Goal: Information Seeking & Learning: Learn about a topic

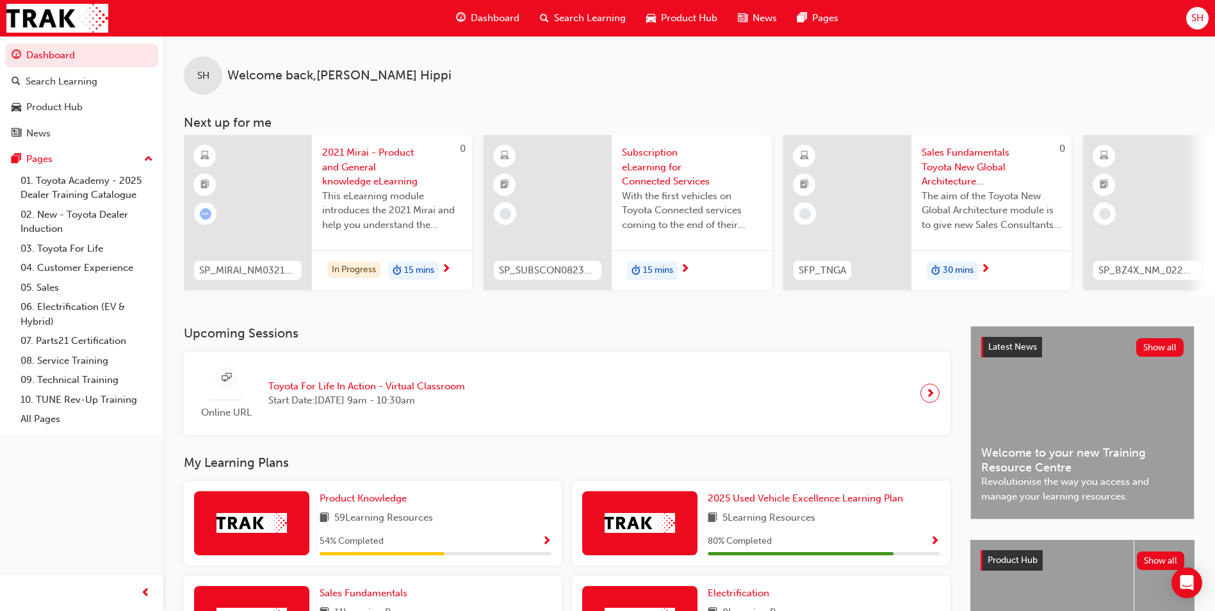
click at [361, 167] on span "2021 Mirai - Product and General knowledge eLearning" at bounding box center [392, 167] width 140 height 44
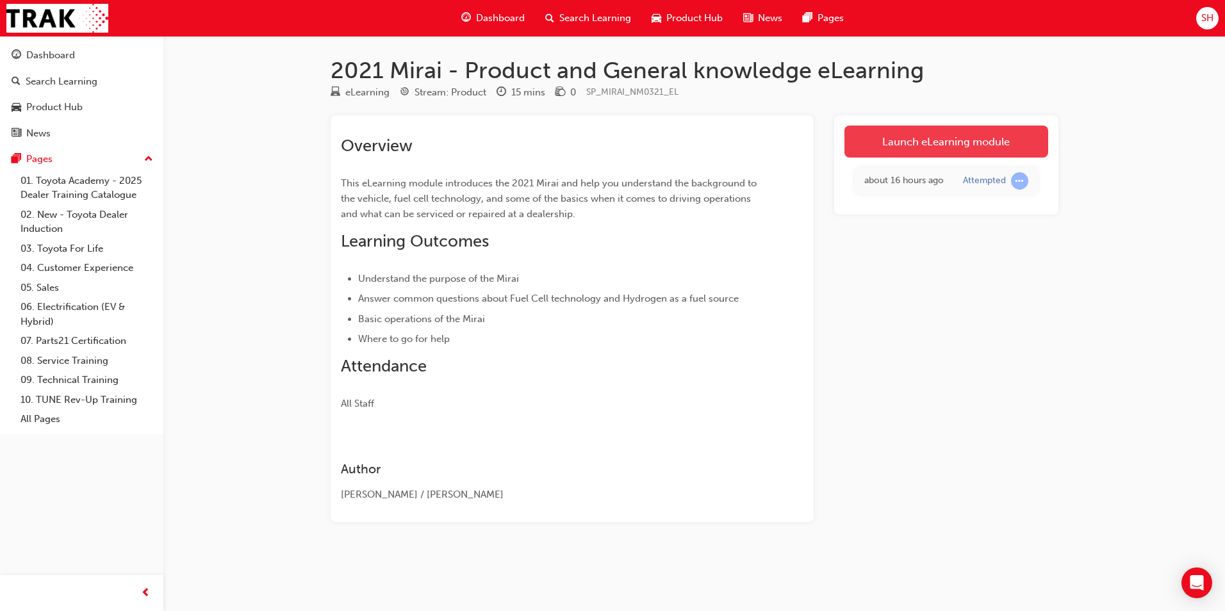
click at [895, 145] on link "Launch eLearning module" at bounding box center [946, 142] width 204 height 32
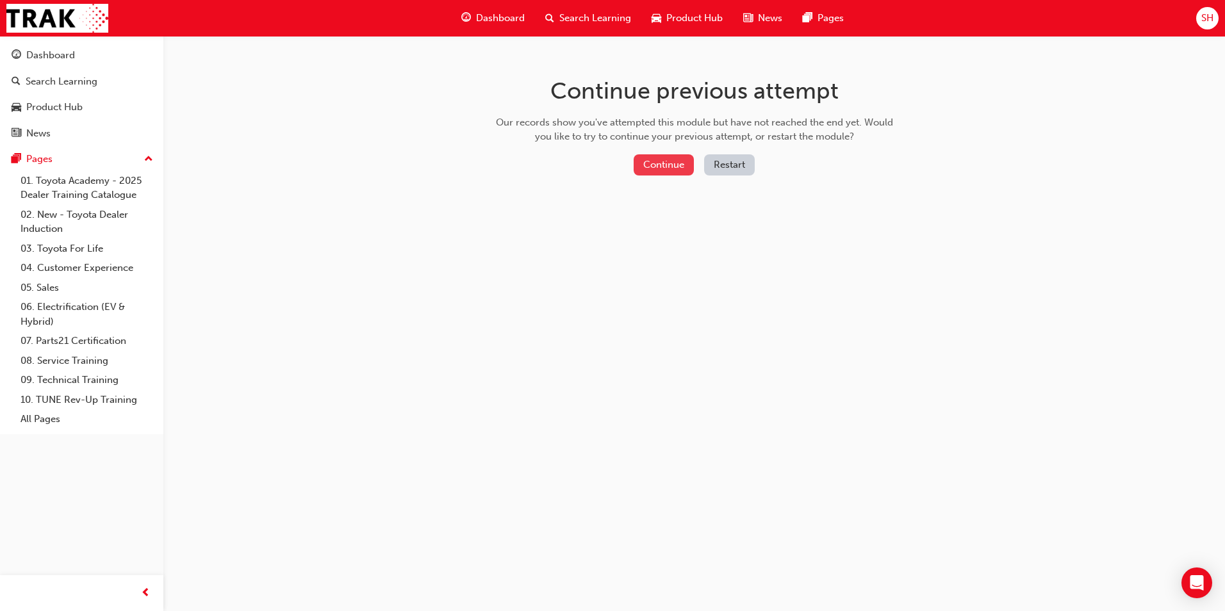
click at [664, 171] on button "Continue" at bounding box center [663, 164] width 60 height 21
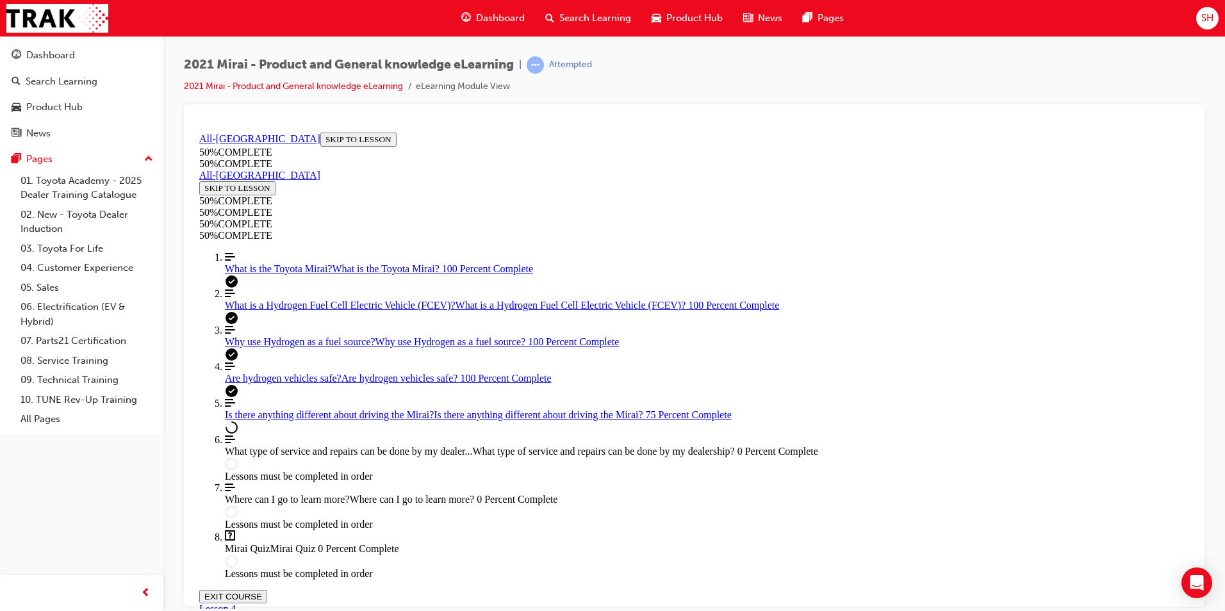
scroll to position [429, 0]
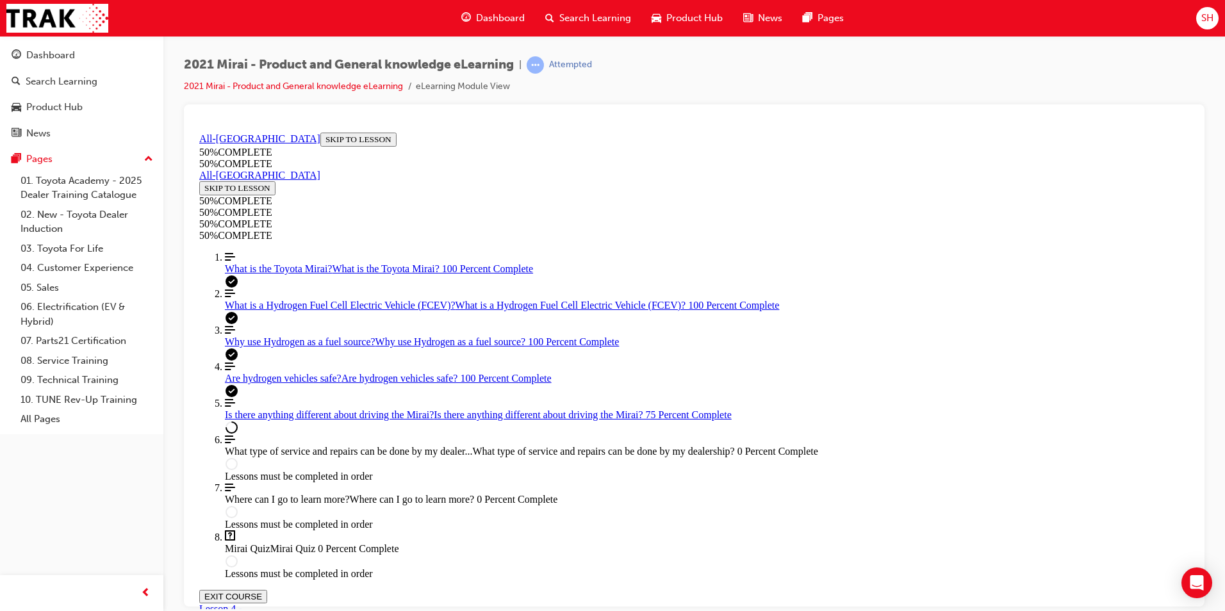
drag, startPoint x: 1109, startPoint y: 521, endPoint x: 1104, endPoint y: 525, distance: 6.8
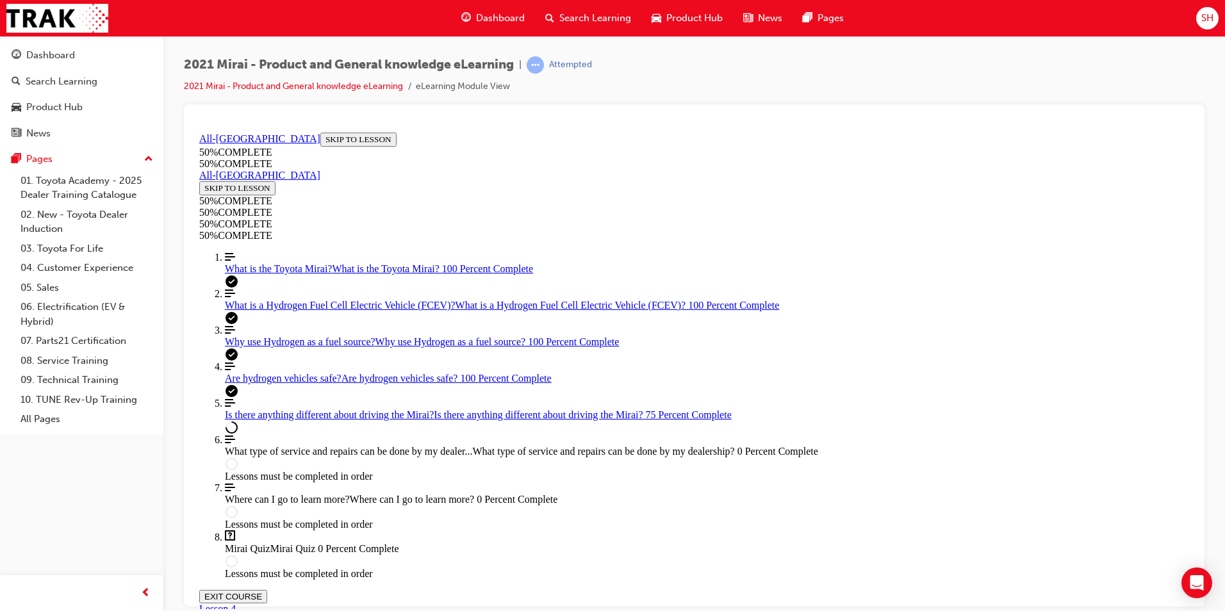
drag, startPoint x: 703, startPoint y: 523, endPoint x: 751, endPoint y: 529, distance: 48.5
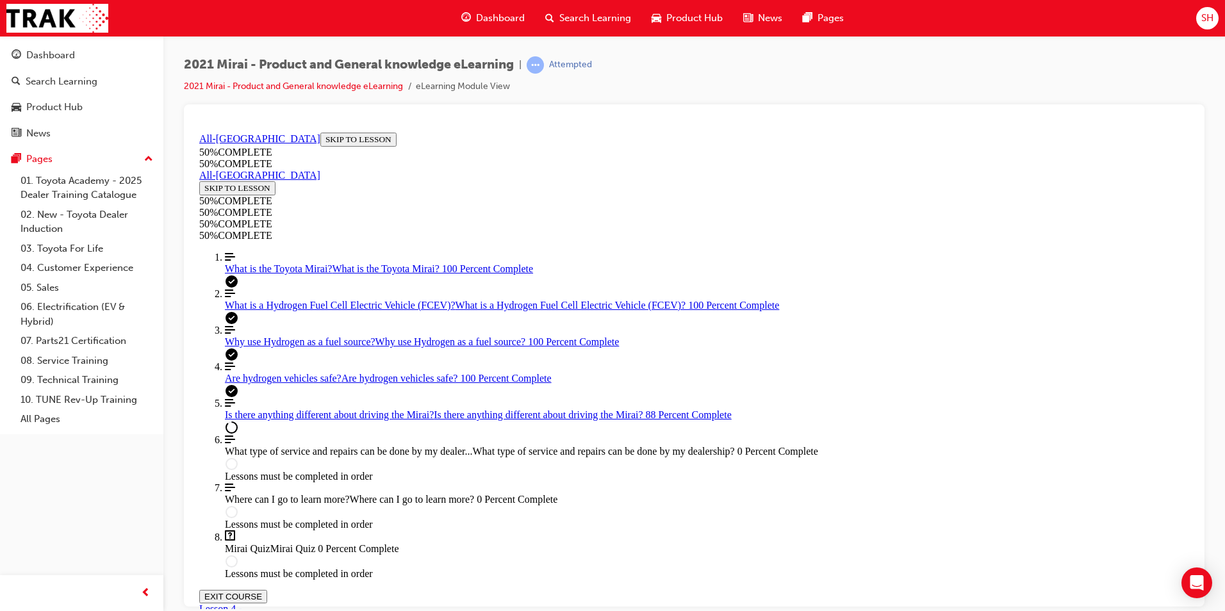
scroll to position [2160, 0]
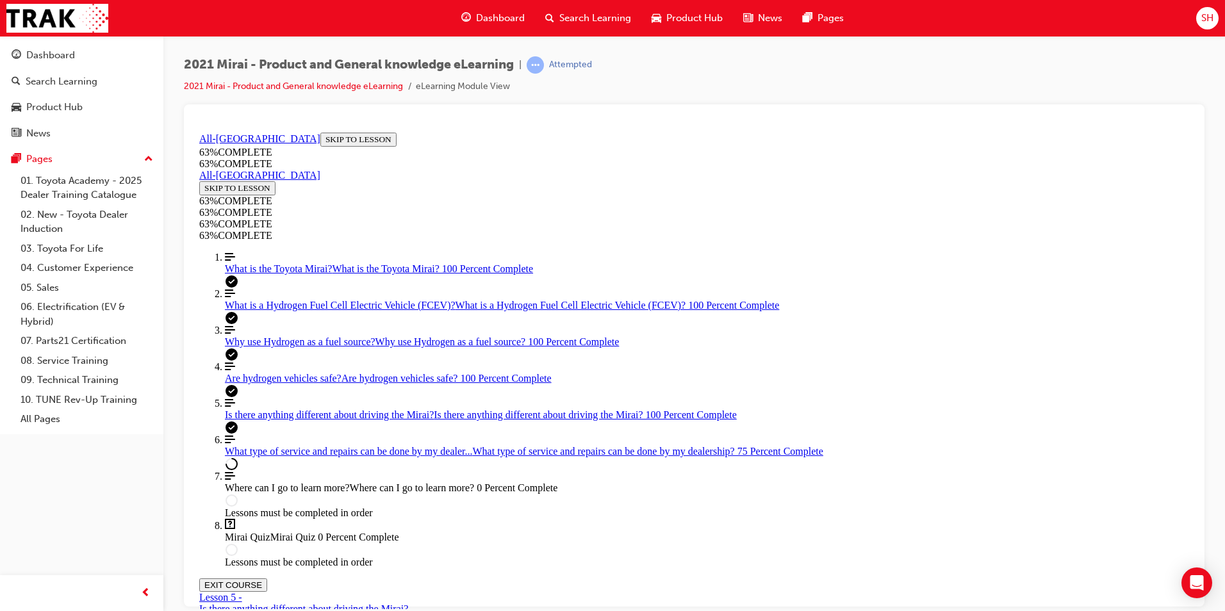
scroll to position [748, 0]
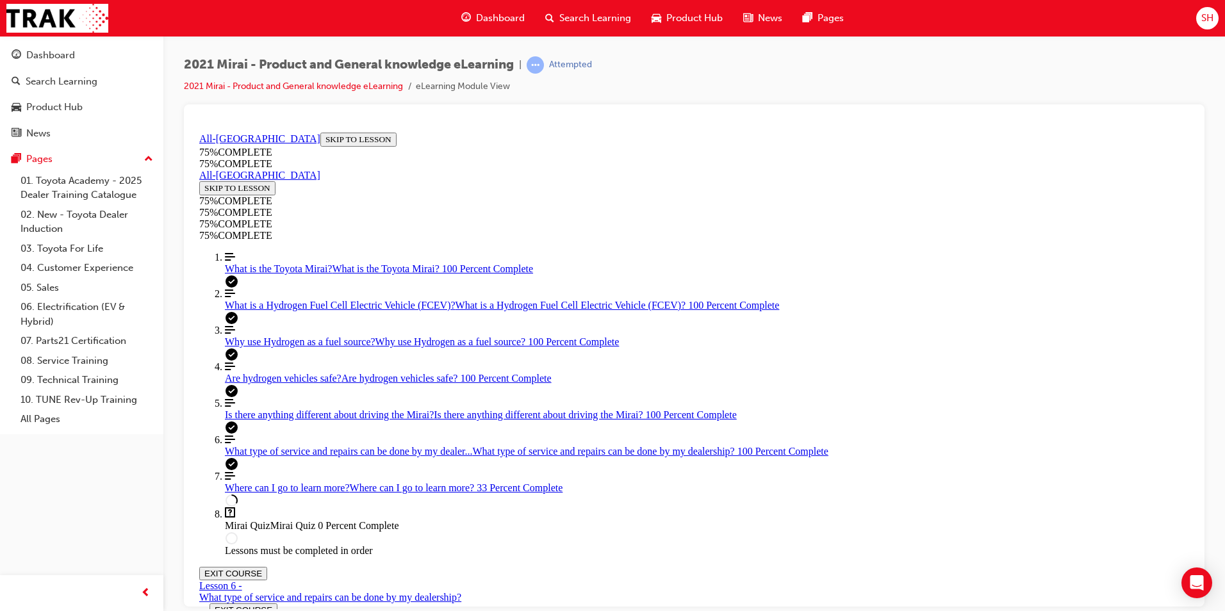
scroll to position [44, 0]
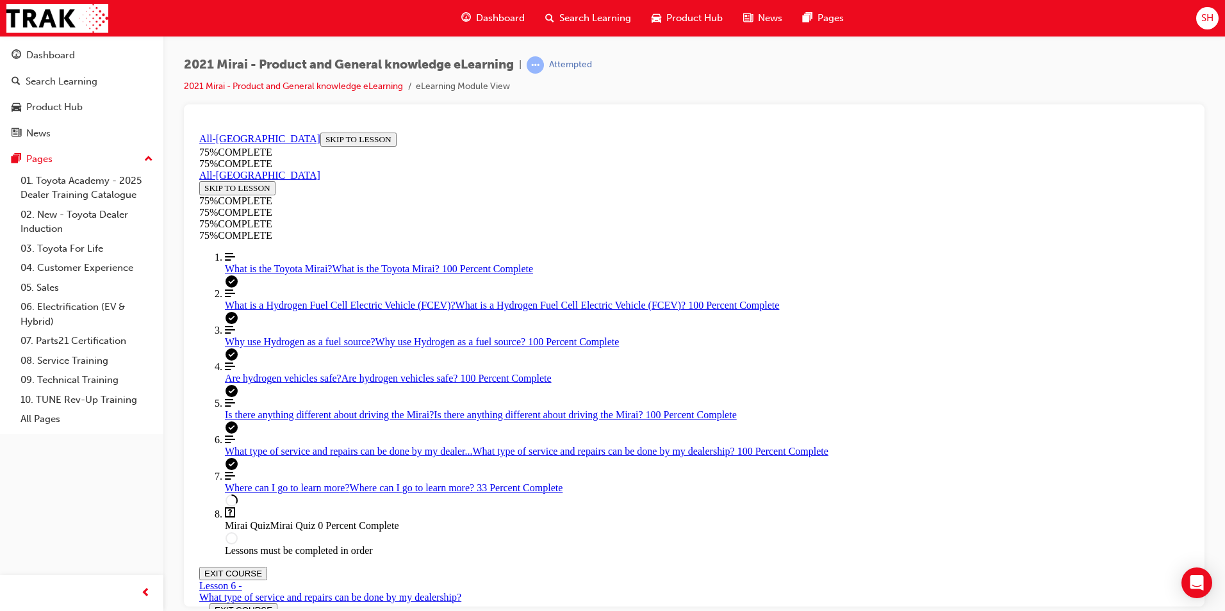
scroll to position [247, 0]
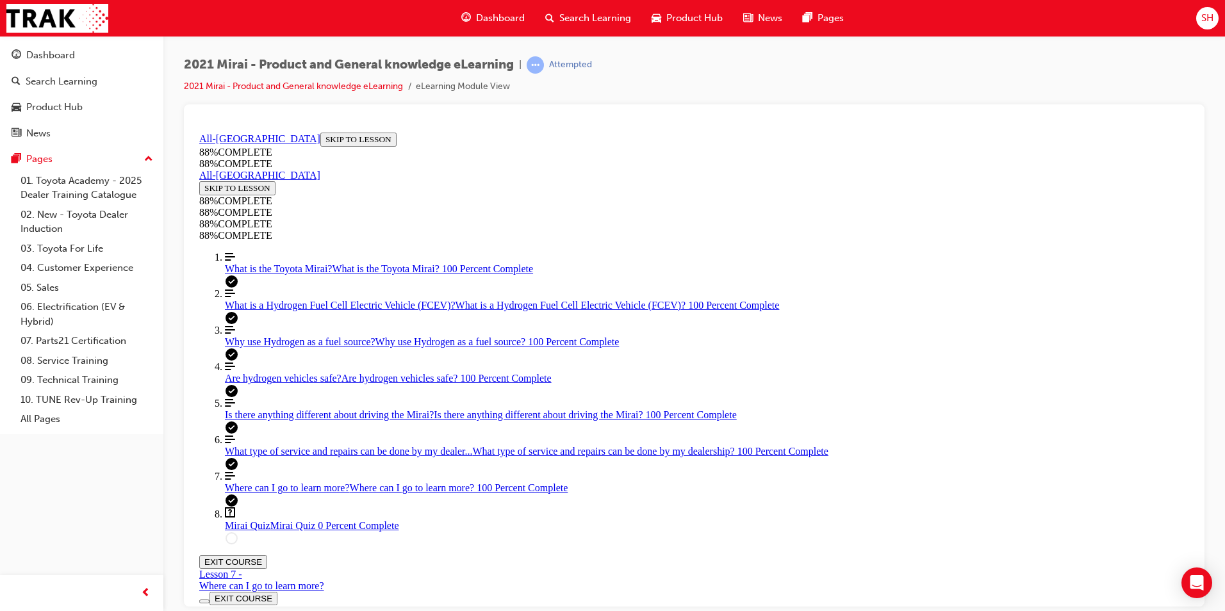
scroll to position [44, 0]
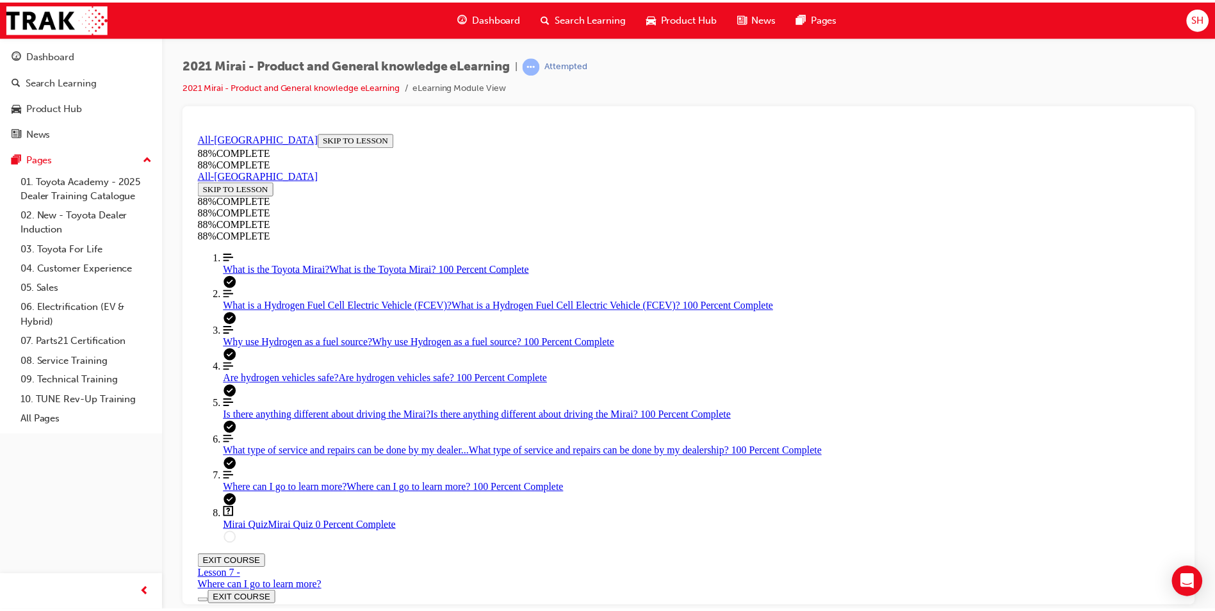
scroll to position [140, 0]
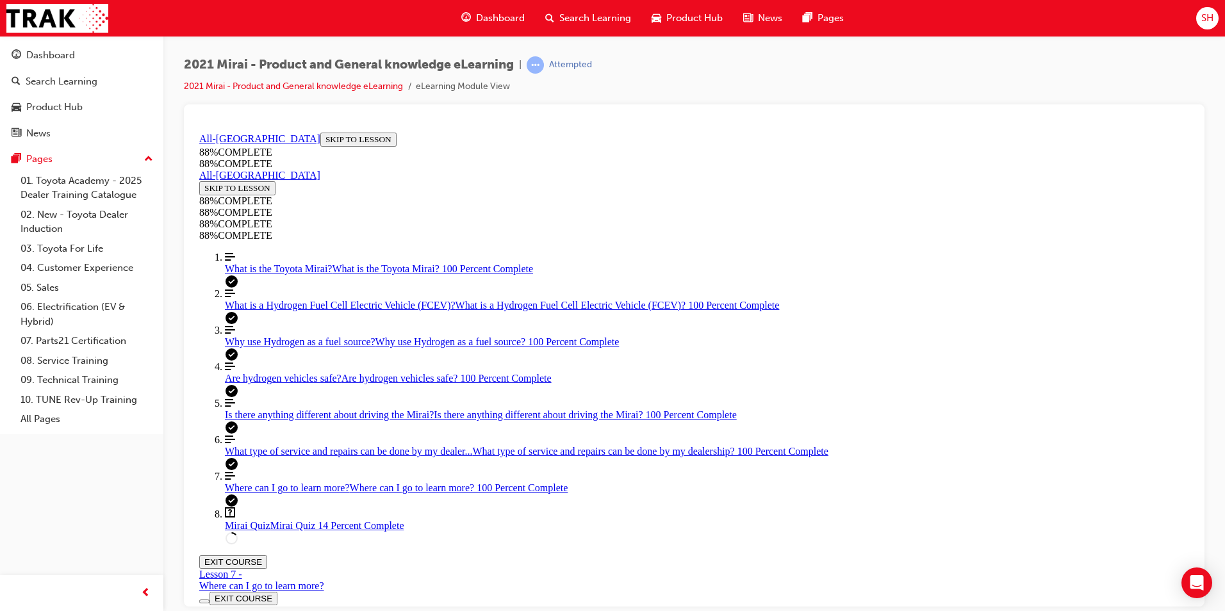
scroll to position [253, 0]
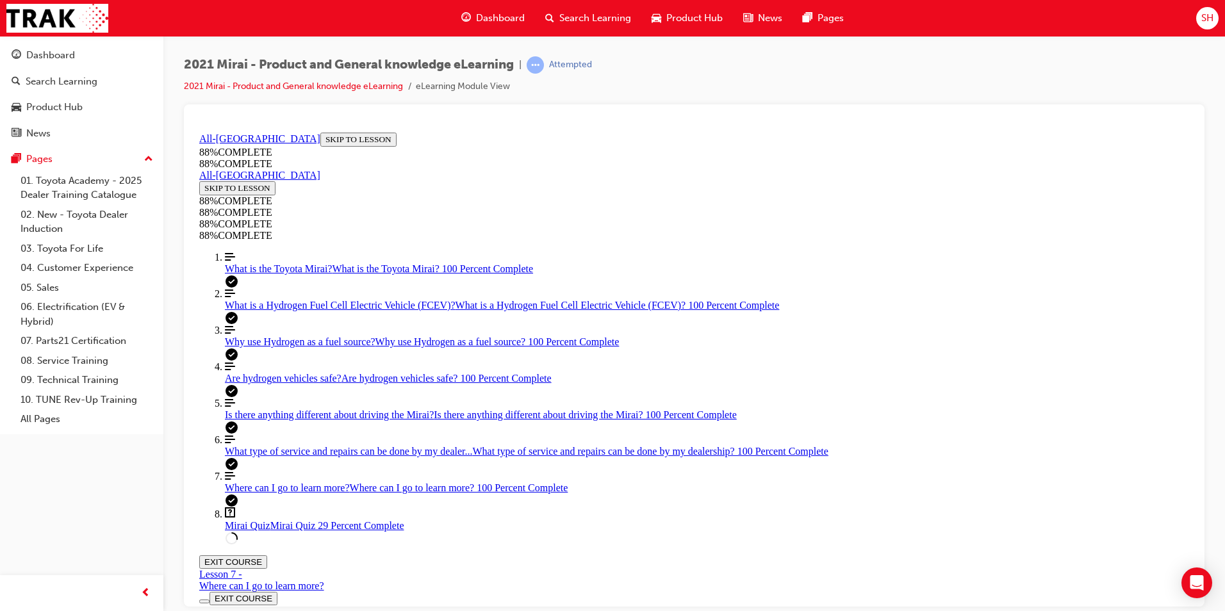
drag, startPoint x: 619, startPoint y: 455, endPoint x: 699, endPoint y: 519, distance: 102.9
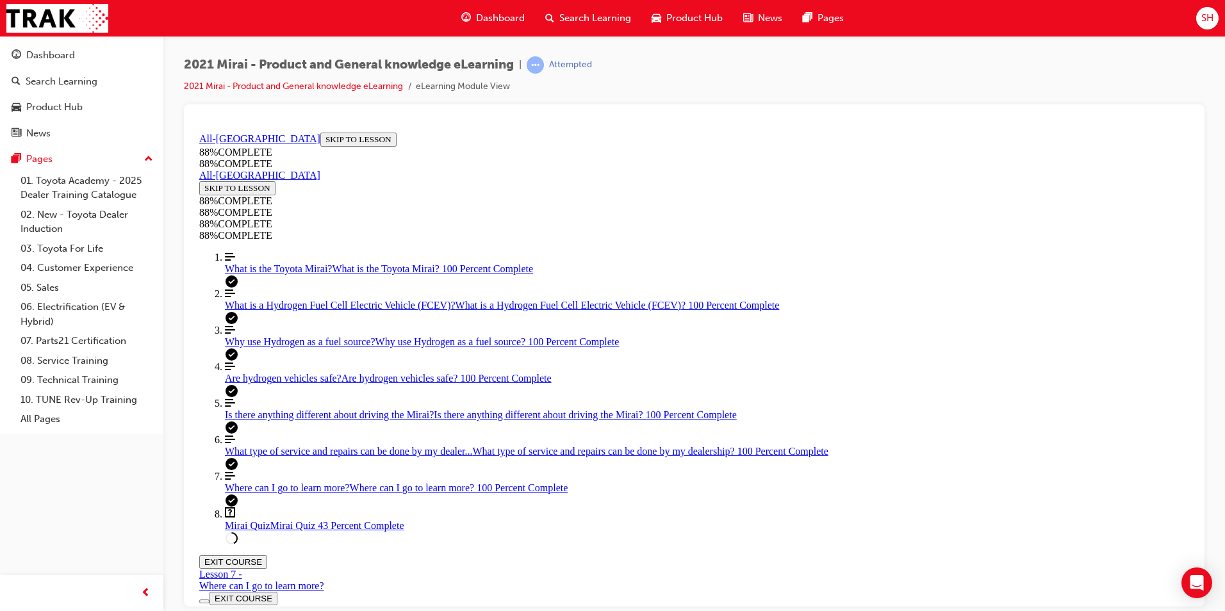
drag, startPoint x: 653, startPoint y: 461, endPoint x: 717, endPoint y: 464, distance: 64.1
drag, startPoint x: 631, startPoint y: 397, endPoint x: 709, endPoint y: 396, distance: 78.2
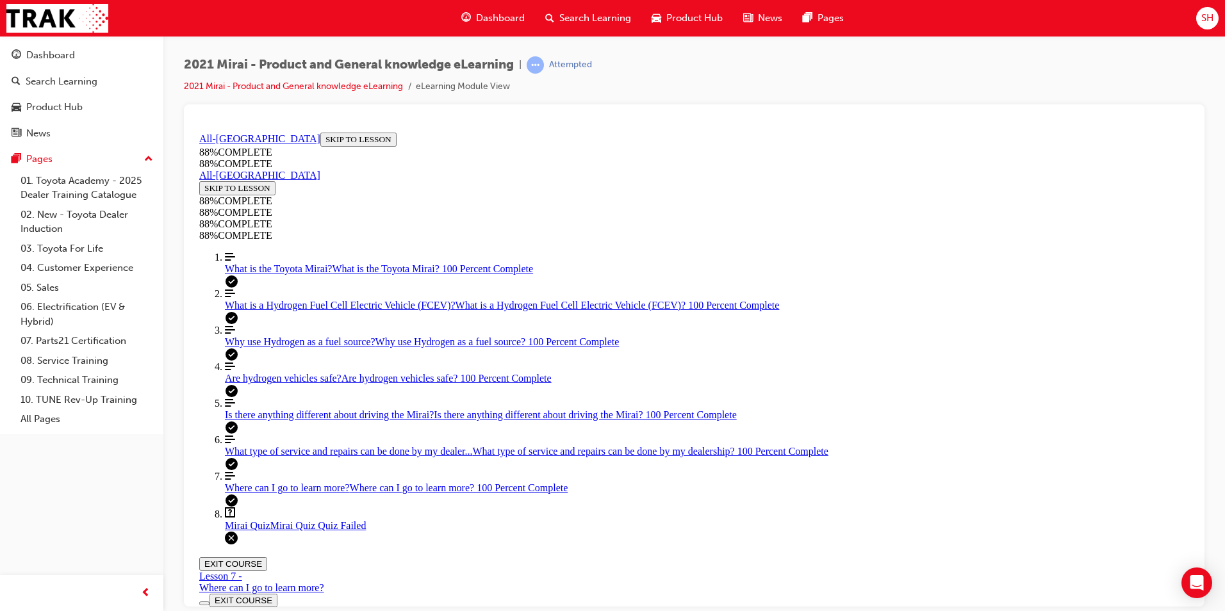
scroll to position [181, 0]
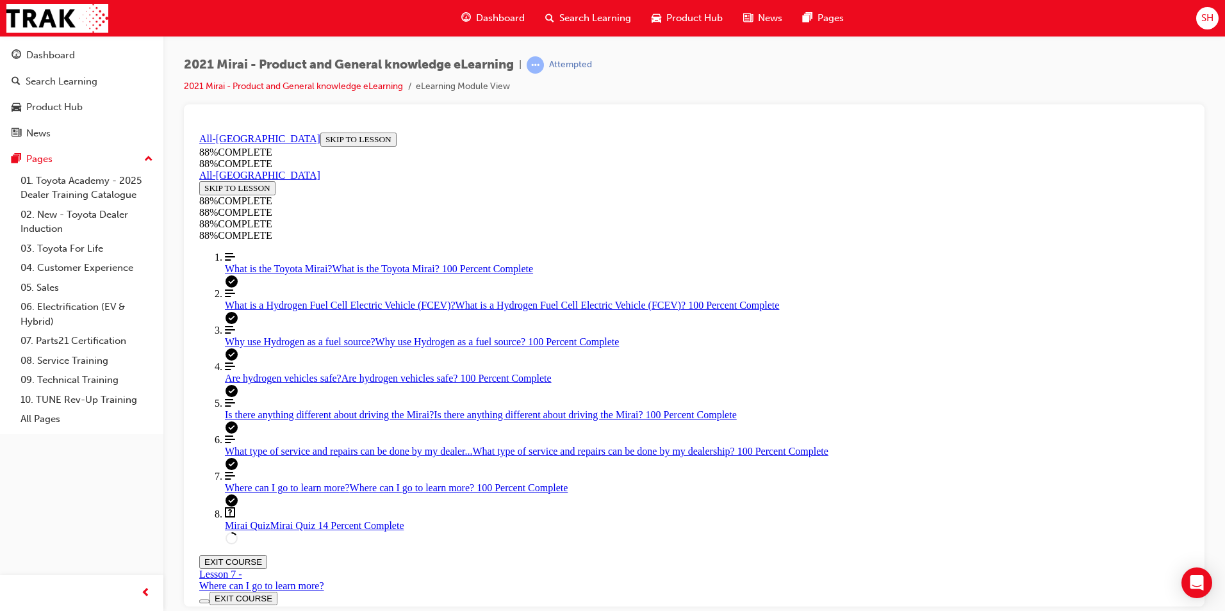
scroll to position [314, 0]
drag, startPoint x: 608, startPoint y: 395, endPoint x: 740, endPoint y: 462, distance: 147.5
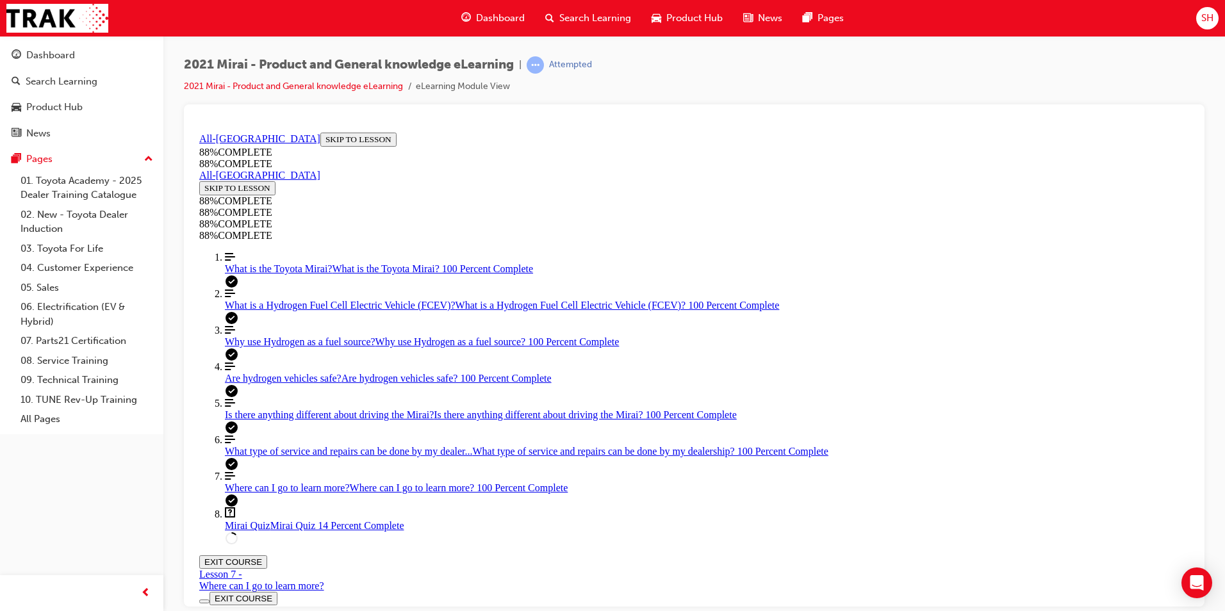
drag, startPoint x: 646, startPoint y: 518, endPoint x: 813, endPoint y: 399, distance: 205.8
drag, startPoint x: 600, startPoint y: 505, endPoint x: 718, endPoint y: 505, distance: 118.5
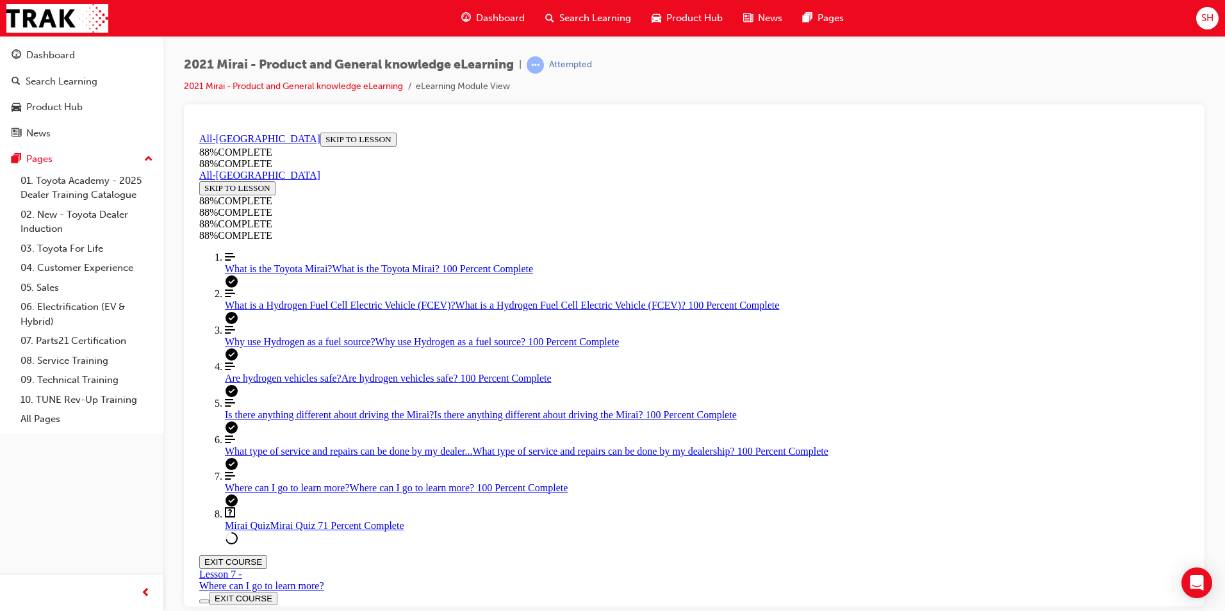
scroll to position [239, 0]
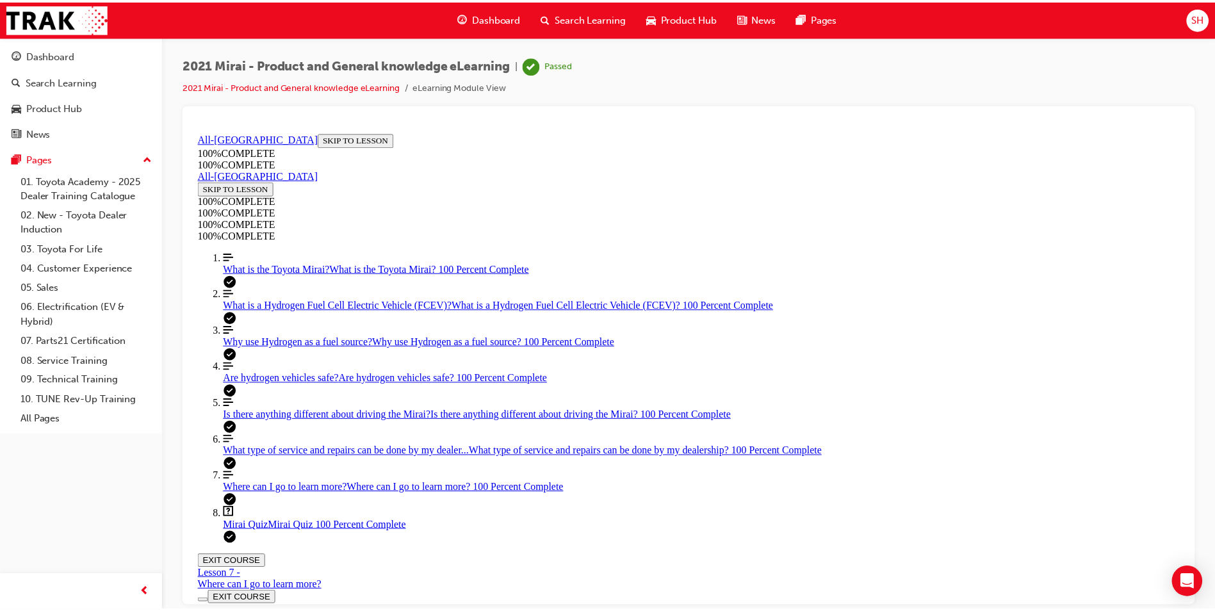
scroll to position [41, 0]
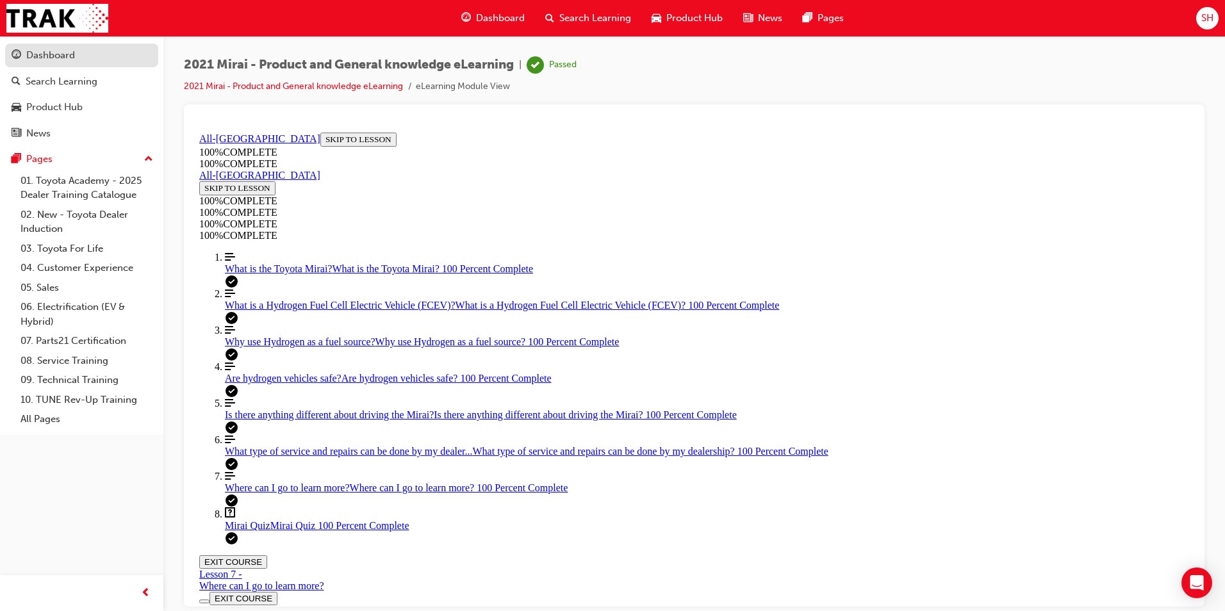
click at [74, 49] on div "Dashboard" at bounding box center [50, 55] width 49 height 15
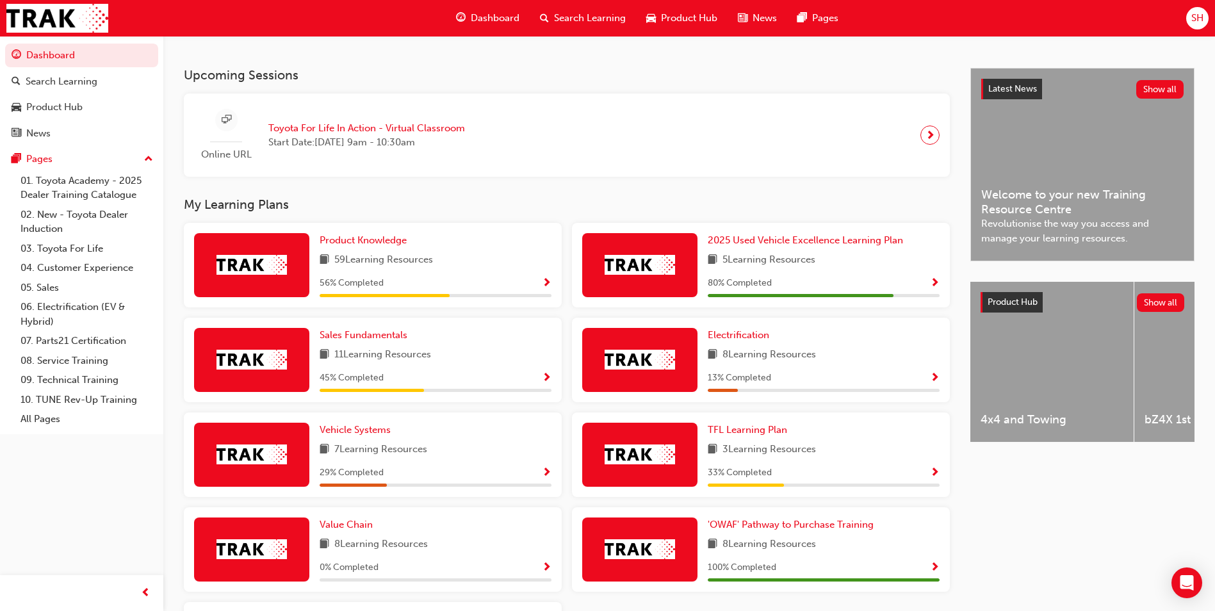
scroll to position [320, 0]
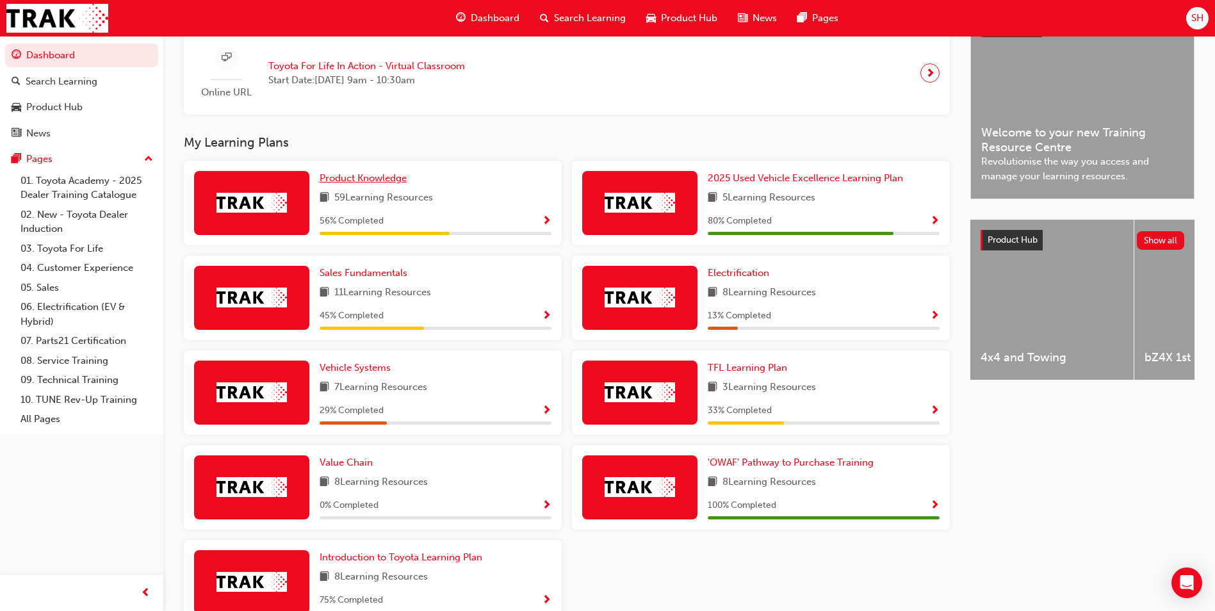
click at [376, 184] on span "Product Knowledge" at bounding box center [363, 178] width 87 height 12
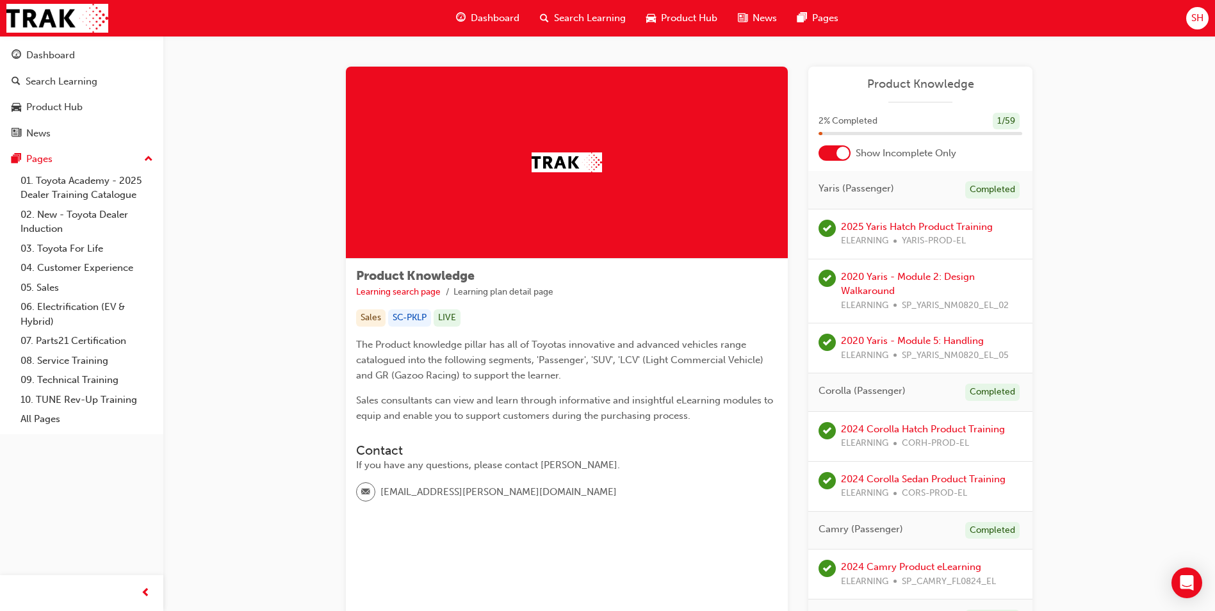
scroll to position [64, 0]
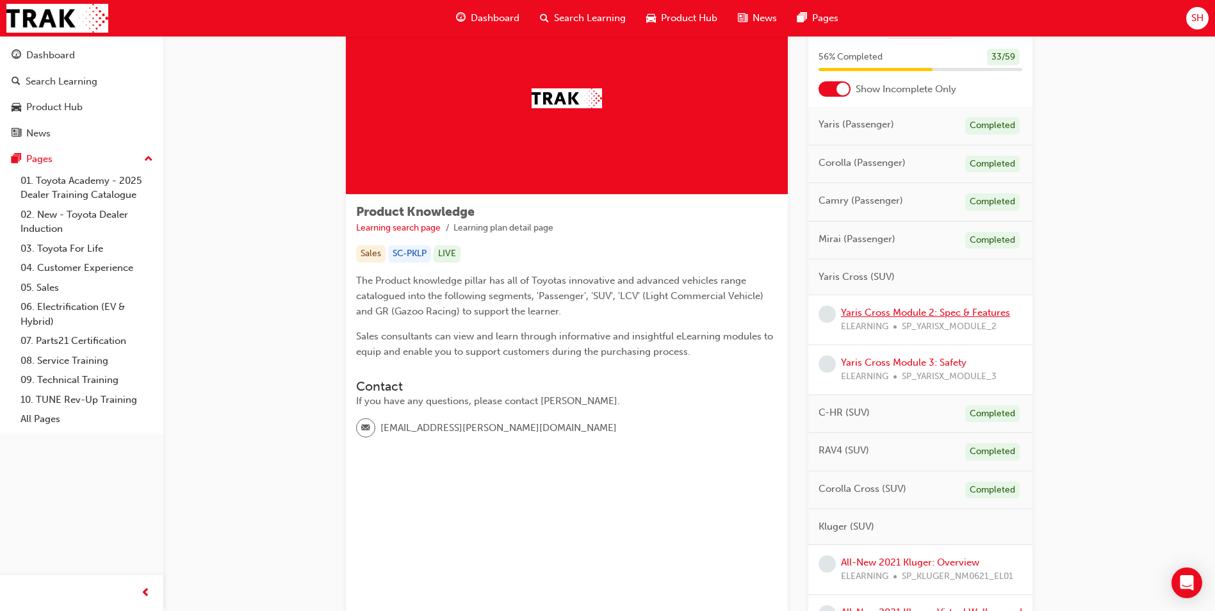
click at [902, 316] on link "Yaris Cross Module 2: Spec & Features" at bounding box center [925, 313] width 169 height 12
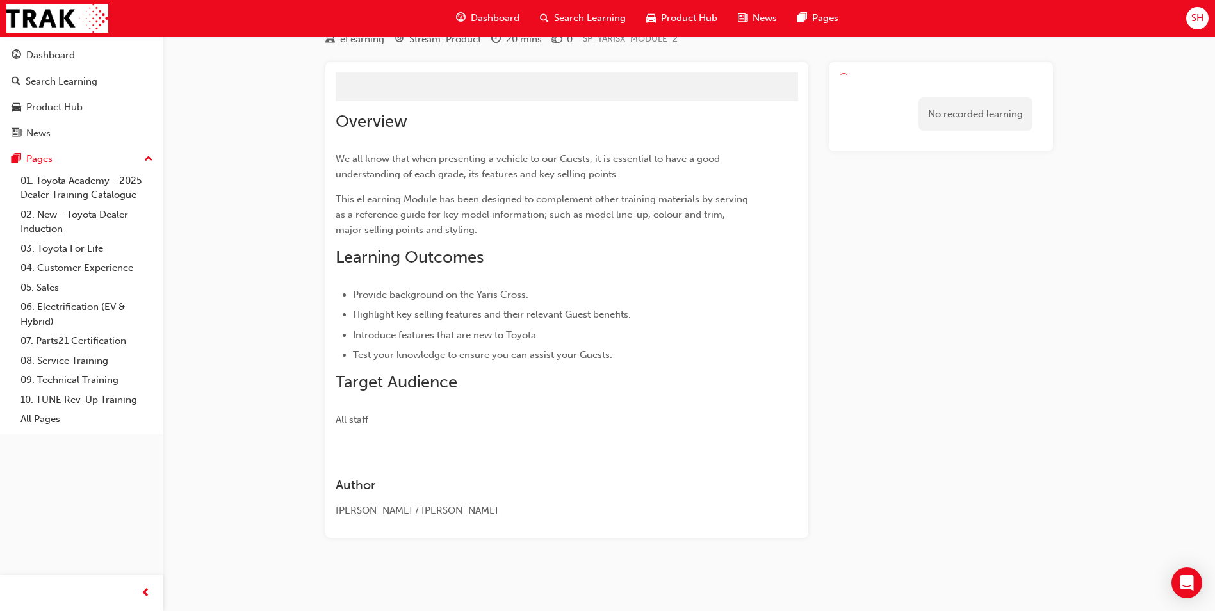
scroll to position [64, 0]
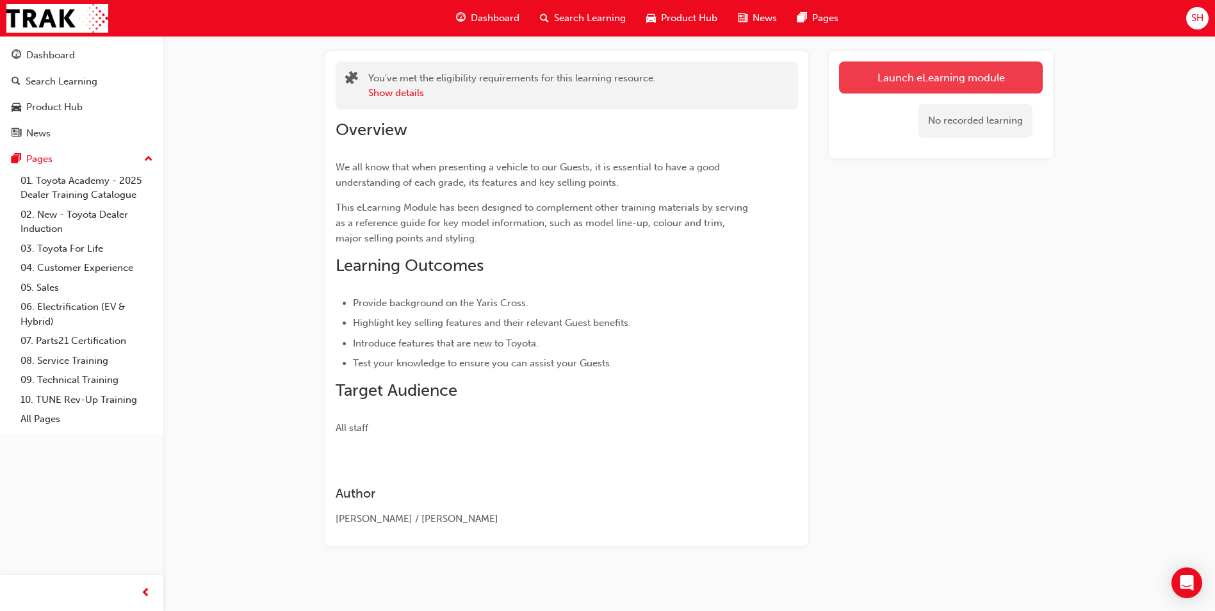
click at [874, 69] on link "Launch eLearning module" at bounding box center [941, 77] width 204 height 32
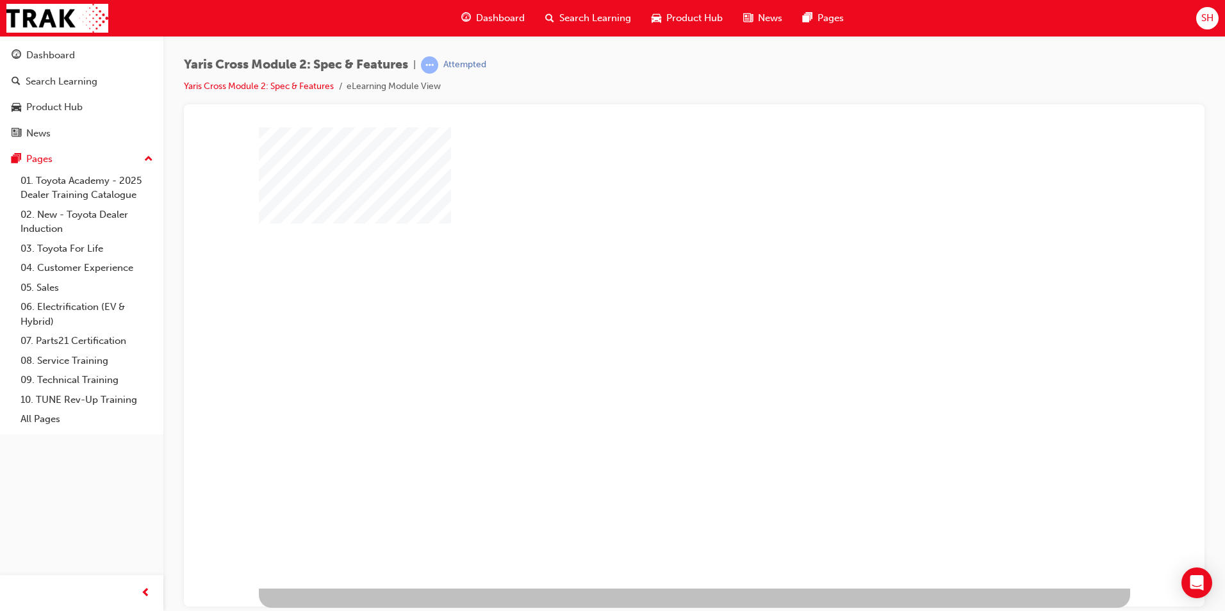
click at [657, 320] on div "play" at bounding box center [657, 320] width 0 height 0
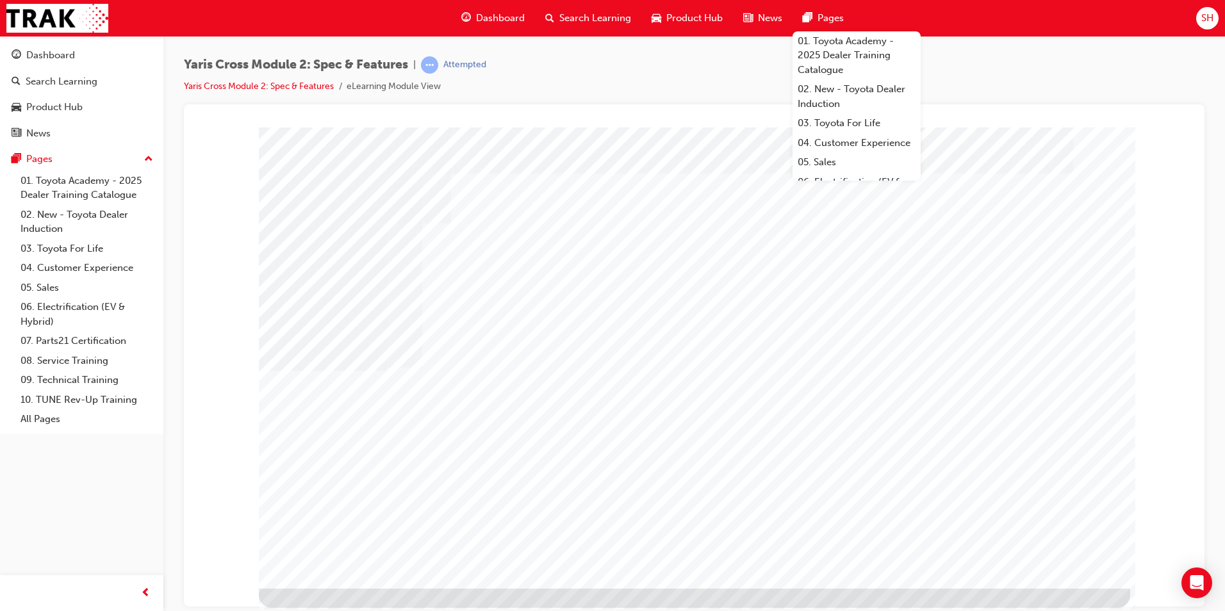
click at [992, 88] on div "Yaris Cross Module 2: Spec & Features | Attempted Yaris Cross Module 2: Spec & …" at bounding box center [694, 80] width 1020 height 48
click at [977, 63] on div "Yaris Cross Module 2: Spec & Features | Attempted Yaris Cross Module 2: Spec & …" at bounding box center [694, 80] width 1020 height 48
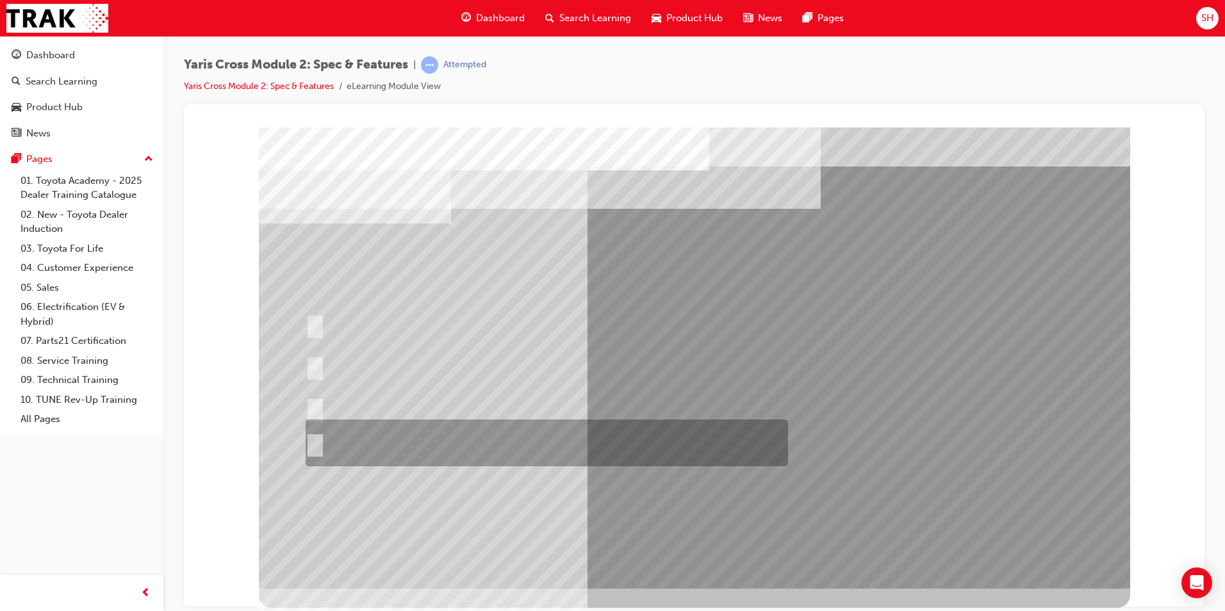
click at [655, 446] on div at bounding box center [543, 443] width 482 height 47
radio input "true"
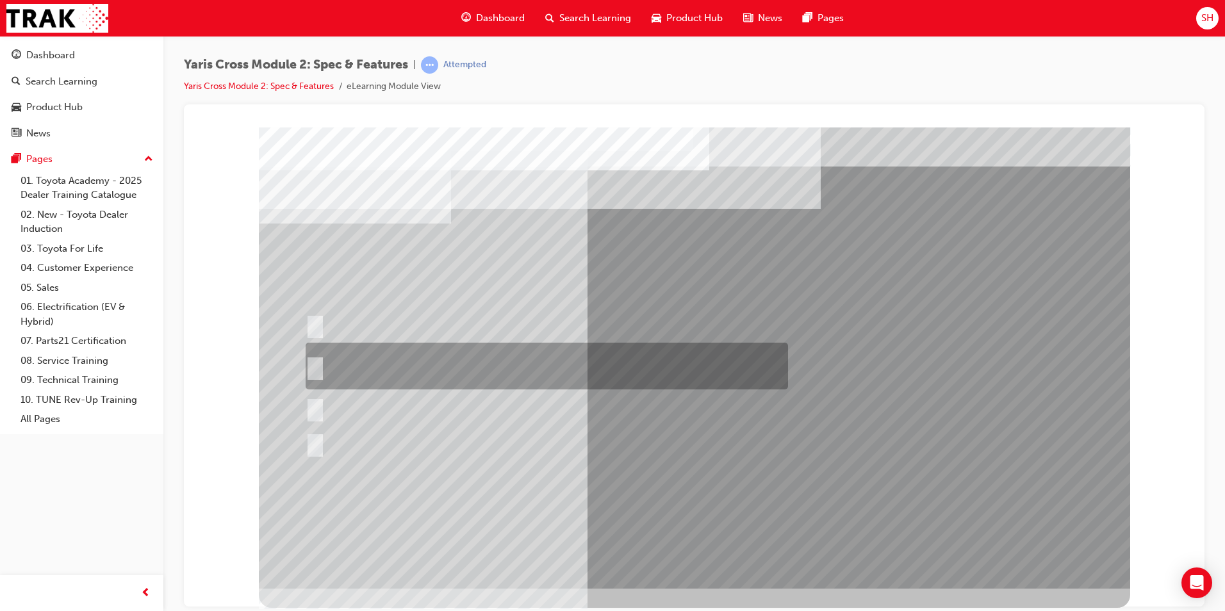
click at [619, 363] on div at bounding box center [543, 366] width 482 height 47
radio input "true"
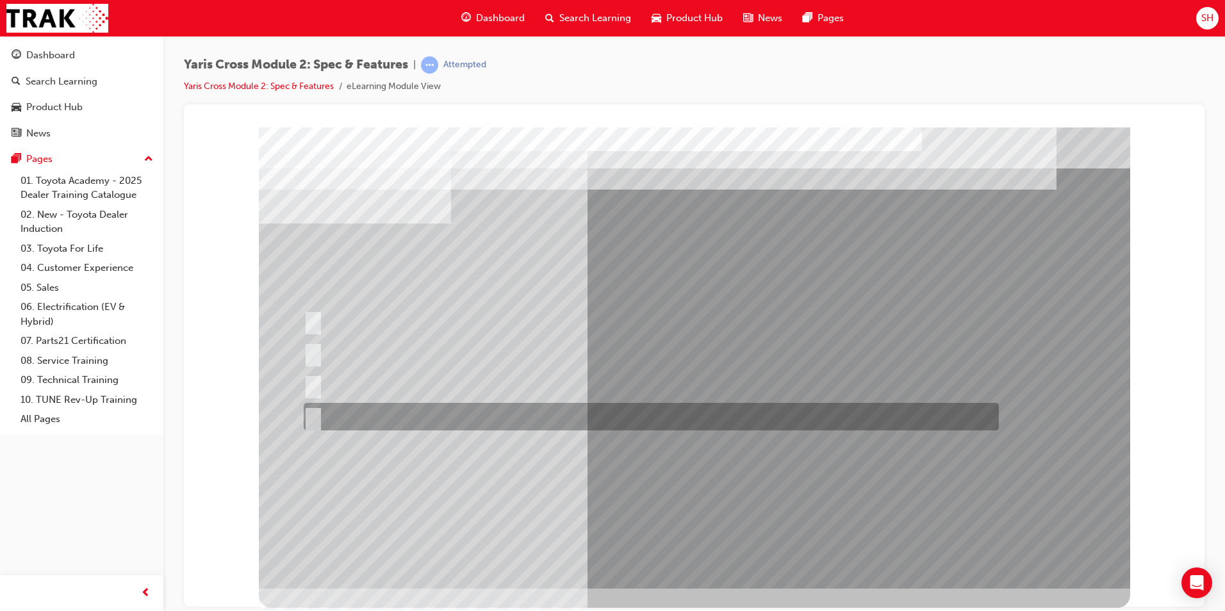
click at [418, 416] on div at bounding box center [647, 417] width 695 height 28
radio input "true"
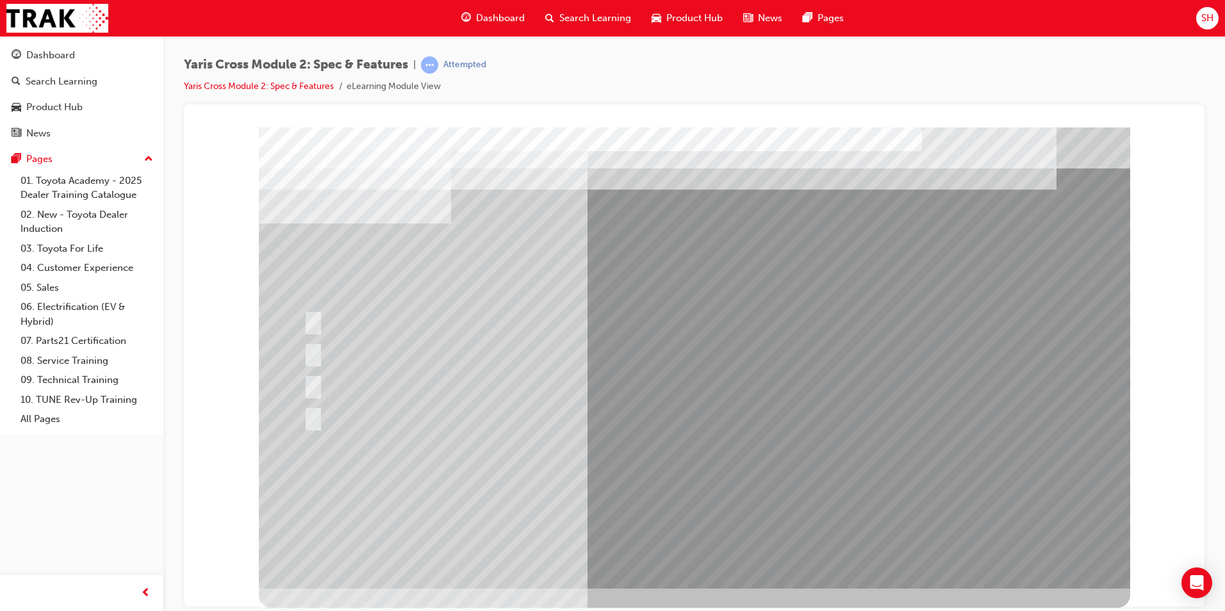
click at [610, 478] on div at bounding box center [694, 357] width 871 height 461
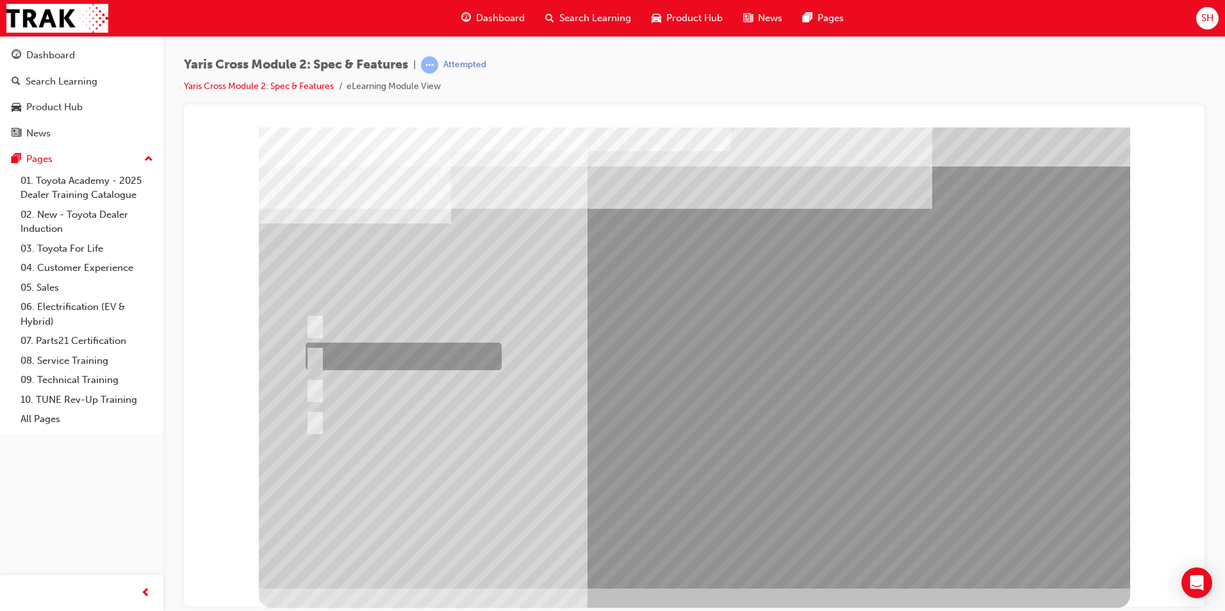
click at [359, 351] on div at bounding box center [400, 357] width 196 height 28
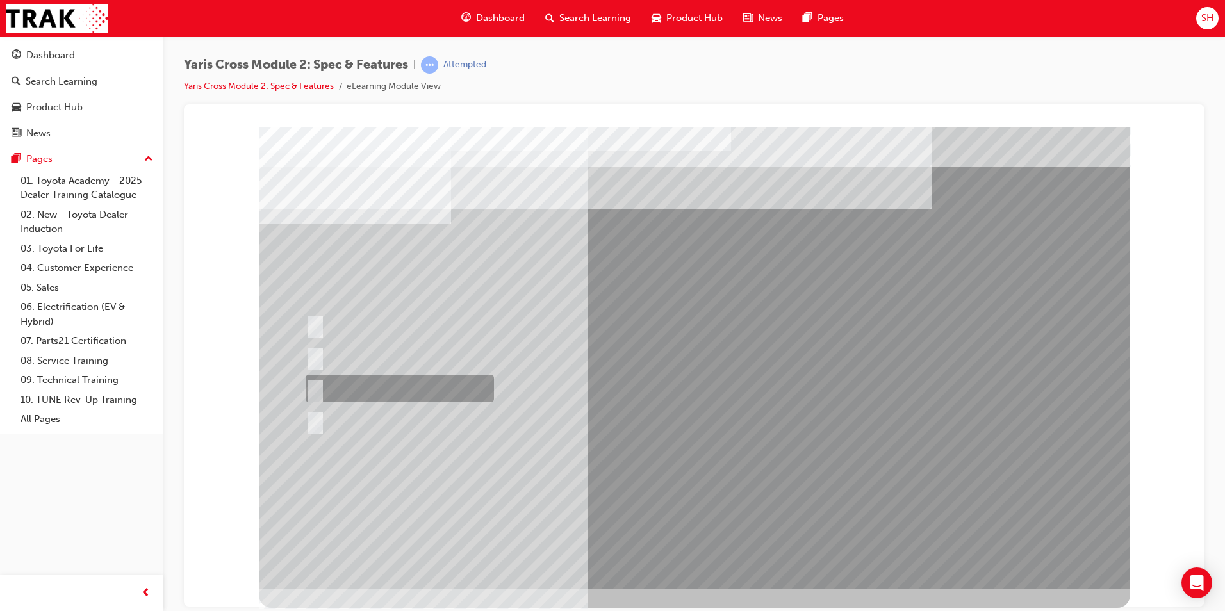
click at [487, 385] on div at bounding box center [396, 389] width 188 height 28
radio input "false"
radio input "true"
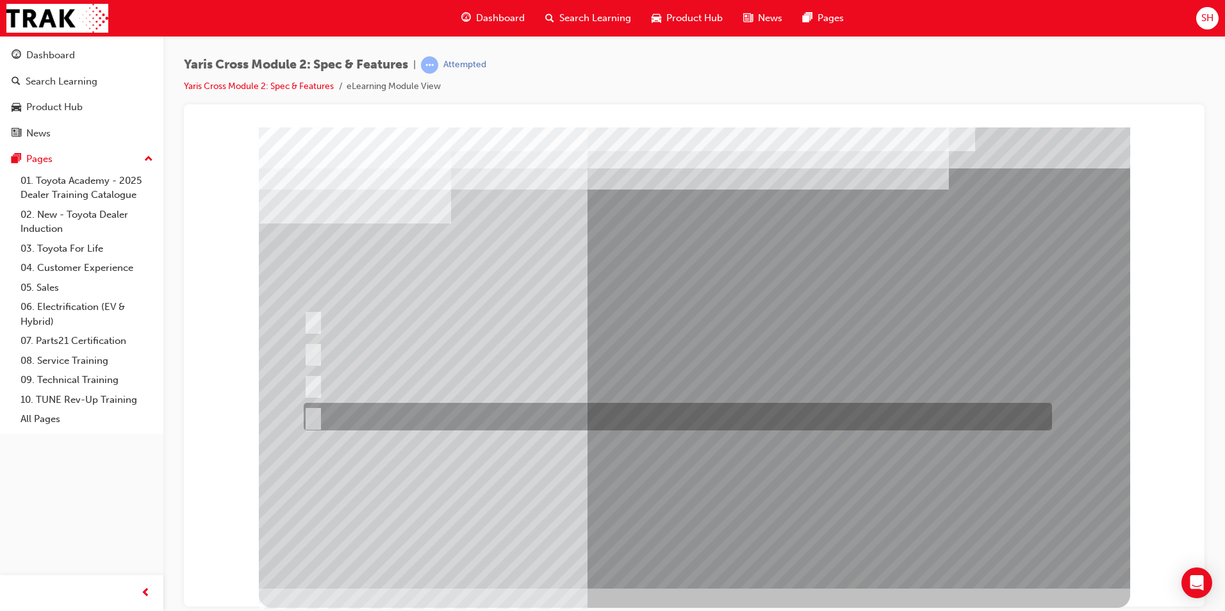
click at [395, 414] on div at bounding box center [674, 417] width 748 height 28
radio input "true"
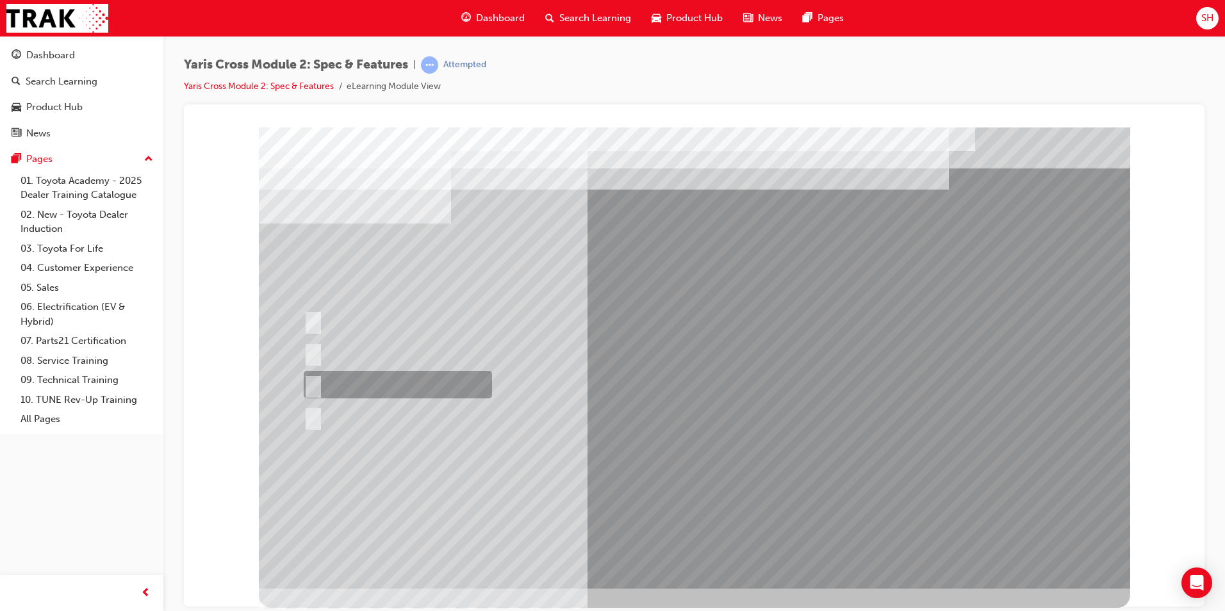
click at [420, 381] on div at bounding box center [394, 385] width 188 height 28
radio input "true"
click at [712, 479] on div at bounding box center [694, 357] width 871 height 461
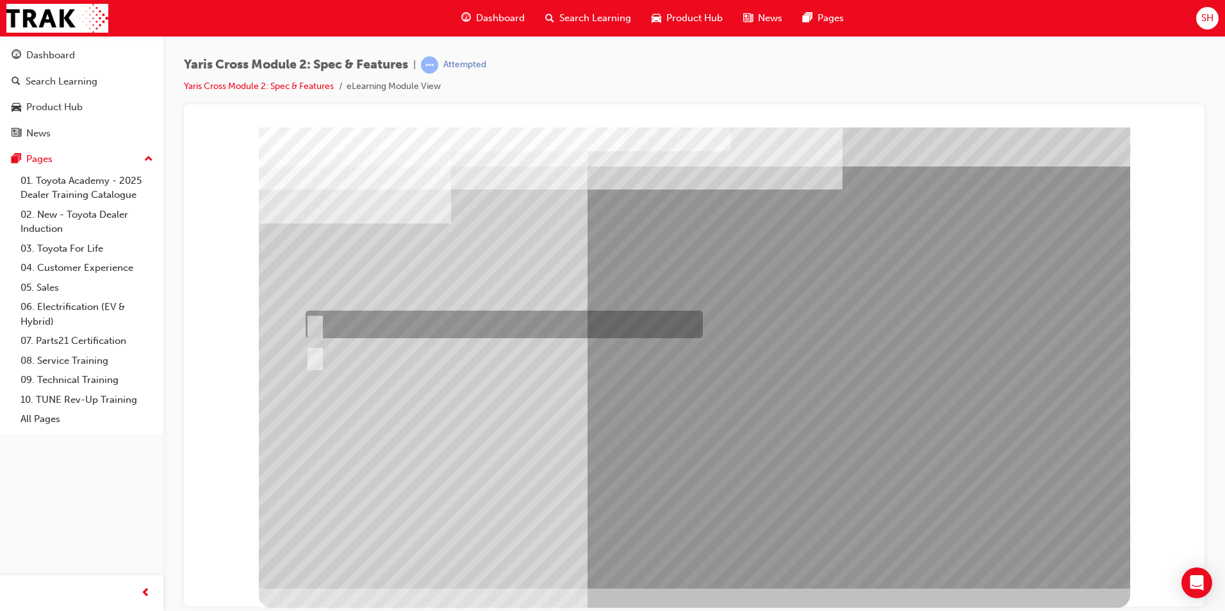
click at [343, 322] on div at bounding box center [500, 325] width 397 height 28
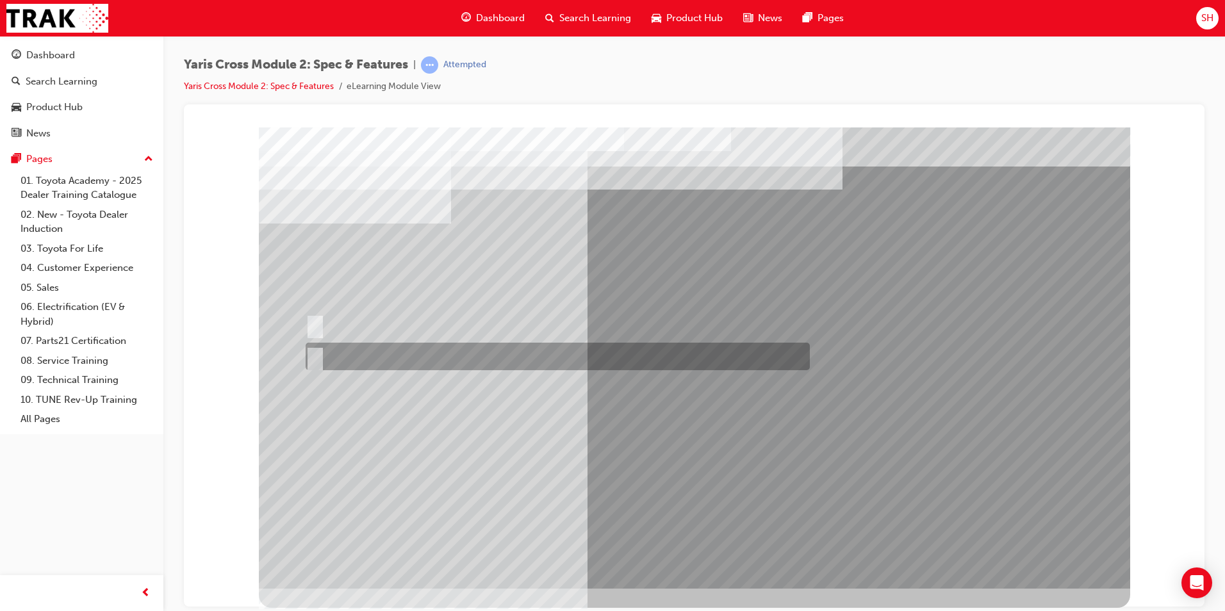
click at [339, 361] on div at bounding box center [554, 357] width 504 height 28
radio input "false"
radio input "true"
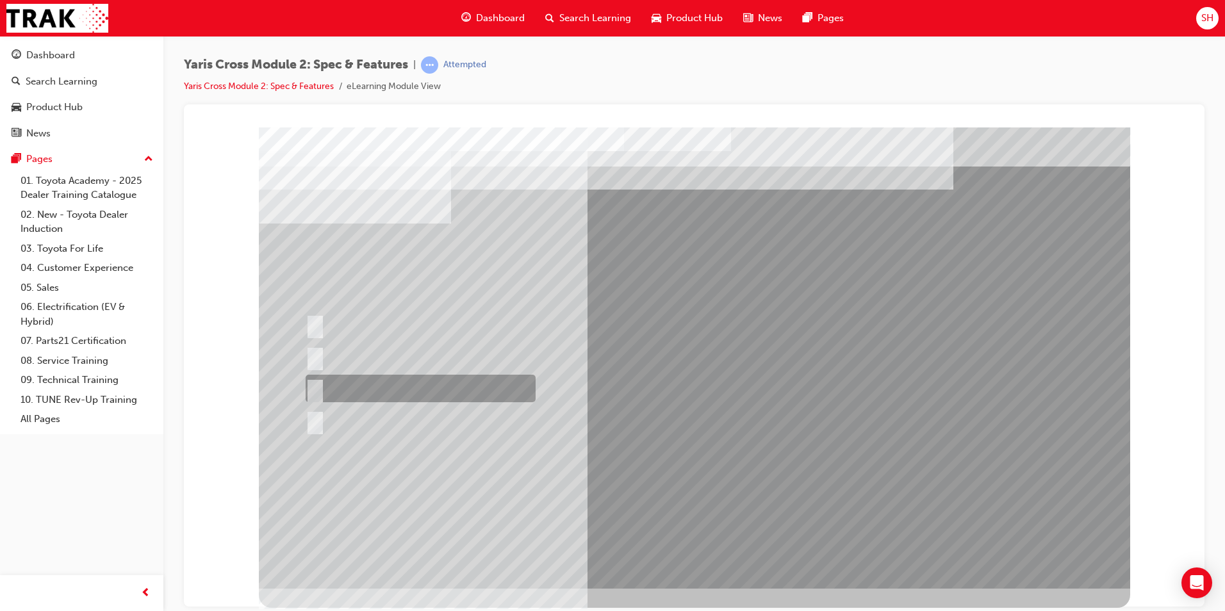
click at [398, 386] on div at bounding box center [417, 389] width 230 height 28
radio input "true"
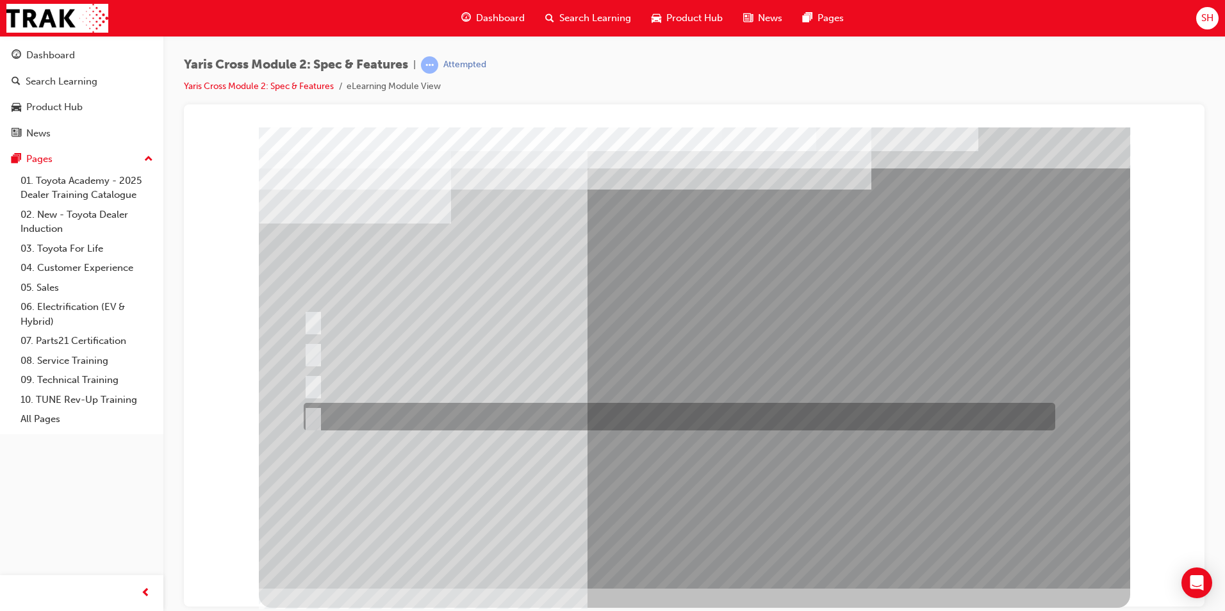
click at [363, 414] on div at bounding box center [675, 417] width 751 height 28
radio input "true"
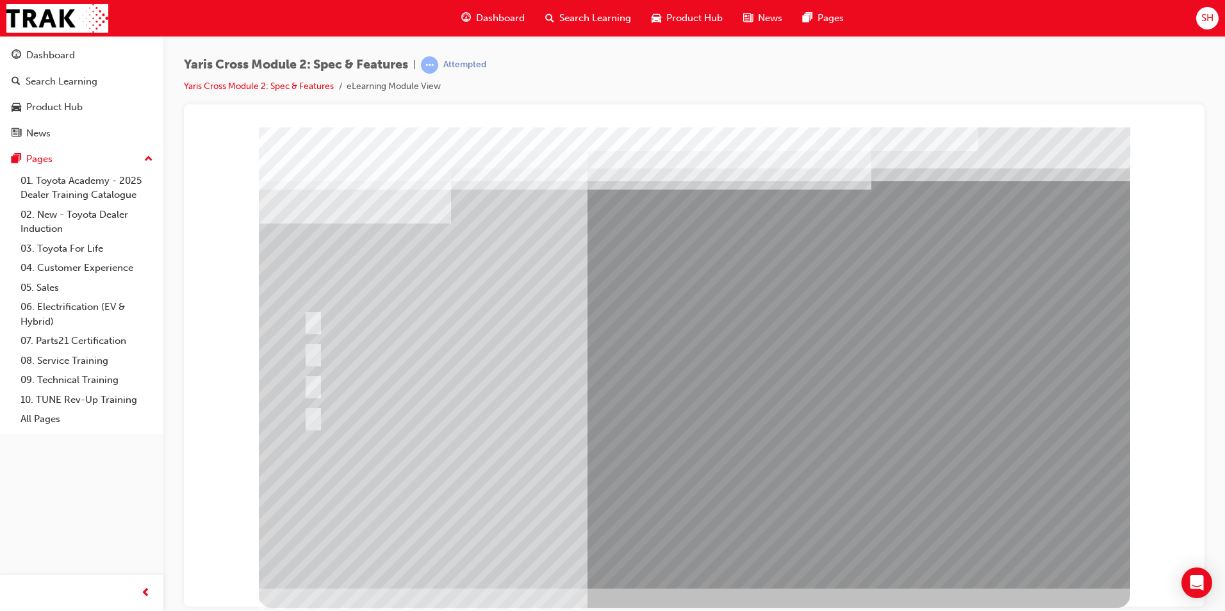
click at [705, 488] on div at bounding box center [694, 357] width 871 height 461
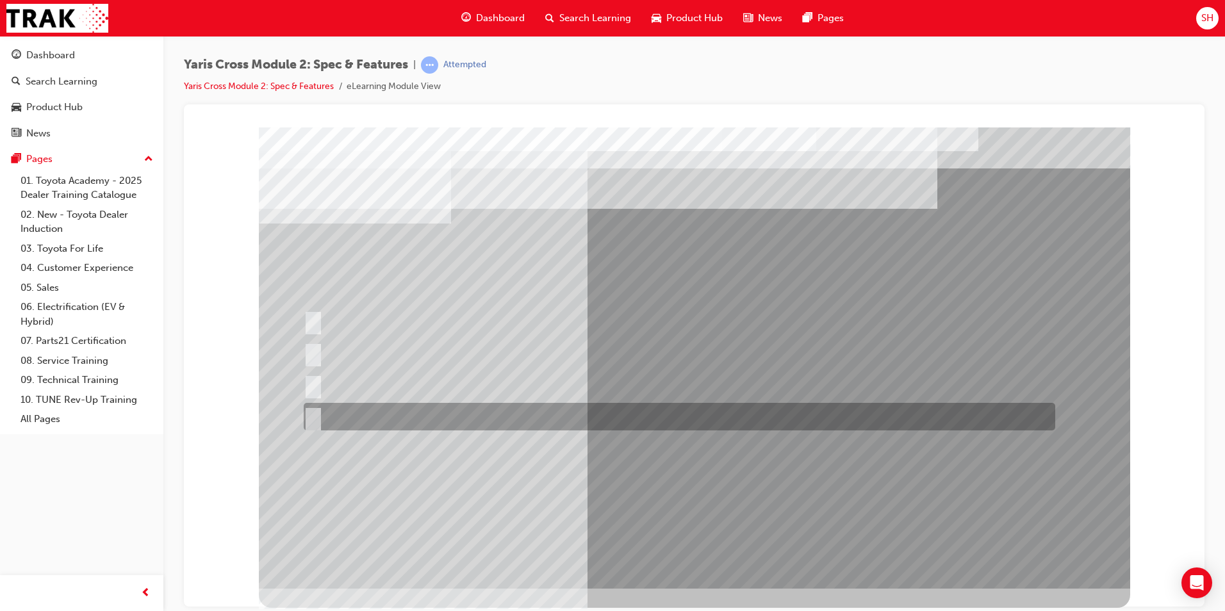
click at [441, 420] on div at bounding box center [675, 417] width 751 height 28
radio input "true"
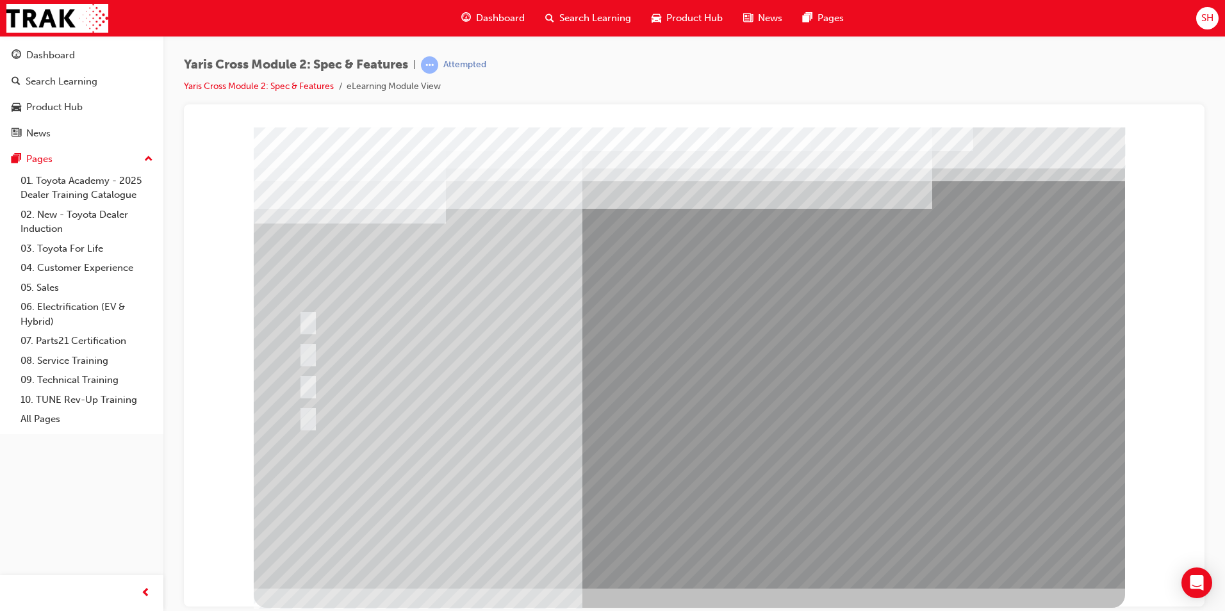
click at [712, 486] on div at bounding box center [689, 357] width 871 height 461
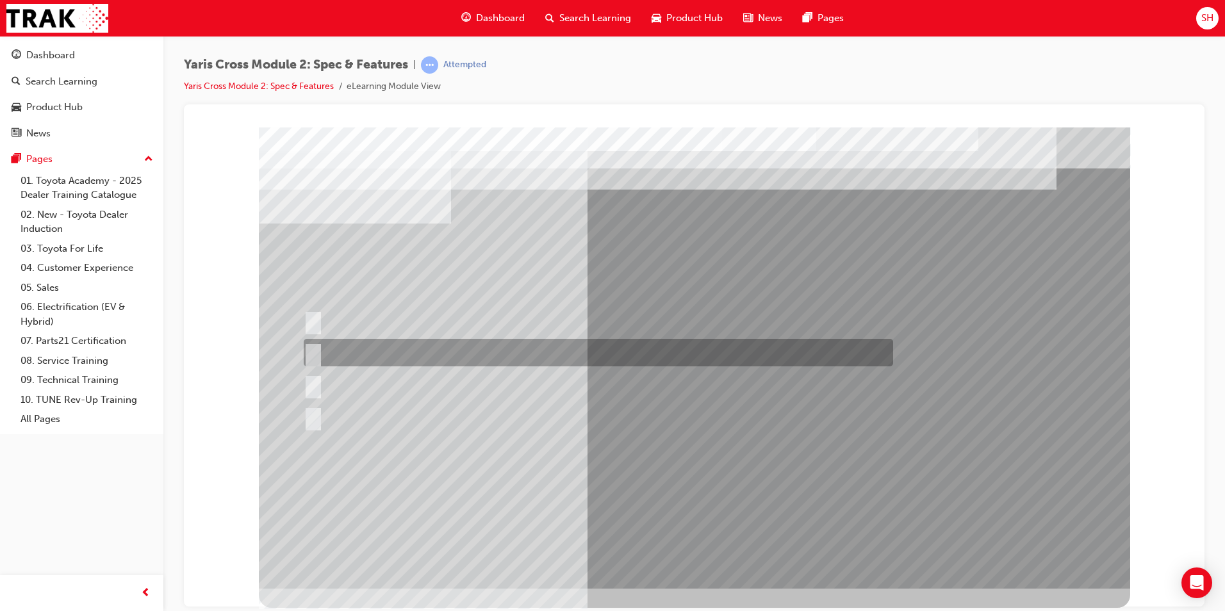
click at [553, 344] on div at bounding box center [594, 353] width 589 height 28
radio input "true"
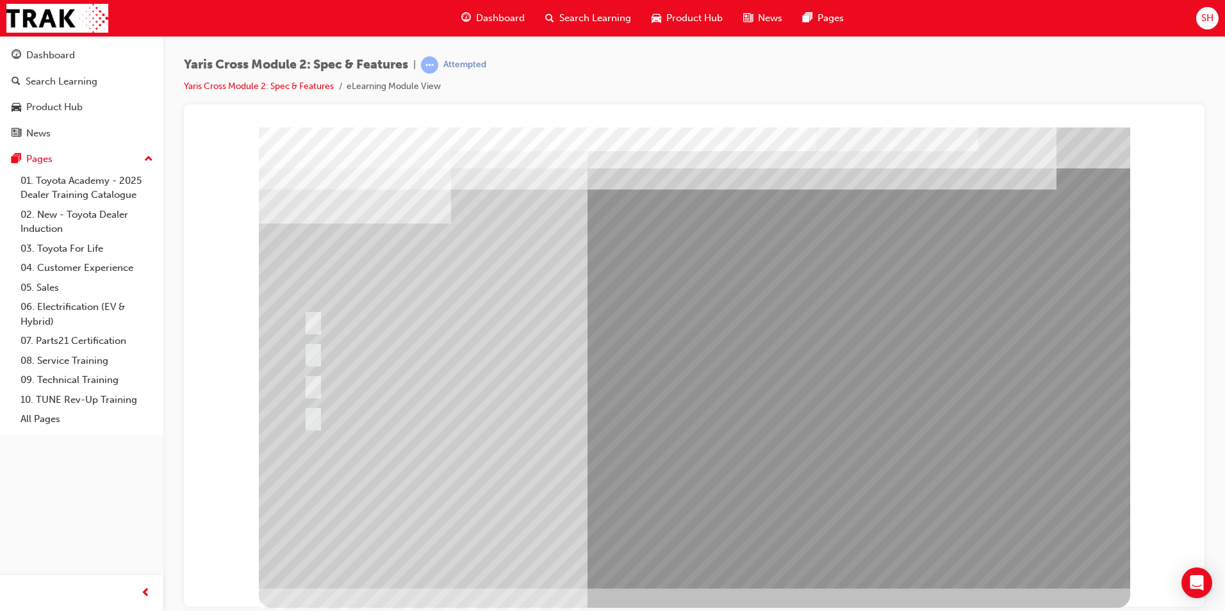
click at [641, 493] on div at bounding box center [694, 357] width 871 height 461
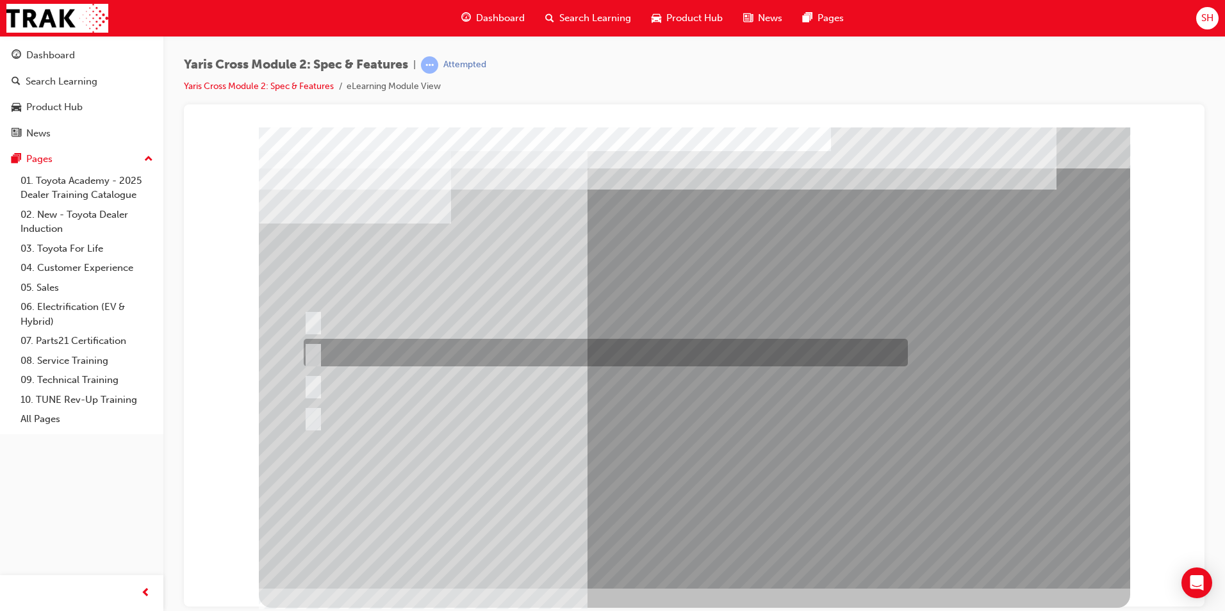
click at [571, 343] on div at bounding box center [602, 353] width 604 height 28
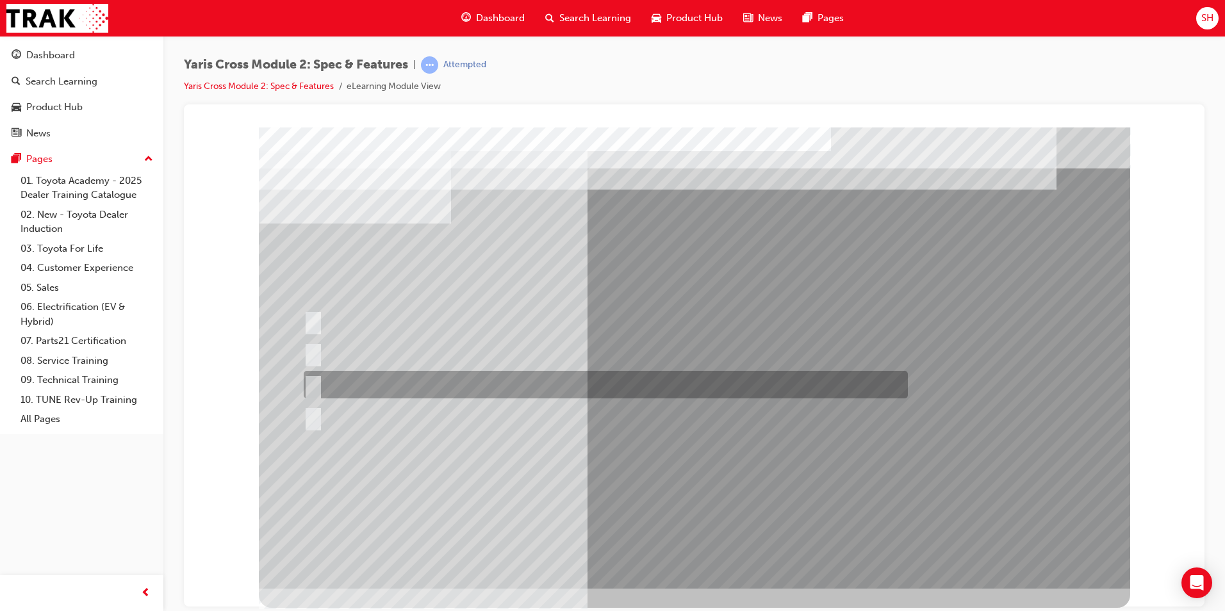
click at [570, 380] on div at bounding box center [602, 385] width 604 height 28
radio input "false"
radio input "true"
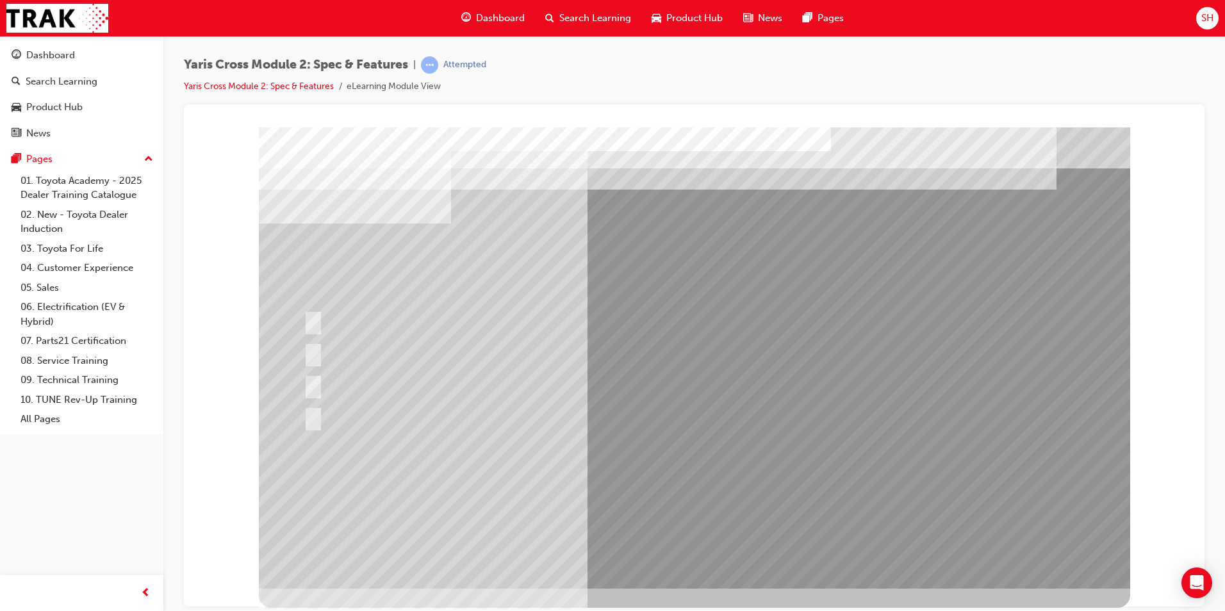
click at [696, 488] on div at bounding box center [694, 357] width 871 height 461
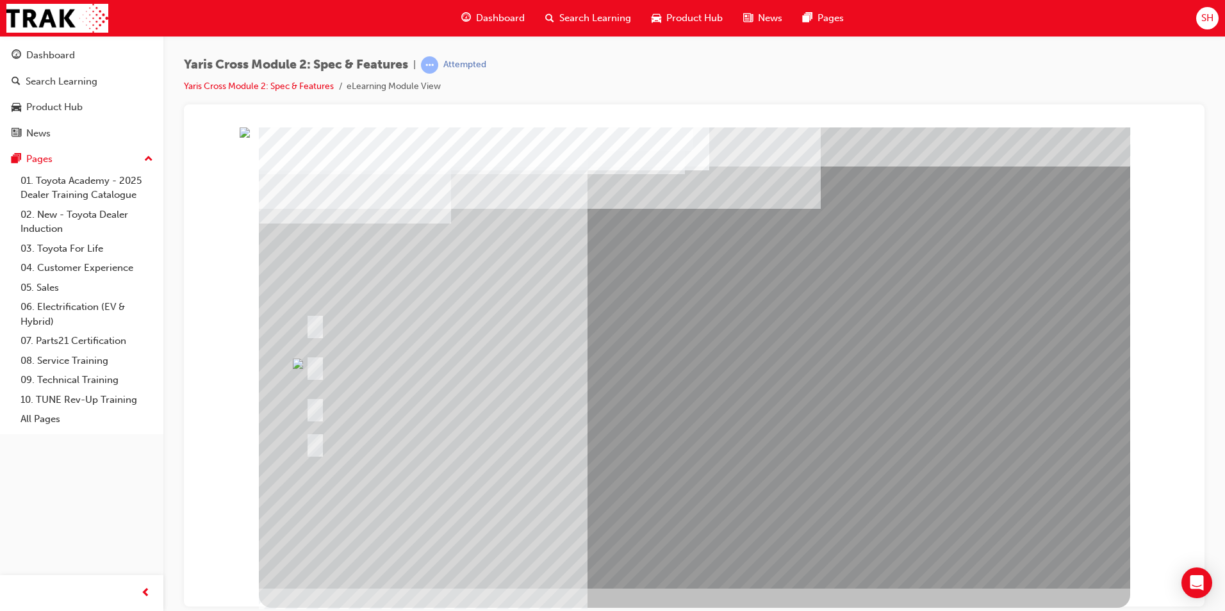
click at [490, 357] on div at bounding box center [543, 366] width 482 height 47
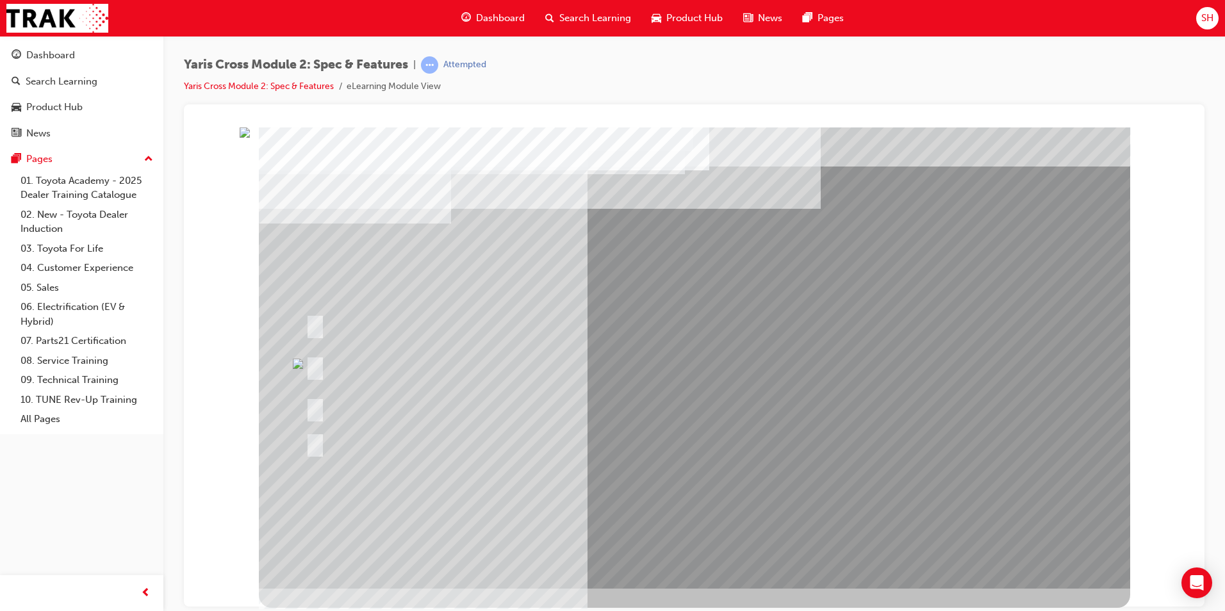
click at [787, 604] on div at bounding box center [694, 367] width 871 height 480
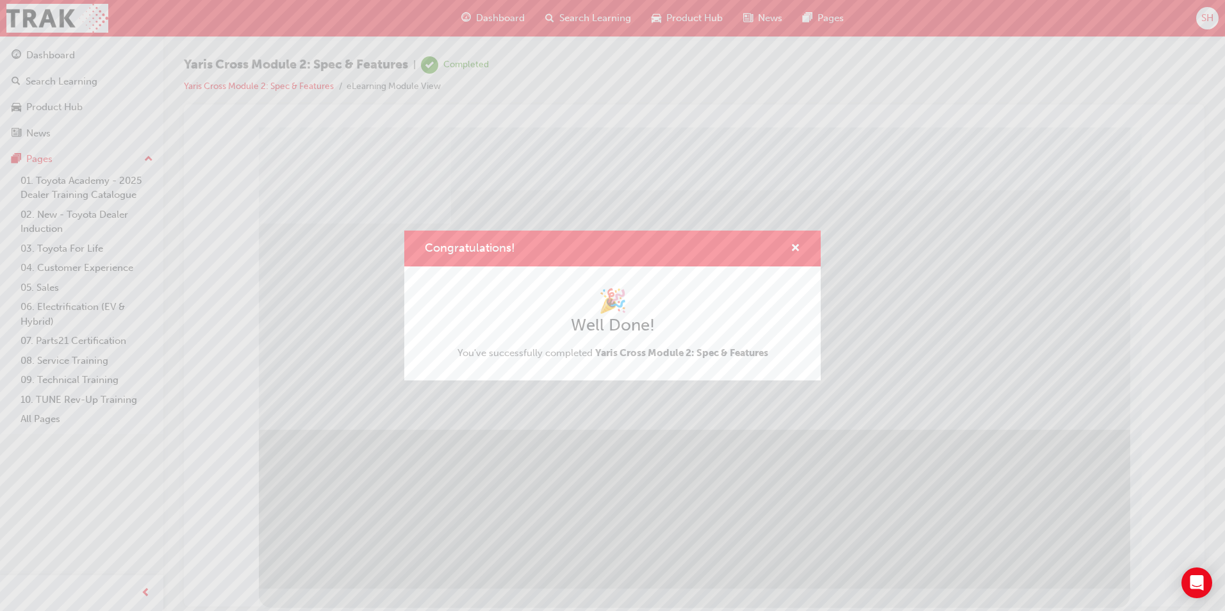
click at [800, 245] on div "Congratulations!" at bounding box center [612, 249] width 416 height 37
click at [796, 239] on div "Congratulations!" at bounding box center [612, 249] width 416 height 37
drag, startPoint x: 603, startPoint y: 118, endPoint x: 797, endPoint y: 245, distance: 231.8
click at [797, 245] on span "cross-icon" at bounding box center [795, 249] width 10 height 12
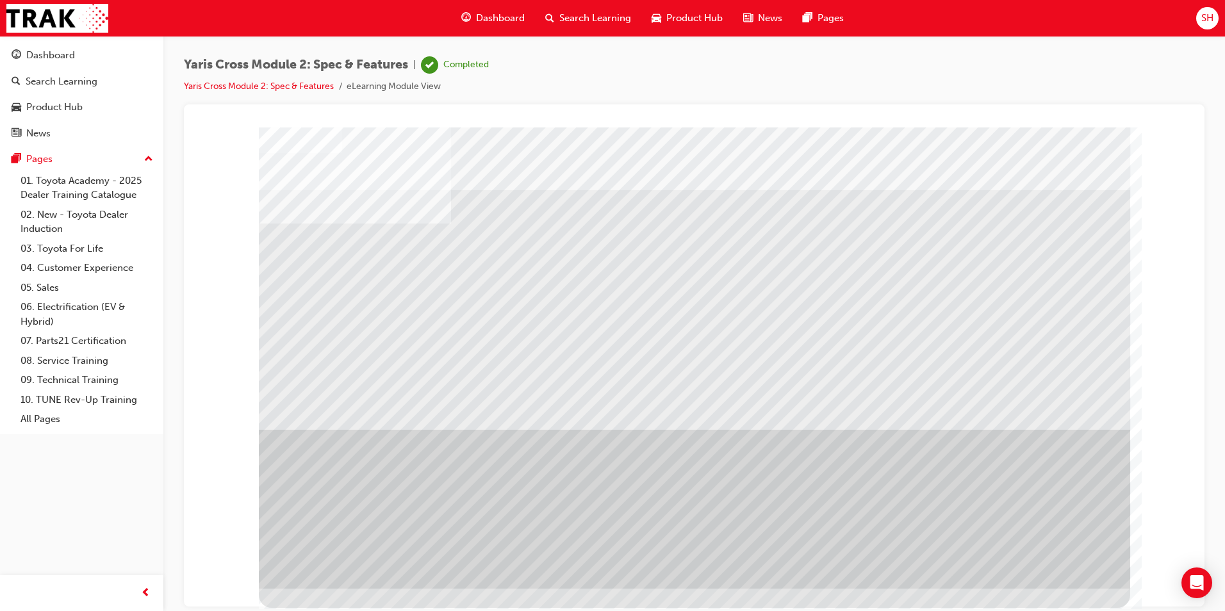
drag, startPoint x: 1047, startPoint y: 571, endPoint x: 1047, endPoint y: 561, distance: 10.2
click at [1047, 569] on div at bounding box center [694, 357] width 871 height 461
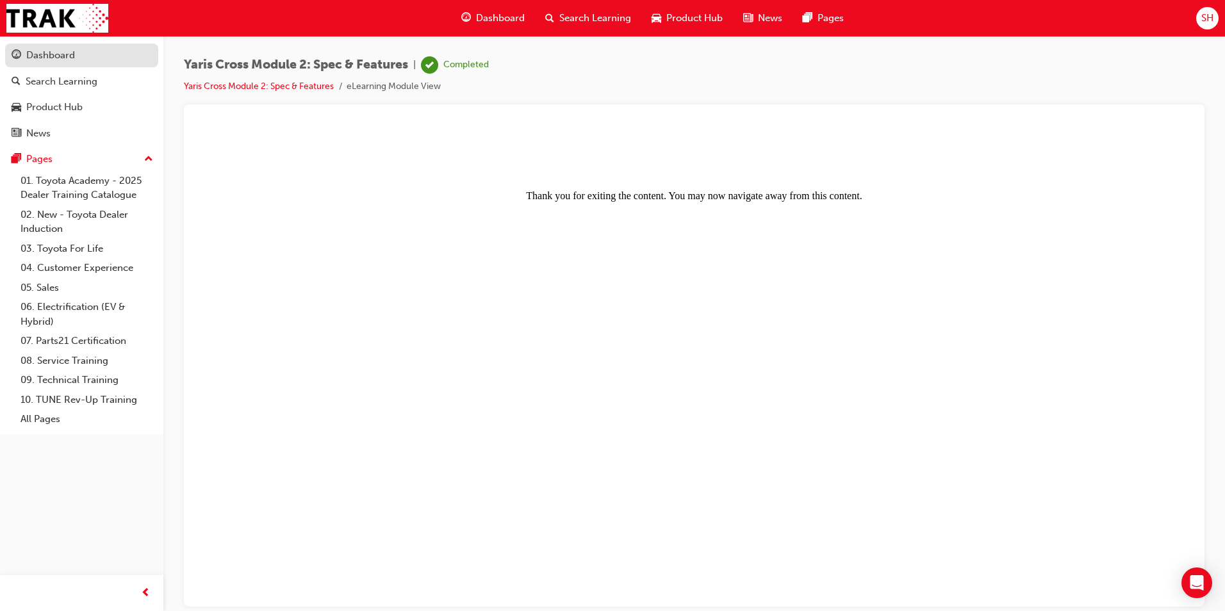
click at [87, 58] on div "Dashboard" at bounding box center [82, 55] width 140 height 16
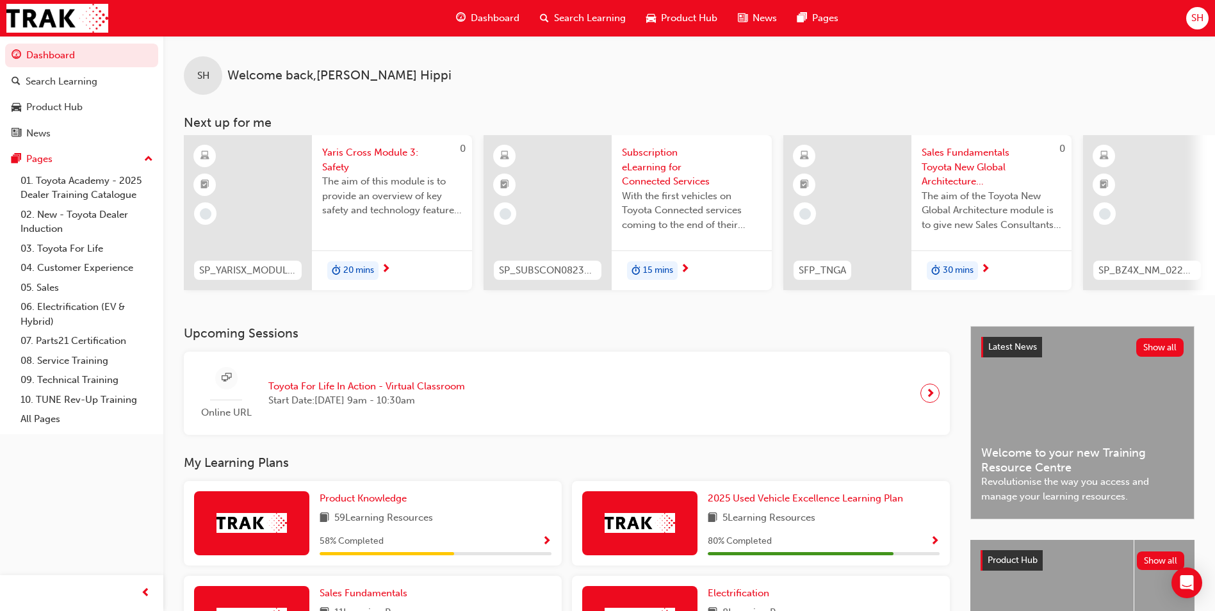
click at [353, 155] on span "Yaris Cross Module 3: Safety" at bounding box center [392, 159] width 140 height 29
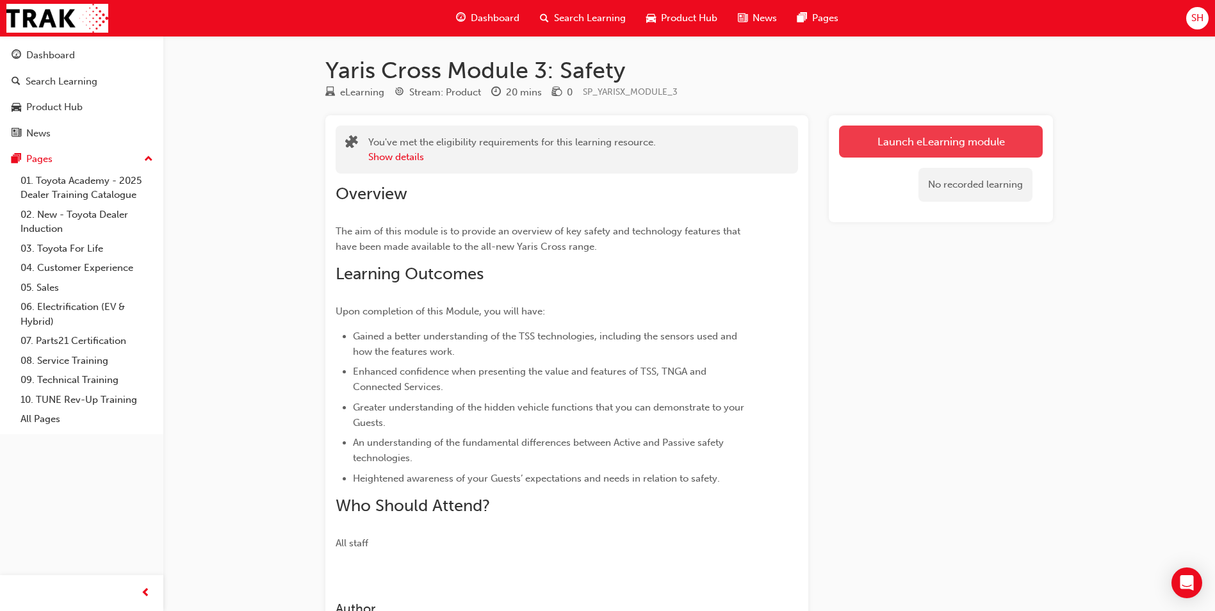
click at [891, 156] on link "Launch eLearning module" at bounding box center [941, 142] width 204 height 32
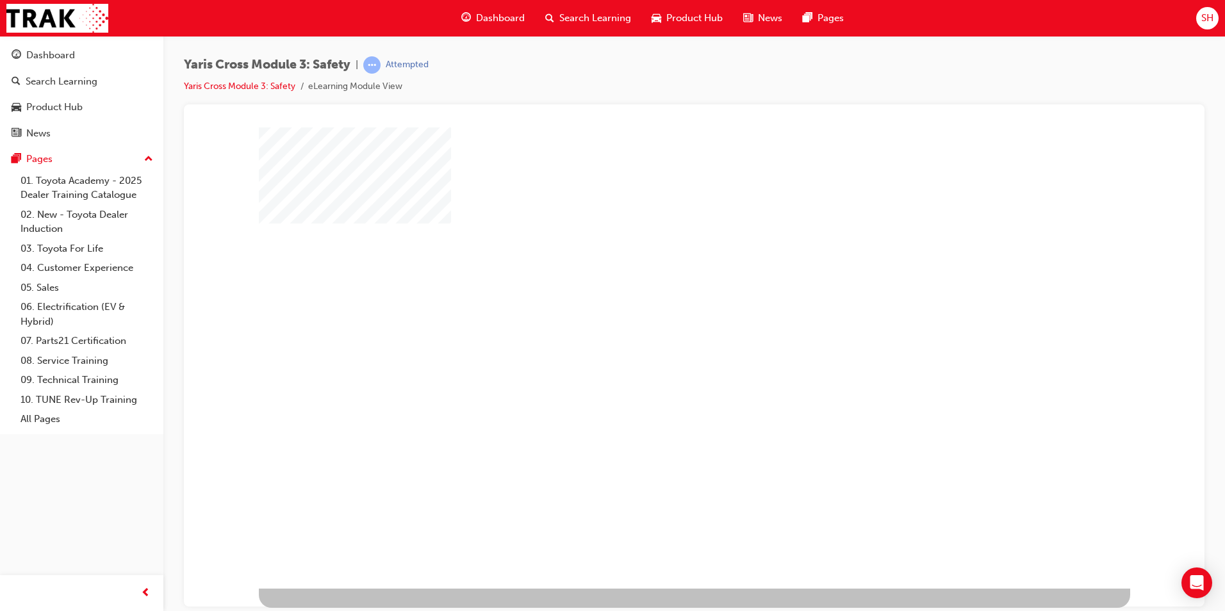
click at [657, 320] on div "play" at bounding box center [657, 320] width 0 height 0
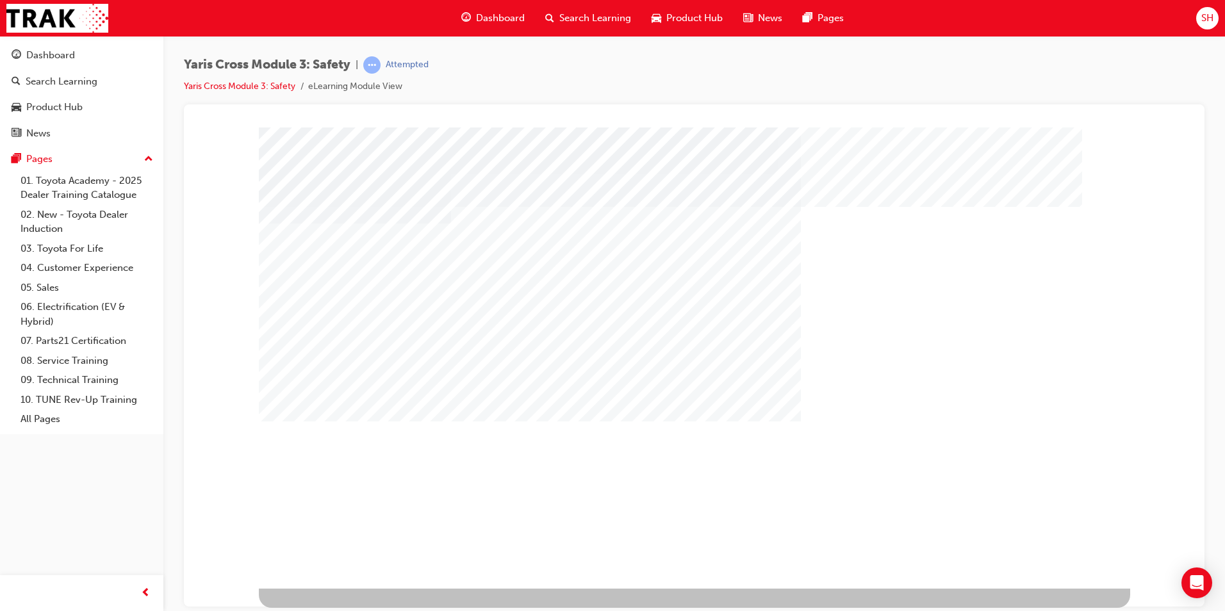
click at [342, 563] on div "multistate" at bounding box center [300, 550] width 83 height 26
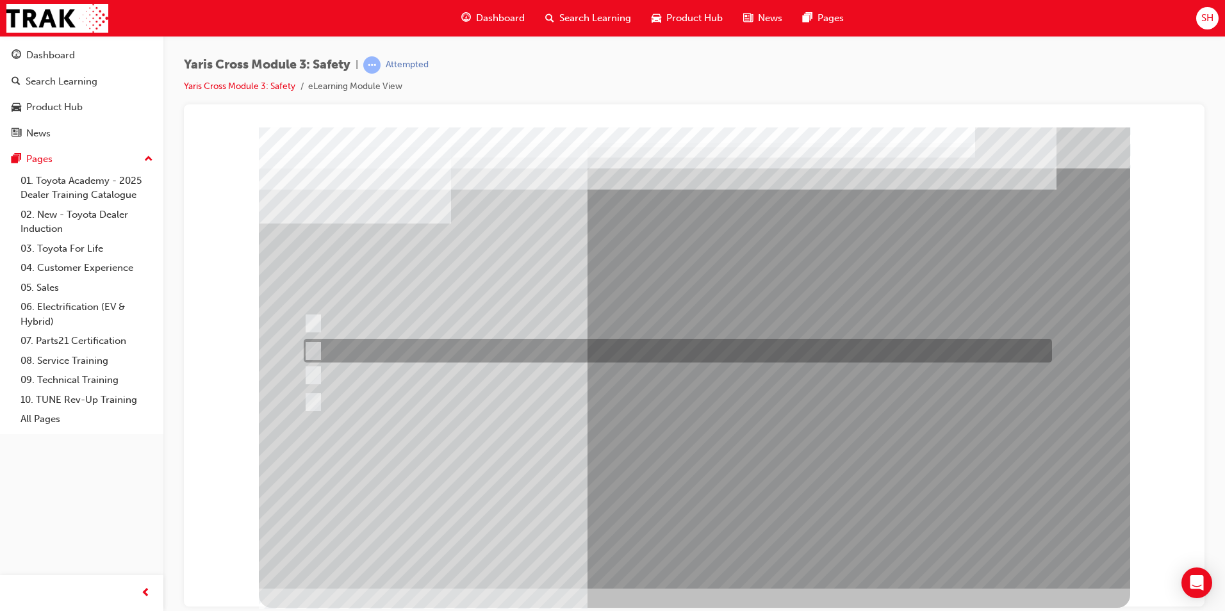
click at [309, 345] on input "SRS Airbags" at bounding box center [310, 351] width 14 height 14
checkbox input "true"
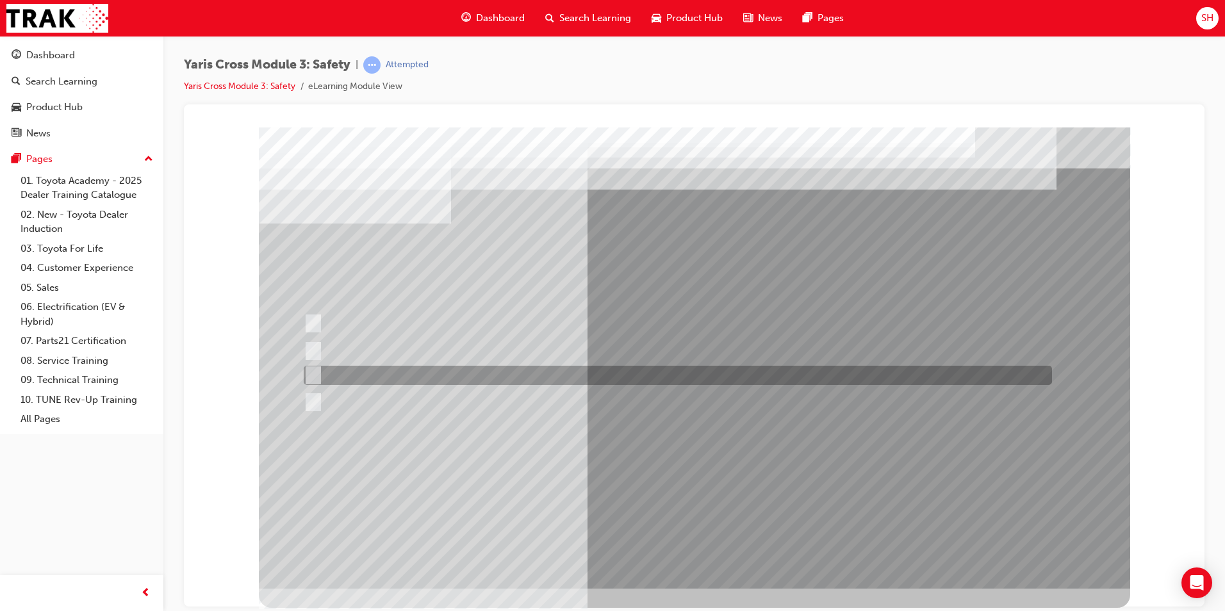
click at [311, 368] on input "Pre-Collision System (PCS)" at bounding box center [310, 375] width 14 height 14
checkbox input "true"
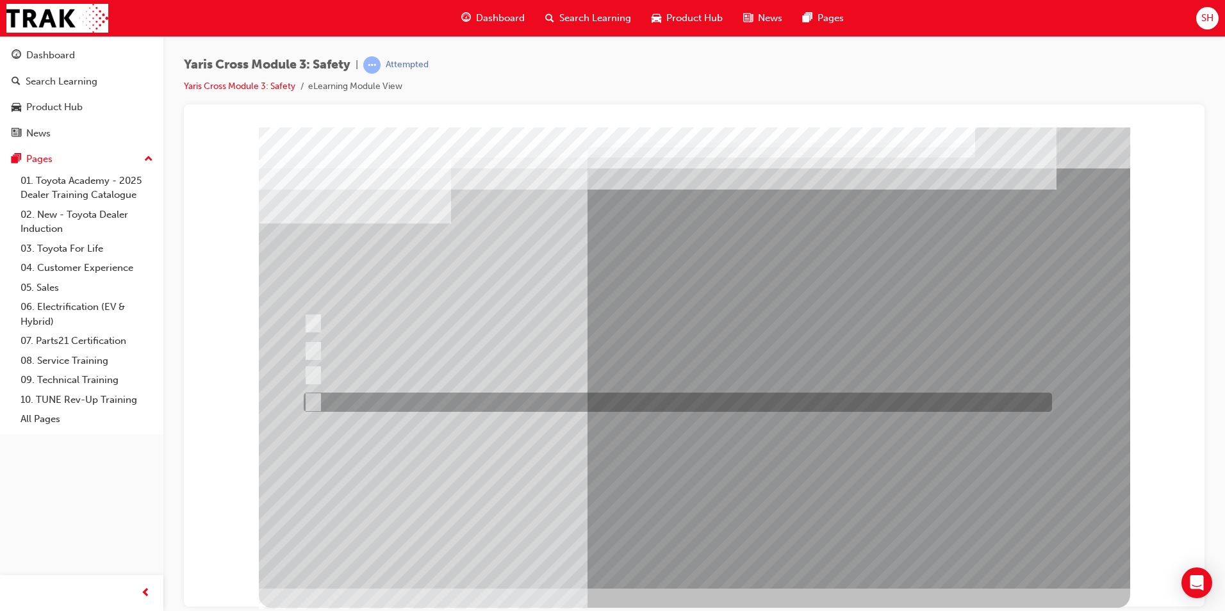
click at [313, 398] on input "Blind Spot Monitor (BSM)" at bounding box center [310, 402] width 14 height 14
checkbox input "true"
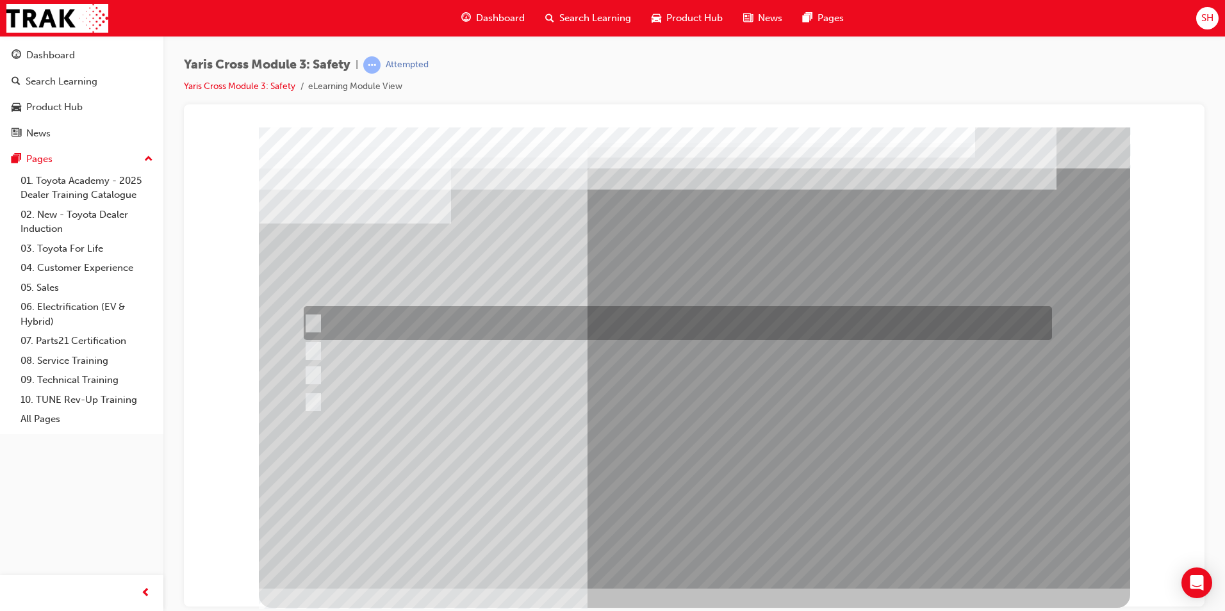
click at [485, 318] on div at bounding box center [674, 323] width 748 height 34
checkbox input "true"
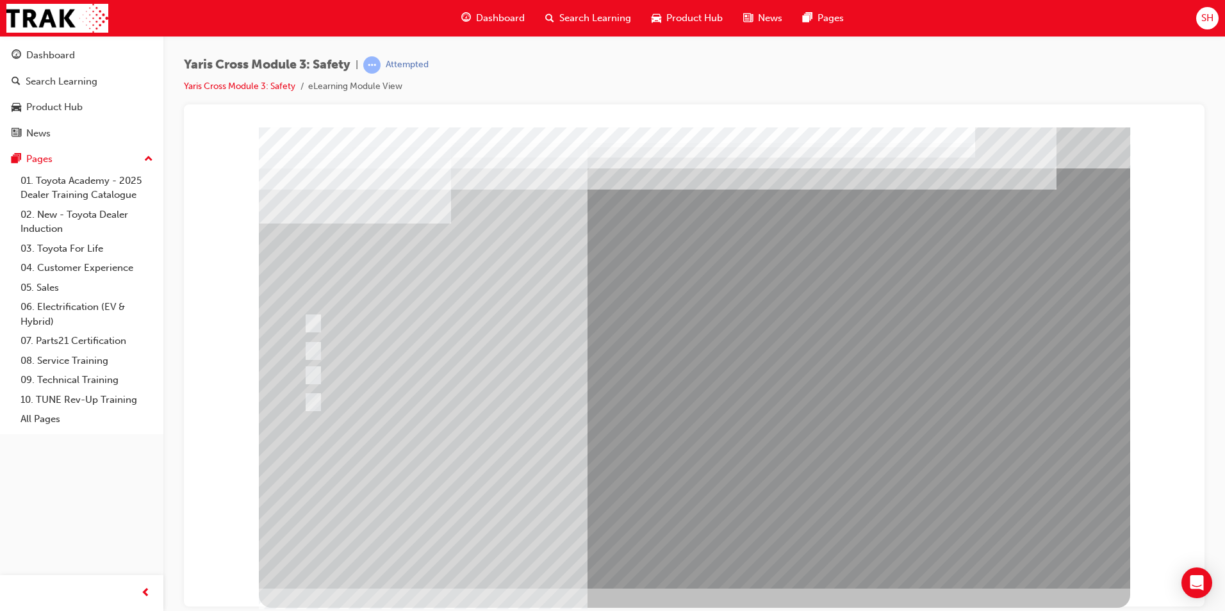
click at [733, 476] on div at bounding box center [694, 357] width 871 height 461
click at [488, 369] on div at bounding box center [674, 375] width 748 height 19
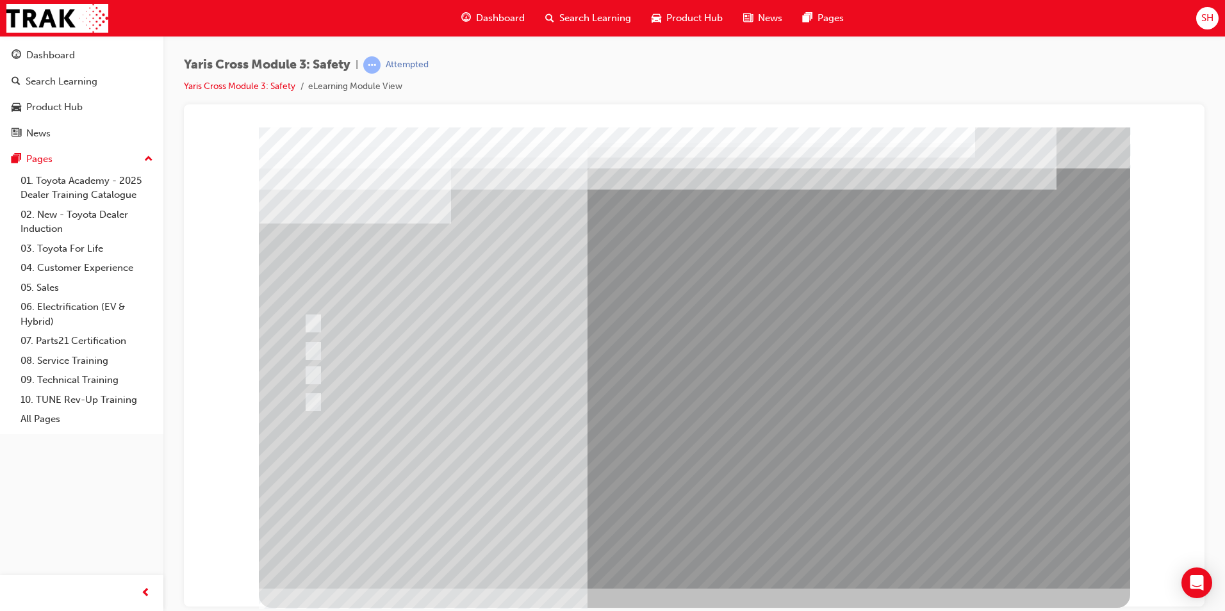
radio input "true"
click at [712, 487] on div at bounding box center [694, 357] width 871 height 461
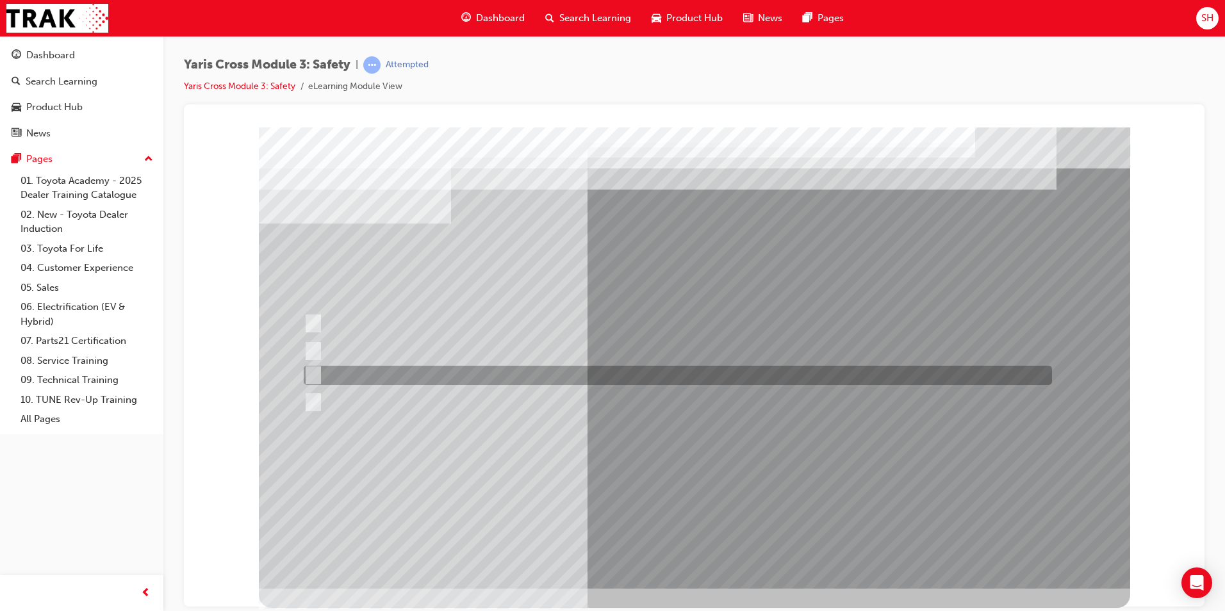
click at [388, 367] on div at bounding box center [674, 375] width 748 height 19
radio input "true"
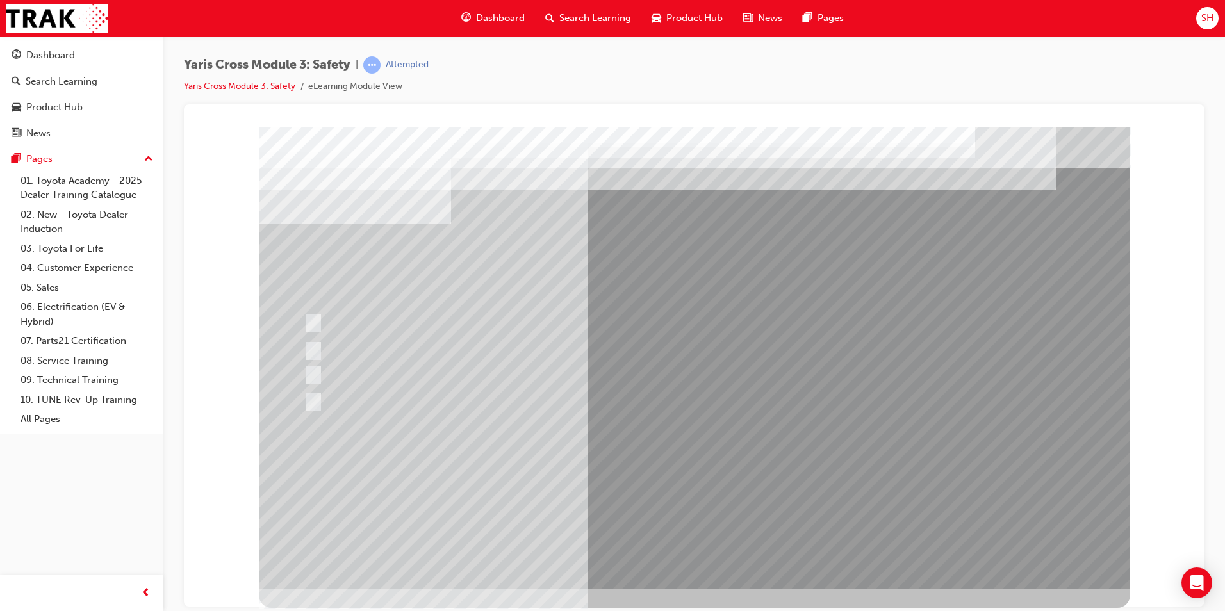
click at [689, 558] on div at bounding box center [694, 357] width 871 height 461
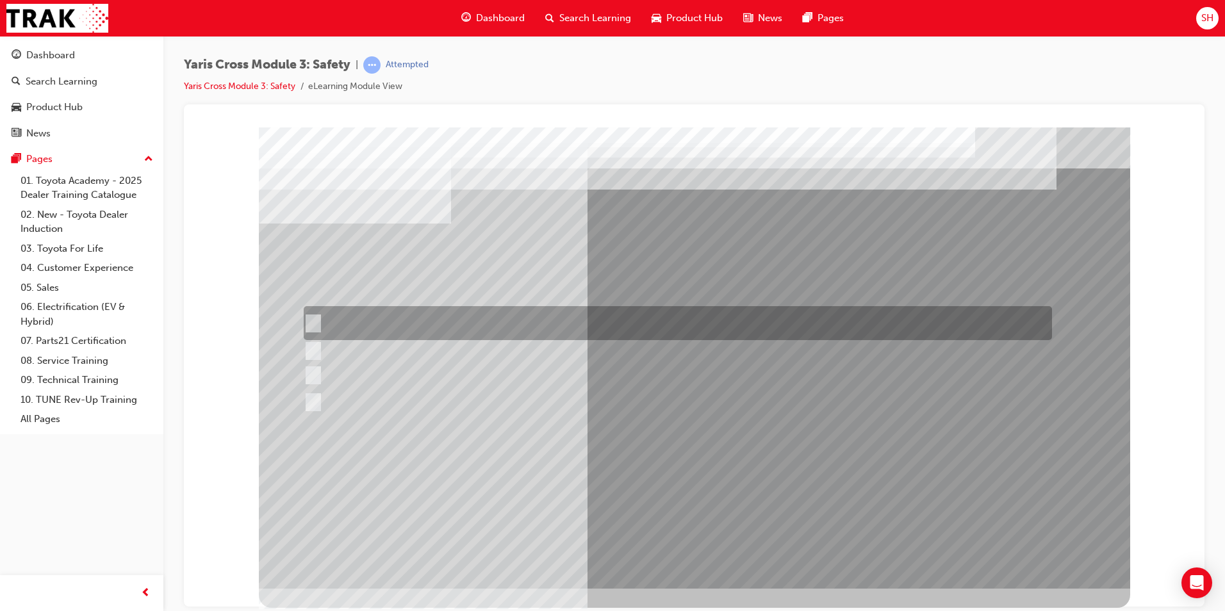
click at [642, 318] on div at bounding box center [674, 323] width 748 height 34
radio input "true"
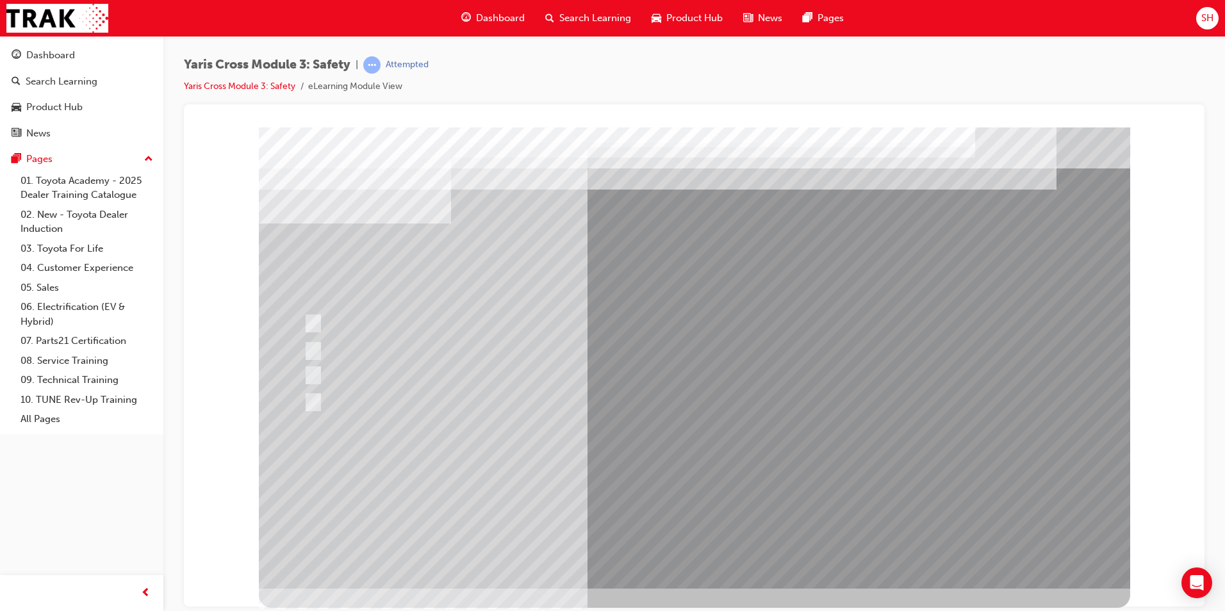
click at [683, 496] on div at bounding box center [694, 357] width 871 height 461
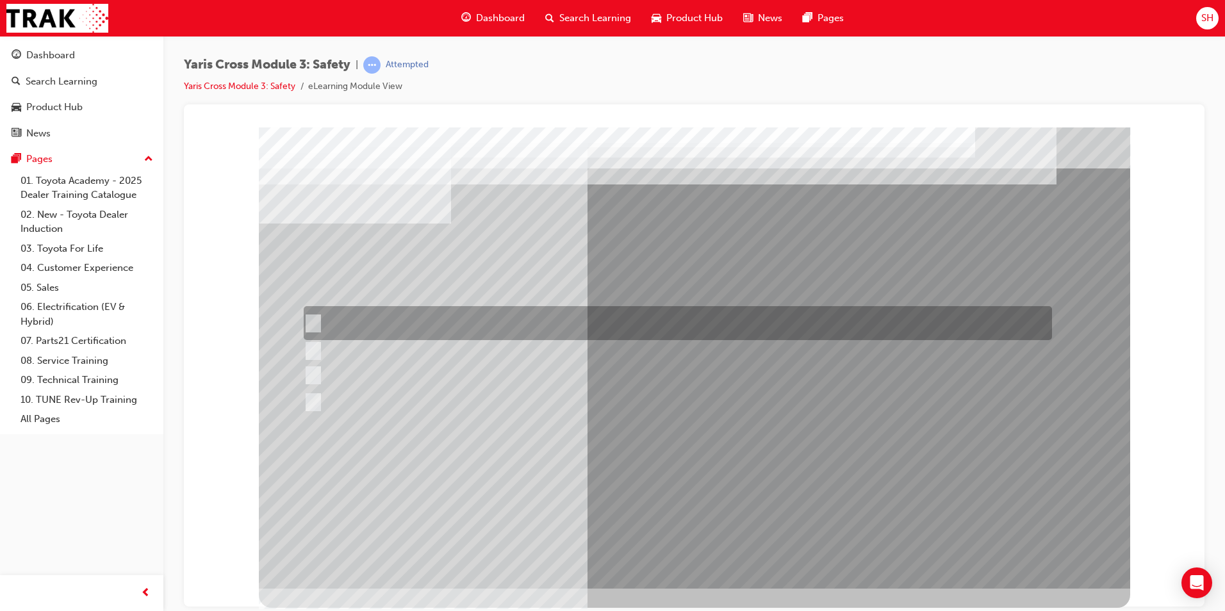
click at [420, 320] on div at bounding box center [674, 323] width 748 height 34
radio input "true"
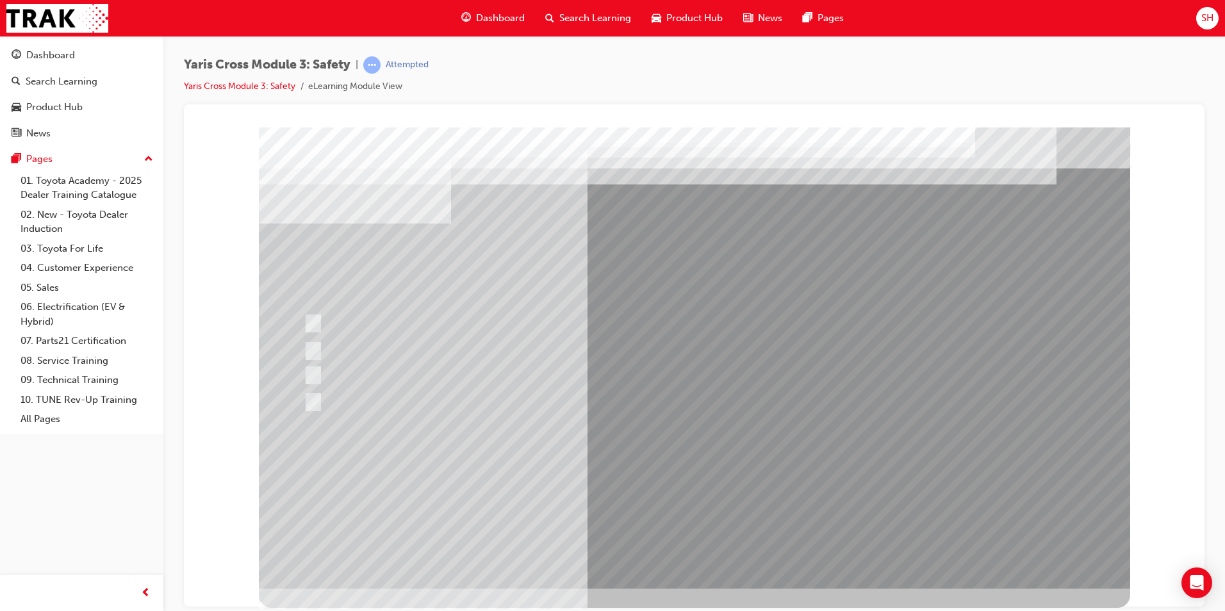
click at [671, 484] on div at bounding box center [694, 357] width 871 height 461
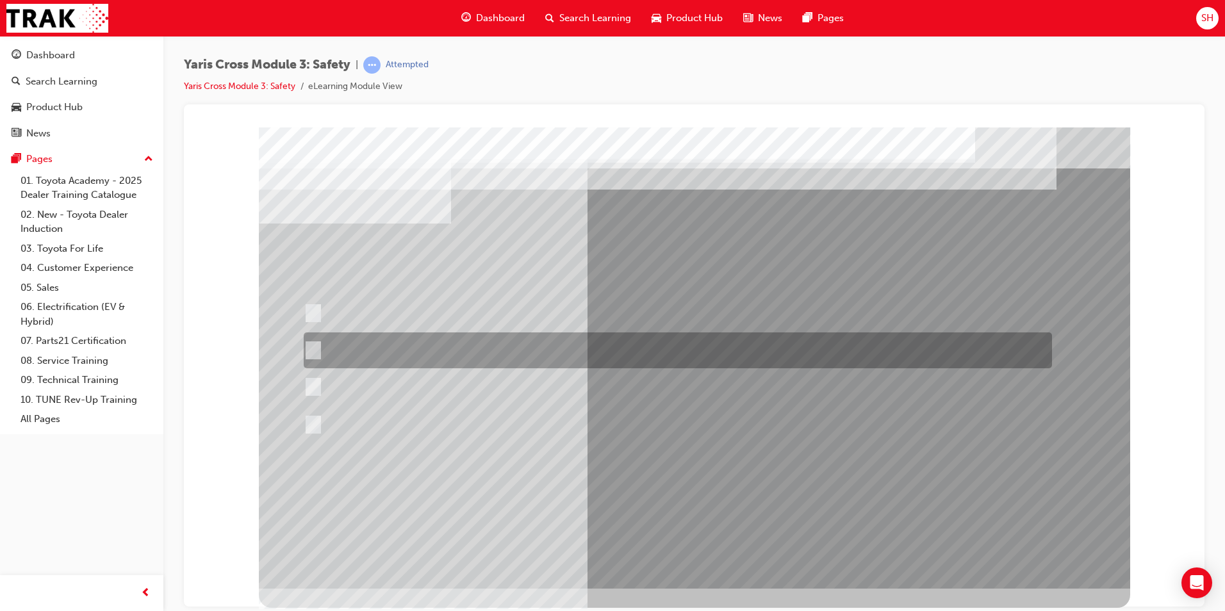
click at [486, 350] on div at bounding box center [674, 350] width 748 height 36
radio input "true"
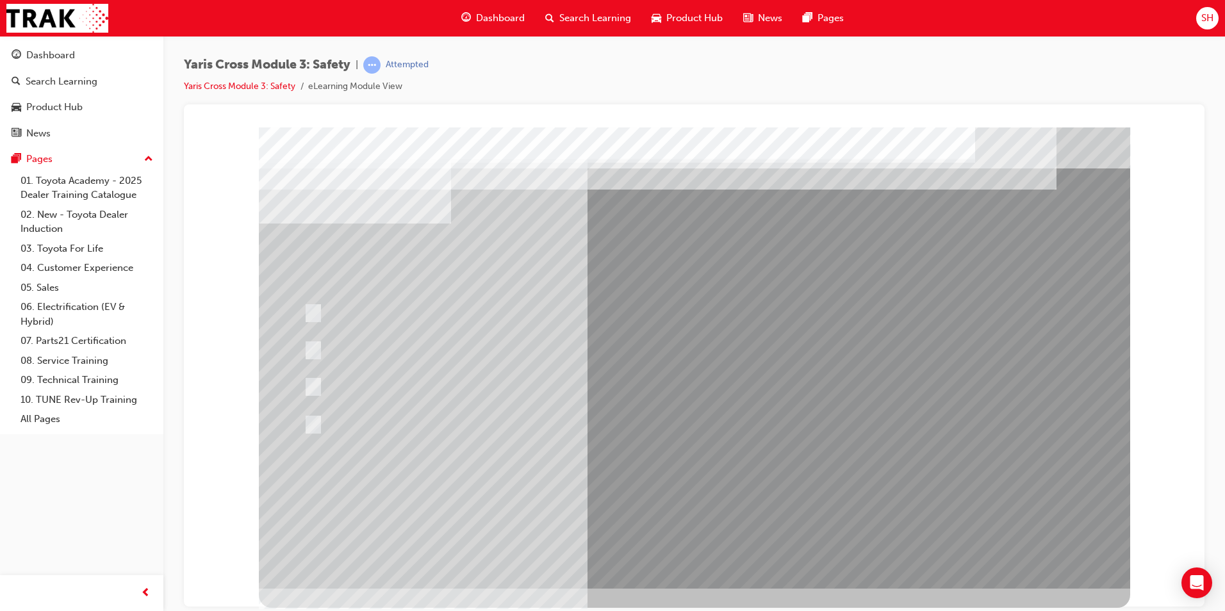
click at [699, 478] on div at bounding box center [694, 357] width 871 height 461
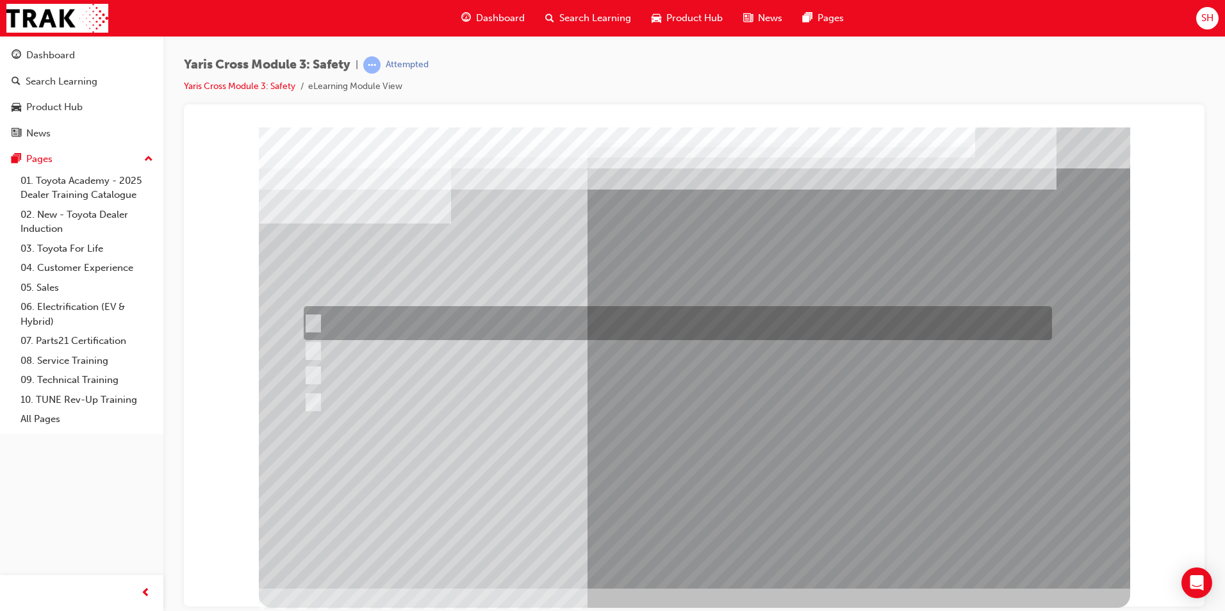
click at [509, 321] on div at bounding box center [674, 323] width 748 height 34
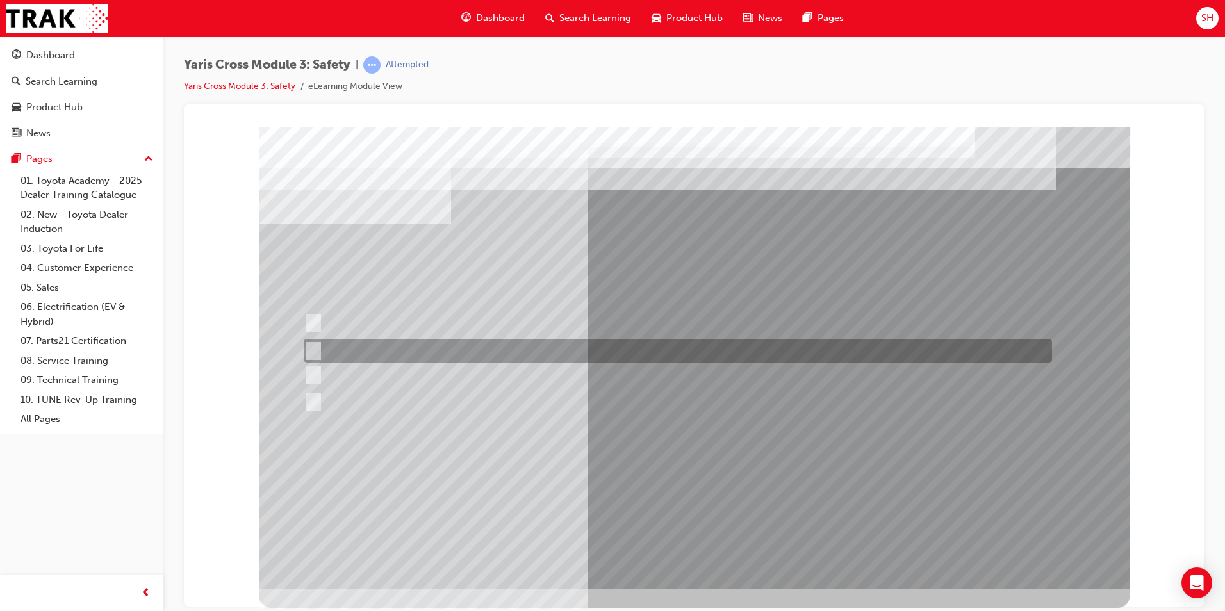
click at [512, 348] on div at bounding box center [674, 351] width 748 height 24
radio input "false"
radio input "true"
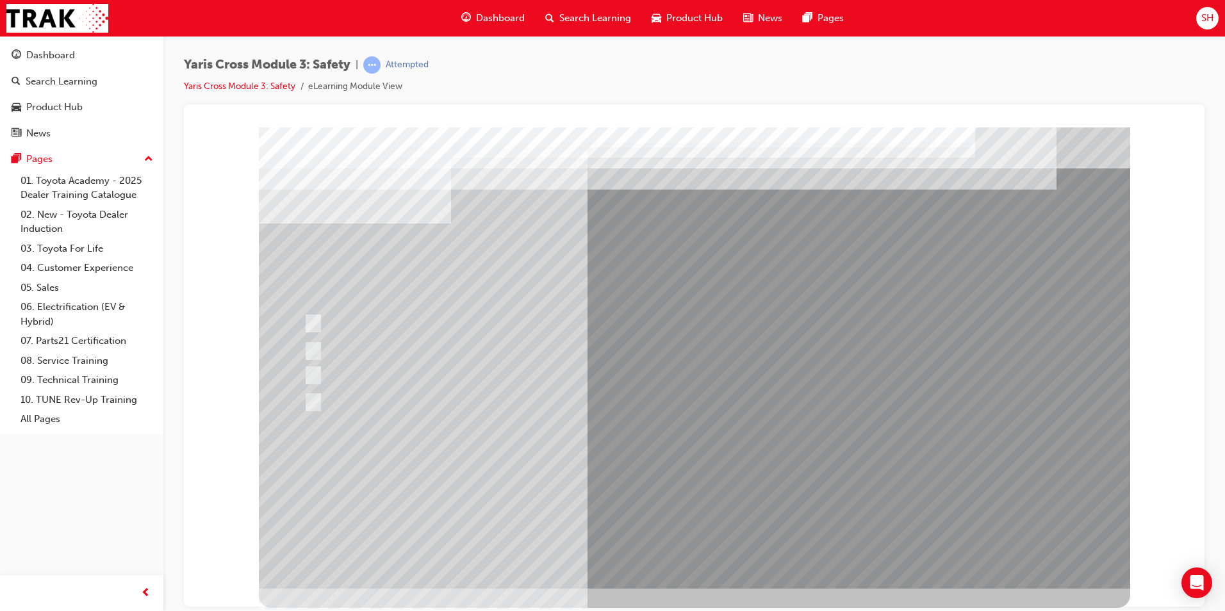
click at [655, 482] on div at bounding box center [694, 357] width 871 height 461
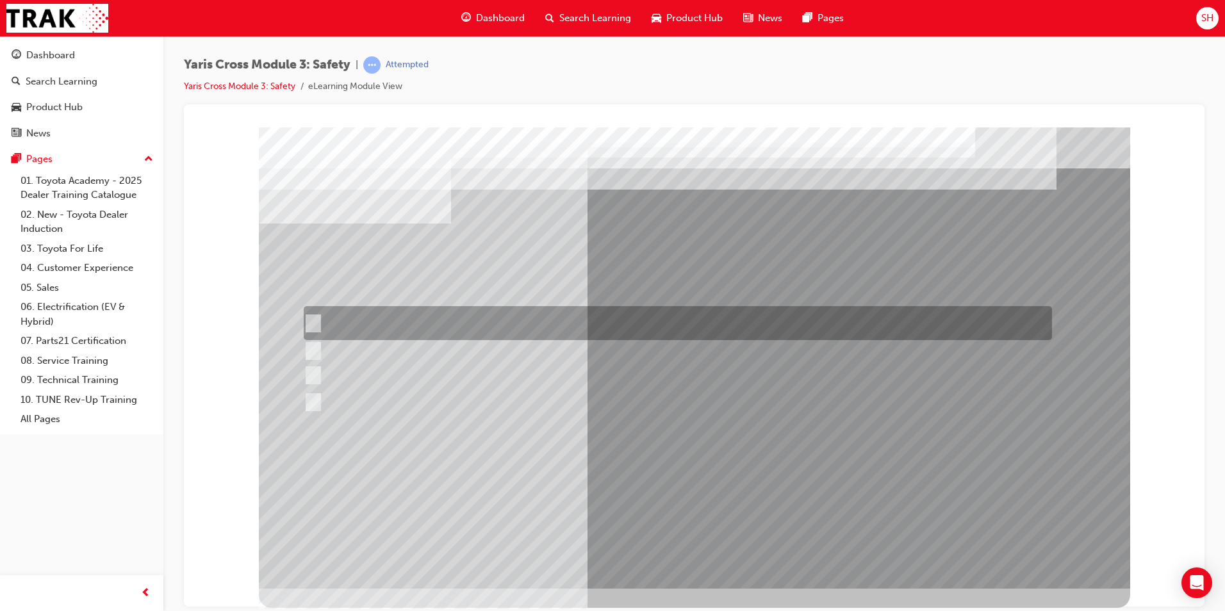
click at [350, 314] on div at bounding box center [674, 323] width 748 height 34
checkbox input "true"
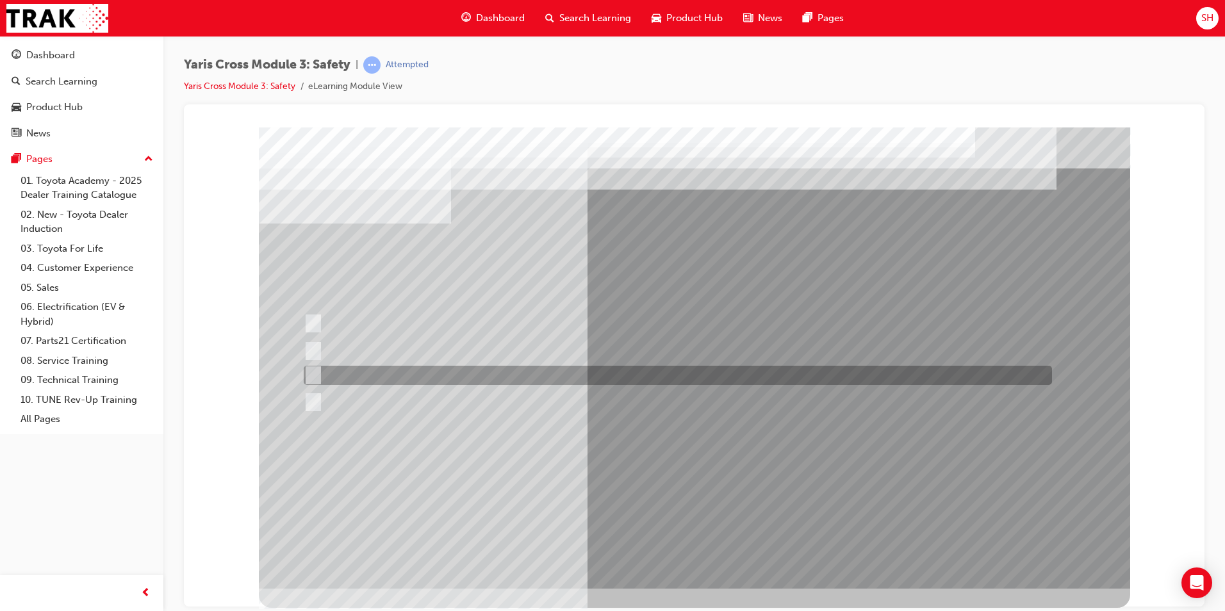
click at [364, 373] on div at bounding box center [674, 375] width 748 height 19
checkbox input "true"
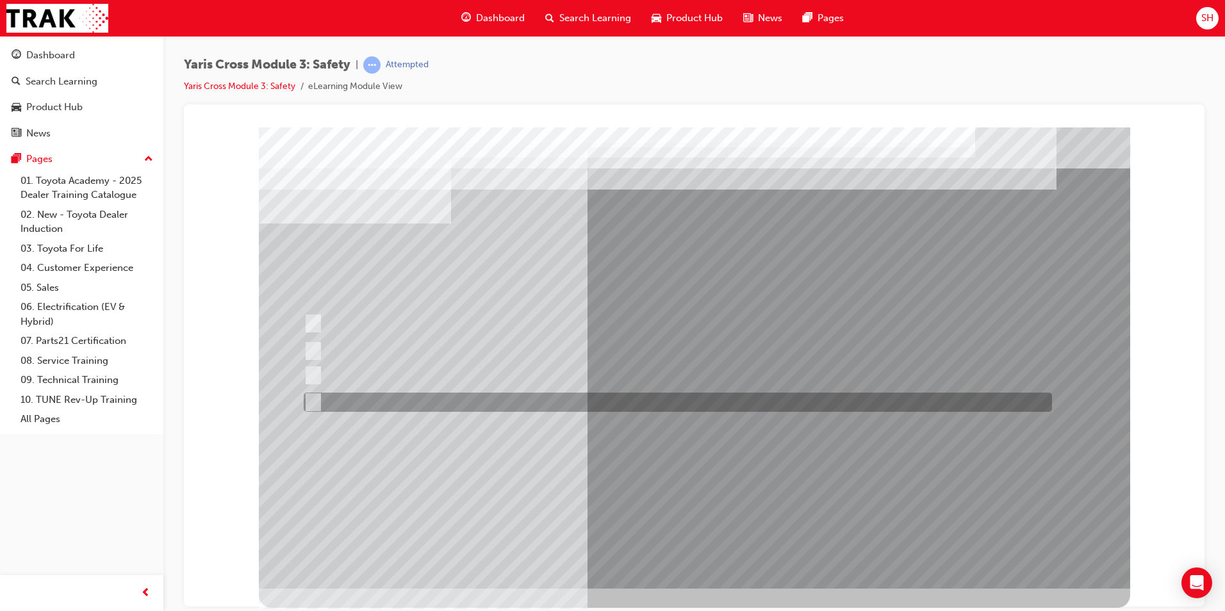
click at [366, 396] on div at bounding box center [674, 402] width 748 height 19
checkbox input "true"
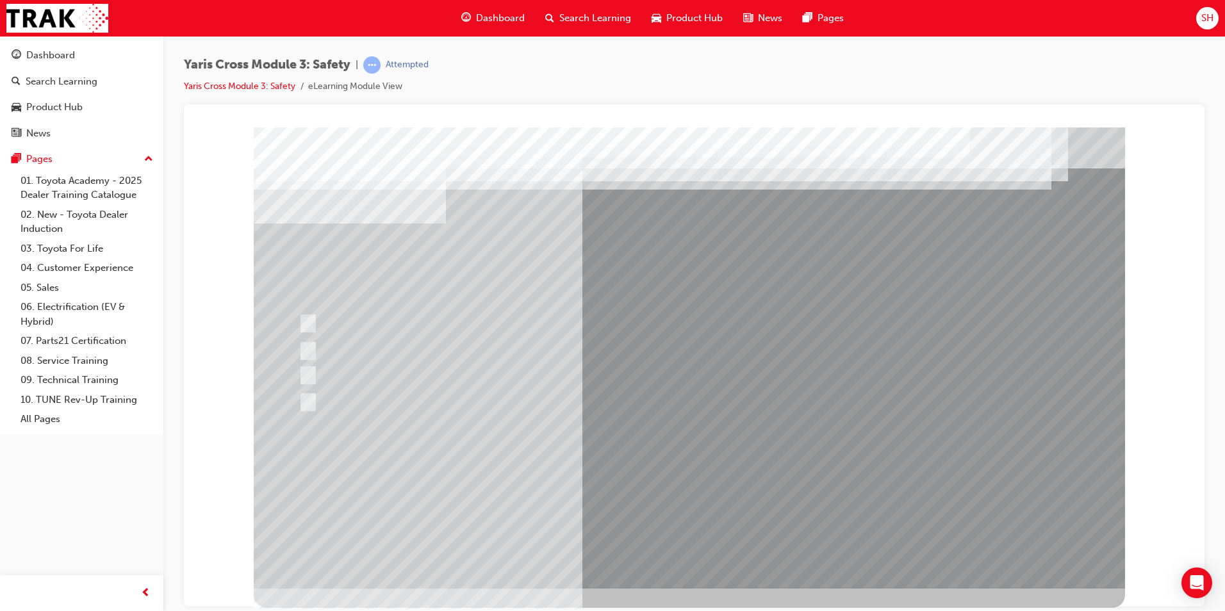
click at [717, 492] on div at bounding box center [689, 357] width 871 height 461
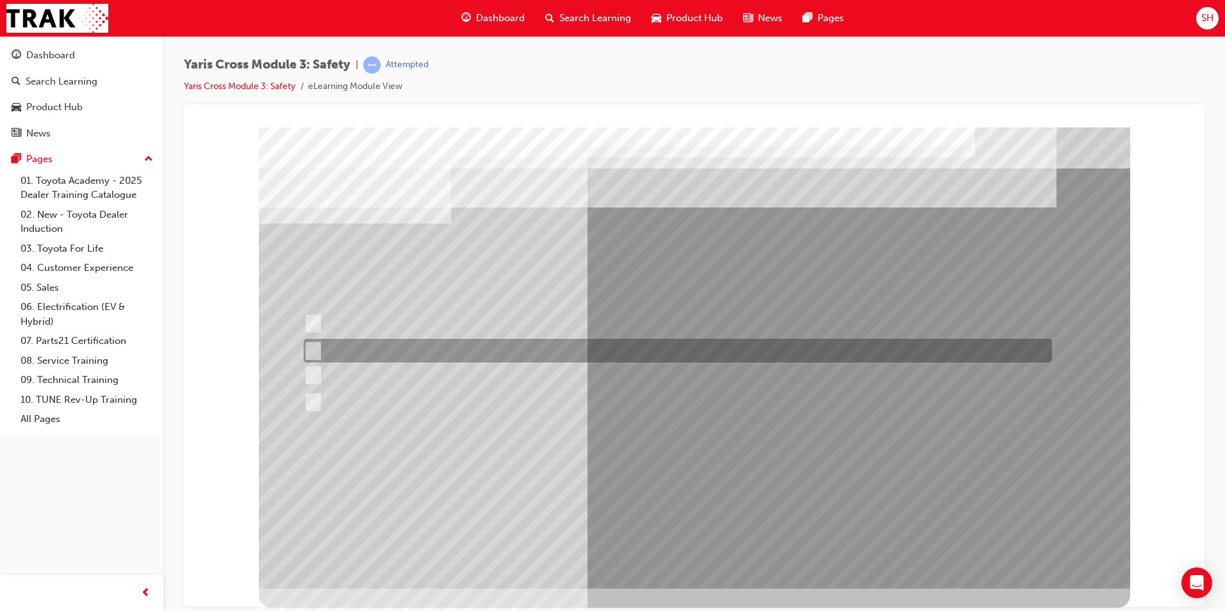
click at [455, 352] on div at bounding box center [674, 351] width 748 height 24
radio input "true"
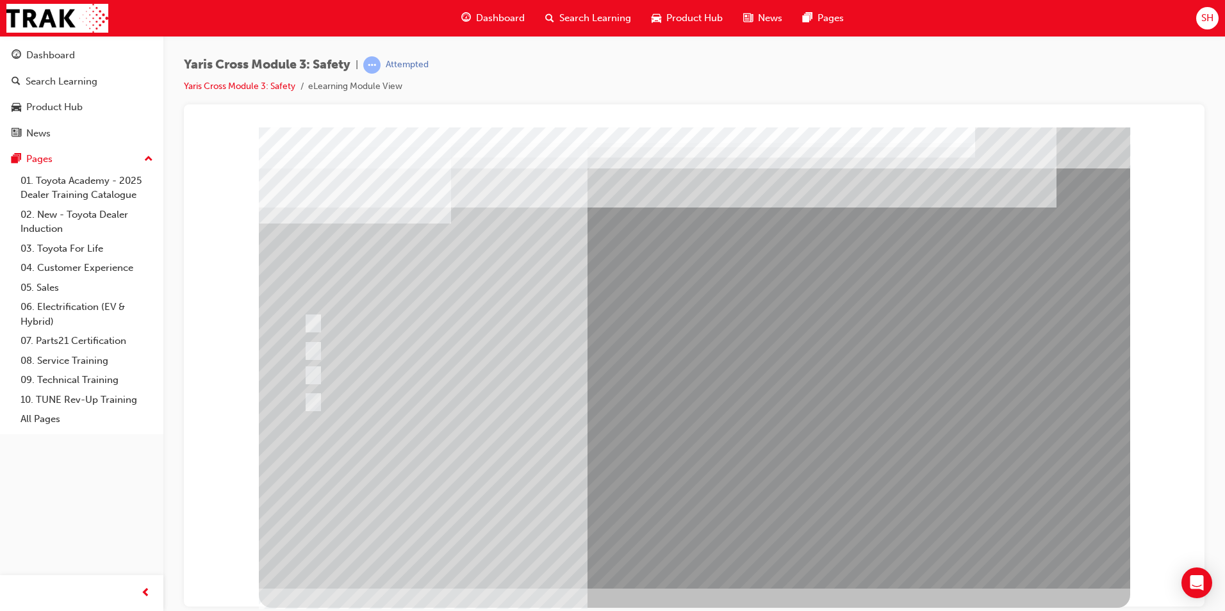
click at [679, 477] on div at bounding box center [694, 357] width 871 height 461
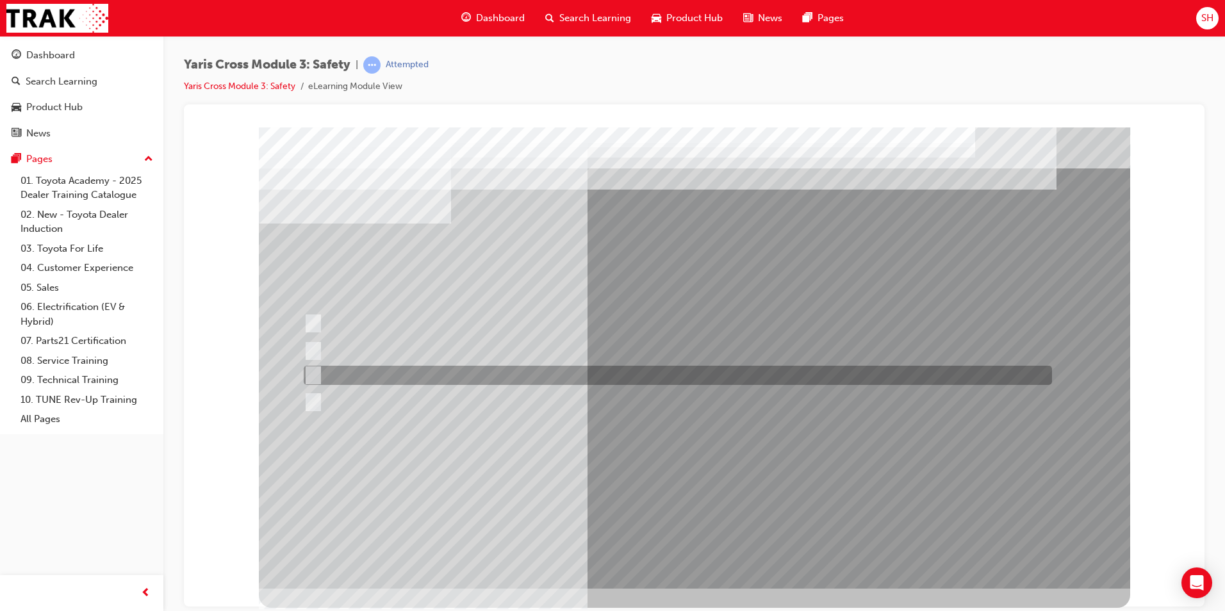
click at [437, 377] on div at bounding box center [674, 375] width 748 height 19
radio input "true"
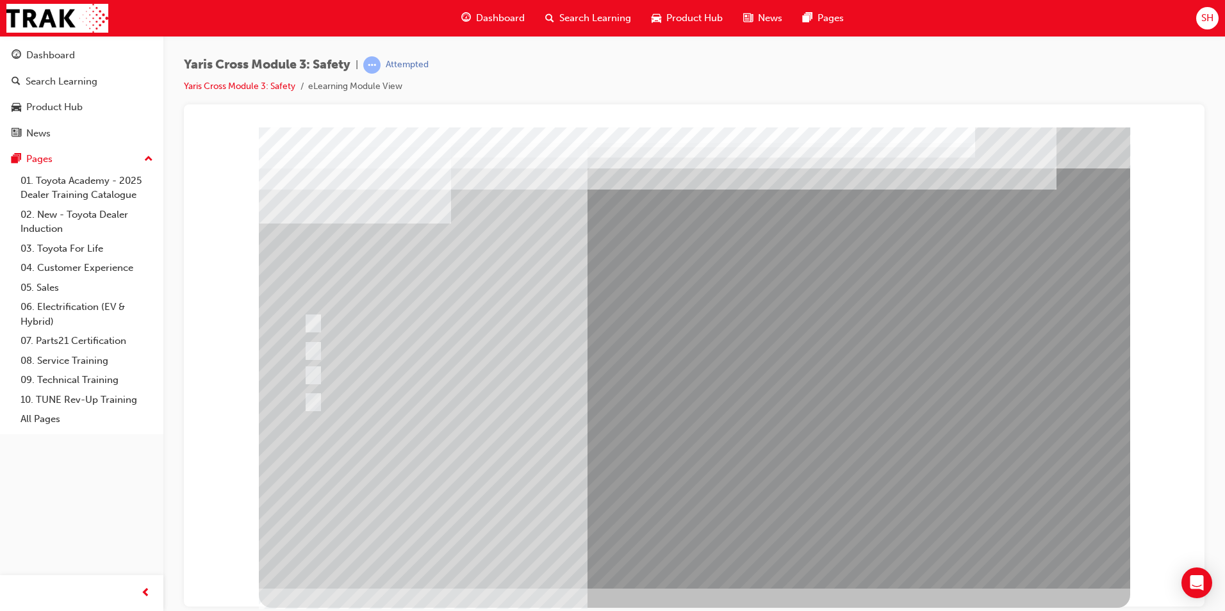
click at [699, 487] on div at bounding box center [694, 357] width 871 height 461
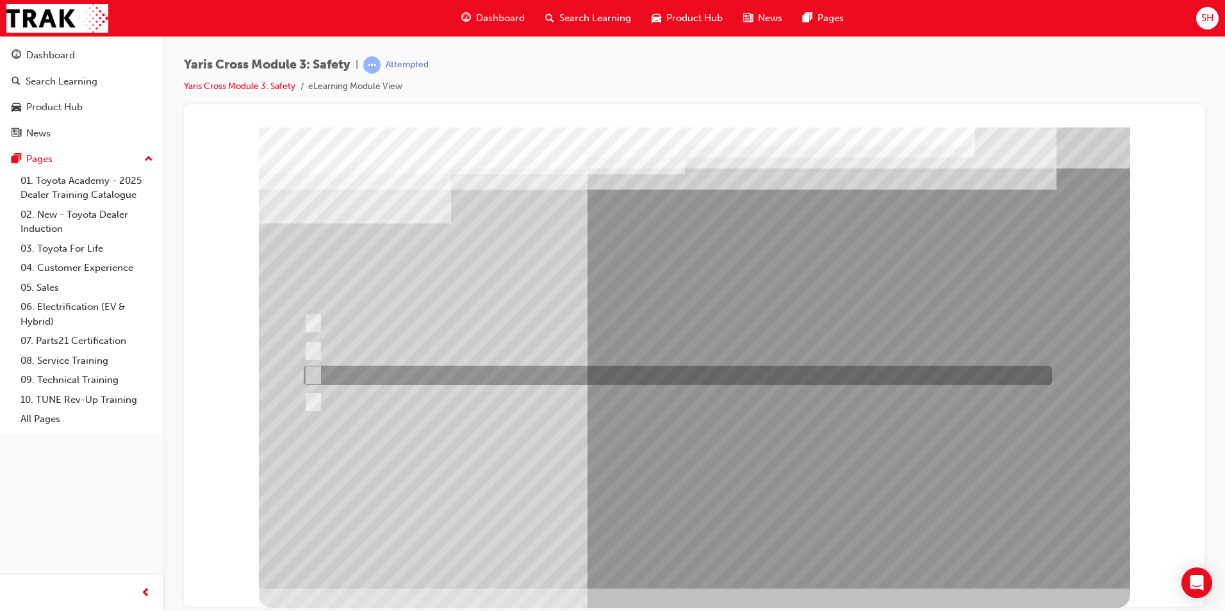
click at [422, 373] on div at bounding box center [674, 375] width 748 height 19
checkbox input "true"
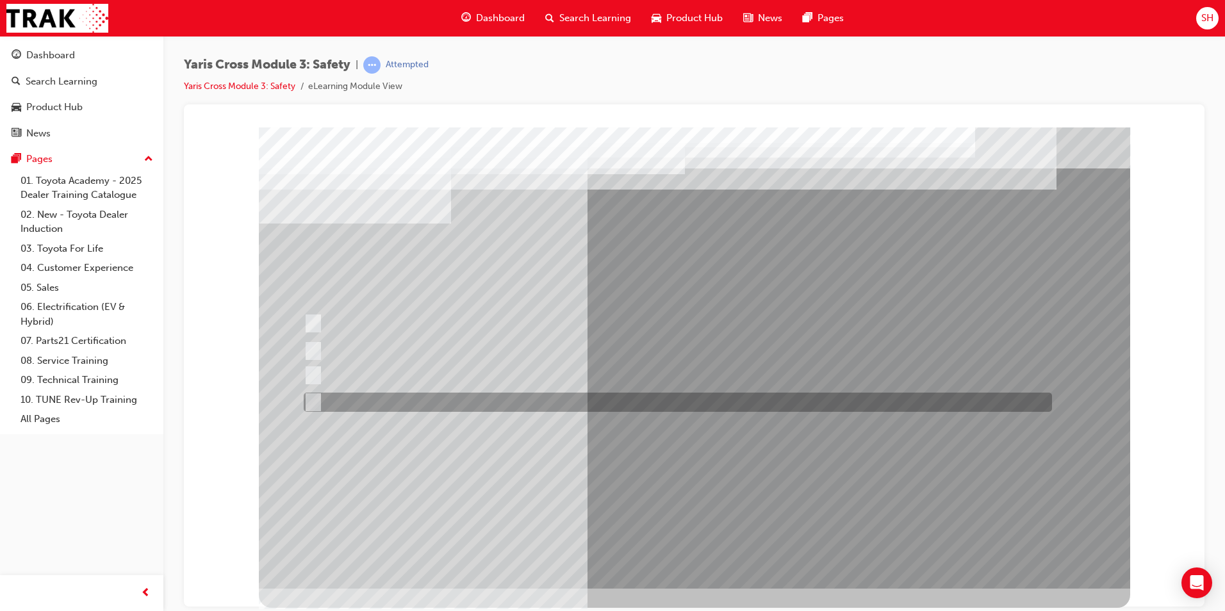
click at [414, 400] on div at bounding box center [674, 402] width 748 height 19
checkbox input "true"
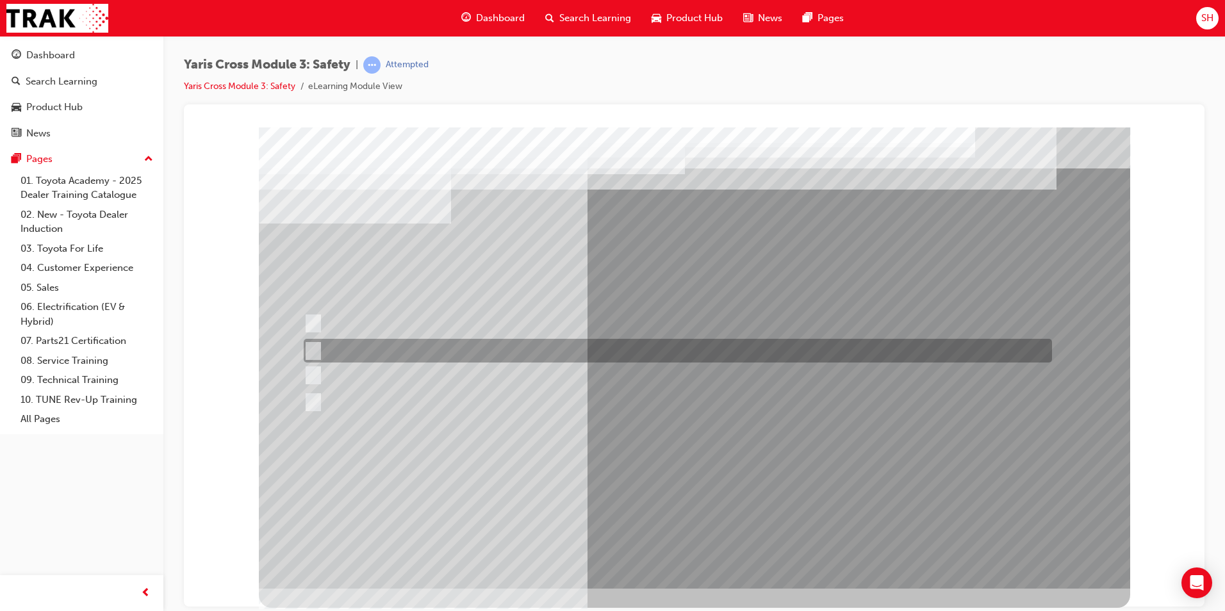
click at [414, 348] on div at bounding box center [674, 351] width 748 height 24
checkbox input "true"
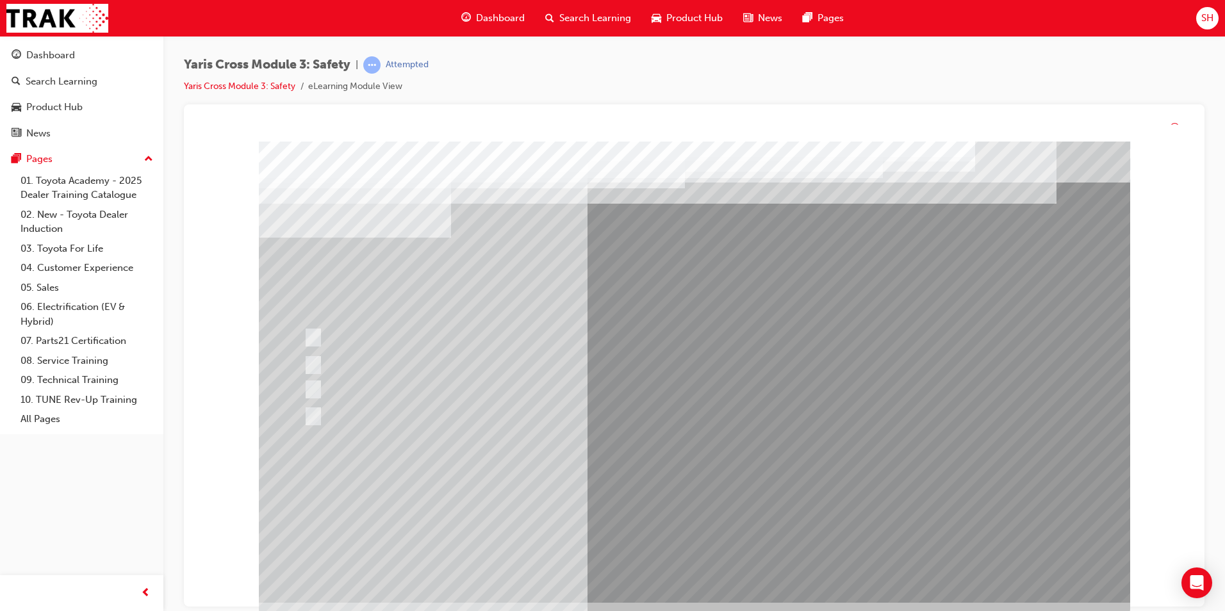
click at [696, 491] on div at bounding box center [694, 372] width 871 height 461
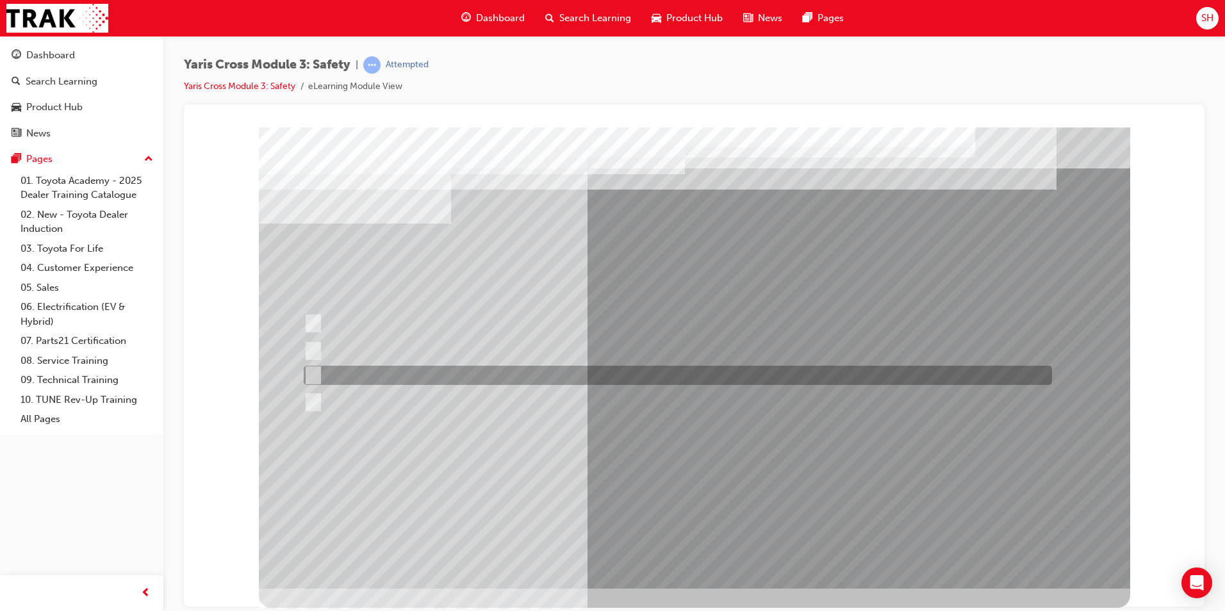
click at [439, 372] on div at bounding box center [674, 375] width 748 height 19
radio input "true"
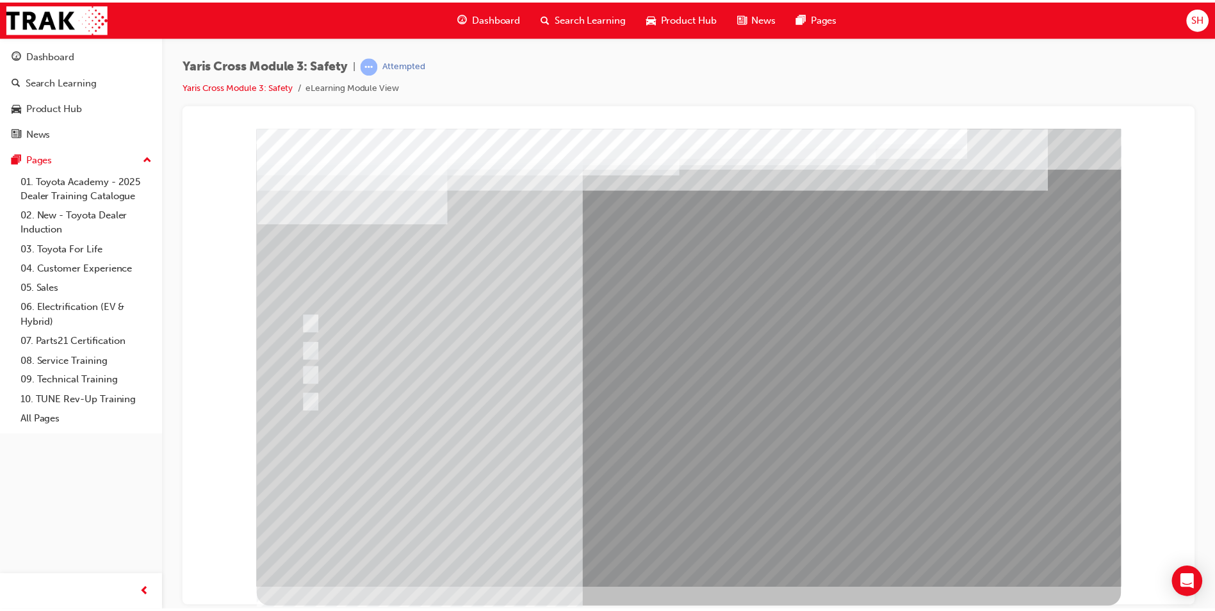
click at [700, 471] on div at bounding box center [692, 358] width 871 height 461
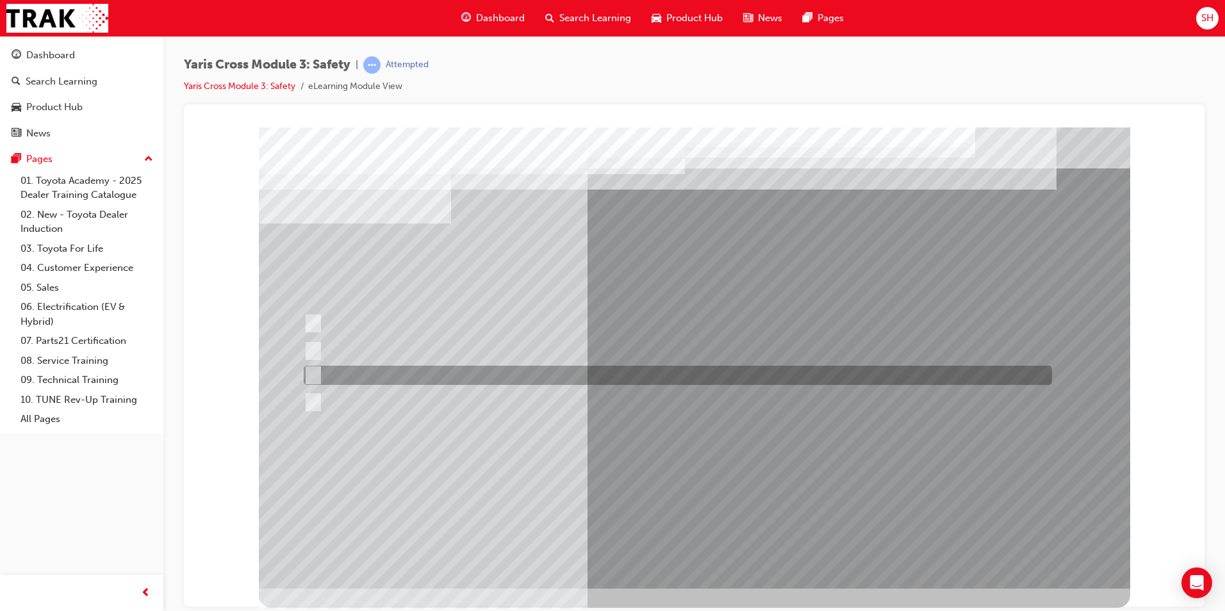
click at [371, 376] on div at bounding box center [674, 375] width 748 height 19
radio input "true"
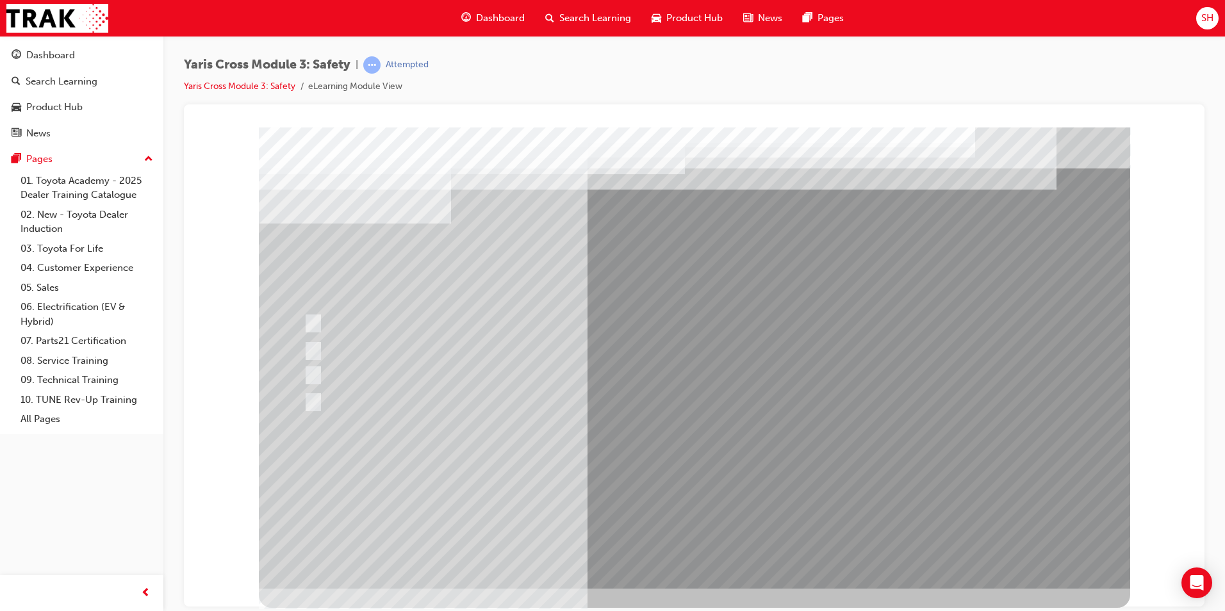
click at [704, 471] on div at bounding box center [694, 357] width 871 height 461
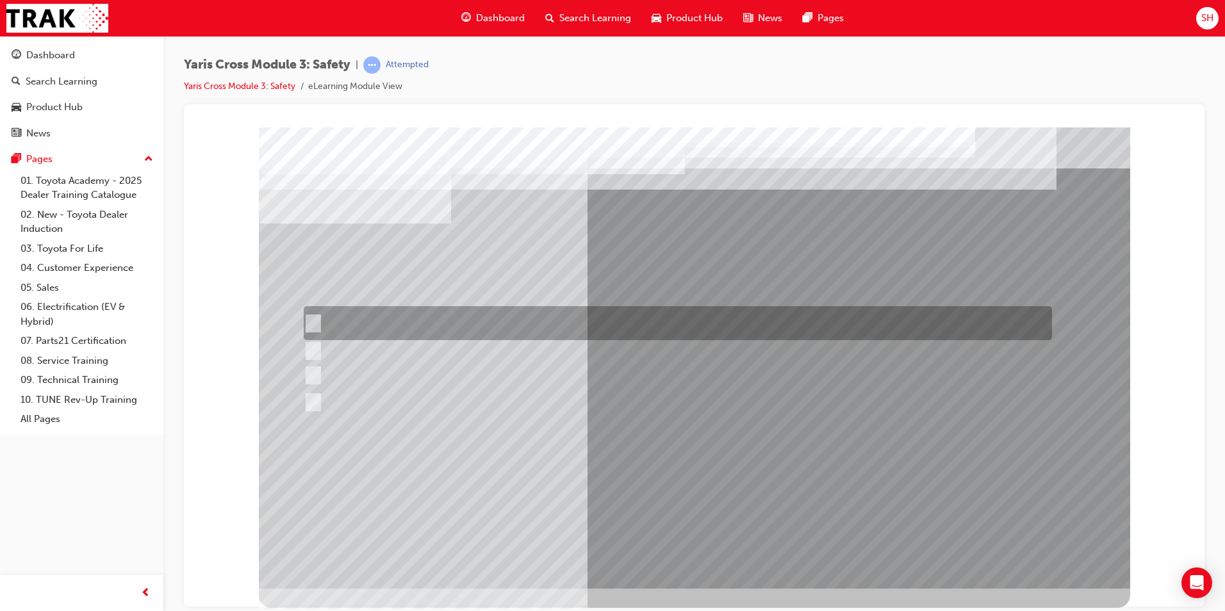
click at [647, 321] on div at bounding box center [674, 323] width 748 height 34
radio input "true"
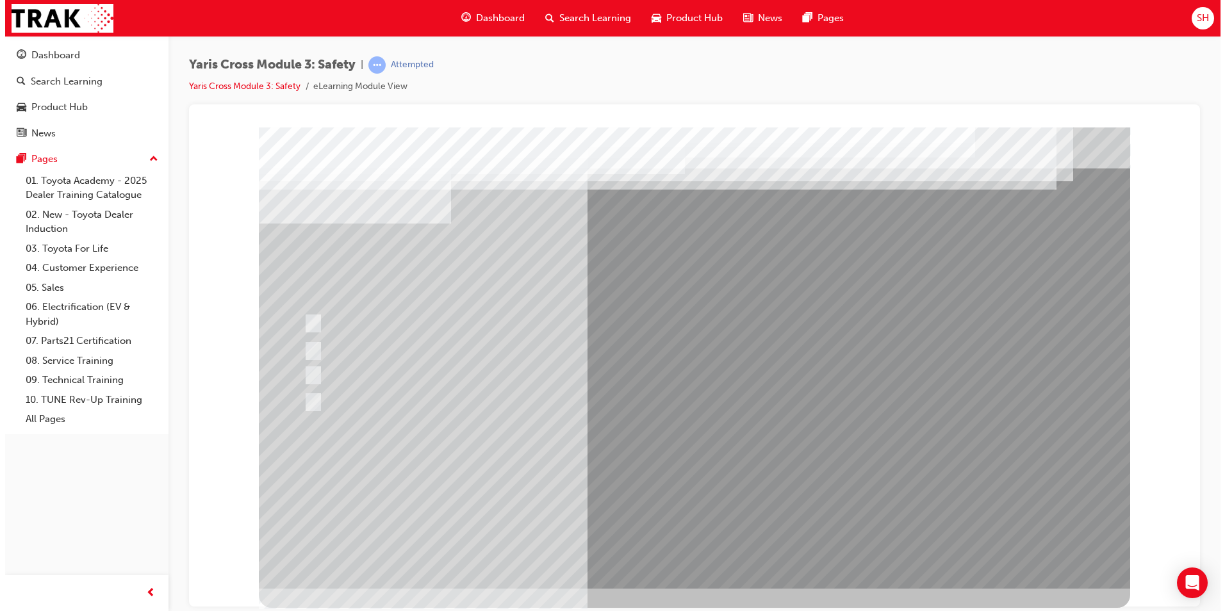
click at [719, 482] on div at bounding box center [693, 357] width 871 height 461
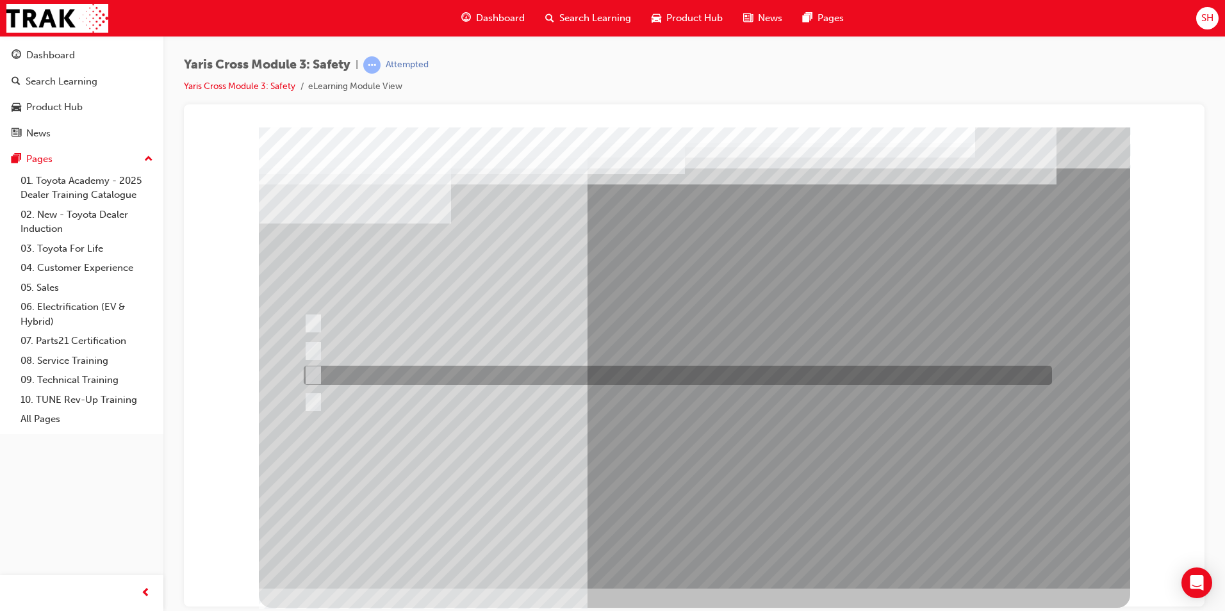
click at [472, 377] on div at bounding box center [674, 375] width 748 height 19
radio input "true"
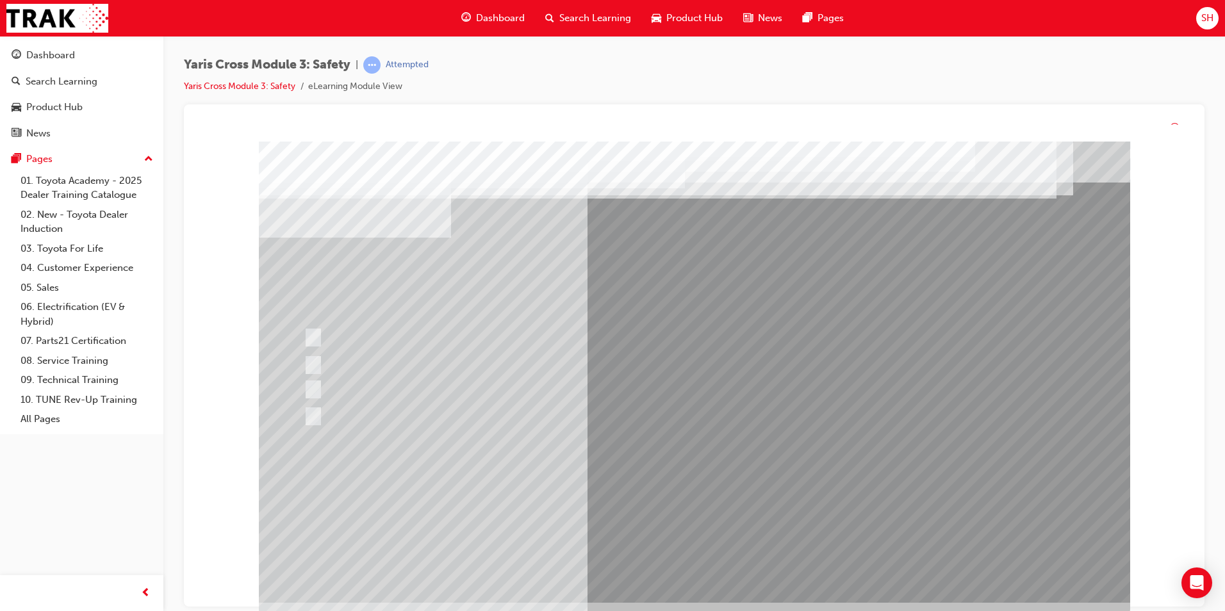
click at [714, 494] on div at bounding box center [694, 372] width 871 height 461
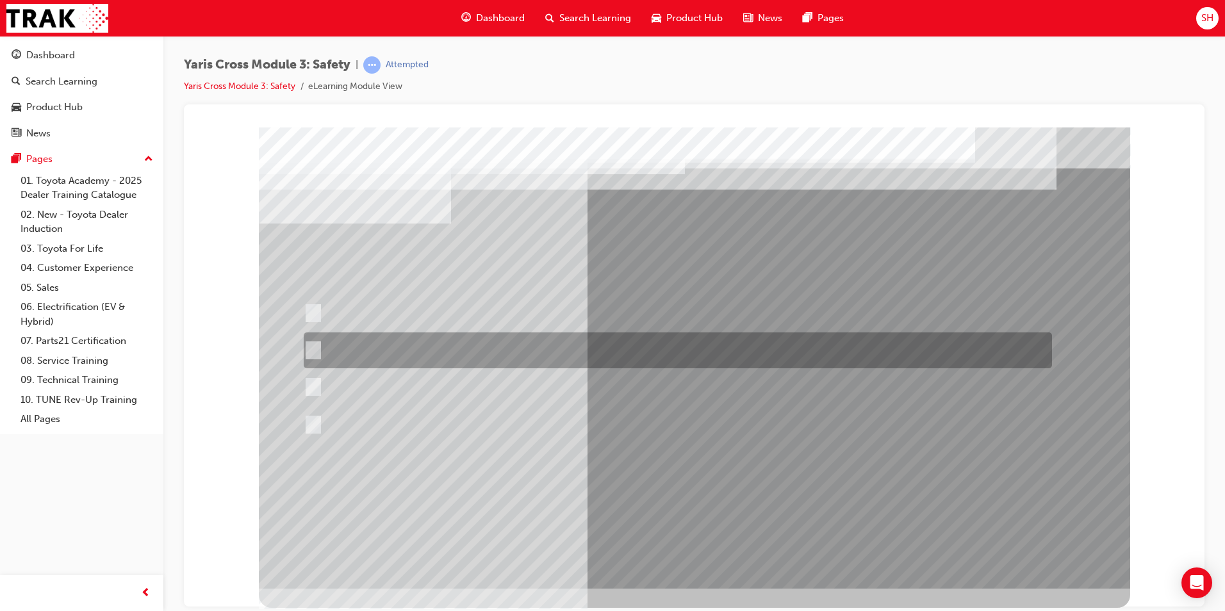
click at [518, 352] on div at bounding box center [674, 350] width 748 height 36
radio input "true"
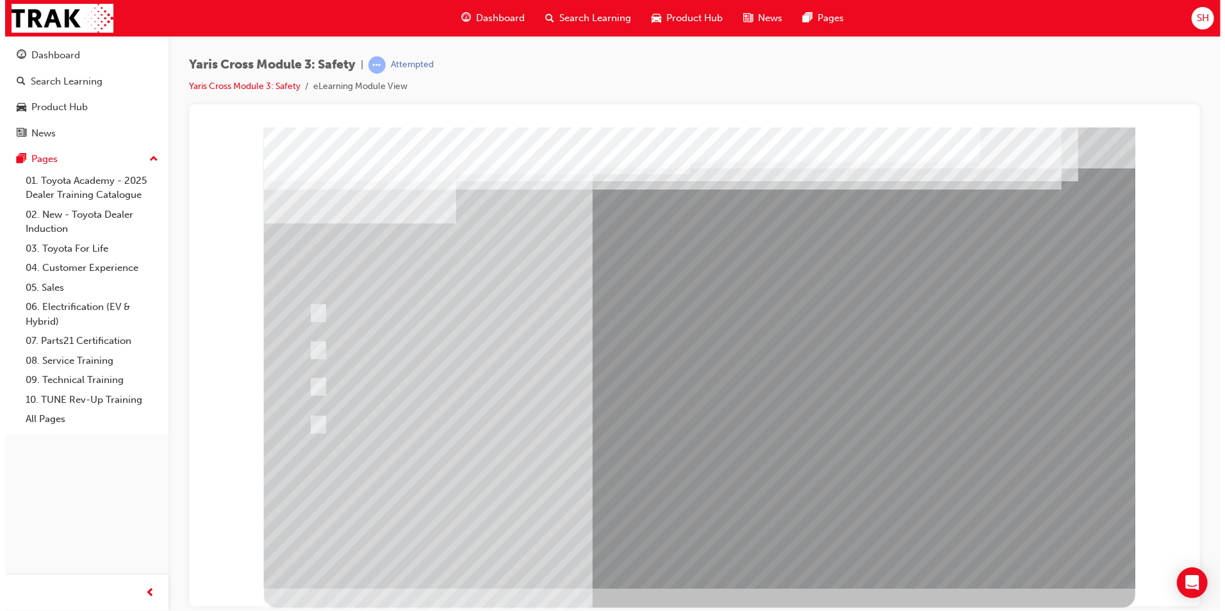
click at [710, 533] on div at bounding box center [698, 357] width 871 height 461
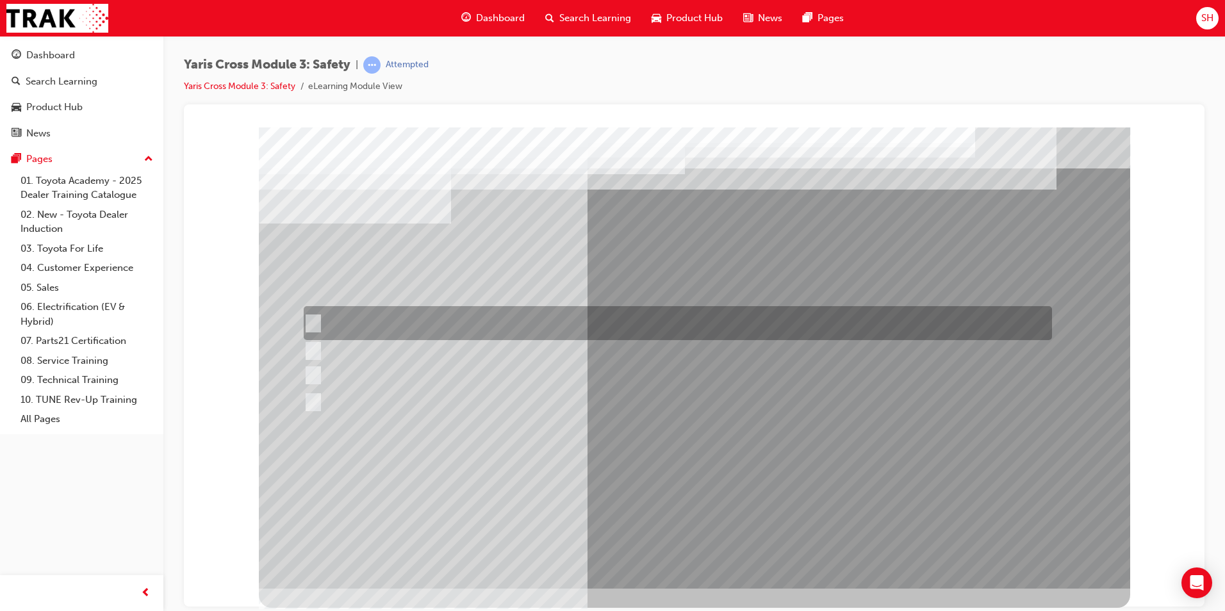
click at [424, 330] on div at bounding box center [674, 323] width 748 height 34
radio input "true"
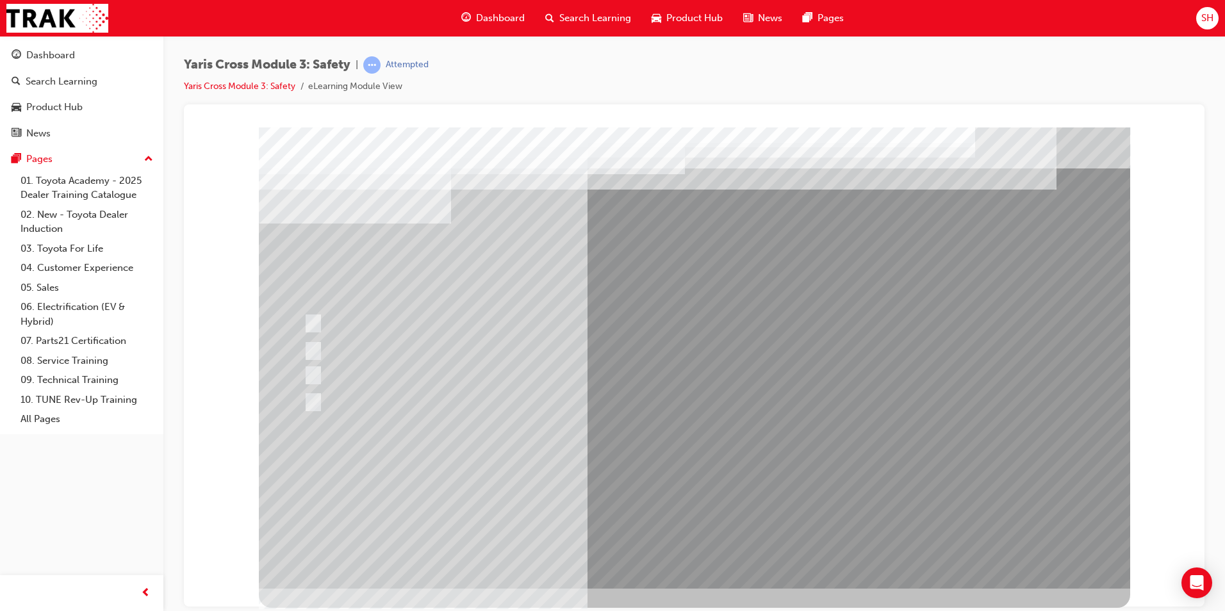
click at [686, 486] on div at bounding box center [694, 357] width 871 height 461
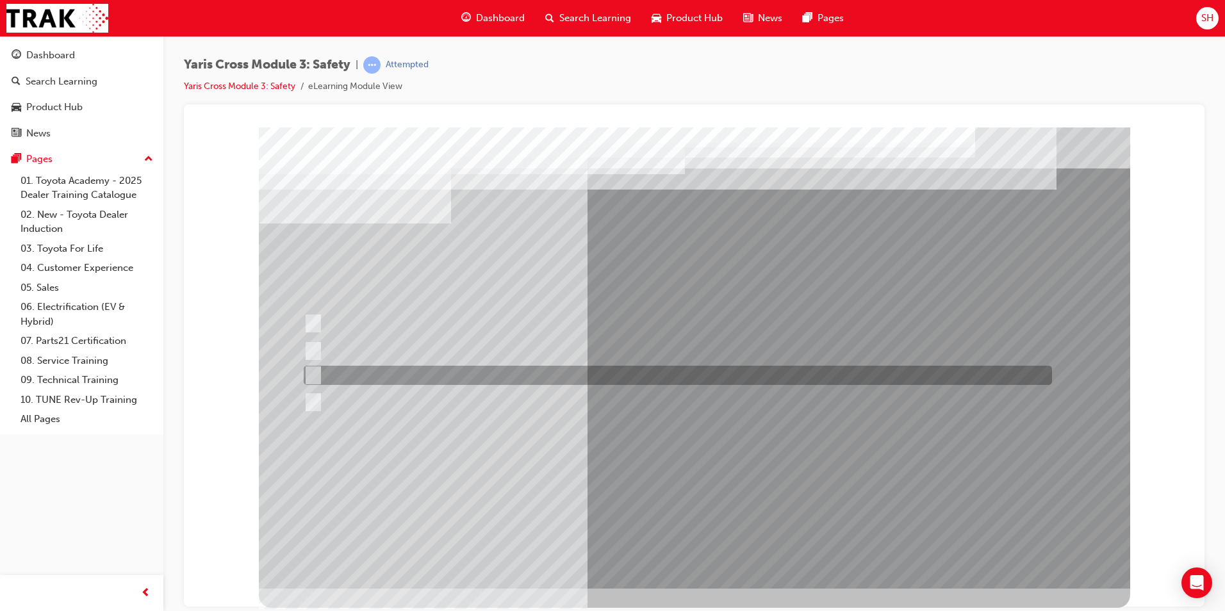
click at [378, 372] on div at bounding box center [674, 375] width 748 height 19
checkbox input "true"
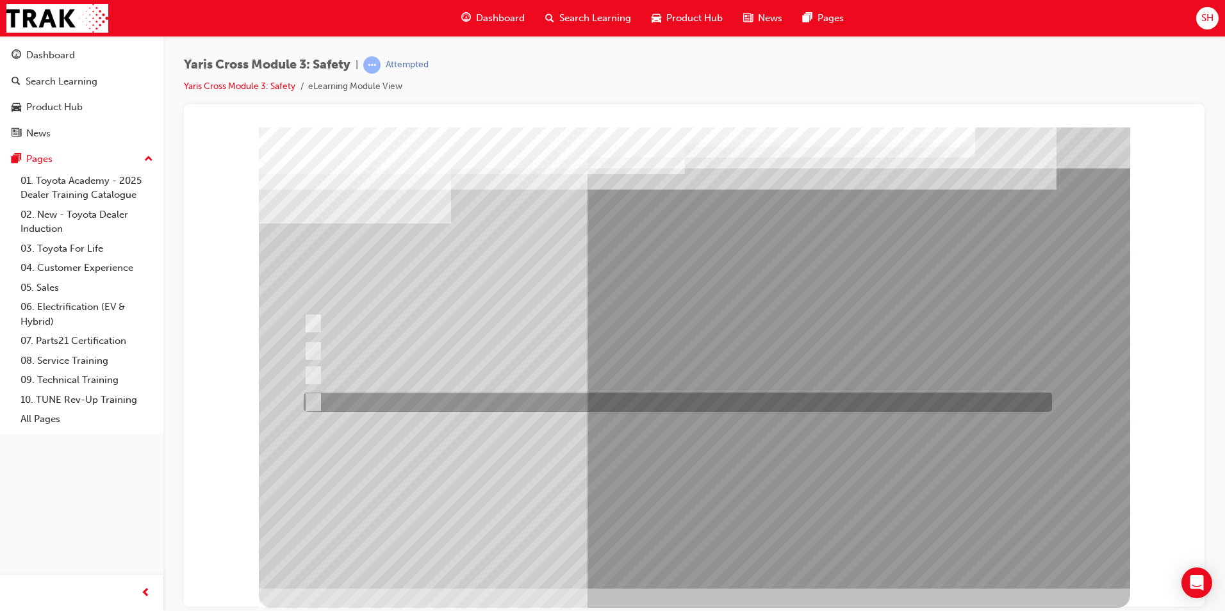
click at [379, 397] on div at bounding box center [674, 402] width 748 height 19
checkbox input "true"
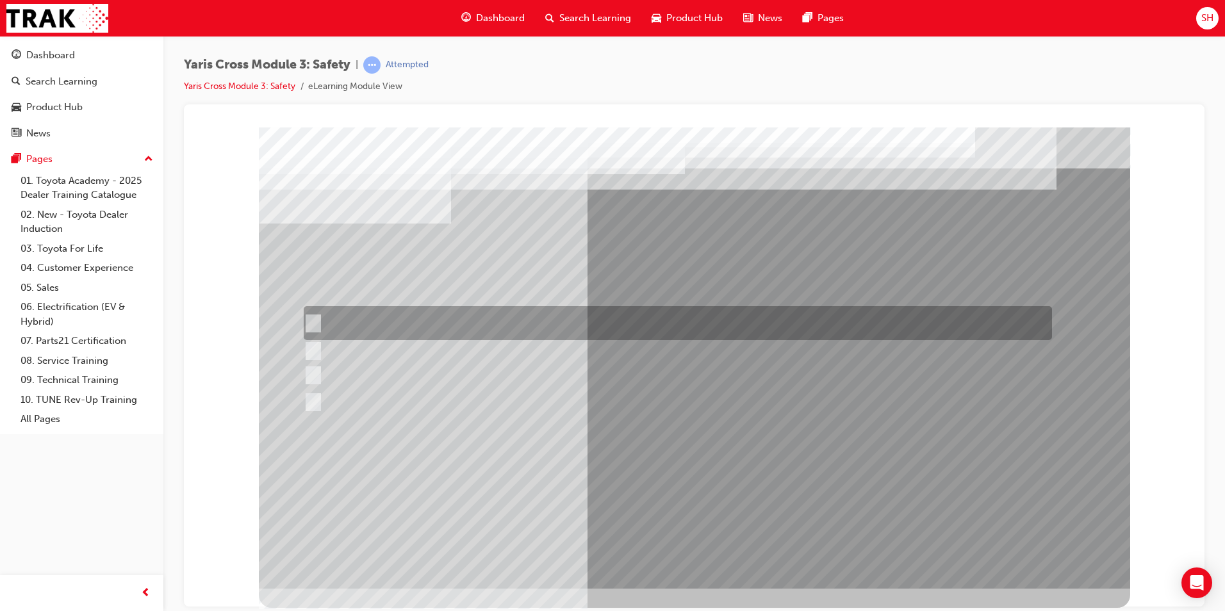
click at [401, 319] on div at bounding box center [674, 323] width 748 height 34
checkbox input "true"
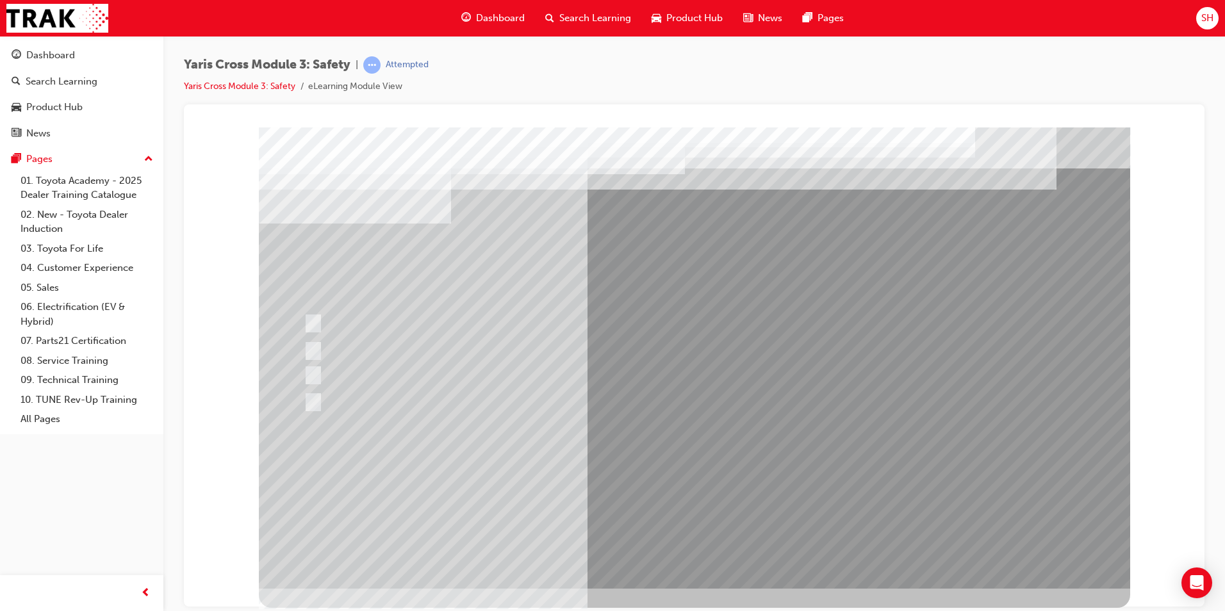
click at [689, 485] on div at bounding box center [694, 357] width 871 height 461
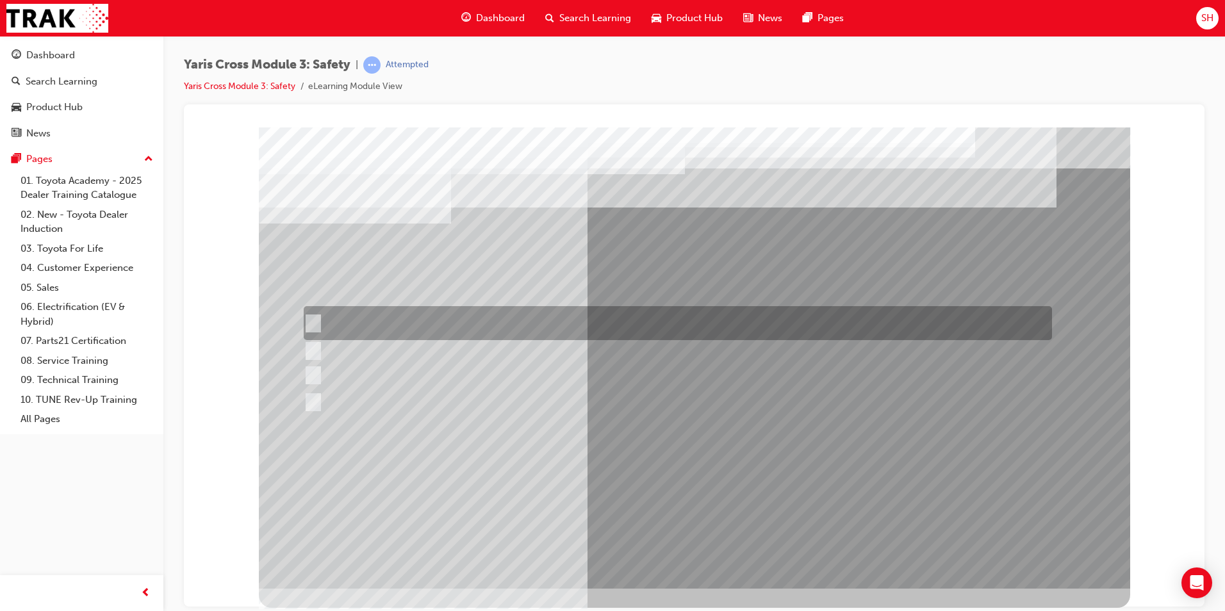
click at [421, 317] on div at bounding box center [674, 323] width 748 height 34
radio input "true"
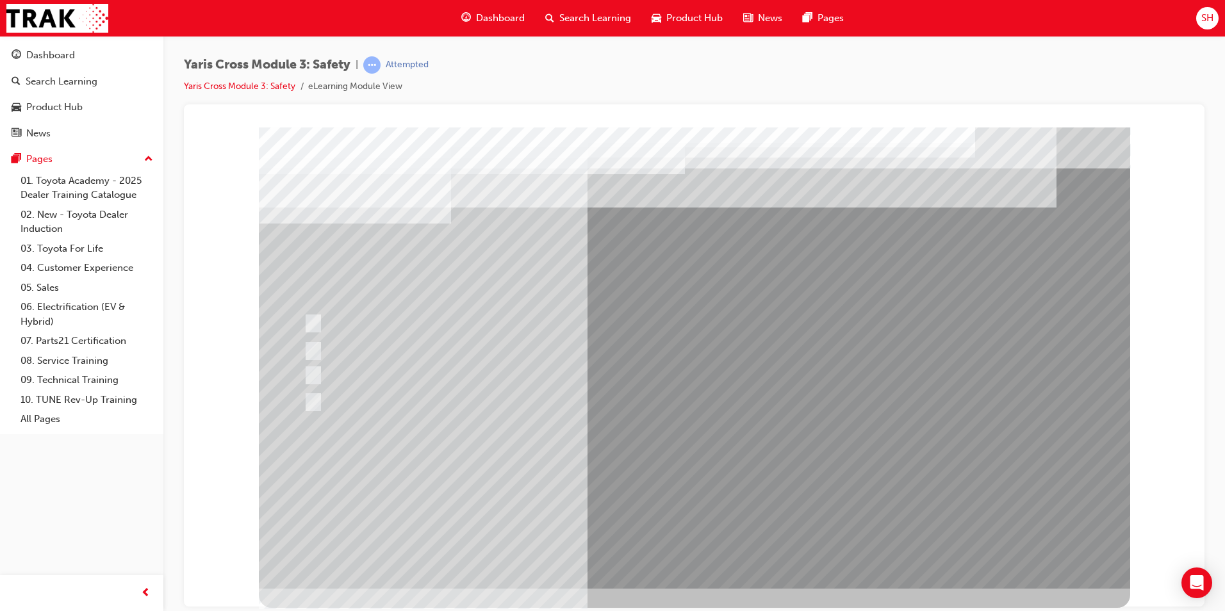
click at [702, 489] on div at bounding box center [694, 357] width 871 height 461
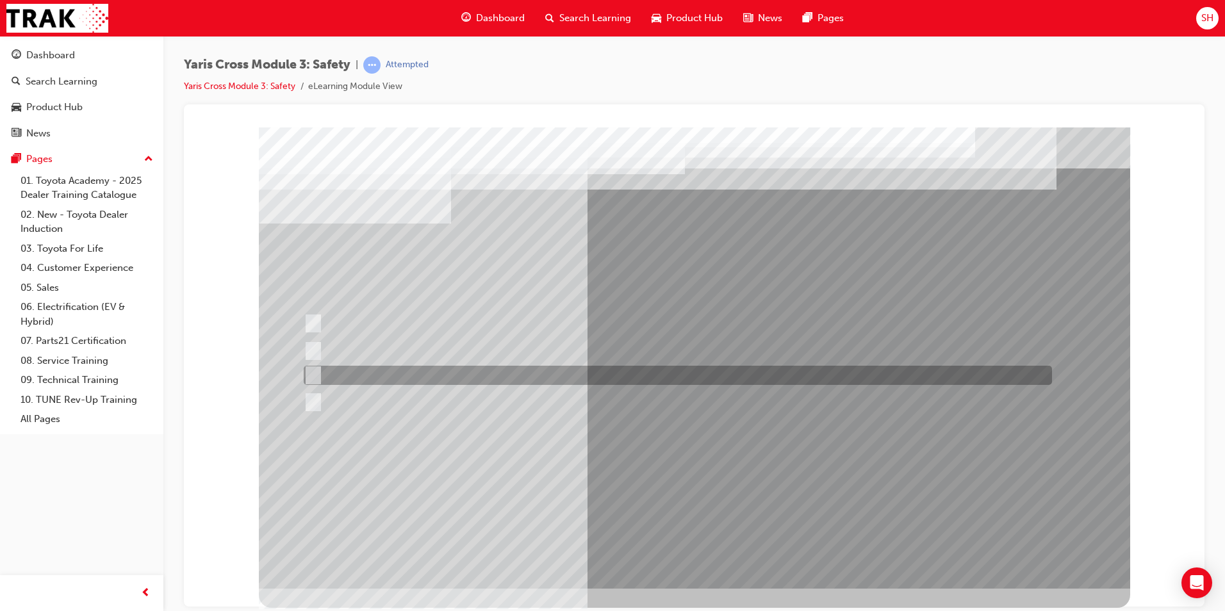
click at [405, 379] on div at bounding box center [674, 375] width 748 height 19
radio input "true"
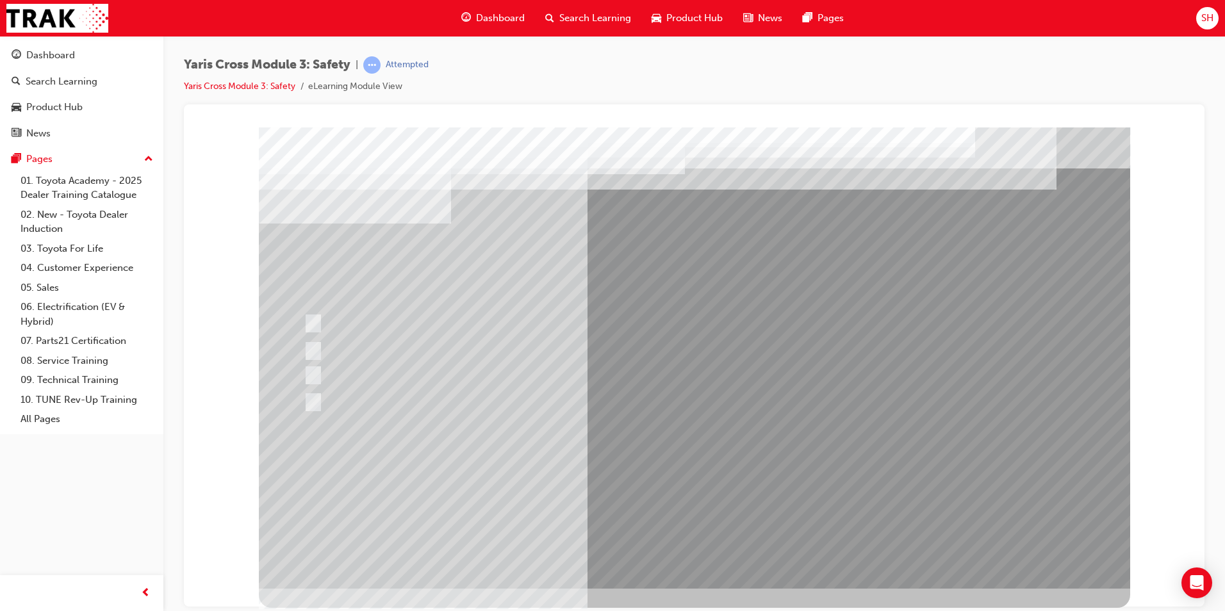
click at [692, 483] on div at bounding box center [694, 357] width 871 height 461
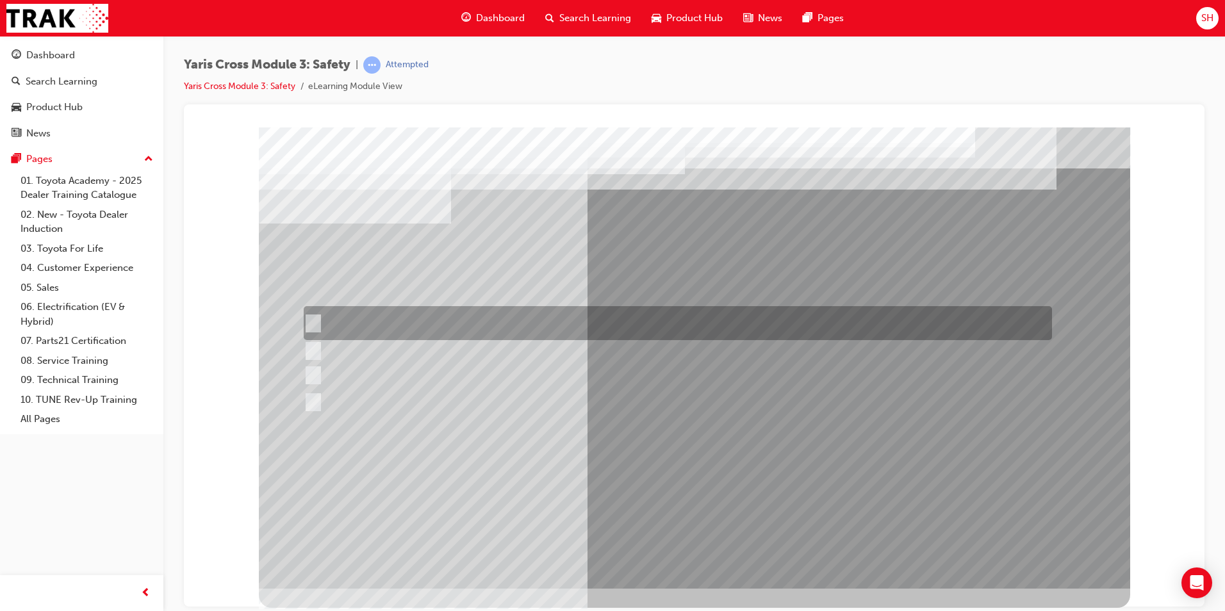
click at [465, 318] on div at bounding box center [674, 323] width 748 height 34
checkbox input "true"
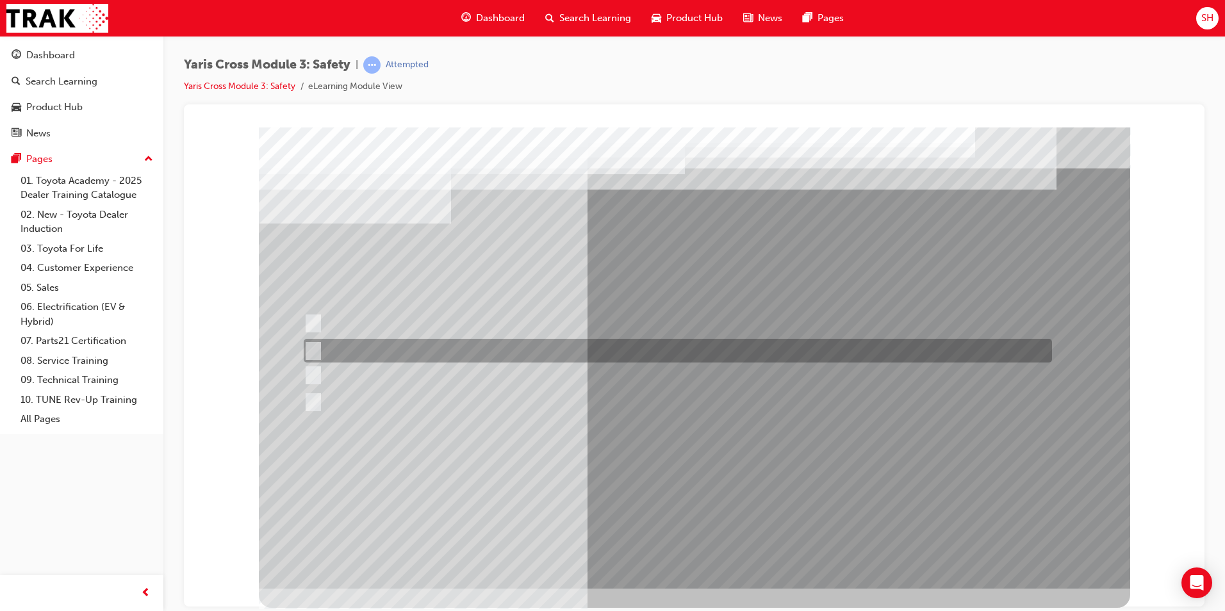
click at [446, 352] on div at bounding box center [674, 351] width 748 height 24
checkbox input "true"
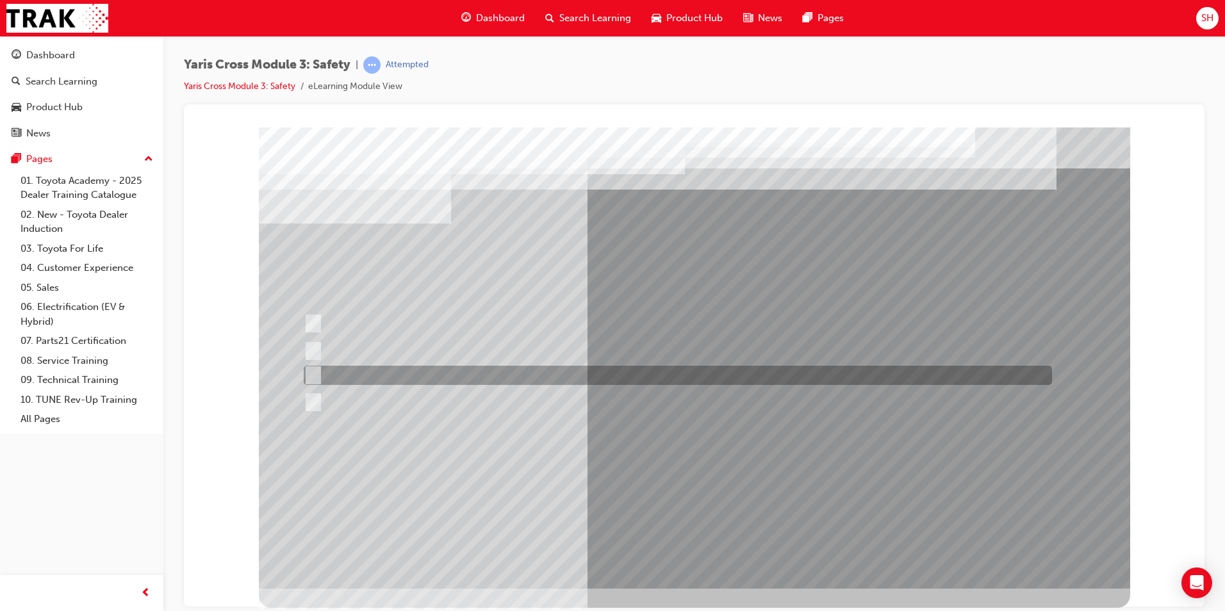
click at [430, 372] on div at bounding box center [674, 375] width 748 height 19
checkbox input "true"
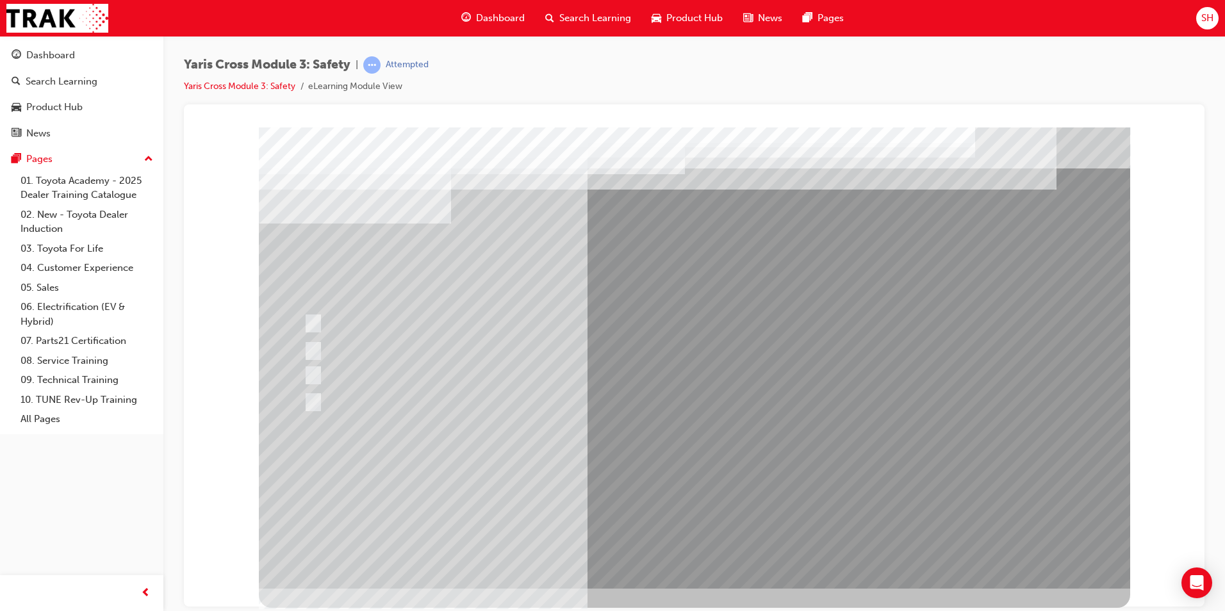
click at [755, 473] on div at bounding box center [694, 357] width 871 height 461
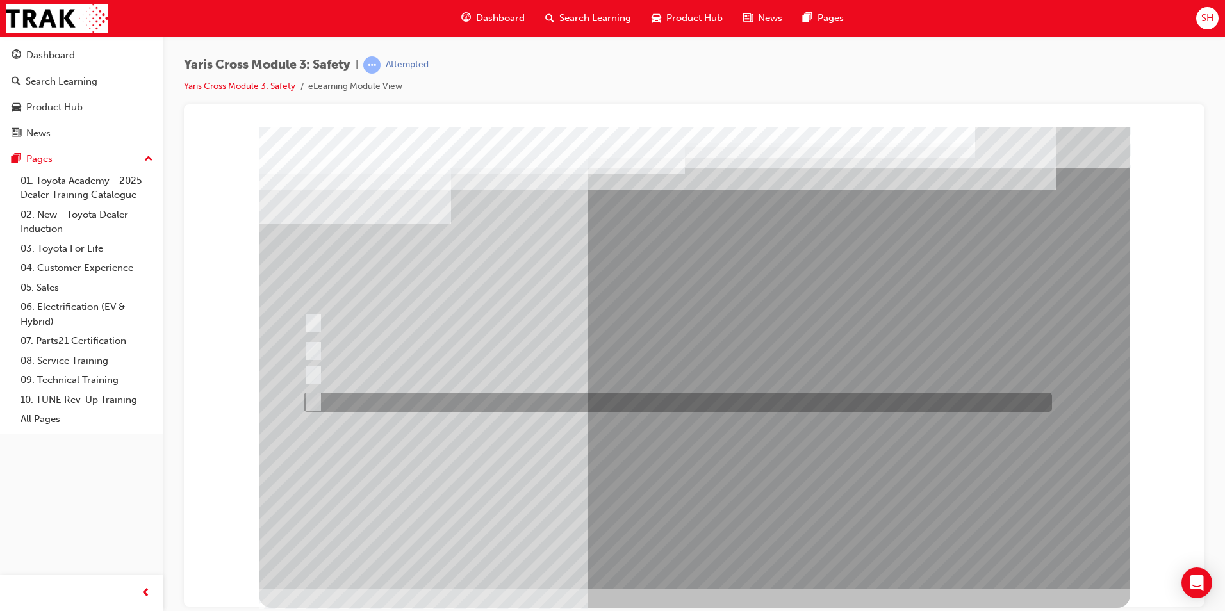
click at [461, 393] on div at bounding box center [674, 402] width 748 height 19
radio input "true"
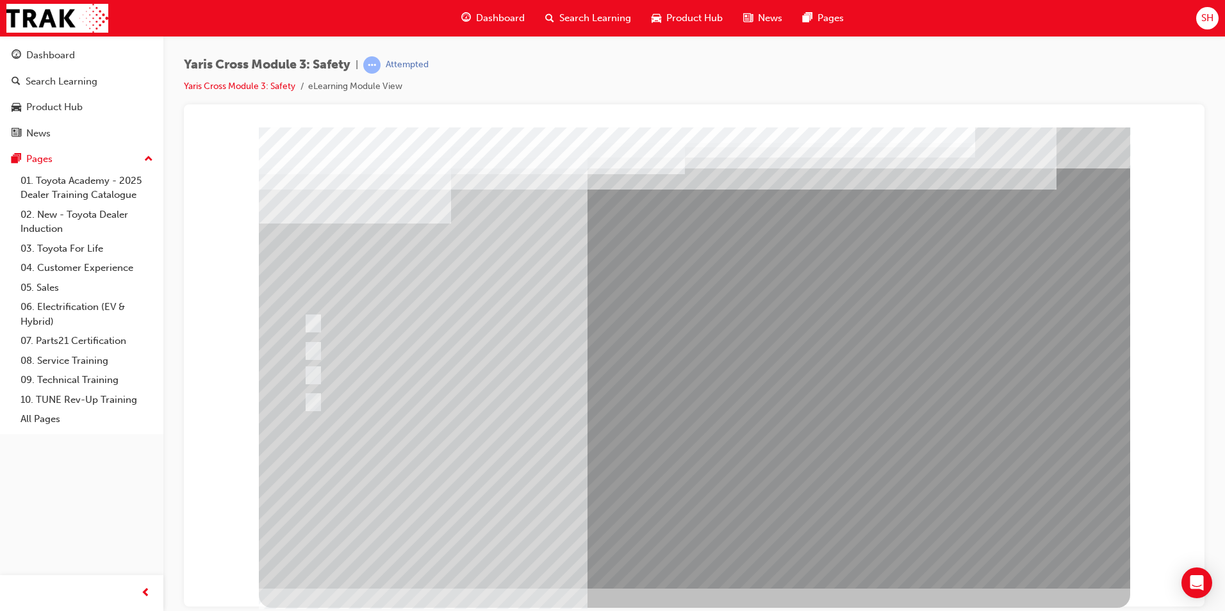
click at [714, 484] on div at bounding box center [689, 357] width 871 height 461
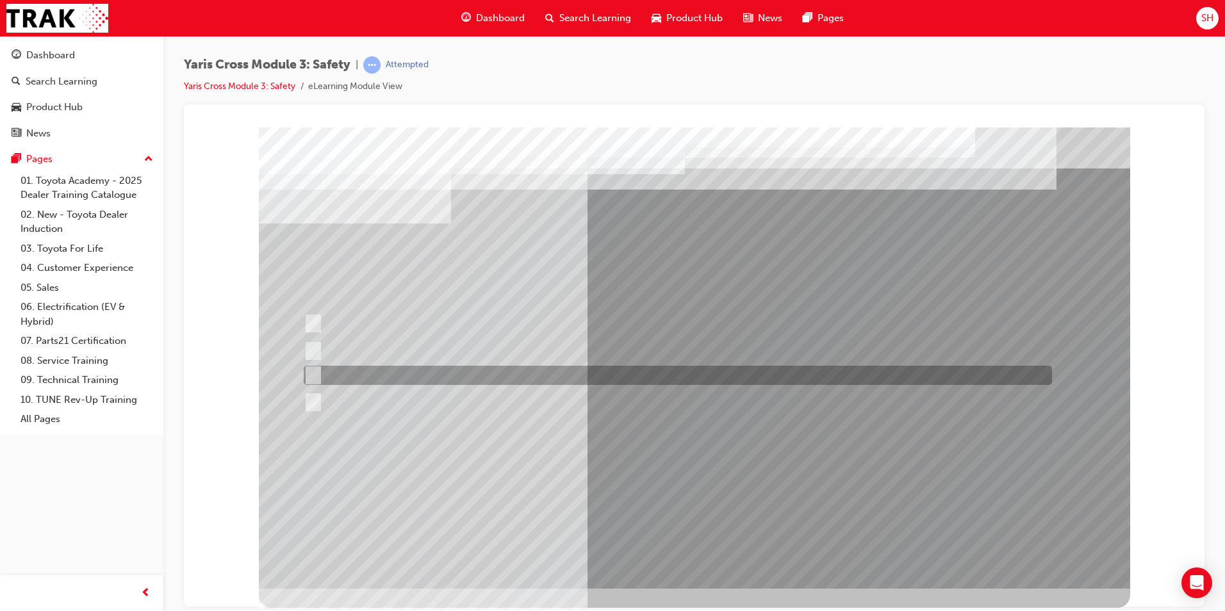
click at [475, 381] on div at bounding box center [674, 375] width 748 height 19
radio input "true"
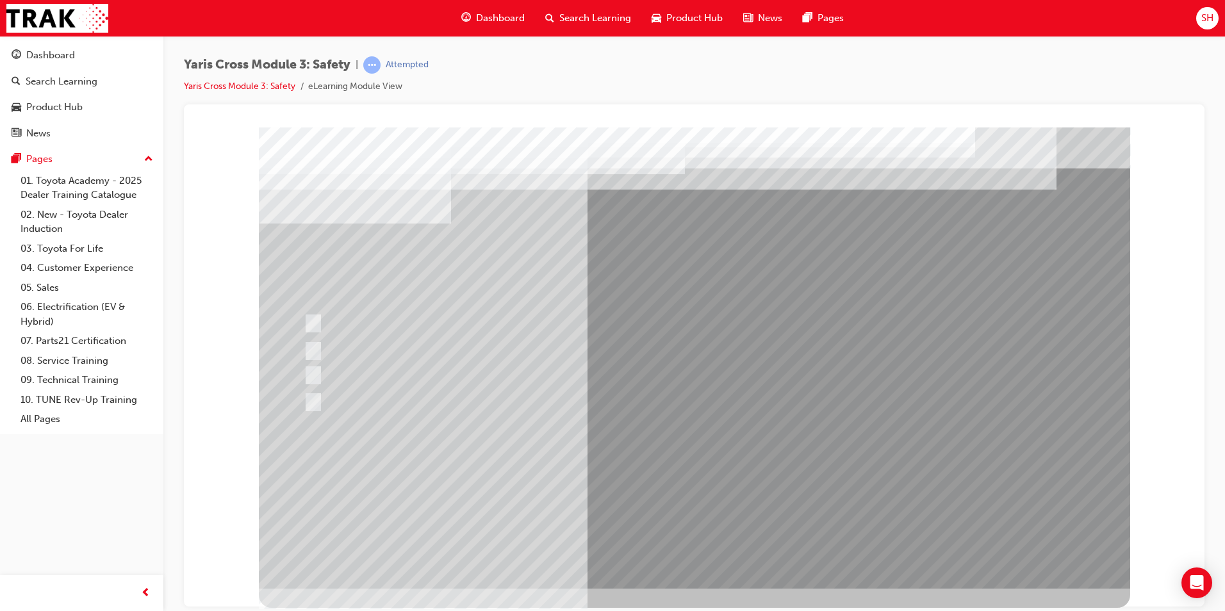
click at [710, 482] on div at bounding box center [694, 357] width 871 height 461
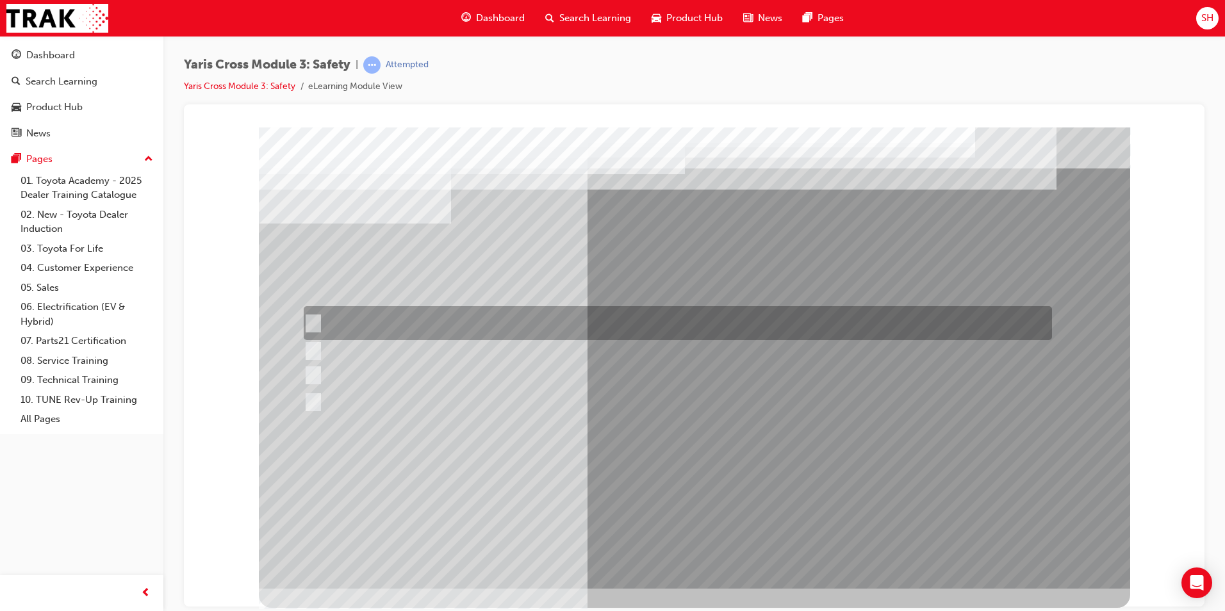
click at [583, 316] on div at bounding box center [674, 323] width 748 height 34
radio input "true"
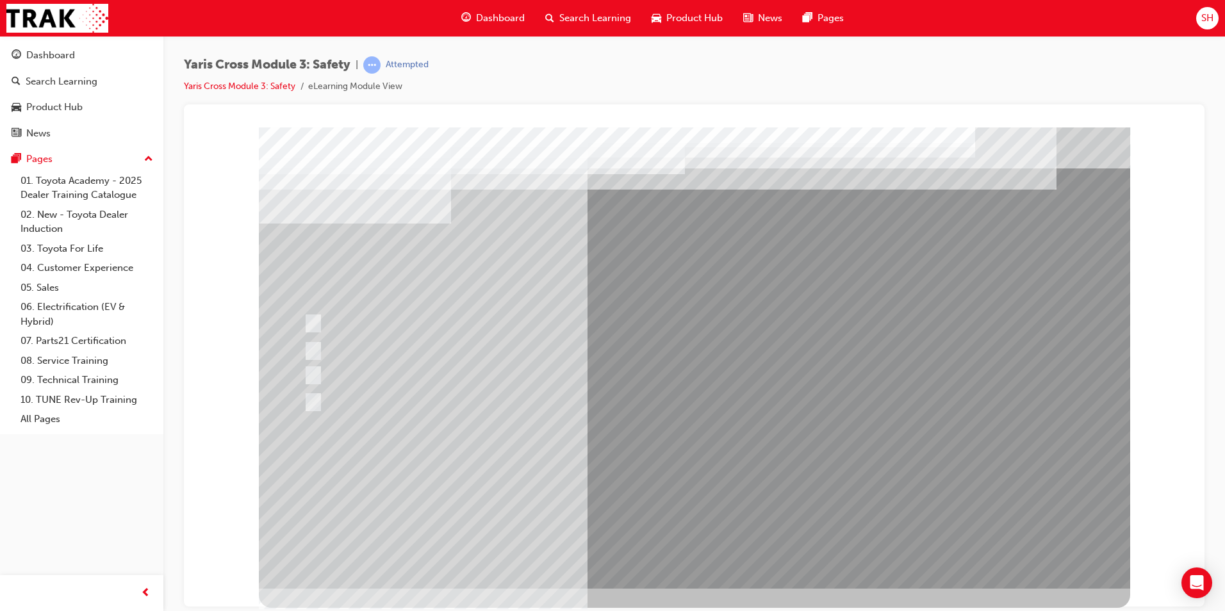
click at [695, 483] on div at bounding box center [694, 357] width 871 height 461
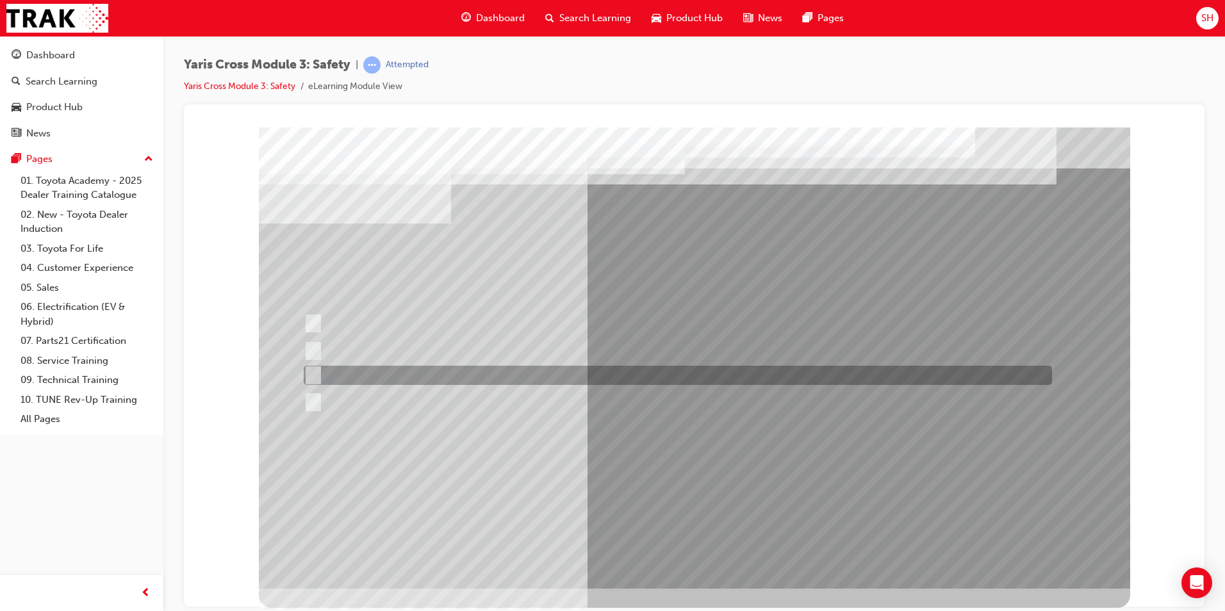
click at [429, 377] on div at bounding box center [674, 375] width 748 height 19
radio input "true"
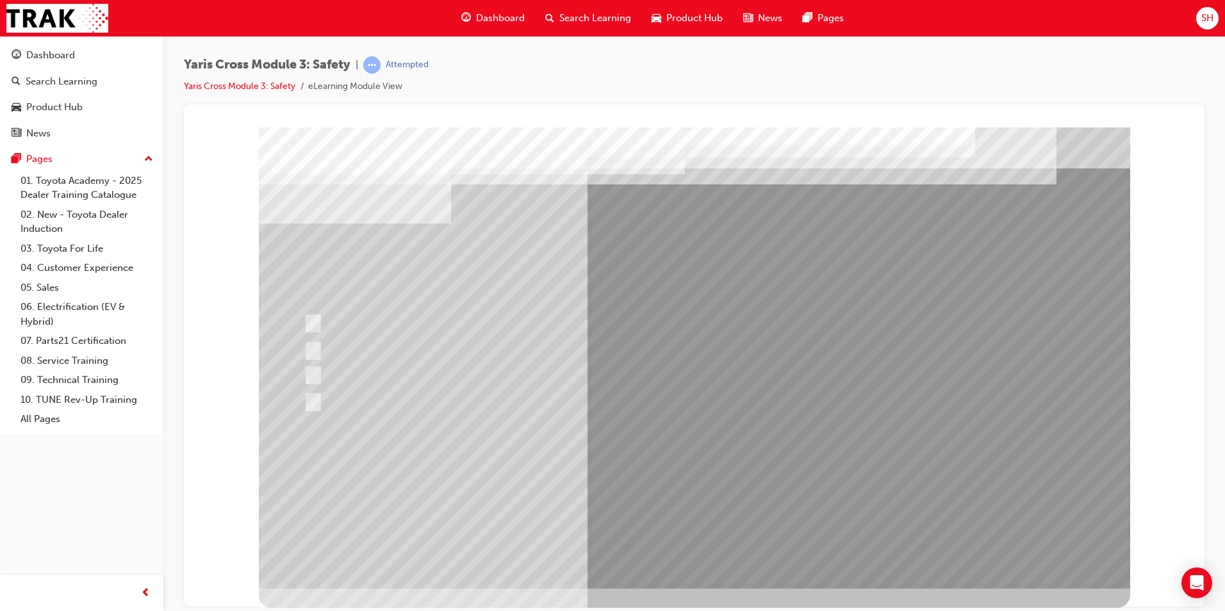
click at [714, 481] on div at bounding box center [694, 357] width 871 height 461
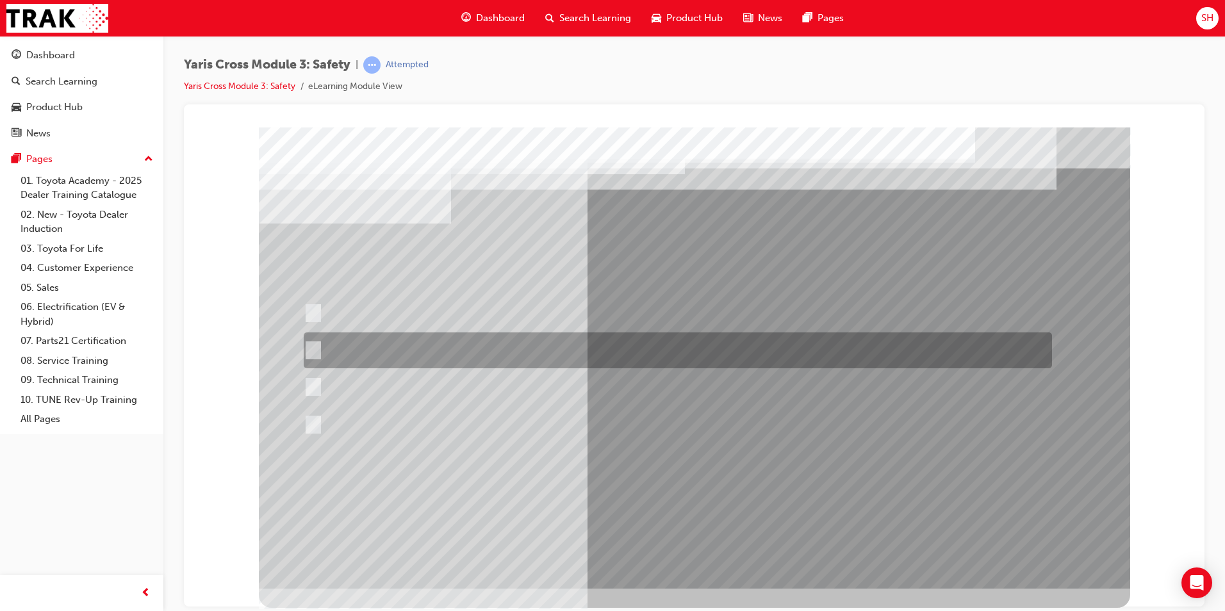
click at [473, 341] on div at bounding box center [674, 350] width 748 height 36
radio input "true"
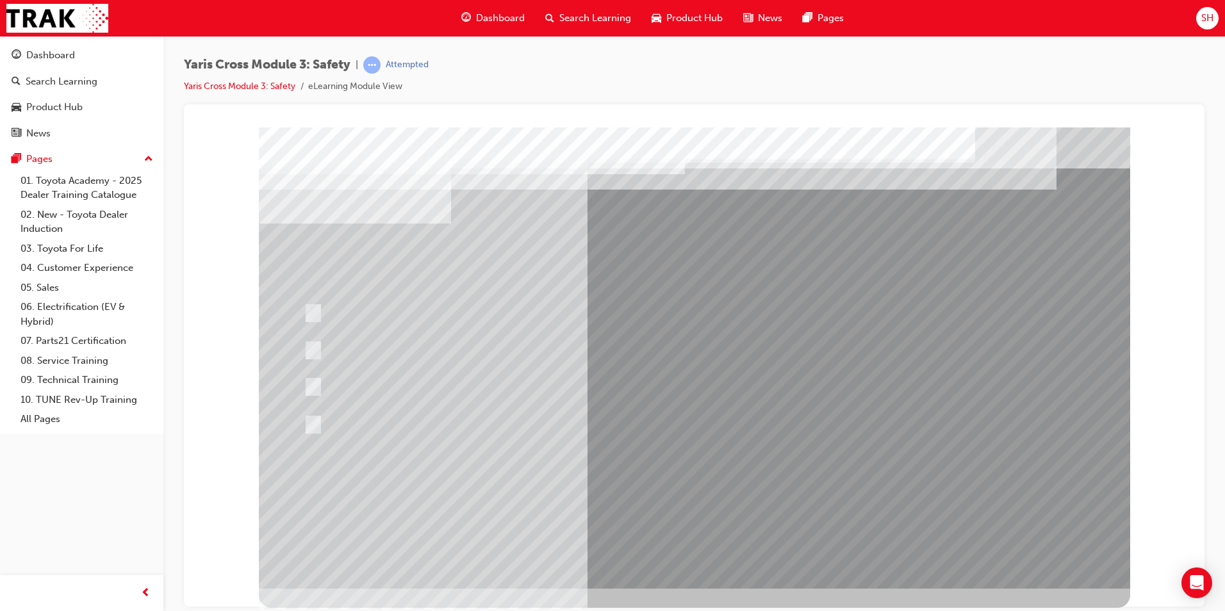
click at [712, 496] on div at bounding box center [694, 357] width 871 height 461
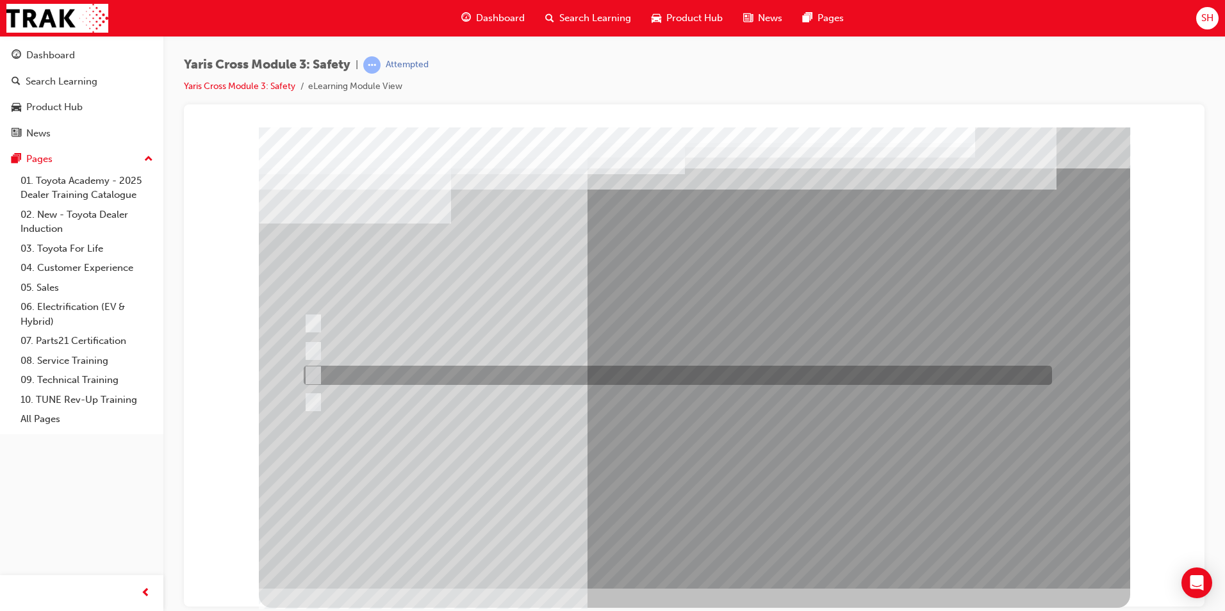
click at [732, 379] on div at bounding box center [674, 375] width 748 height 19
radio input "true"
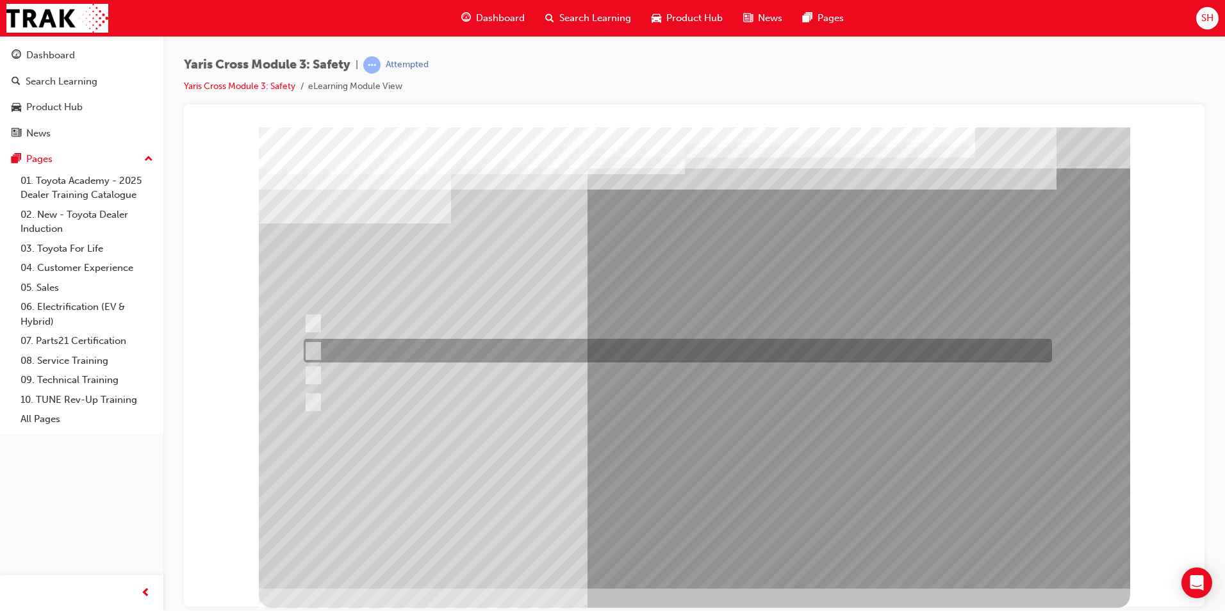
click at [730, 339] on div at bounding box center [674, 351] width 748 height 24
radio input "true"
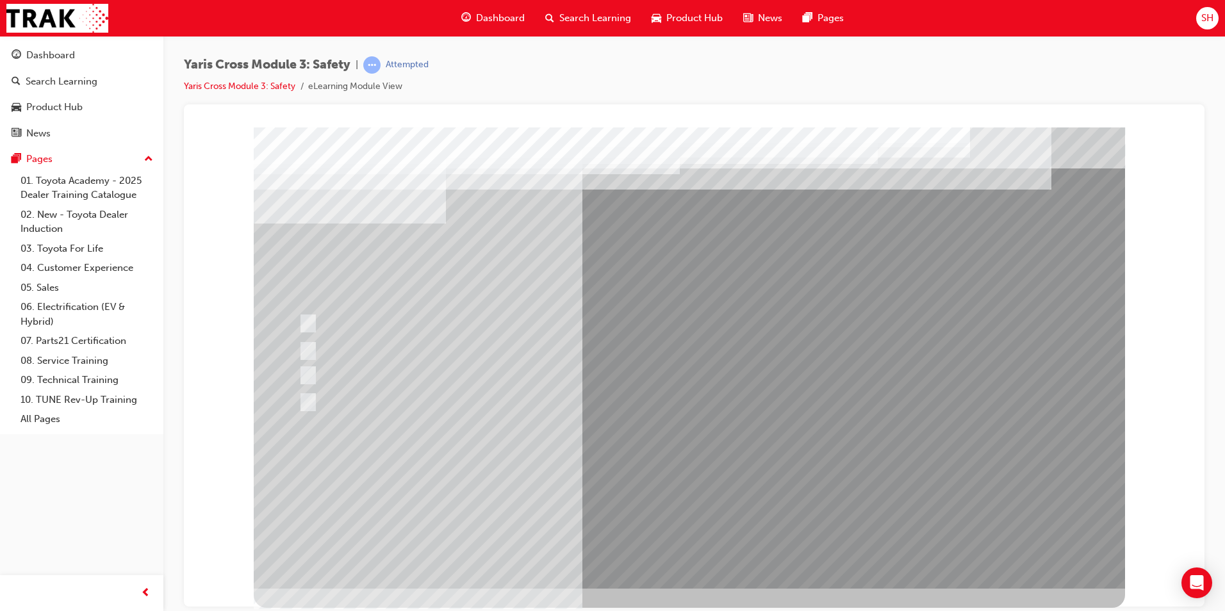
click at [708, 494] on div at bounding box center [689, 357] width 871 height 461
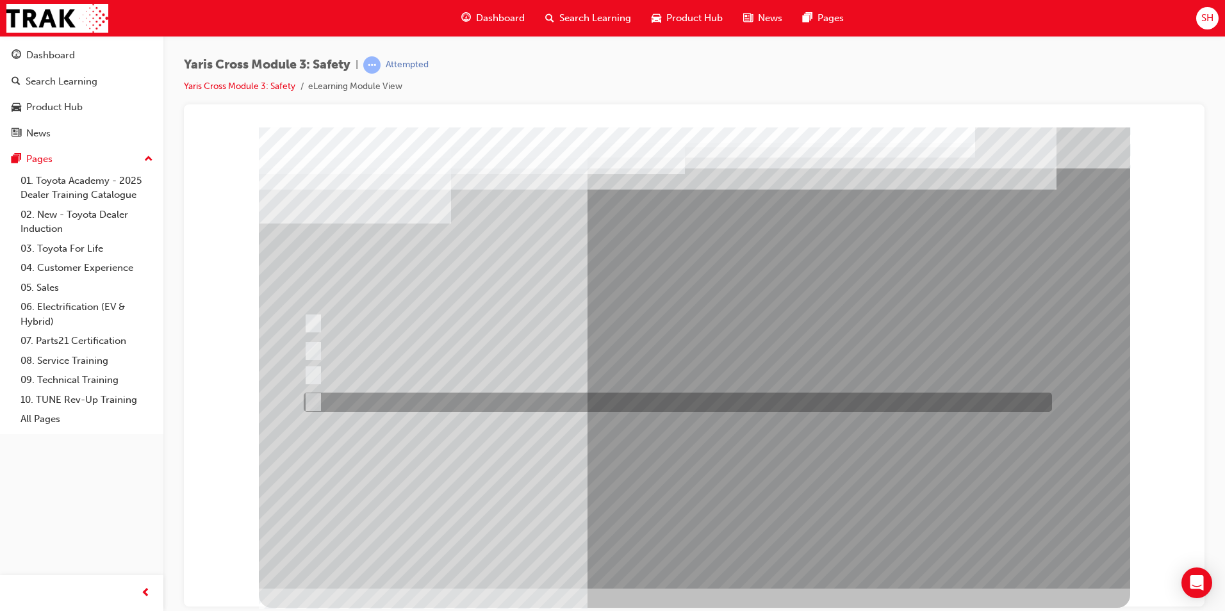
click at [372, 393] on div at bounding box center [674, 402] width 748 height 19
checkbox input "true"
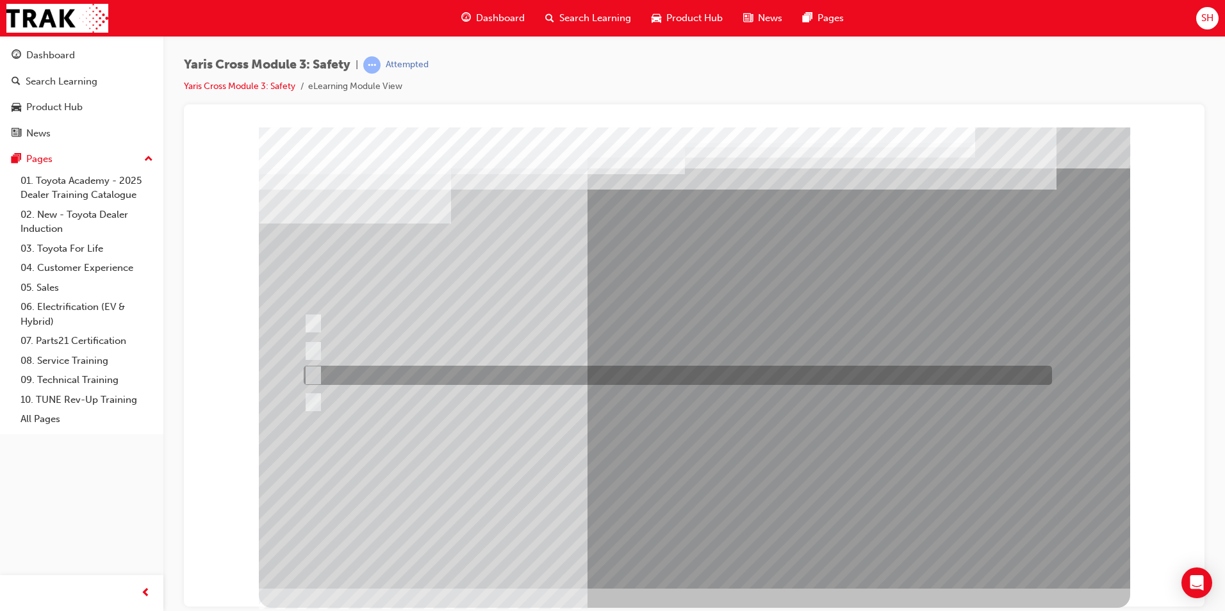
click at [398, 355] on div at bounding box center [674, 351] width 748 height 24
checkbox input "true"
click at [383, 370] on div at bounding box center [674, 375] width 748 height 19
checkbox input "true"
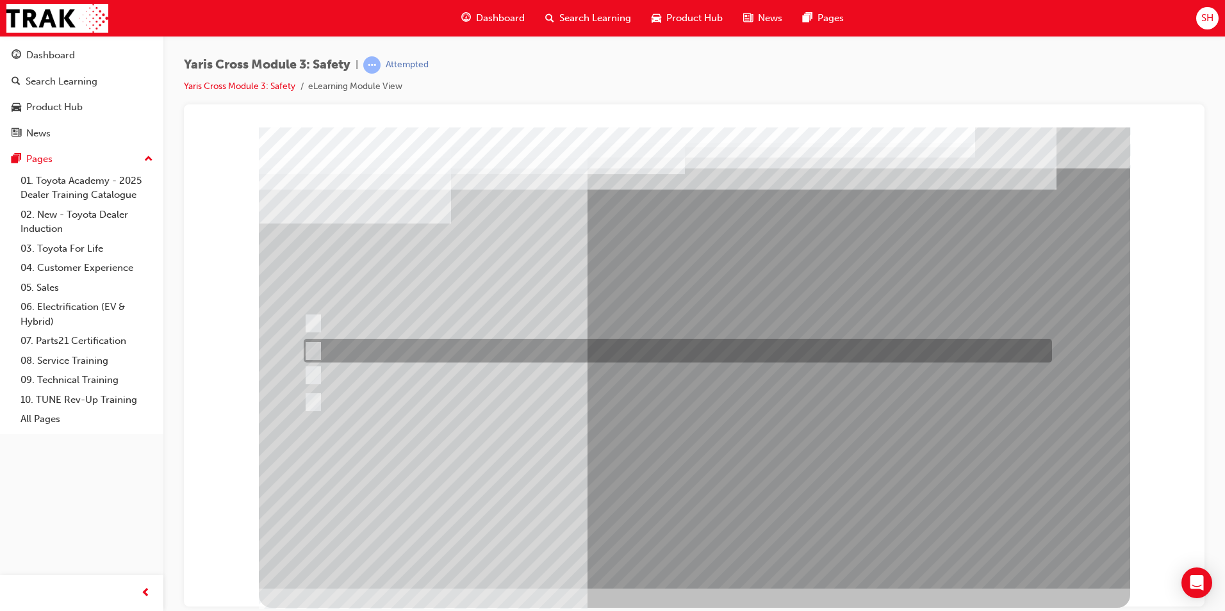
click at [391, 340] on div at bounding box center [674, 351] width 748 height 24
checkbox input "false"
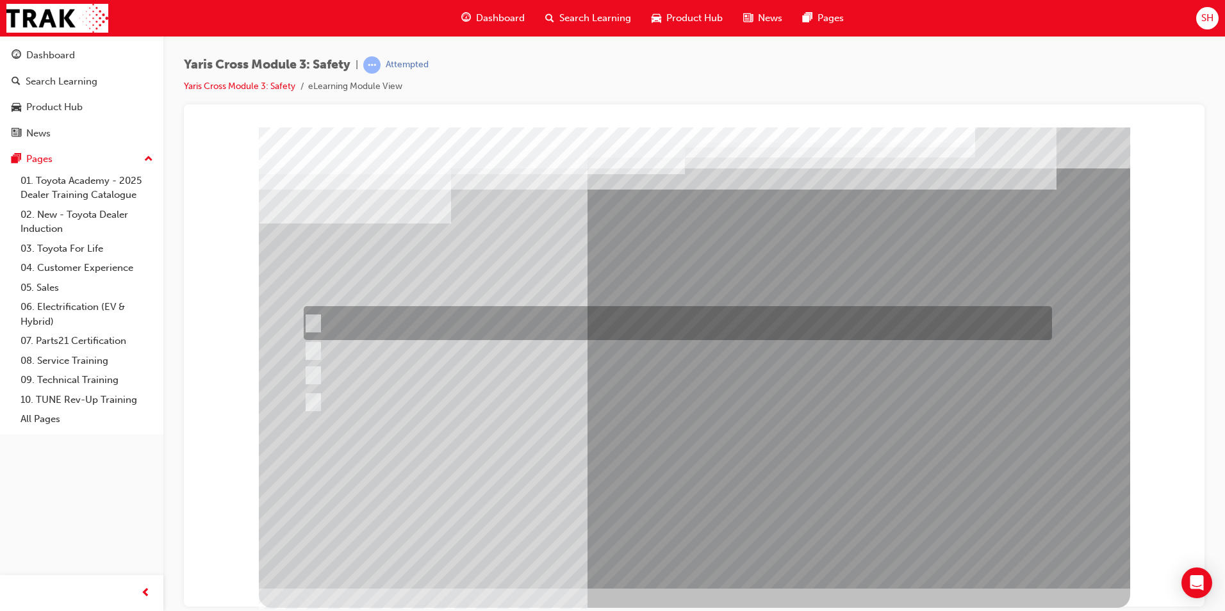
click at [394, 316] on div at bounding box center [674, 323] width 748 height 34
checkbox input "true"
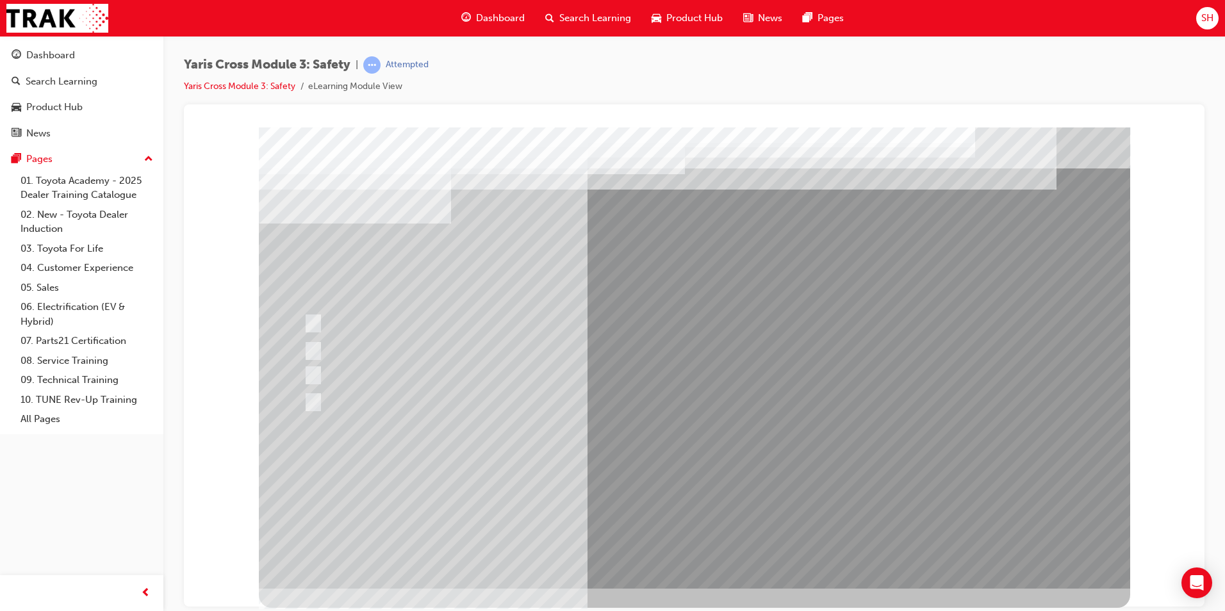
click at [703, 466] on div at bounding box center [694, 357] width 871 height 461
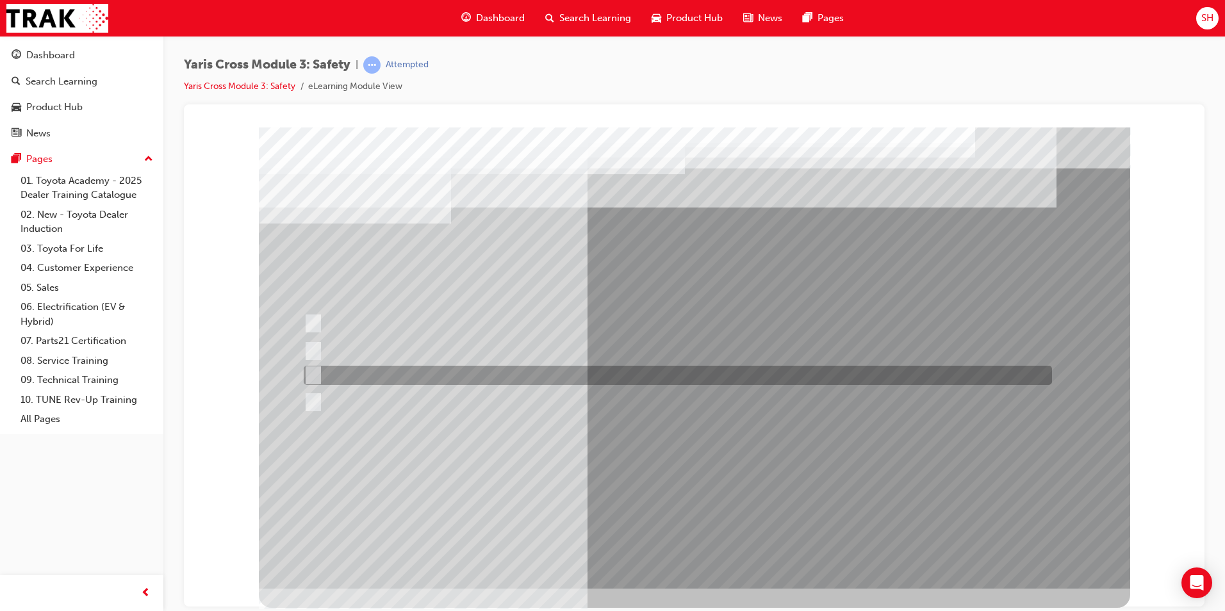
click at [423, 376] on div at bounding box center [674, 375] width 748 height 19
radio input "true"
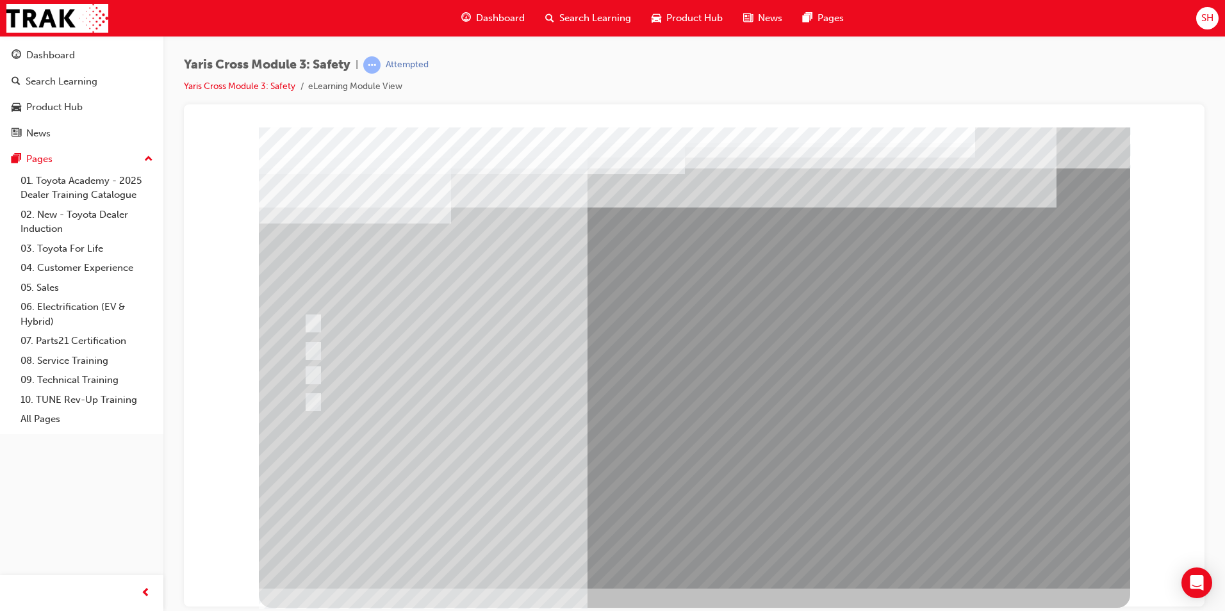
click at [692, 486] on div at bounding box center [694, 357] width 871 height 461
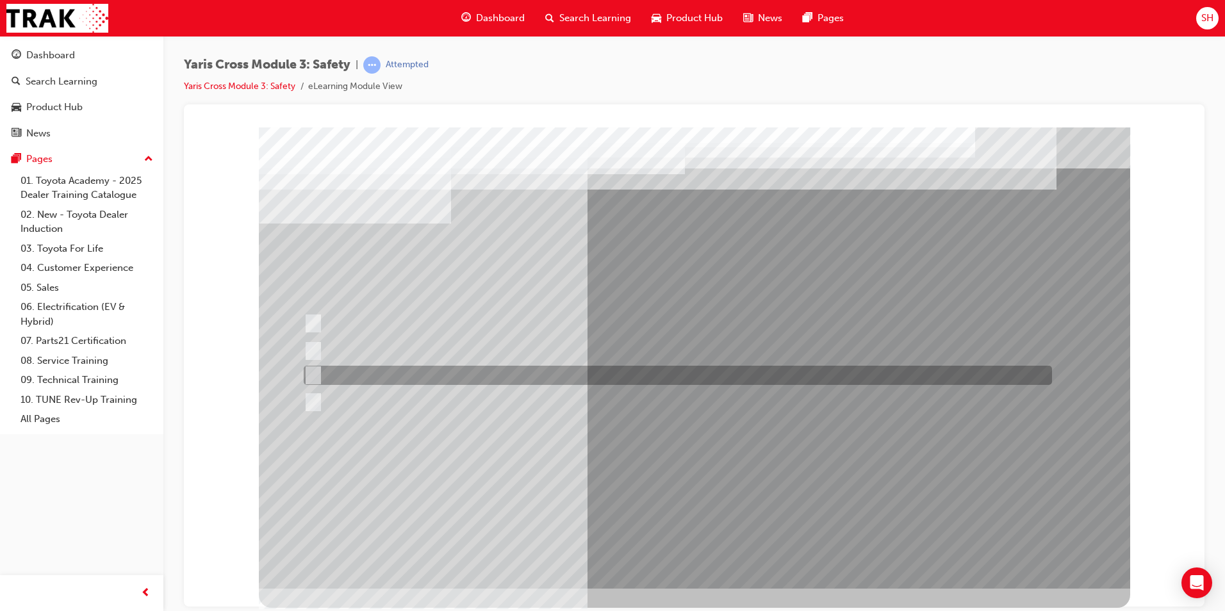
click at [406, 372] on div at bounding box center [674, 375] width 748 height 19
radio input "true"
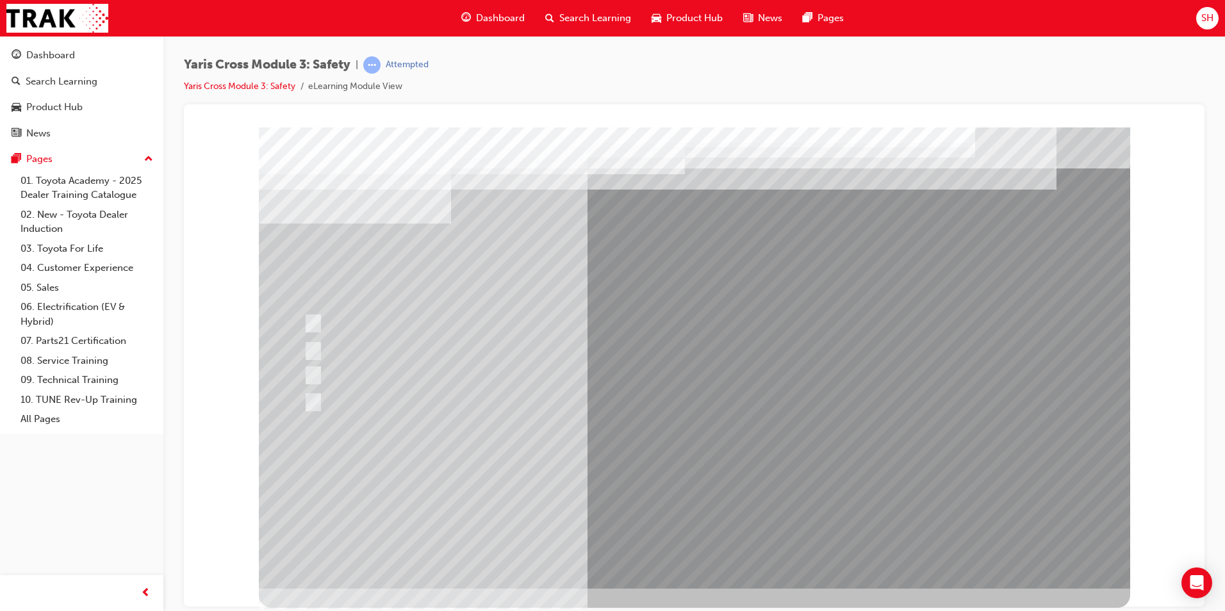
click at [690, 479] on div at bounding box center [694, 357] width 871 height 461
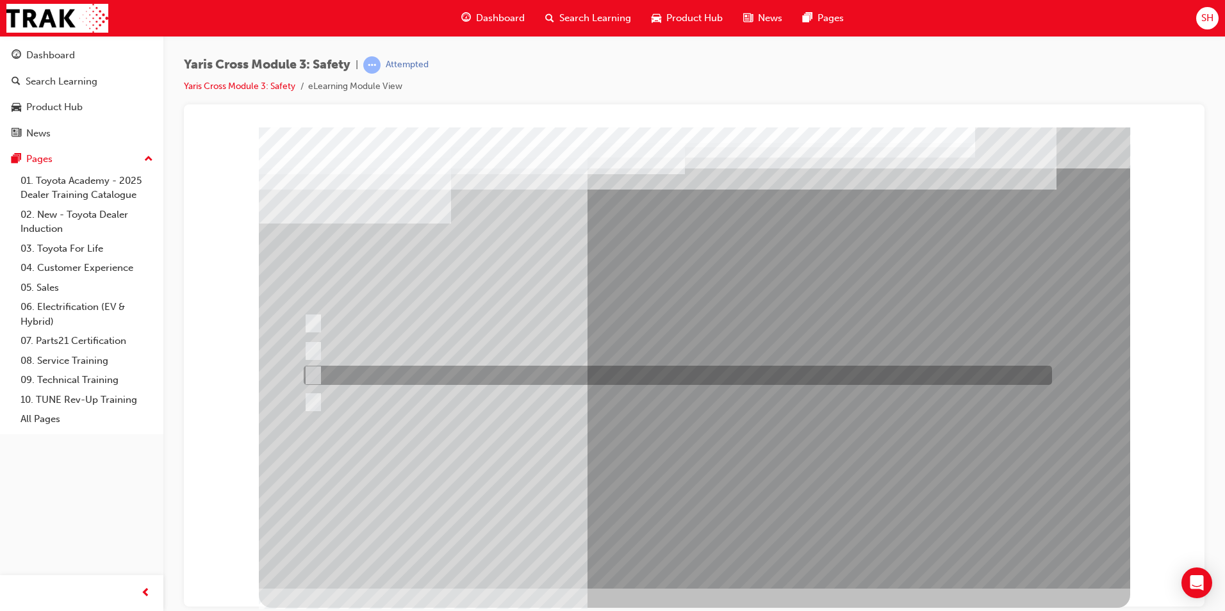
click at [423, 377] on div at bounding box center [674, 375] width 748 height 19
checkbox input "true"
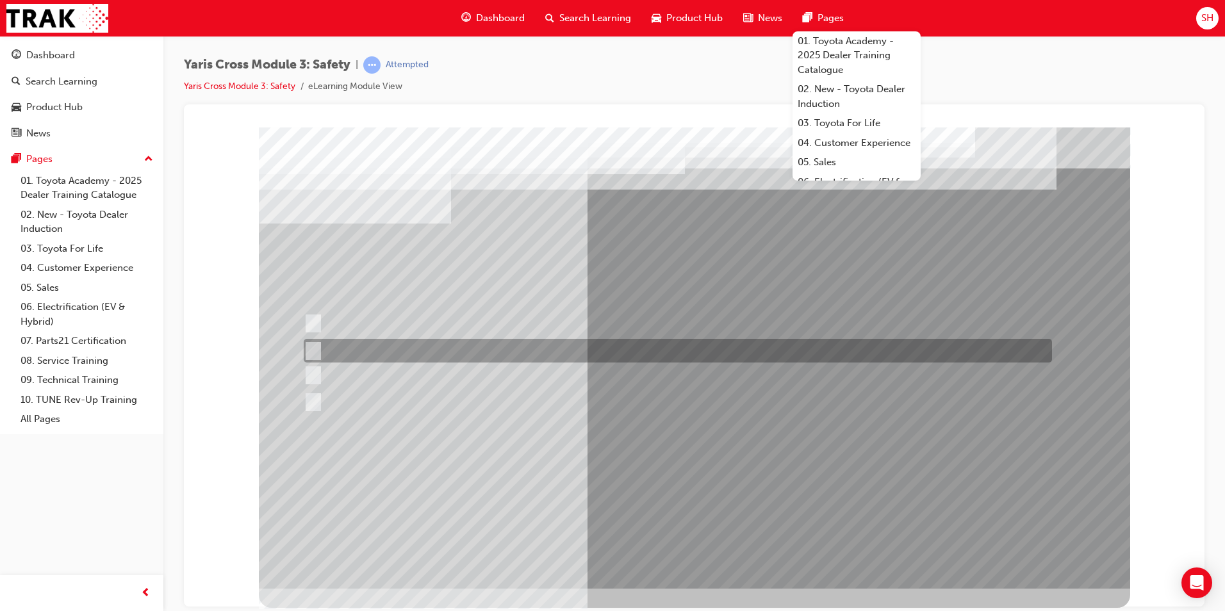
click at [346, 350] on div at bounding box center [674, 351] width 748 height 24
checkbox input "true"
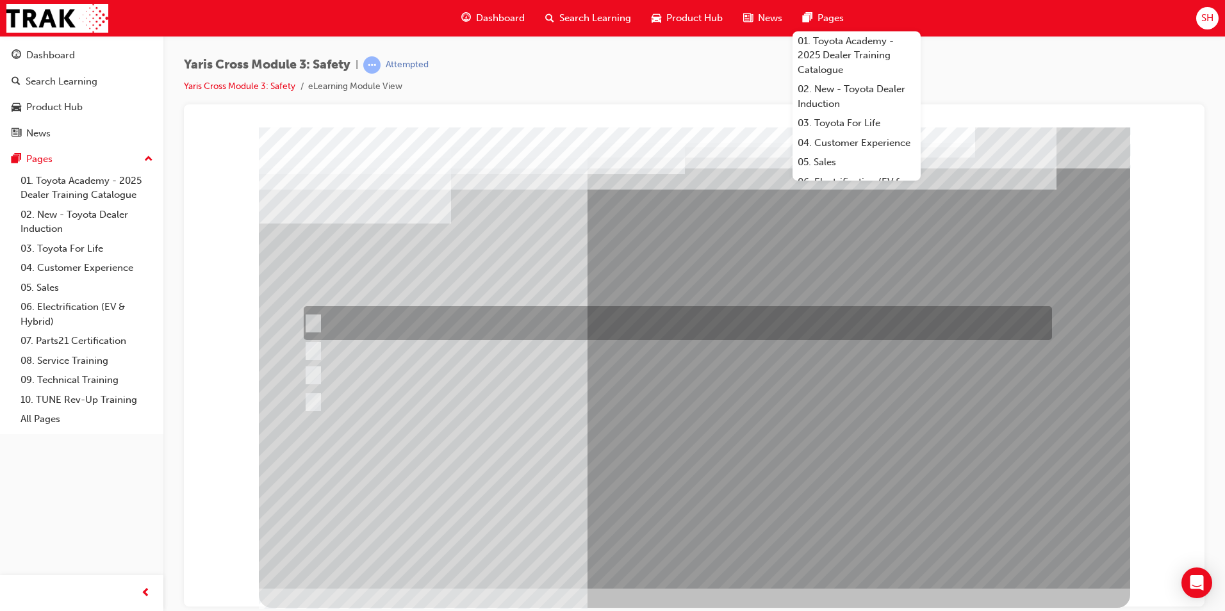
click at [399, 324] on div at bounding box center [674, 323] width 748 height 34
checkbox input "true"
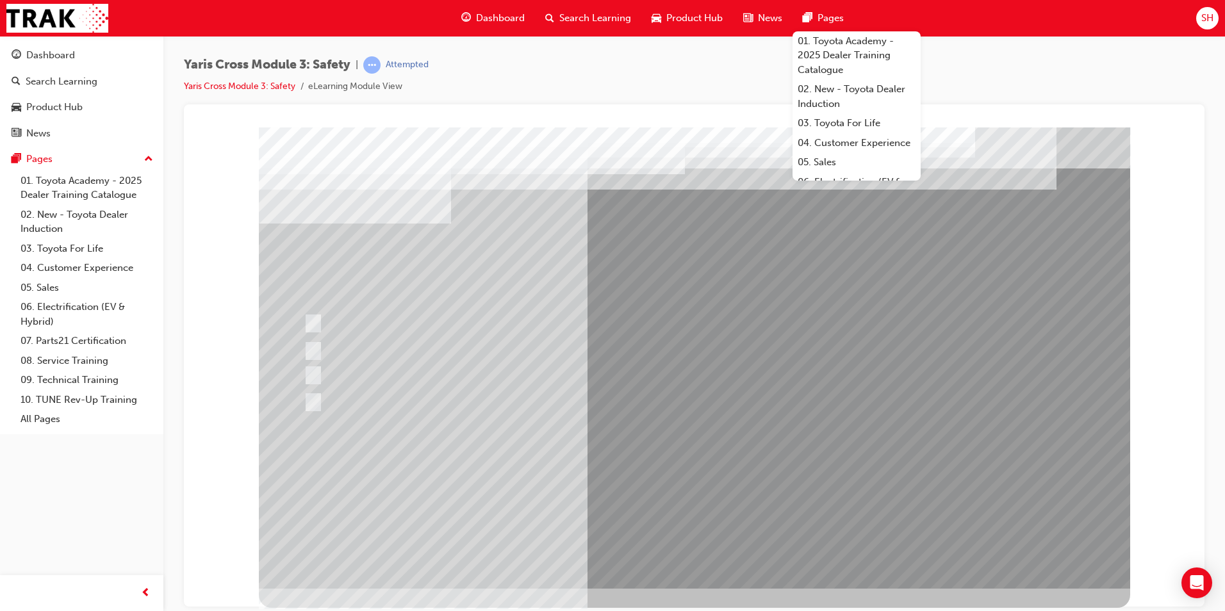
click at [717, 486] on div at bounding box center [694, 357] width 871 height 461
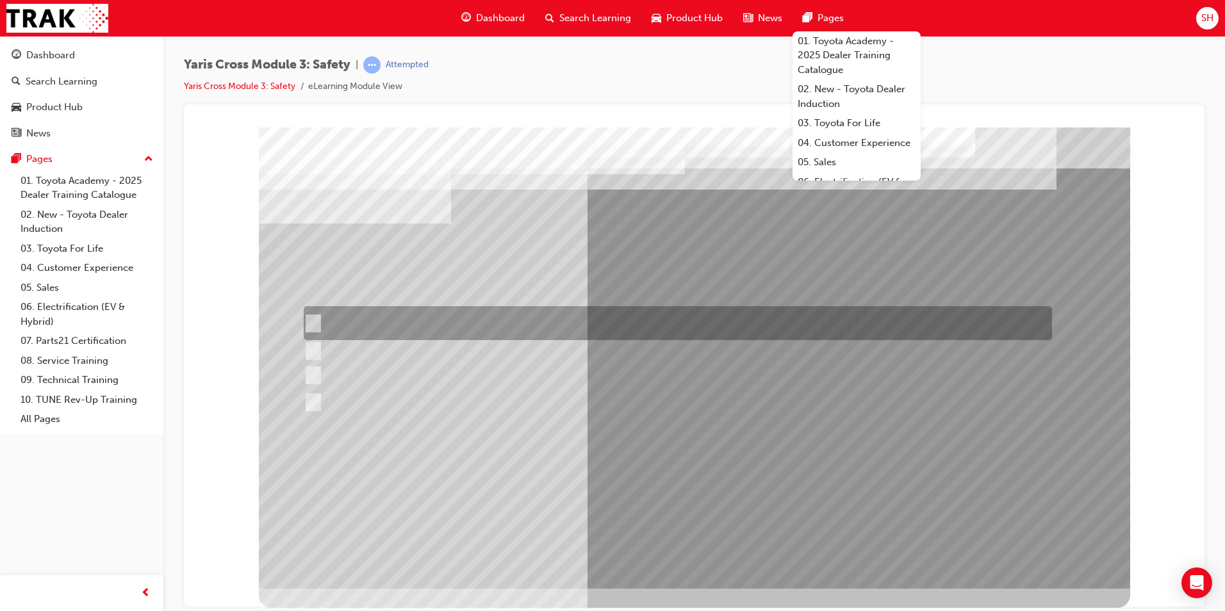
click at [496, 336] on div at bounding box center [674, 323] width 748 height 34
radio input "true"
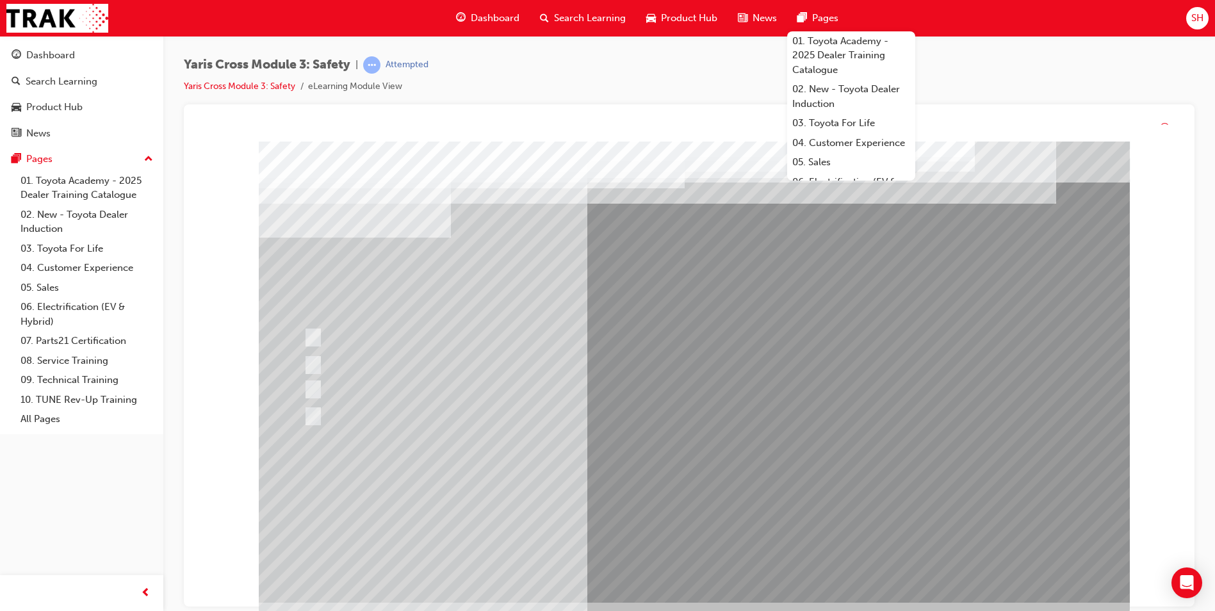
click at [702, 491] on div at bounding box center [694, 372] width 871 height 461
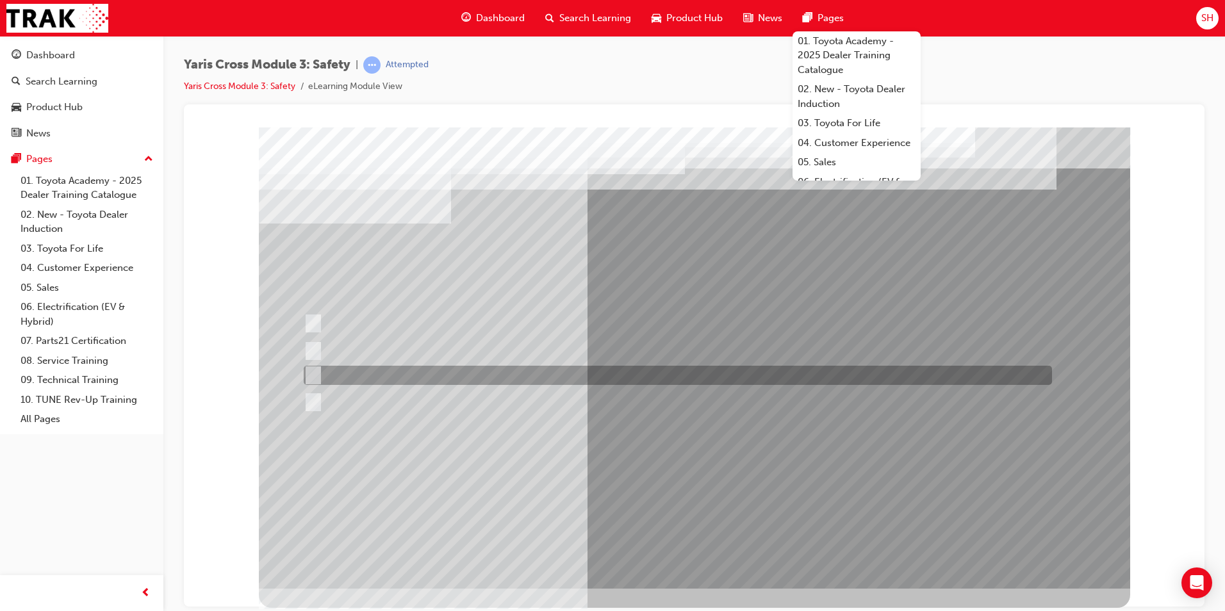
click at [396, 377] on div at bounding box center [674, 375] width 748 height 19
radio input "true"
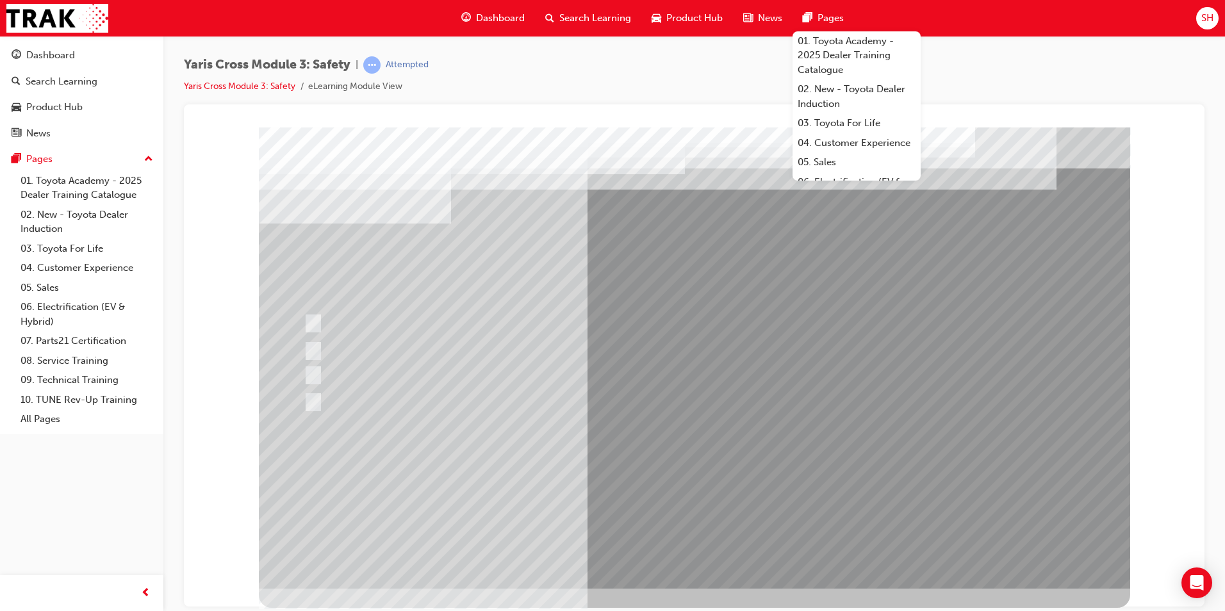
click at [698, 490] on div at bounding box center [694, 357] width 871 height 461
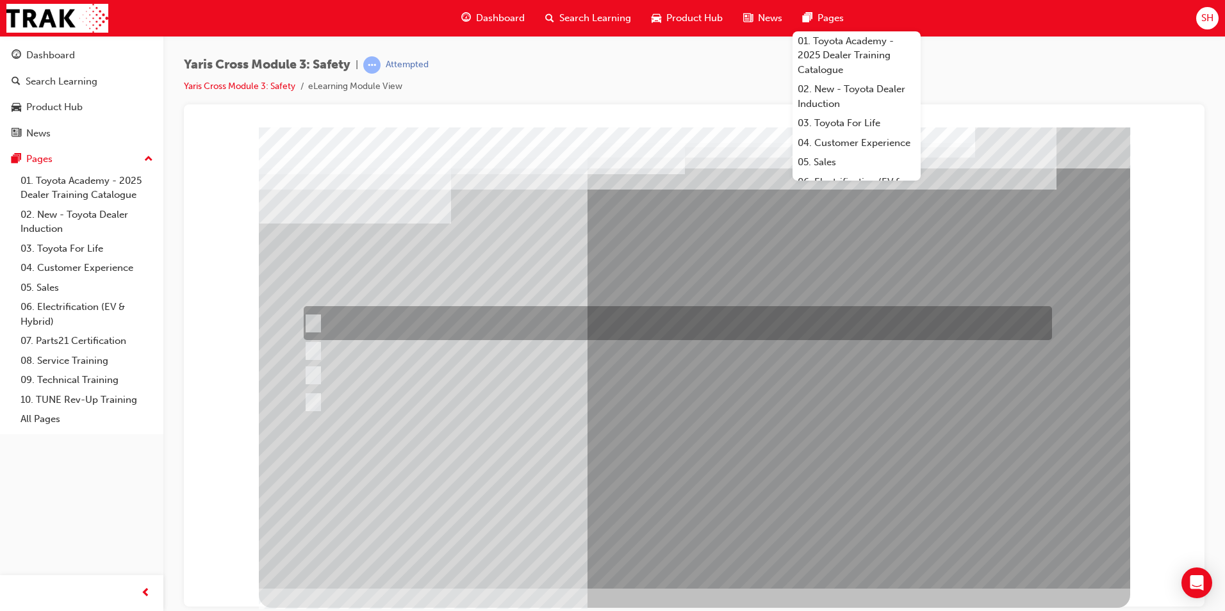
click at [452, 322] on div at bounding box center [674, 323] width 748 height 34
radio input "true"
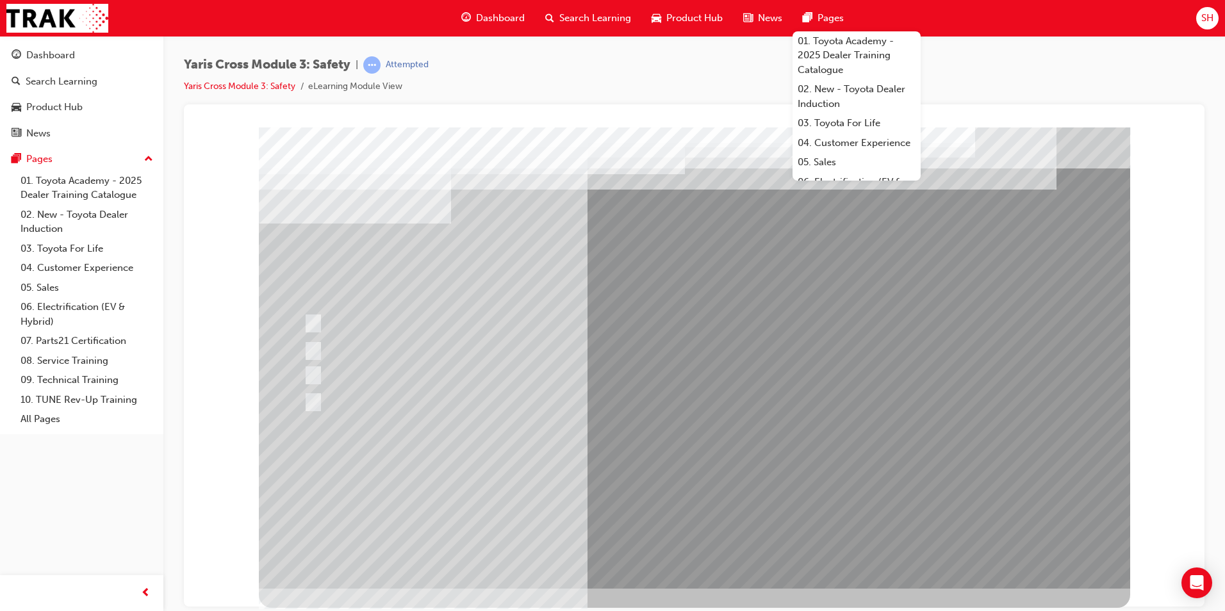
click at [678, 499] on div at bounding box center [694, 357] width 871 height 461
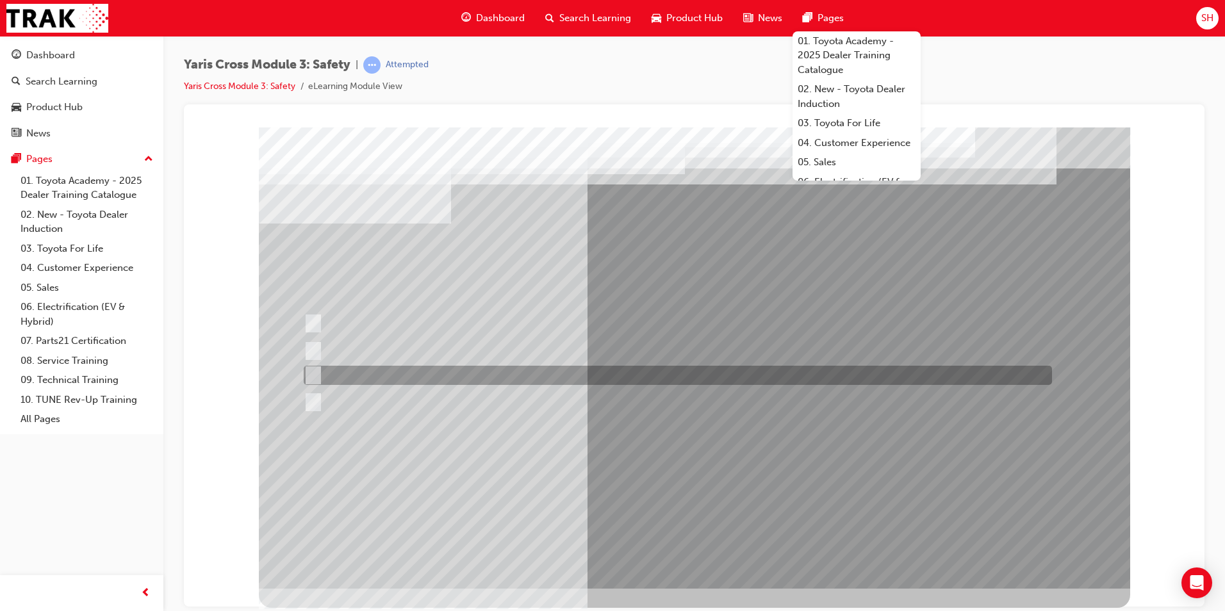
click at [354, 373] on div at bounding box center [674, 375] width 748 height 19
radio input "true"
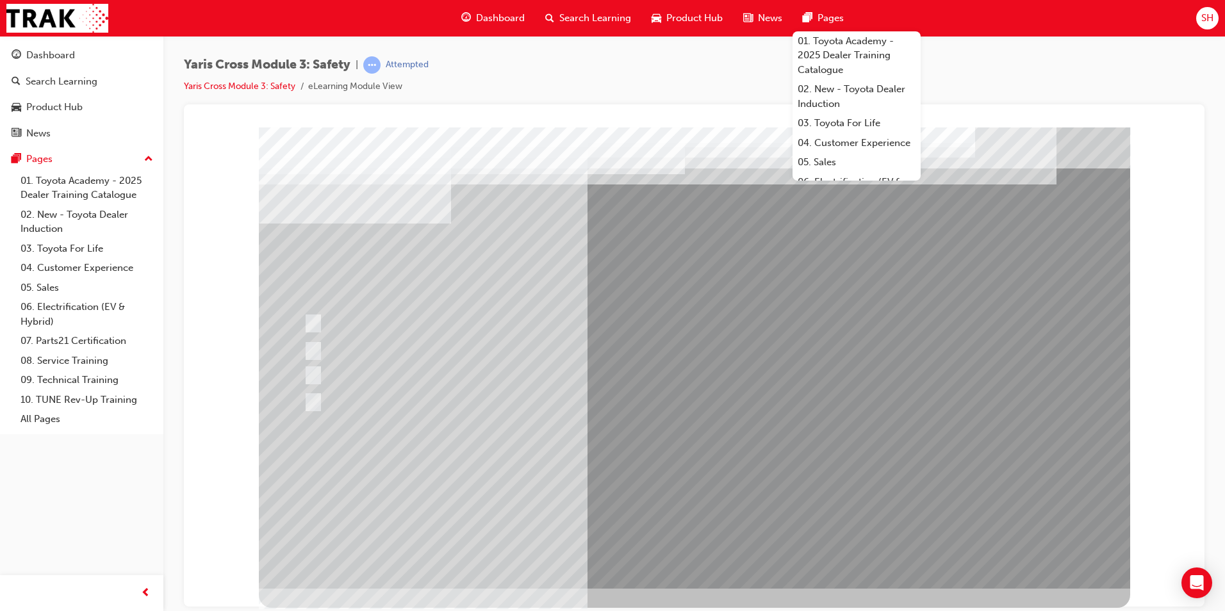
click at [693, 487] on div at bounding box center [694, 357] width 871 height 461
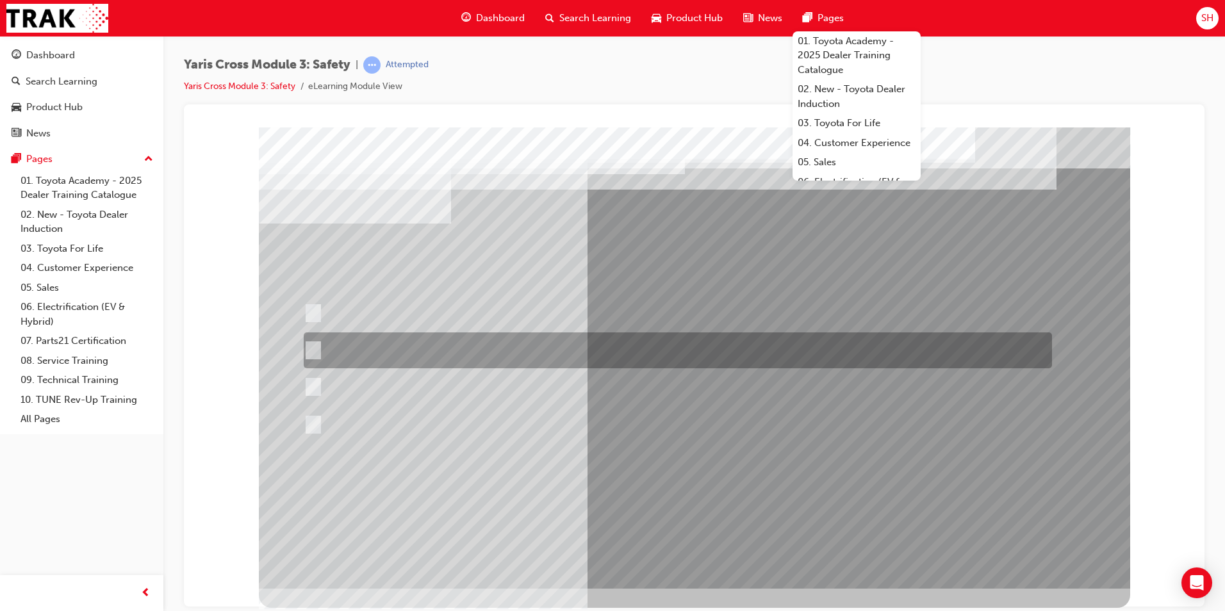
click at [480, 340] on div at bounding box center [674, 350] width 748 height 36
radio input "true"
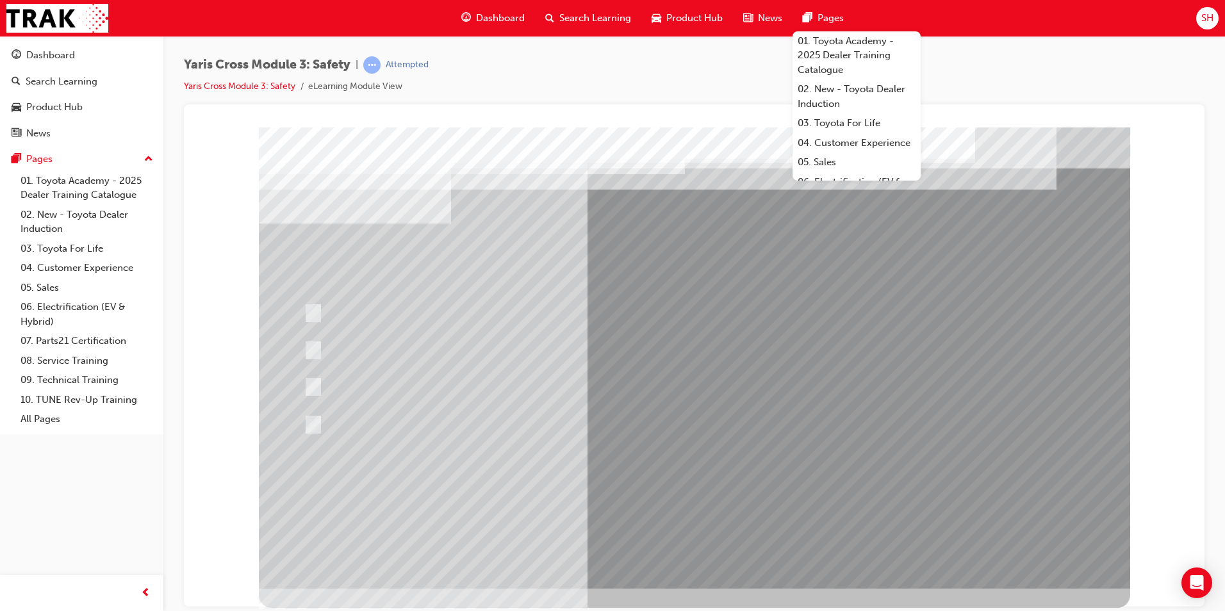
click at [688, 474] on div at bounding box center [694, 357] width 871 height 461
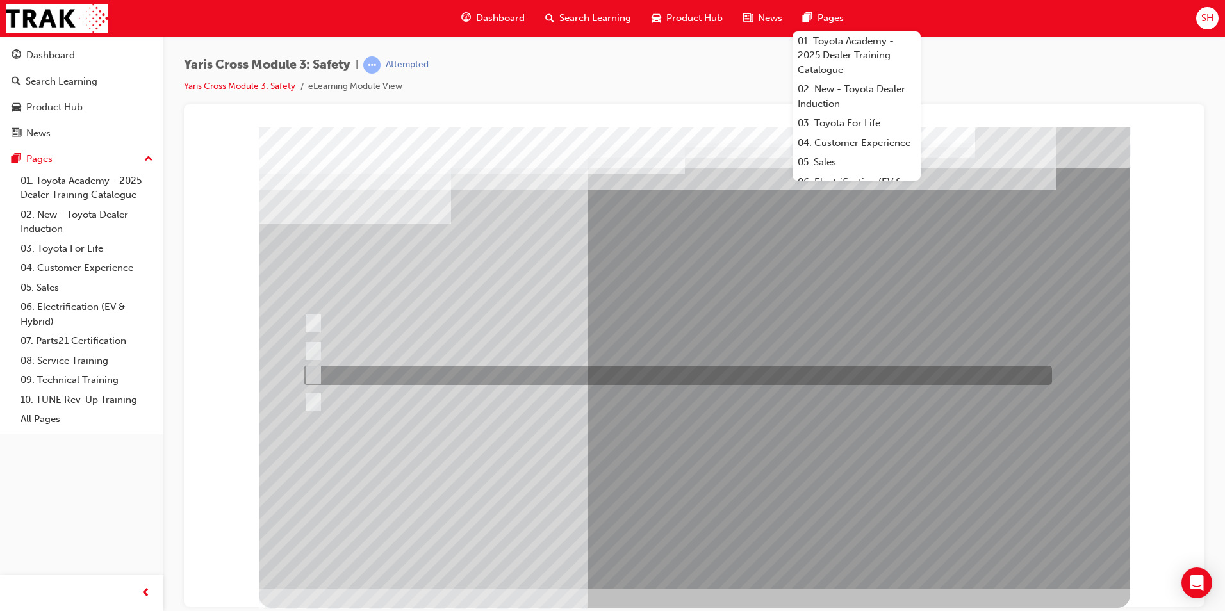
click at [487, 380] on div at bounding box center [674, 375] width 748 height 19
radio input "true"
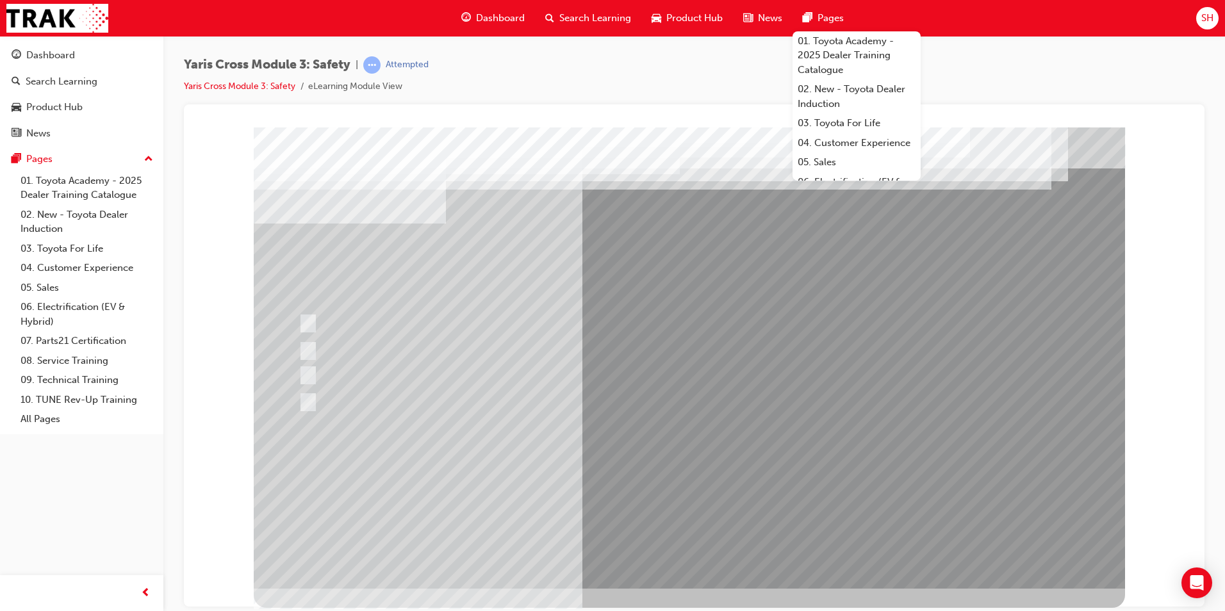
click at [690, 477] on div at bounding box center [689, 357] width 871 height 461
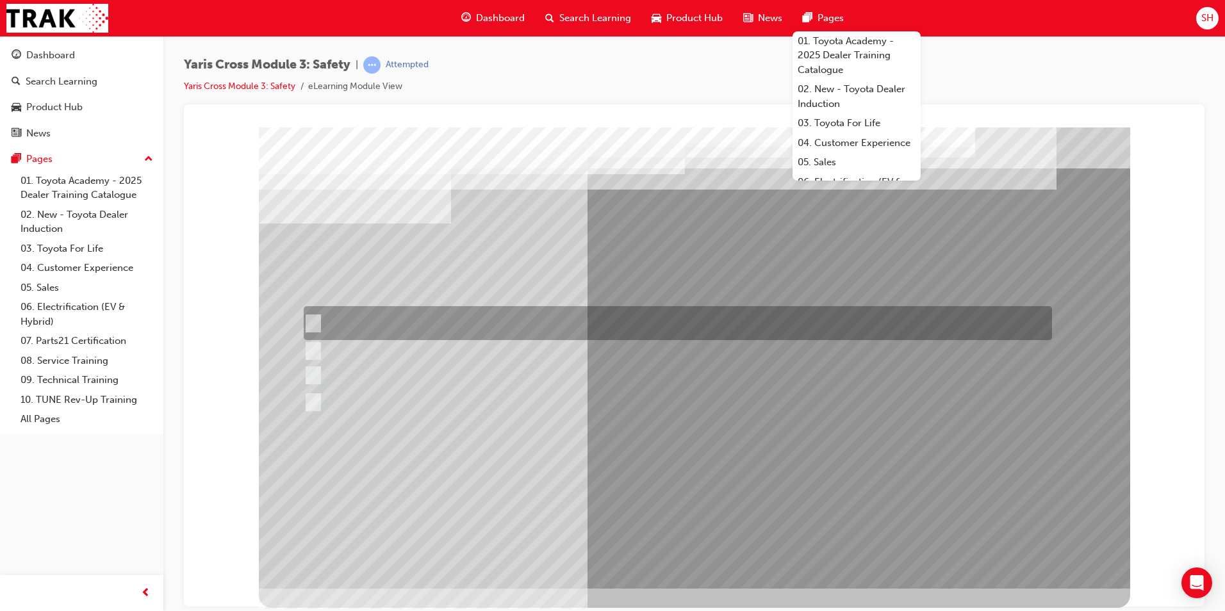
click at [393, 321] on div at bounding box center [674, 323] width 748 height 34
checkbox input "true"
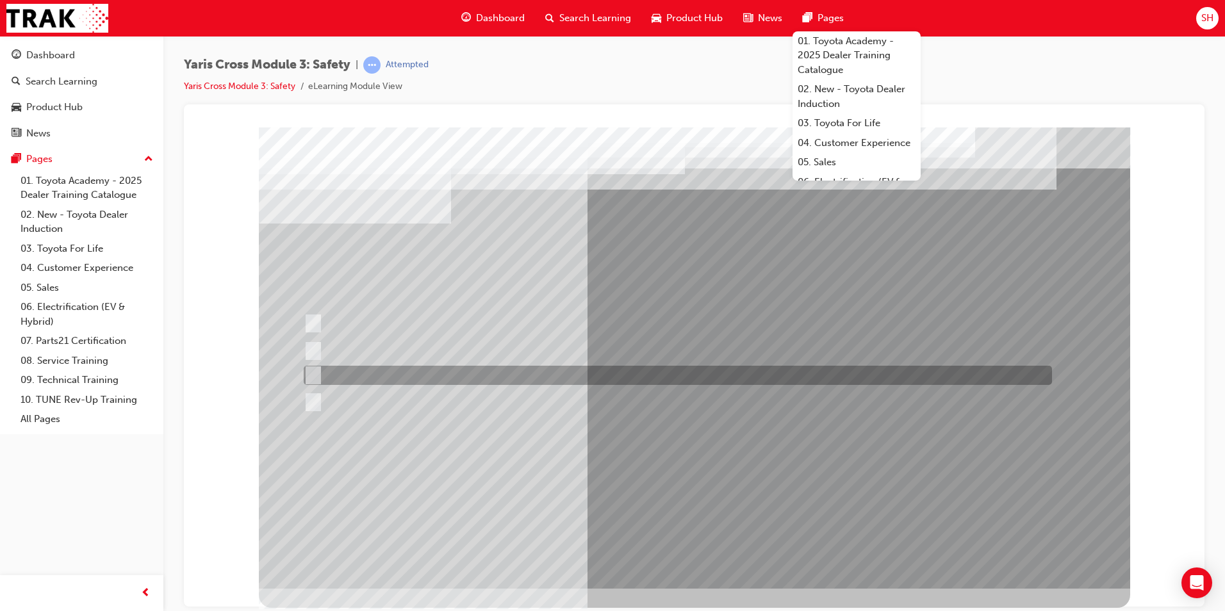
click at [407, 368] on div at bounding box center [674, 375] width 748 height 19
checkbox input "true"
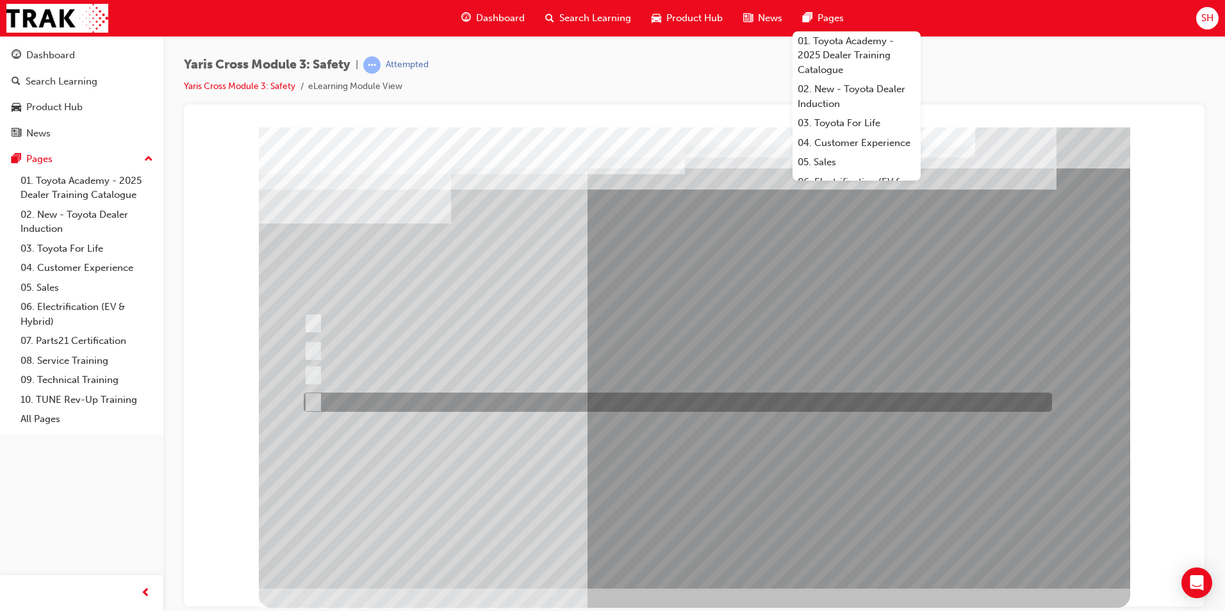
click at [414, 409] on div at bounding box center [674, 402] width 748 height 19
checkbox input "true"
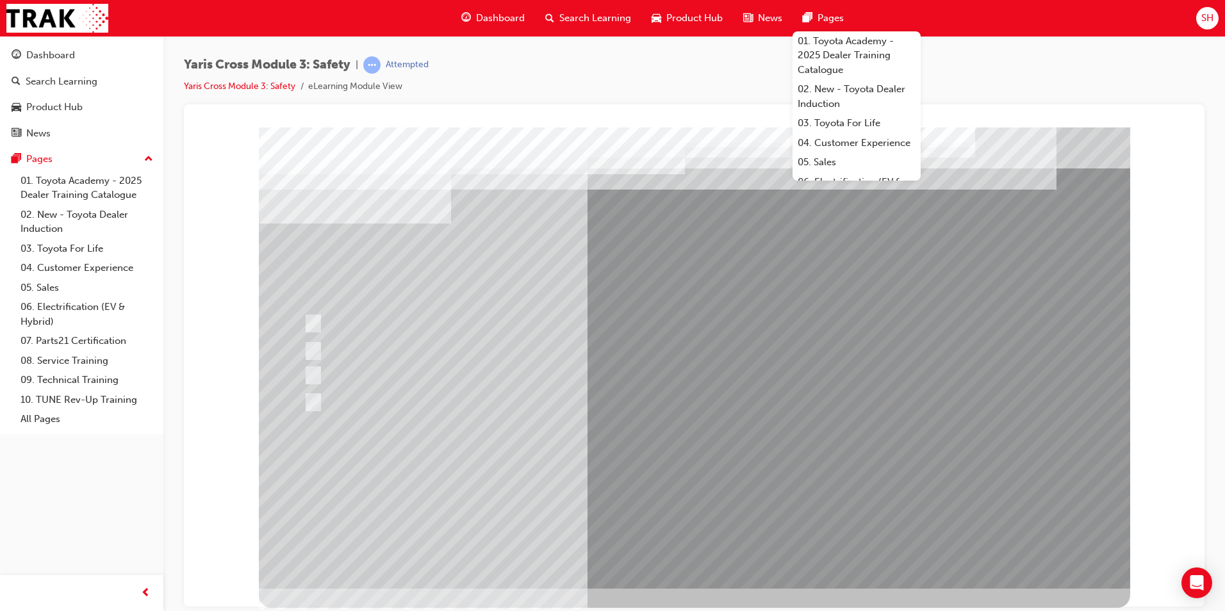
click at [698, 490] on div at bounding box center [694, 357] width 871 height 461
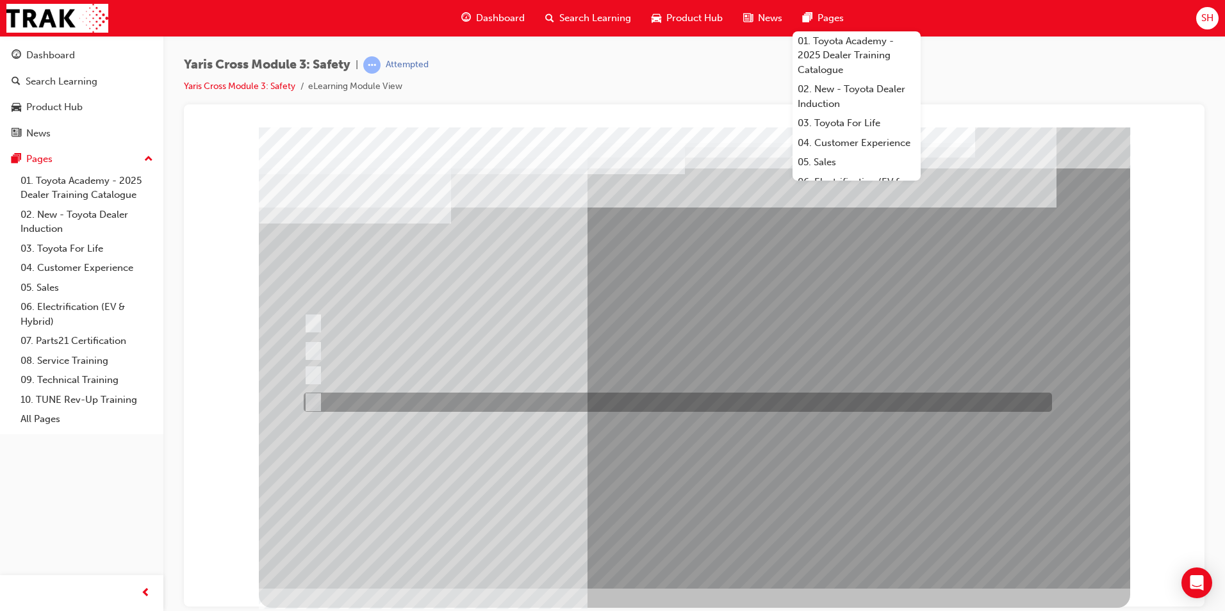
click at [423, 401] on div at bounding box center [674, 402] width 748 height 19
radio input "true"
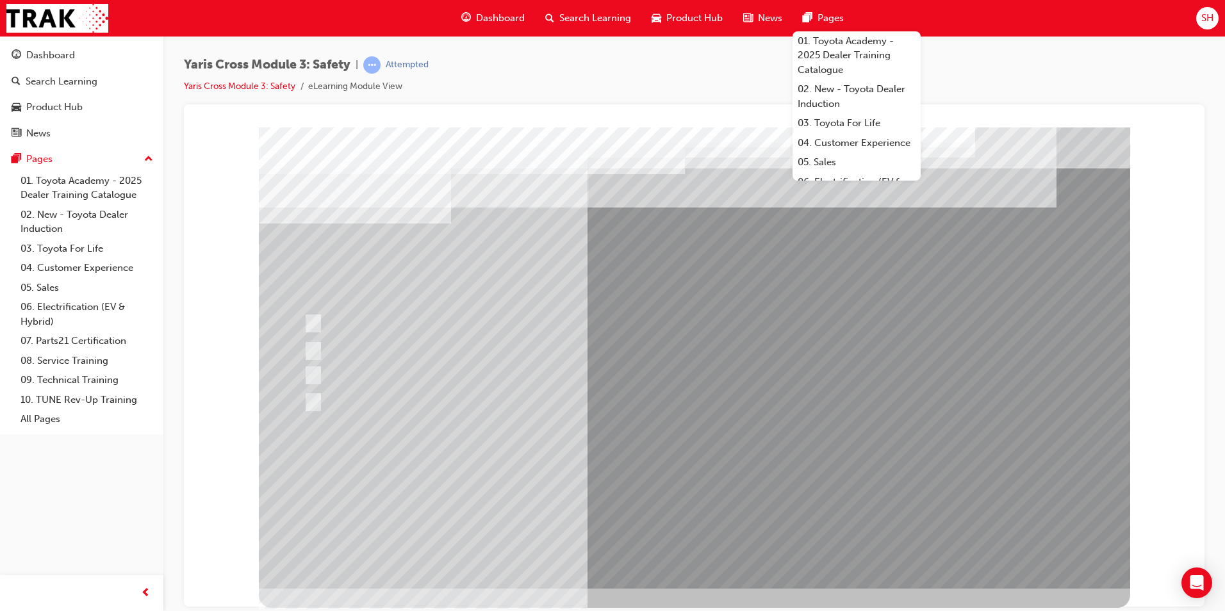
click at [687, 477] on div at bounding box center [694, 357] width 871 height 461
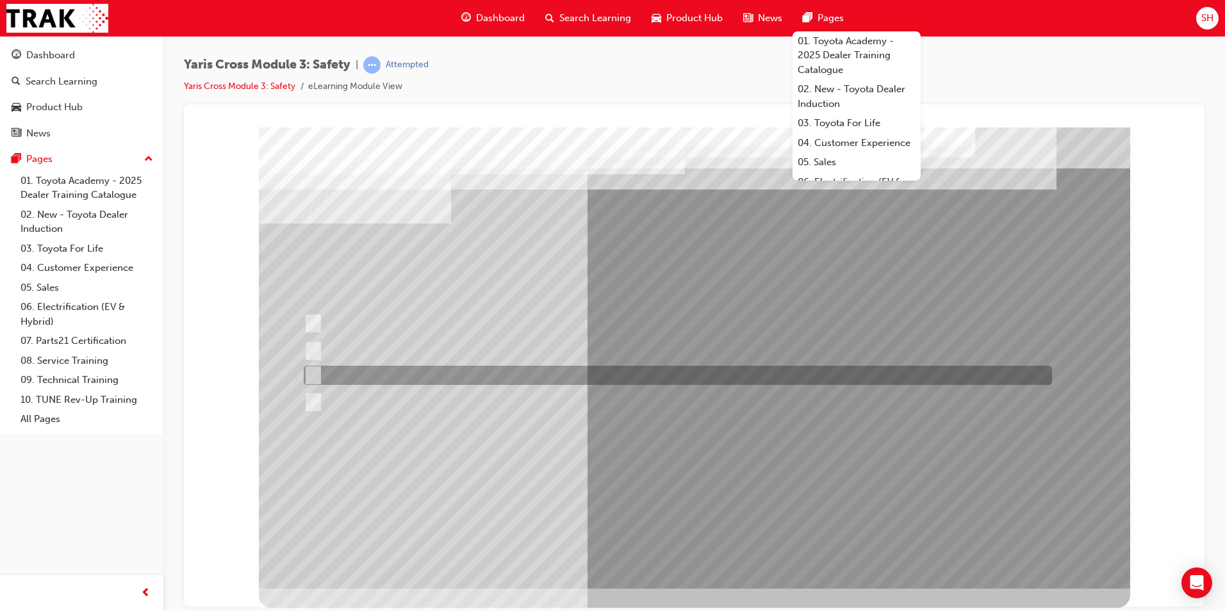
drag, startPoint x: 395, startPoint y: 377, endPoint x: 420, endPoint y: 390, distance: 28.6
click at [395, 378] on div at bounding box center [674, 375] width 748 height 19
radio input "true"
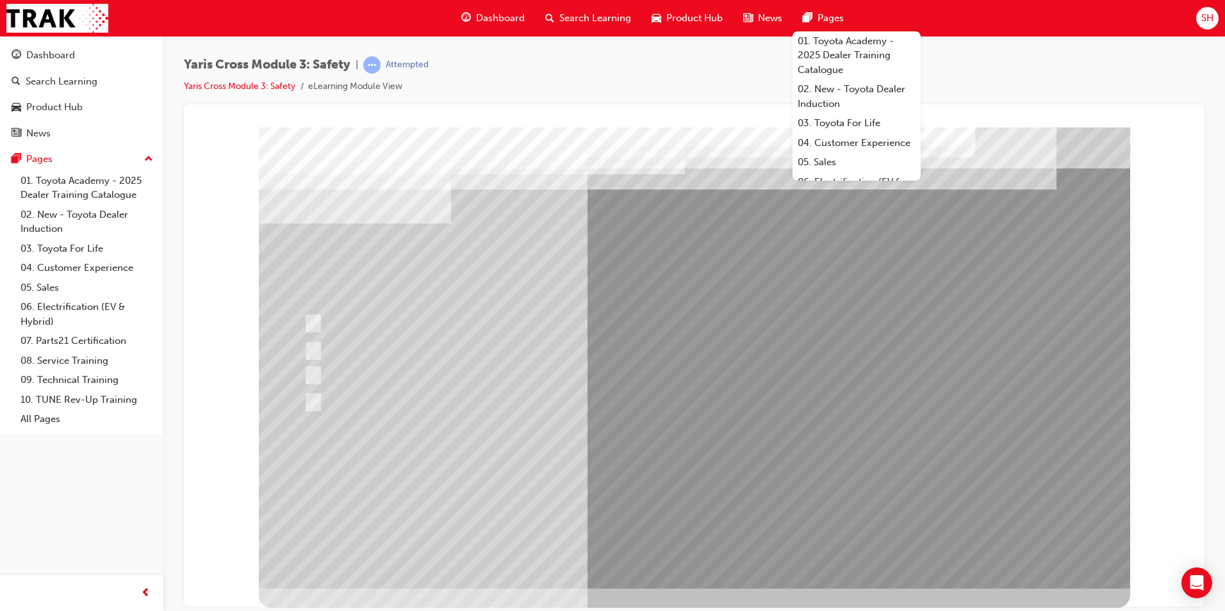
click at [712, 491] on div at bounding box center [694, 357] width 871 height 461
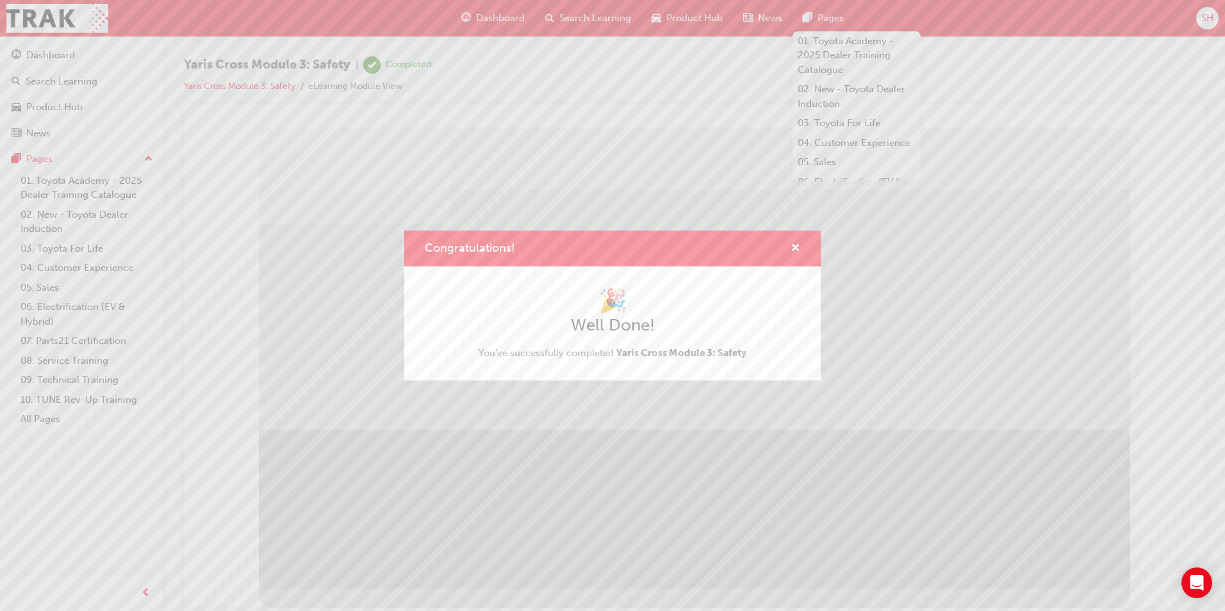
click at [800, 249] on div "Congratulations!" at bounding box center [612, 249] width 416 height 37
click at [796, 248] on span "cross-icon" at bounding box center [795, 249] width 10 height 12
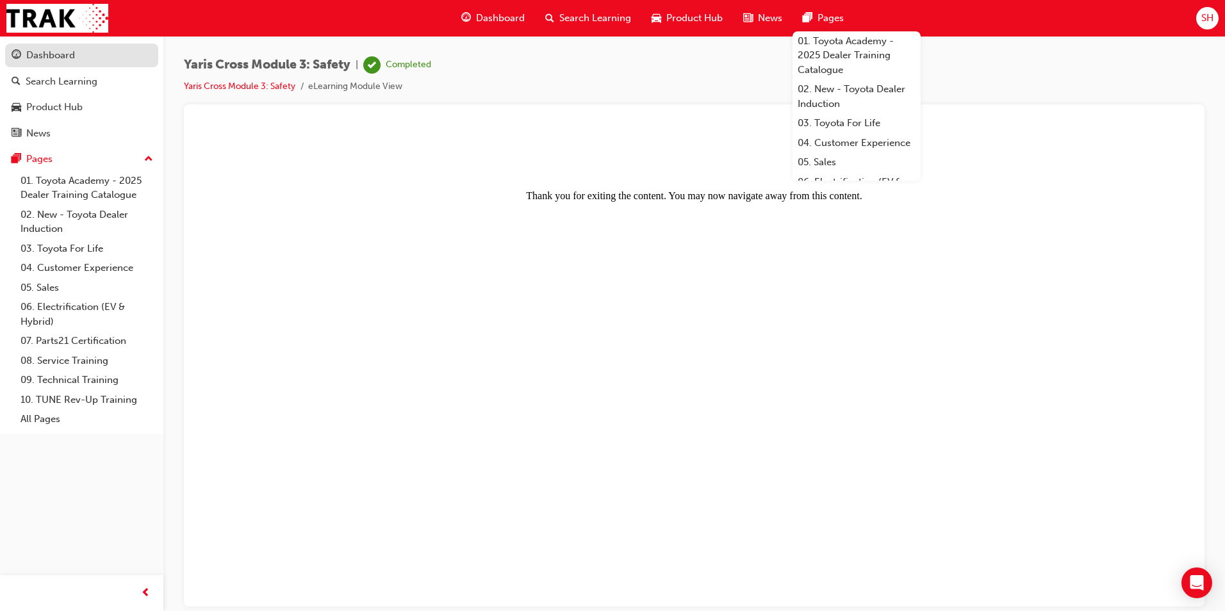
click at [89, 60] on div "Dashboard" at bounding box center [82, 55] width 140 height 16
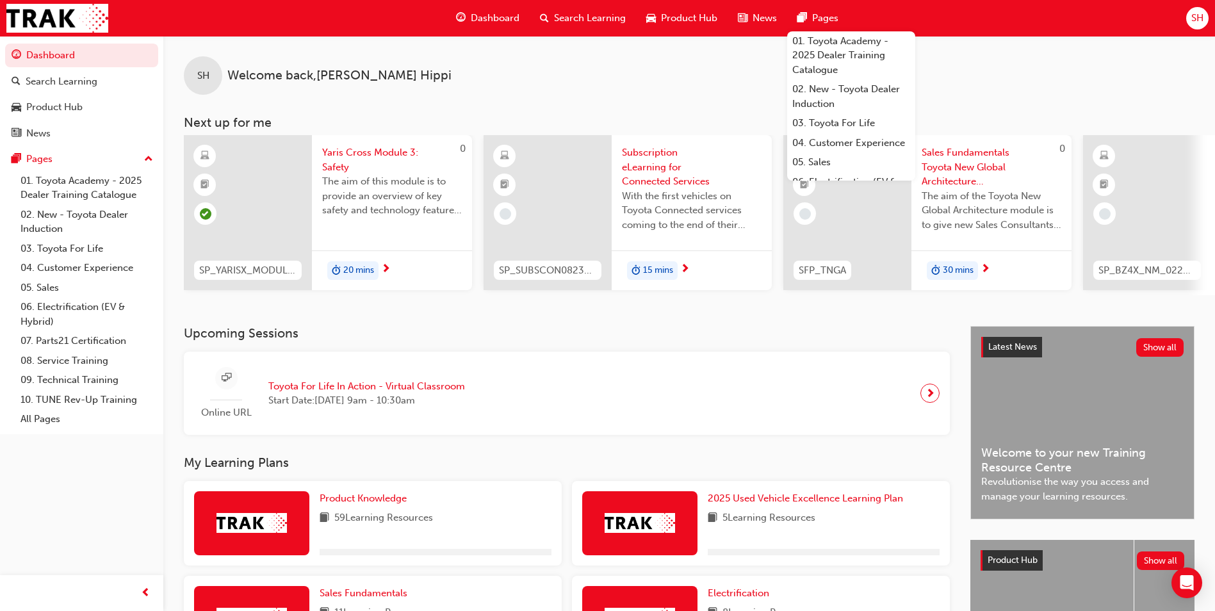
scroll to position [64, 0]
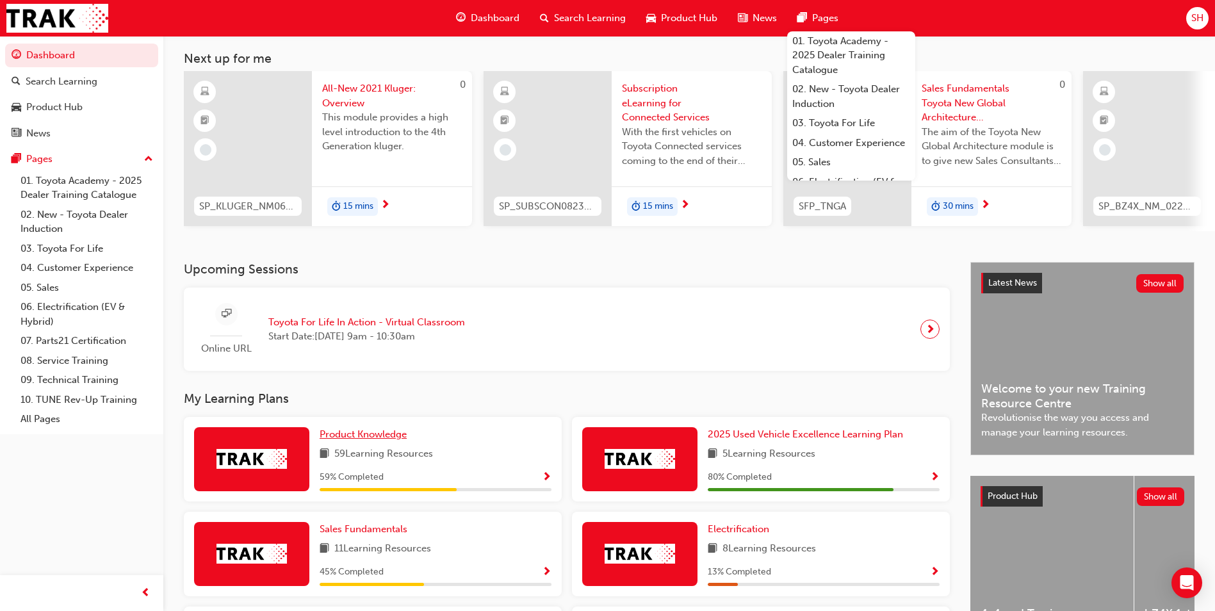
click at [375, 439] on span "Product Knowledge" at bounding box center [363, 435] width 87 height 12
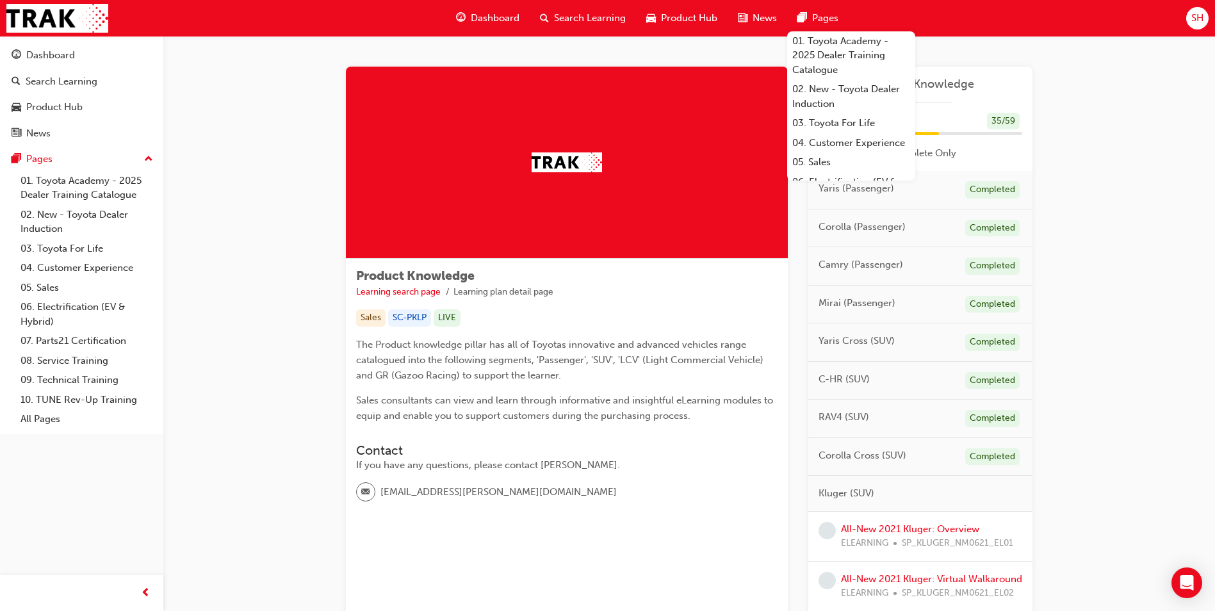
click at [954, 32] on div "Dashboard Search Learning Product Hub News Pages 01. Toyota Academy - 2025 Deal…" at bounding box center [607, 18] width 1215 height 37
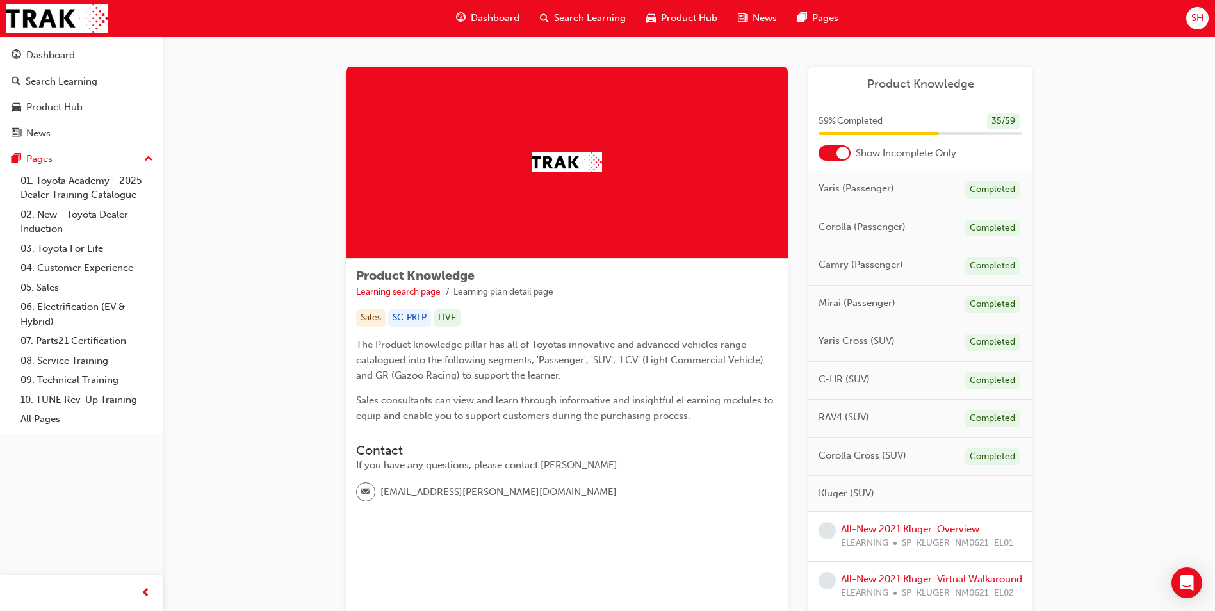
click at [868, 19] on div "Dashboard Search Learning Product Hub News Pages SH" at bounding box center [607, 18] width 1215 height 37
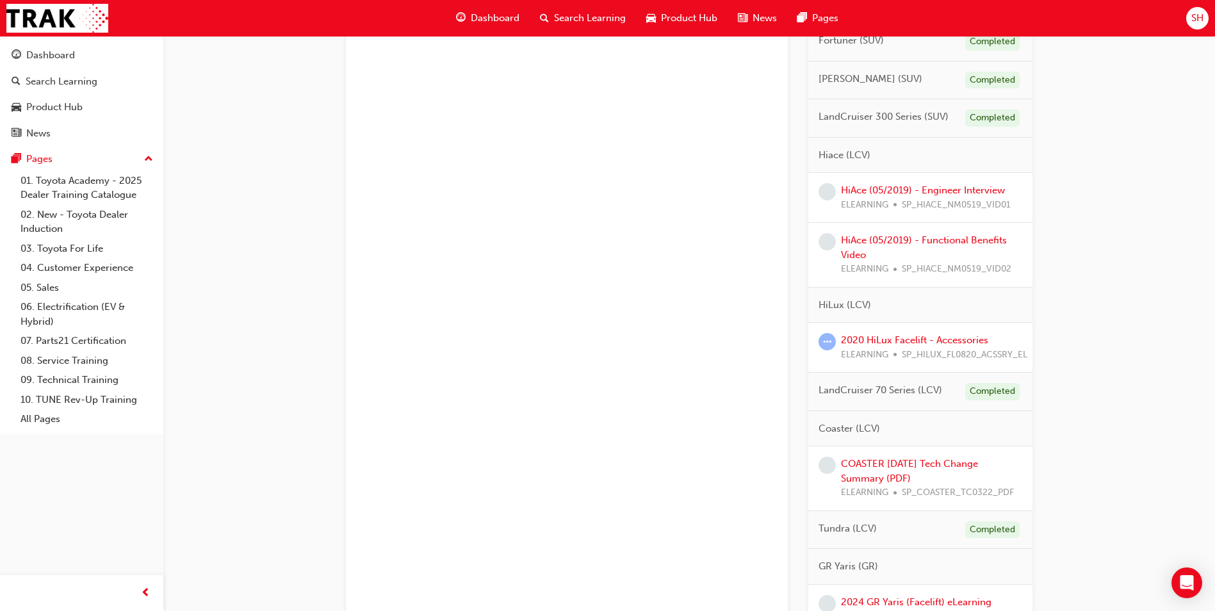
scroll to position [1025, 0]
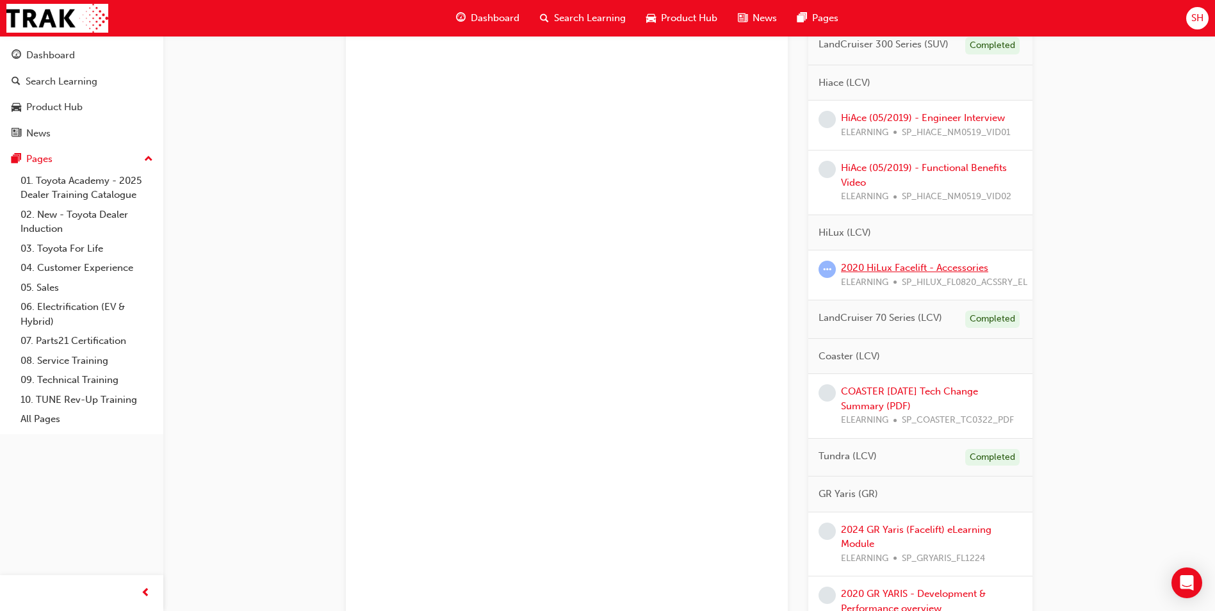
click at [910, 274] on link "2020 HiLux Facelift - Accessories" at bounding box center [914, 268] width 147 height 12
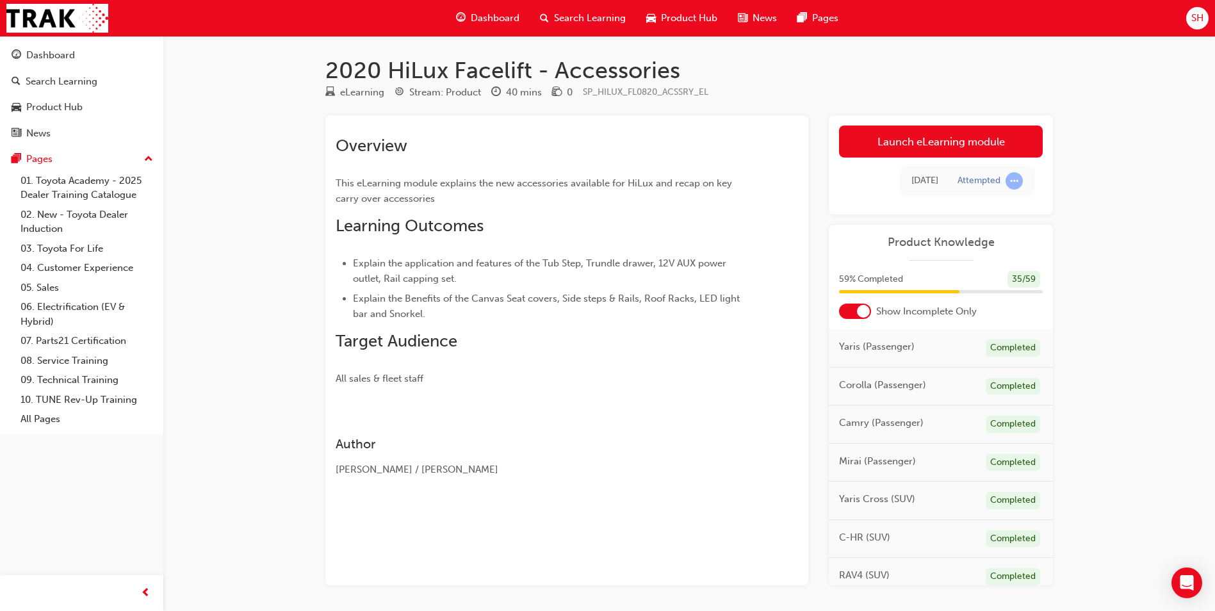
click at [938, 123] on div "Launch eLearning module Learning Plan [DATE] Attempted" at bounding box center [941, 164] width 224 height 99
click at [922, 138] on link "Launch eLearning module" at bounding box center [941, 142] width 204 height 32
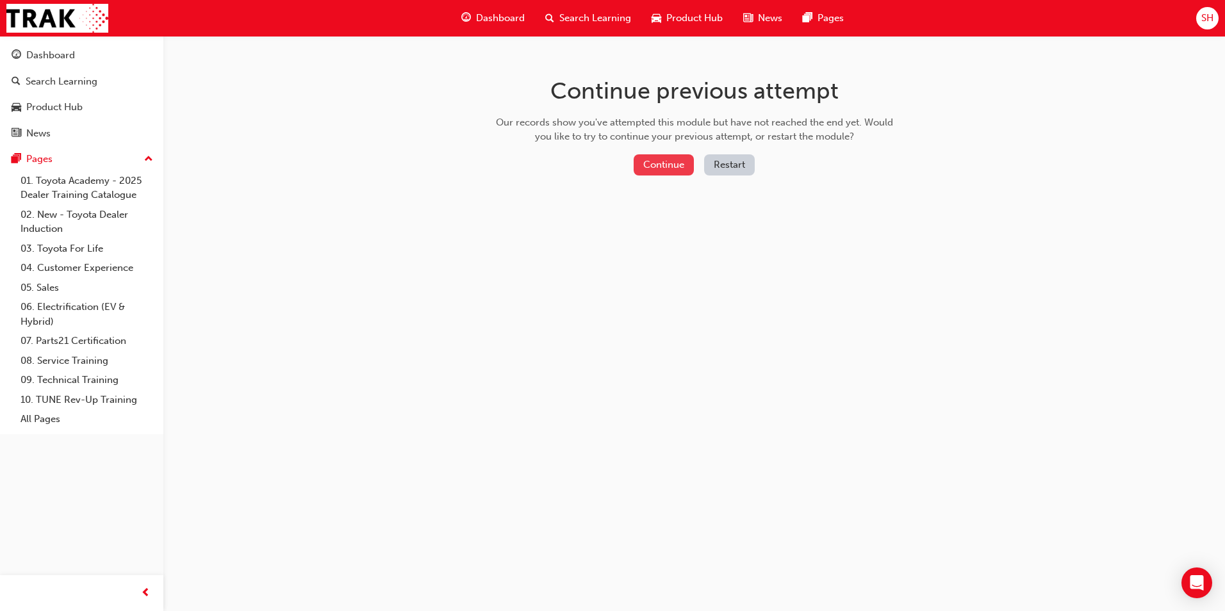
click at [677, 159] on button "Continue" at bounding box center [663, 164] width 60 height 21
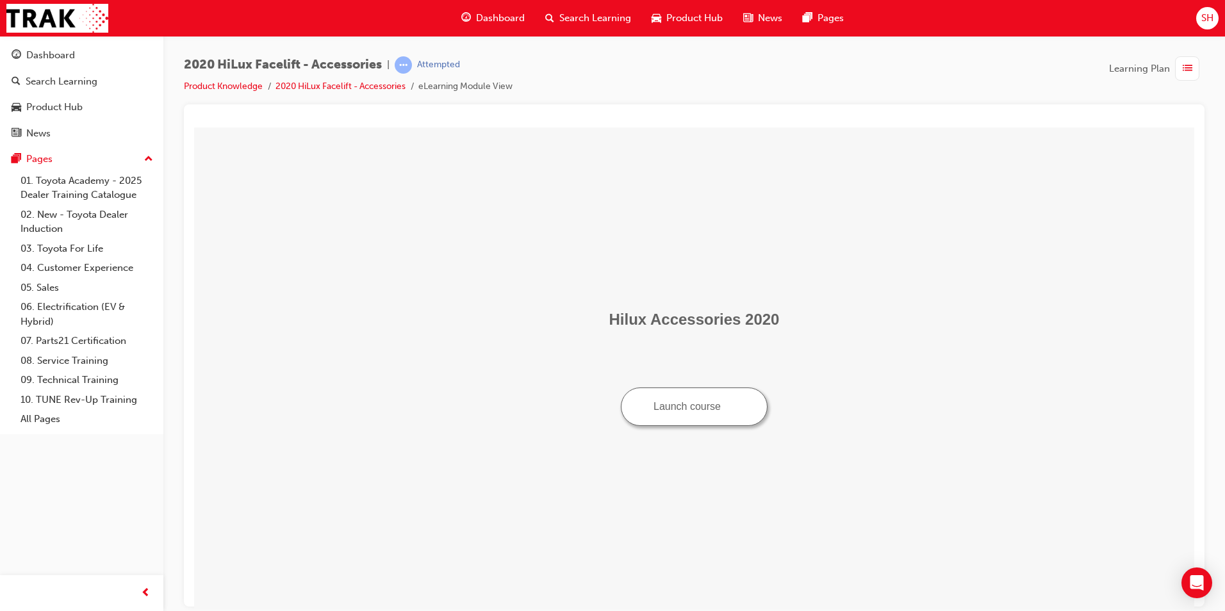
click at [685, 412] on button "Launch course" at bounding box center [694, 406] width 147 height 38
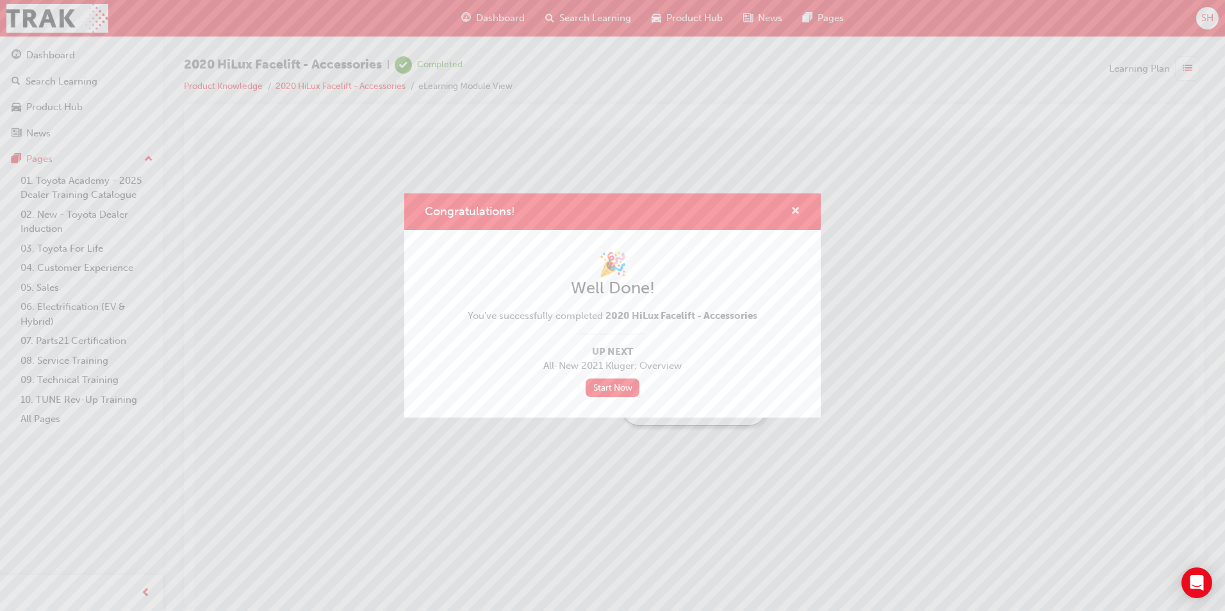
click at [797, 208] on span "cross-icon" at bounding box center [795, 212] width 10 height 12
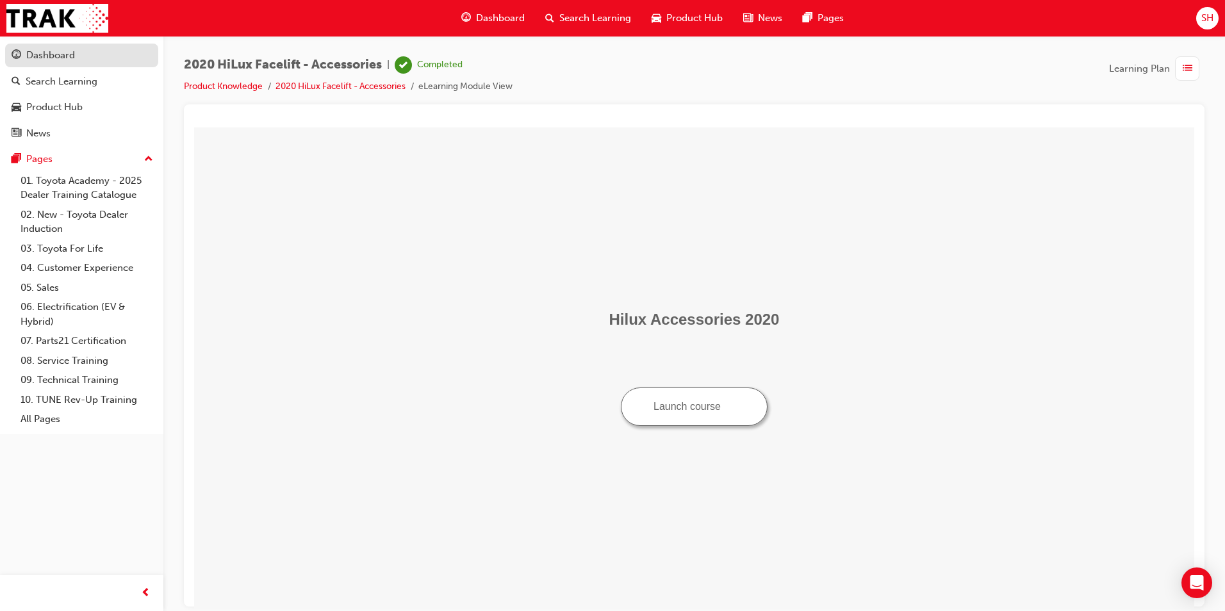
click at [54, 59] on div "Dashboard" at bounding box center [50, 55] width 49 height 15
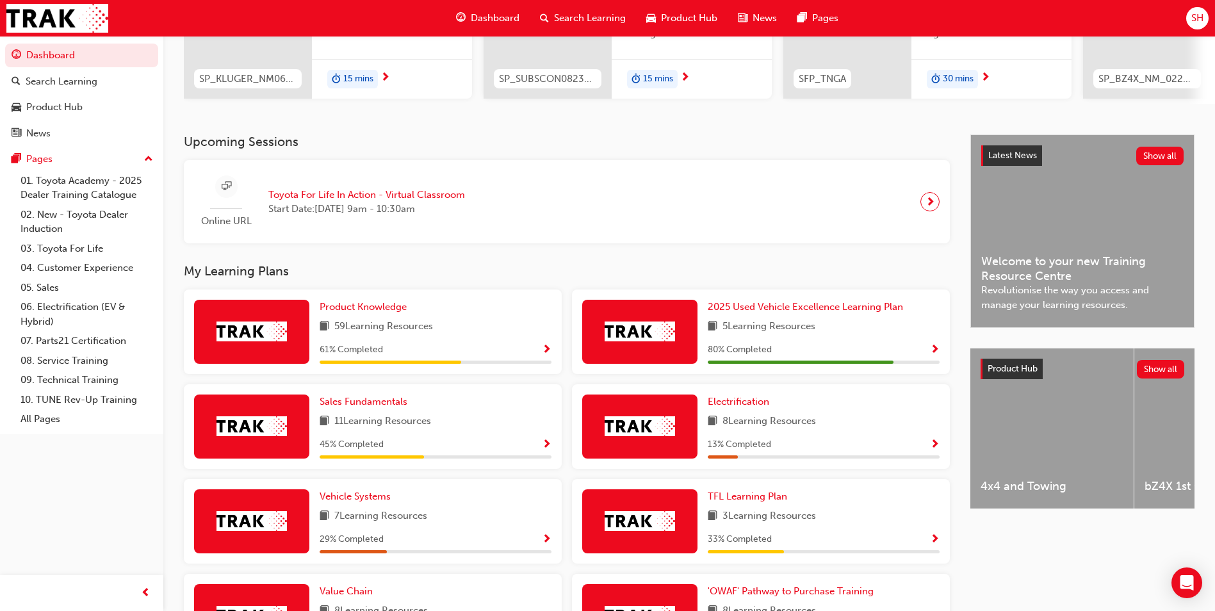
scroll to position [192, 0]
click at [367, 310] on span "Product Knowledge" at bounding box center [363, 306] width 87 height 12
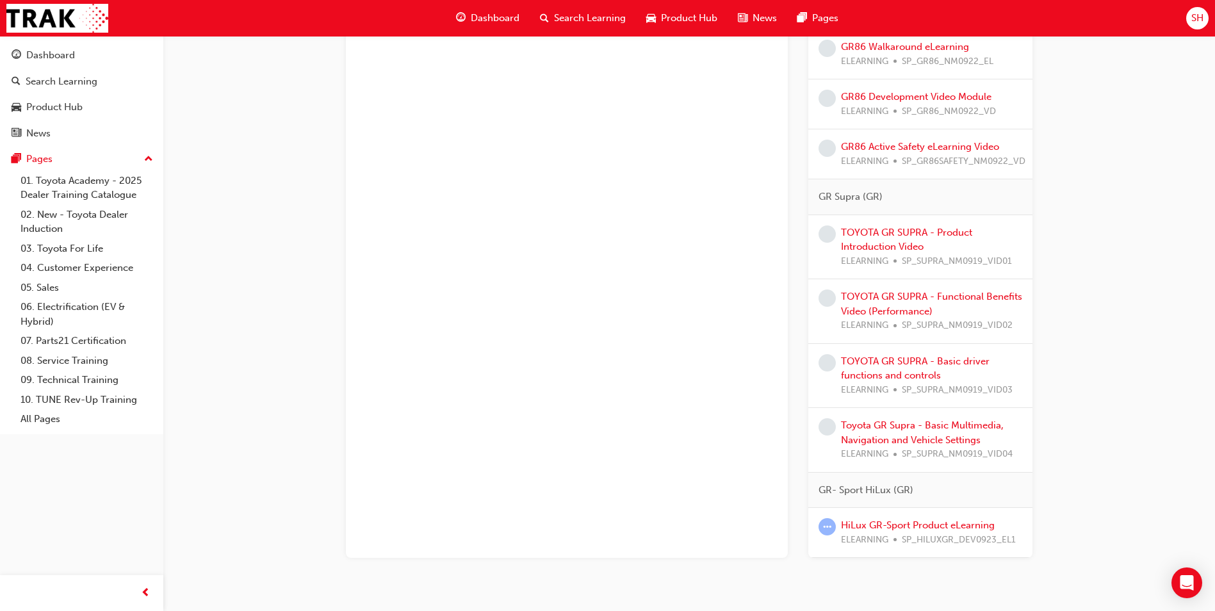
scroll to position [1775, 0]
click at [951, 530] on link "HiLux GR-Sport Product eLearning" at bounding box center [918, 525] width 154 height 12
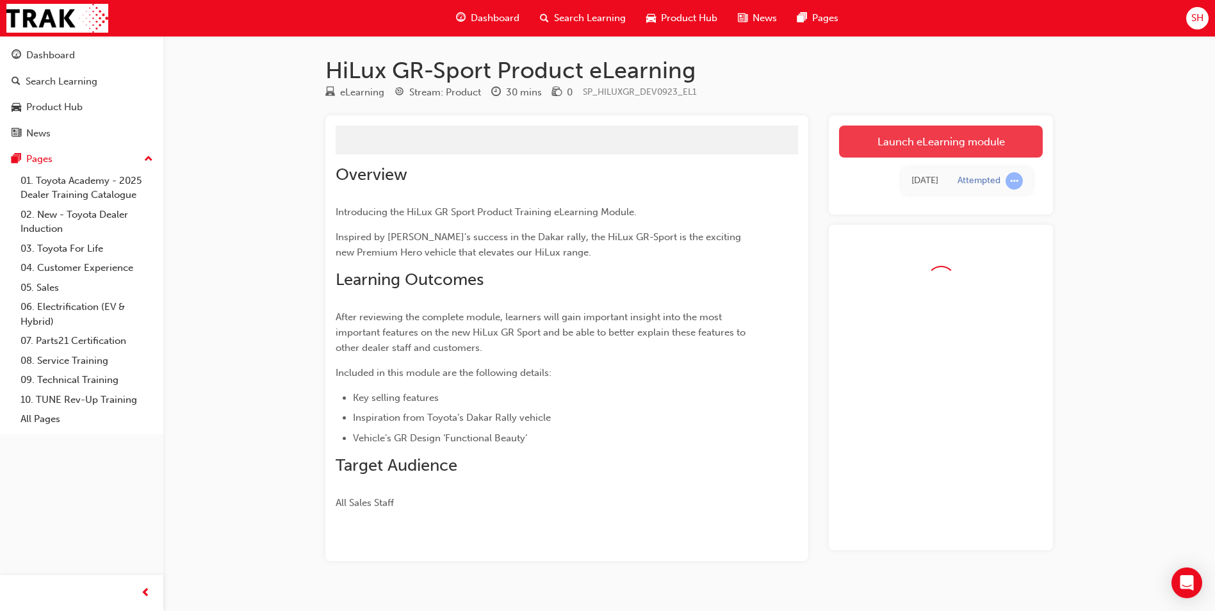
click at [951, 146] on link "Launch eLearning module" at bounding box center [941, 142] width 204 height 32
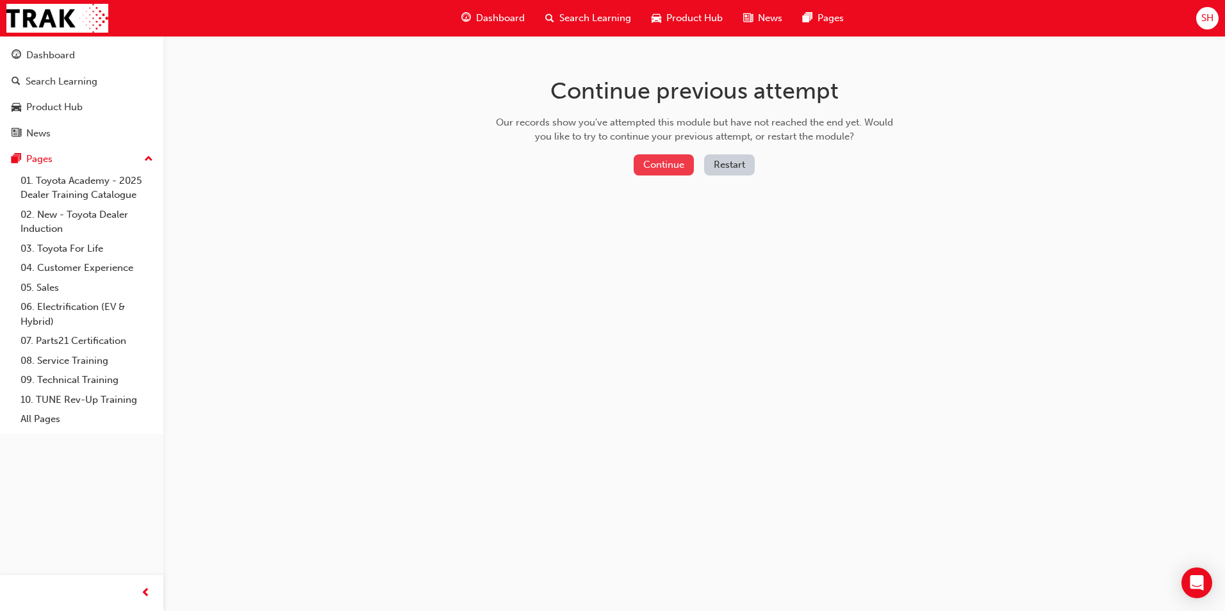
click at [673, 161] on button "Continue" at bounding box center [663, 164] width 60 height 21
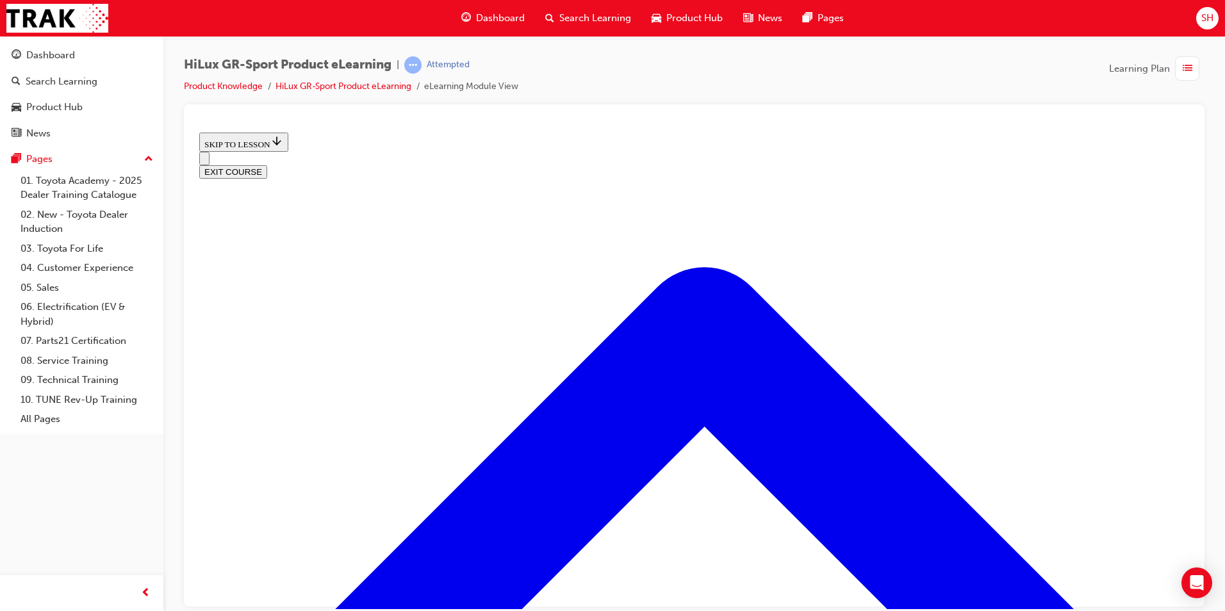
scroll to position [519, 0]
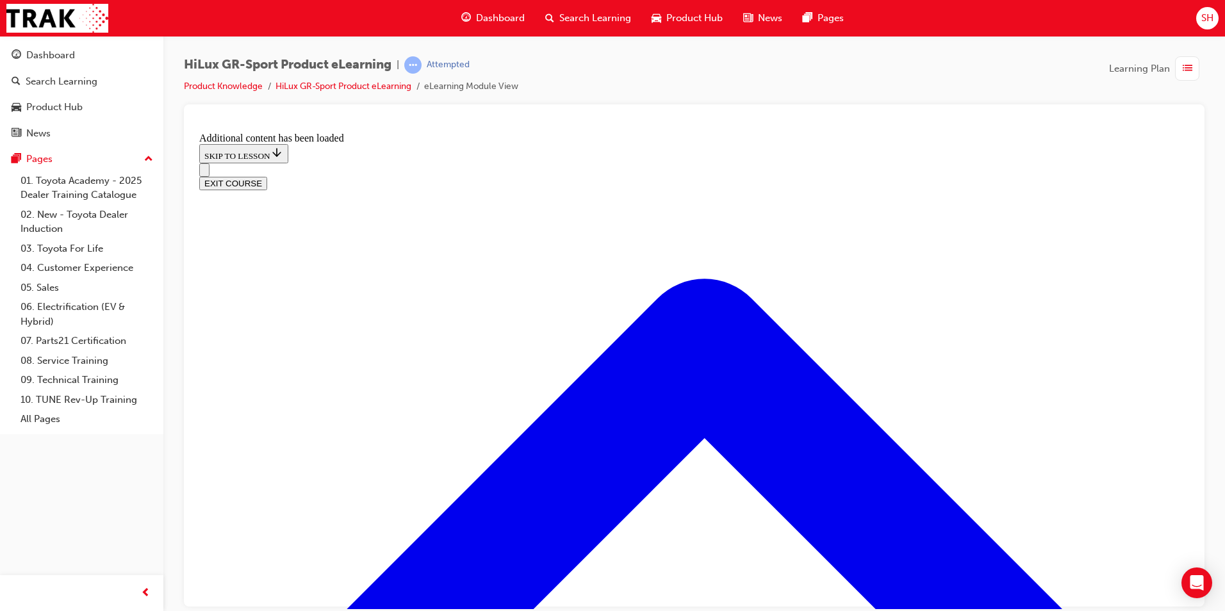
scroll to position [1068, 0]
radio input "true"
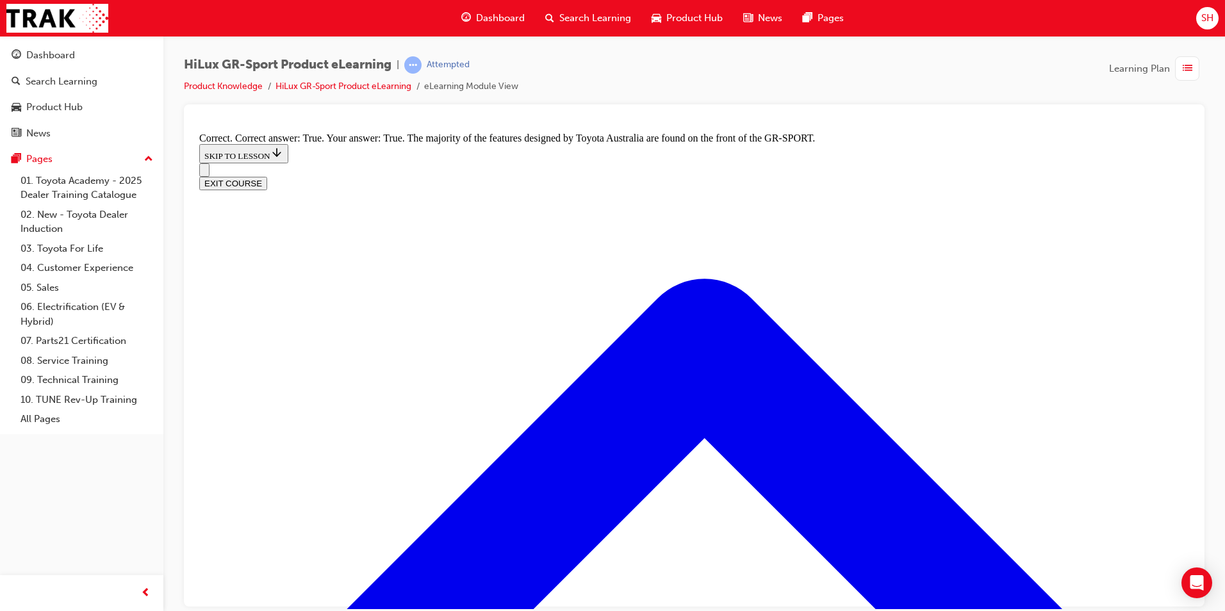
scroll to position [1581, 0]
radio input "true"
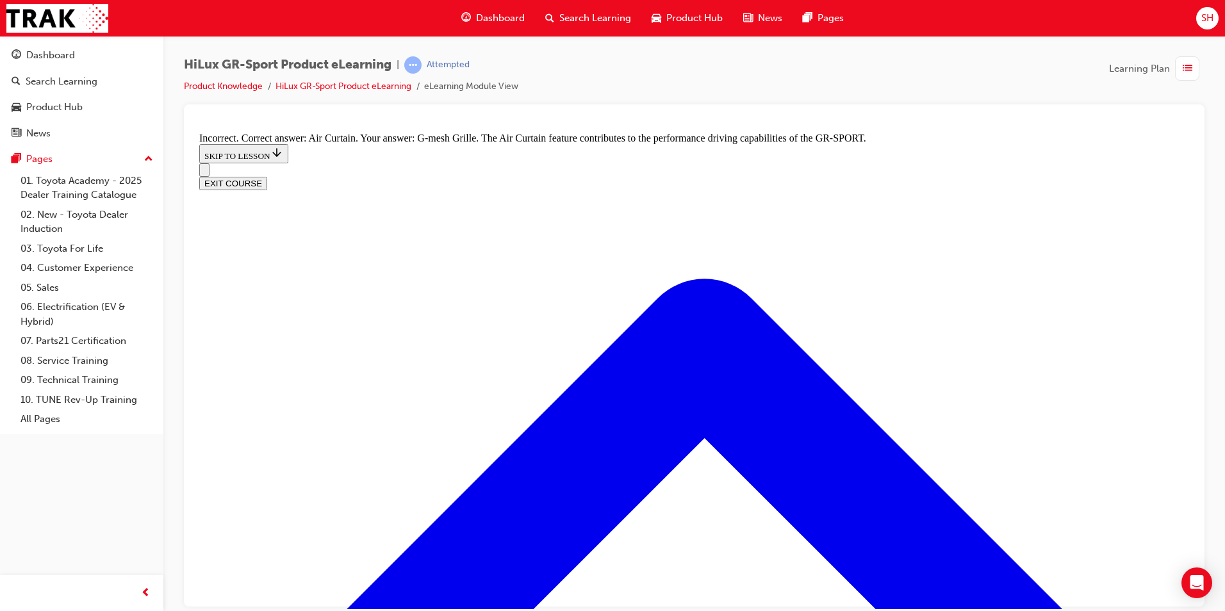
scroll to position [1865, 0]
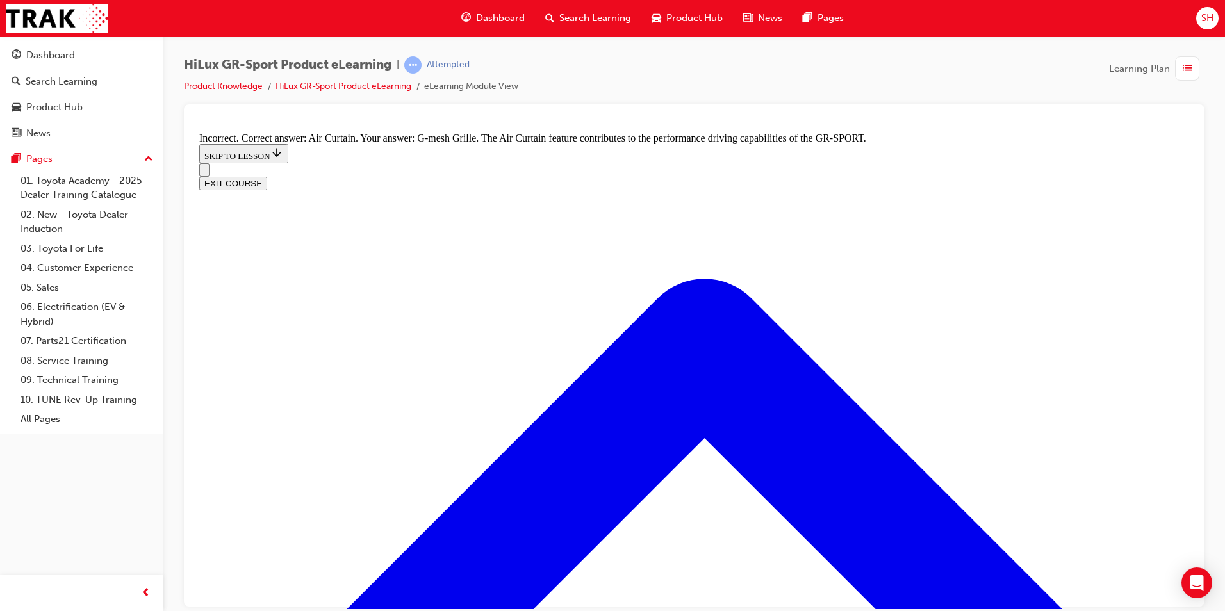
radio input "true"
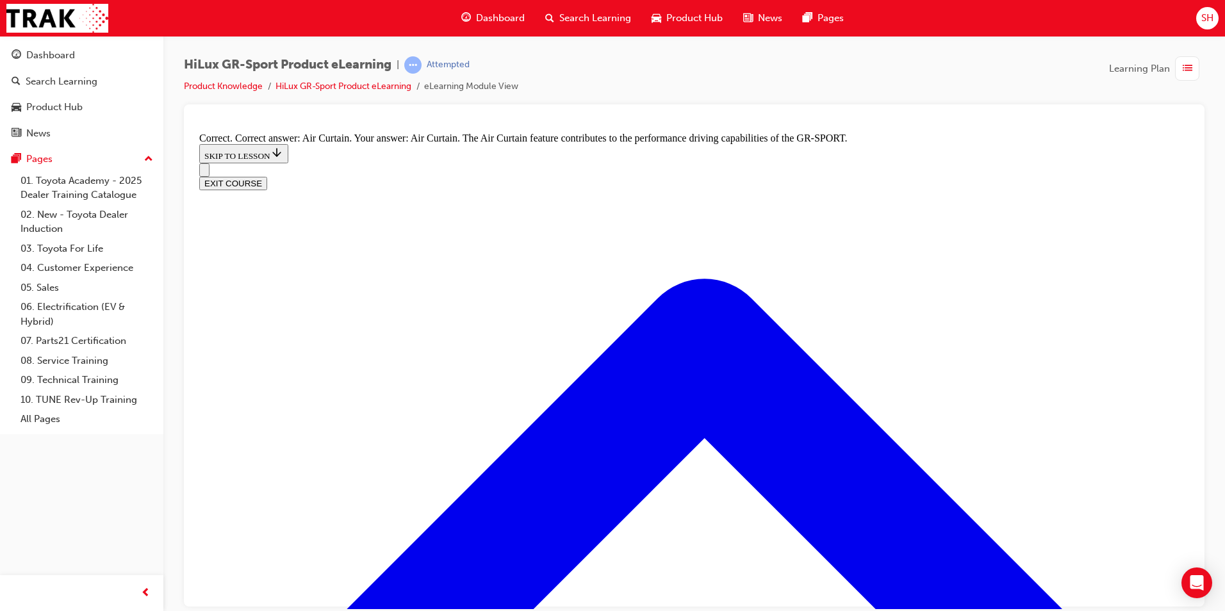
radio input "true"
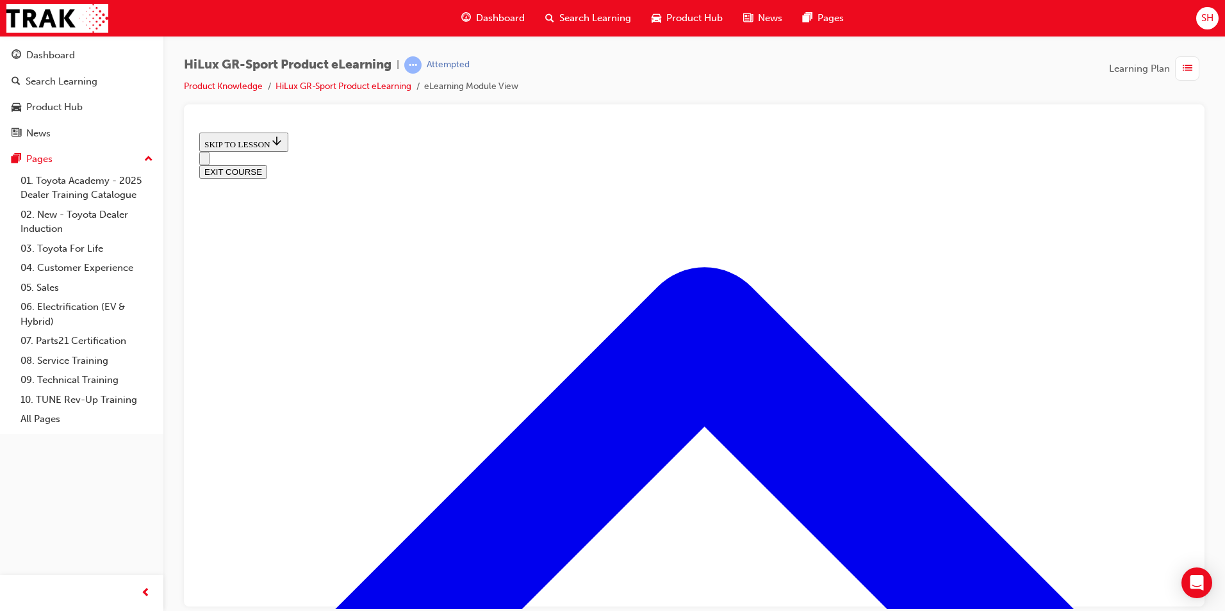
scroll to position [263, 0]
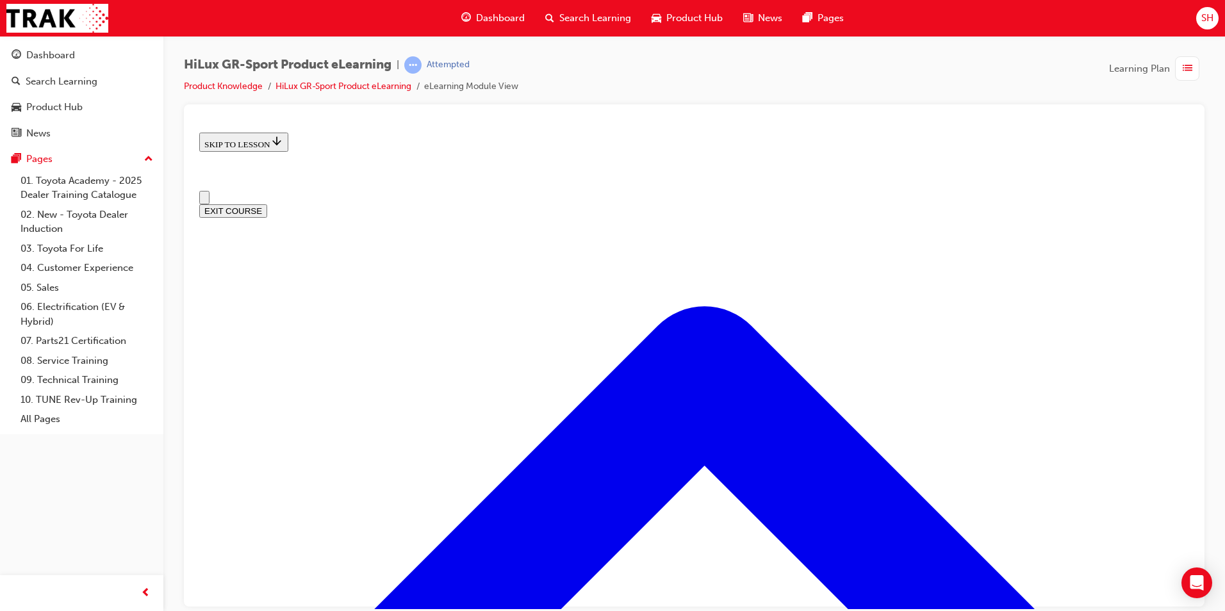
scroll to position [0, 0]
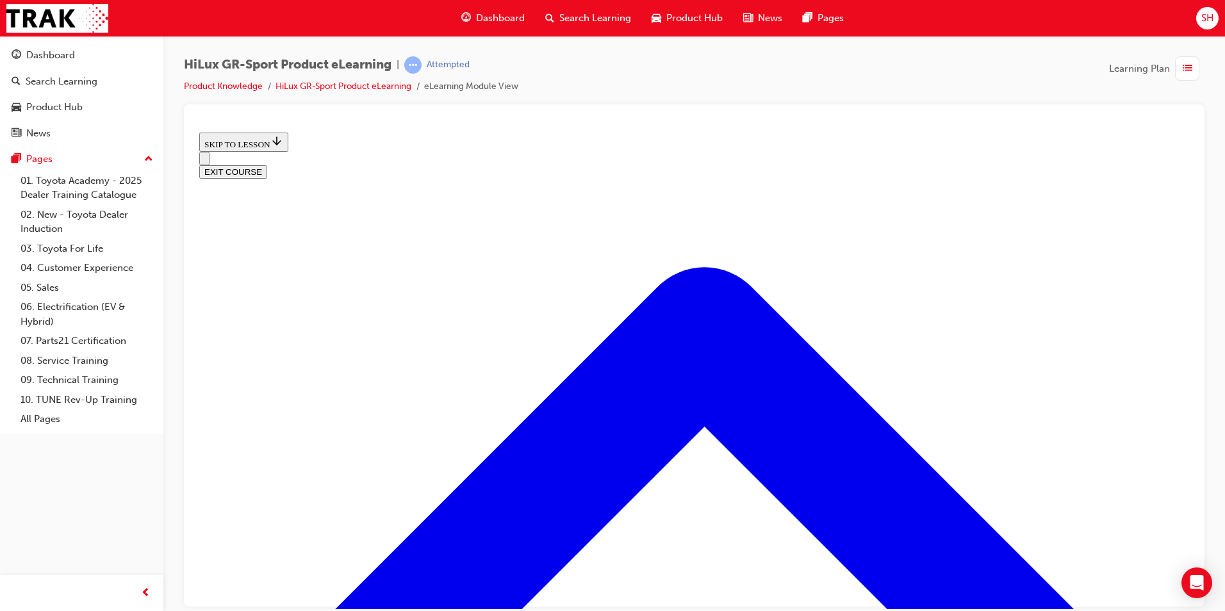
scroll to position [64, 0]
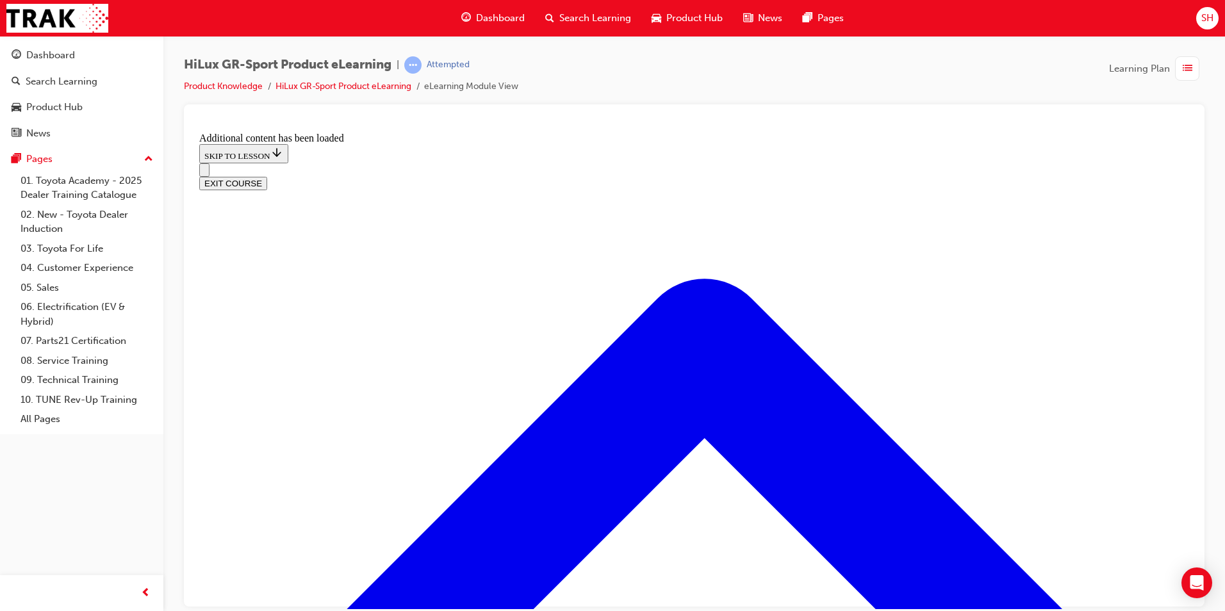
scroll to position [683, 0]
radio input "true"
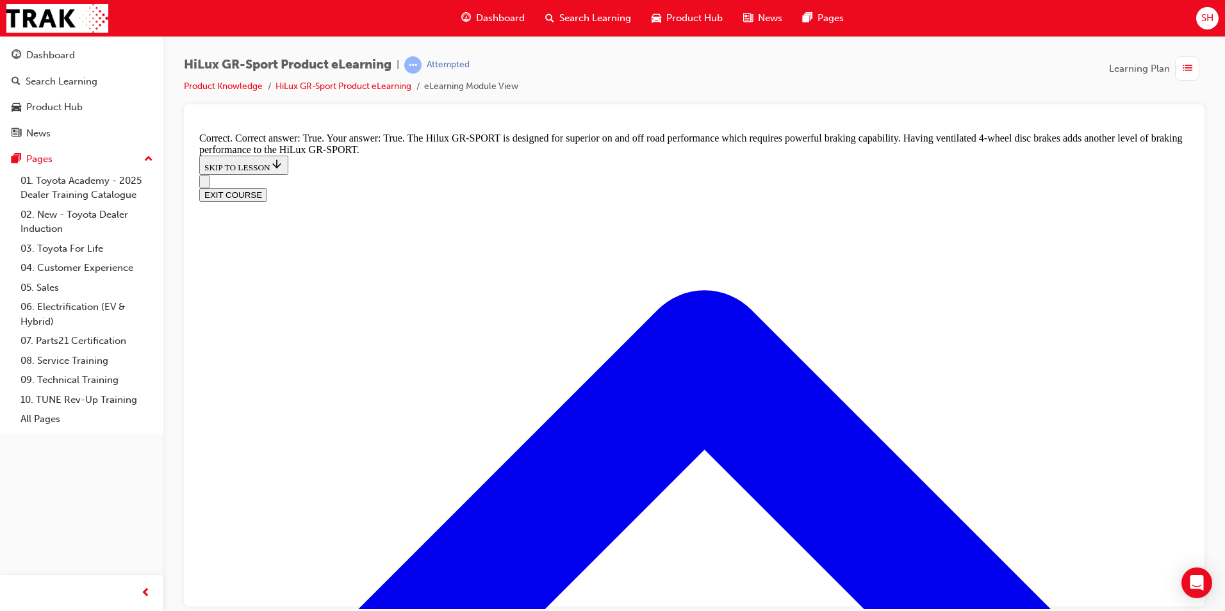
scroll to position [941, 0]
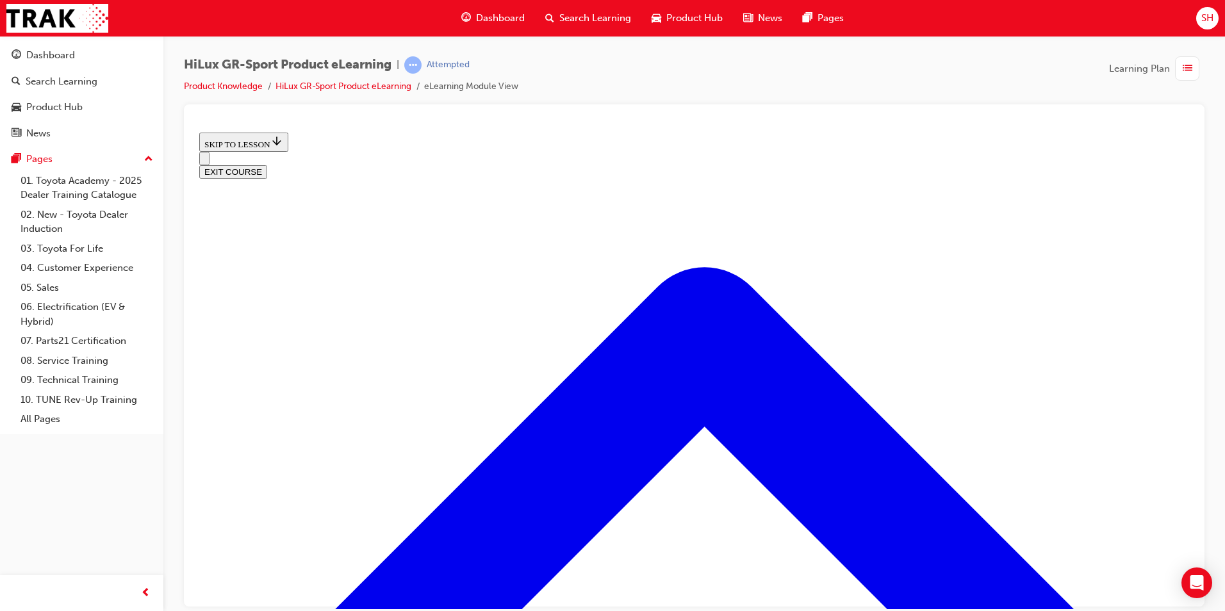
scroll to position [1181, 0]
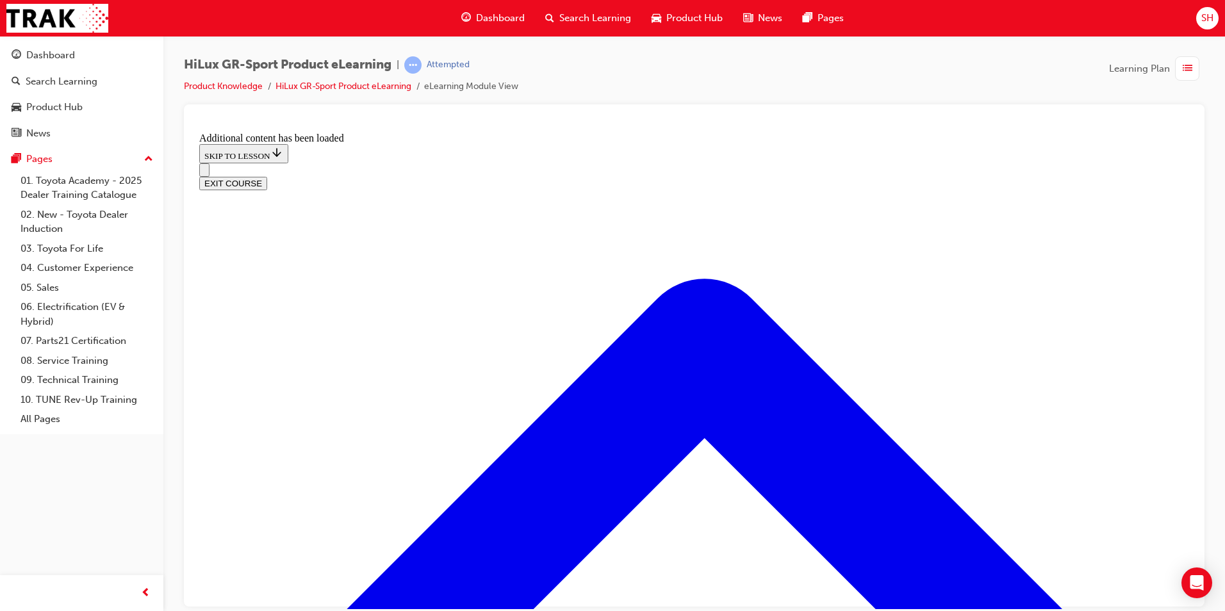
scroll to position [1604, 0]
checkbox input "true"
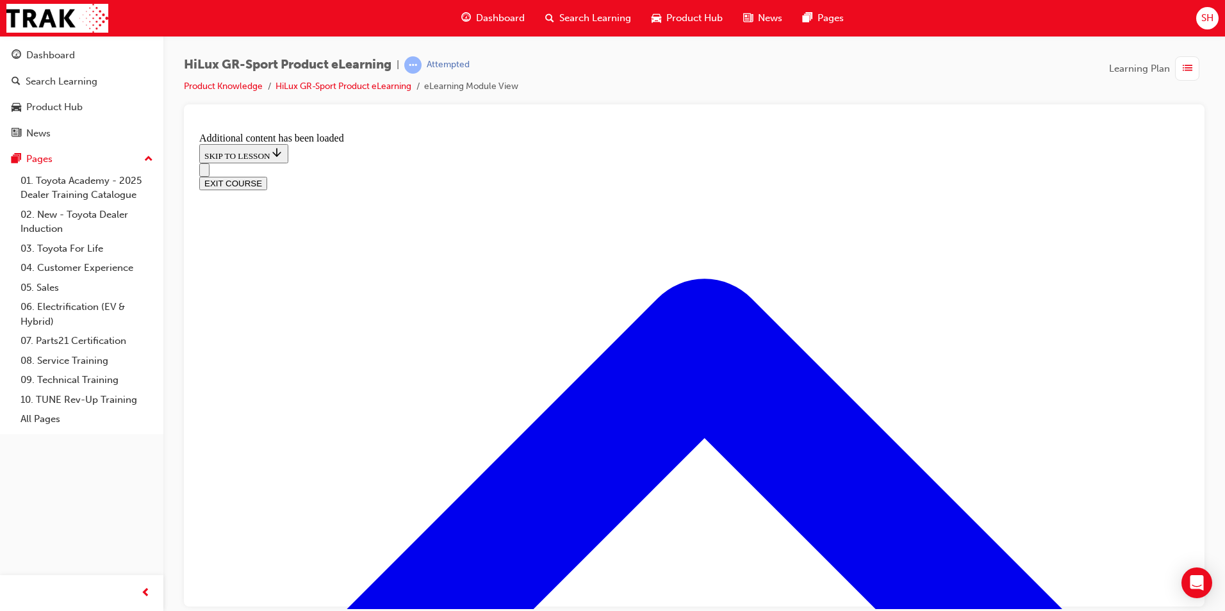
checkbox input "true"
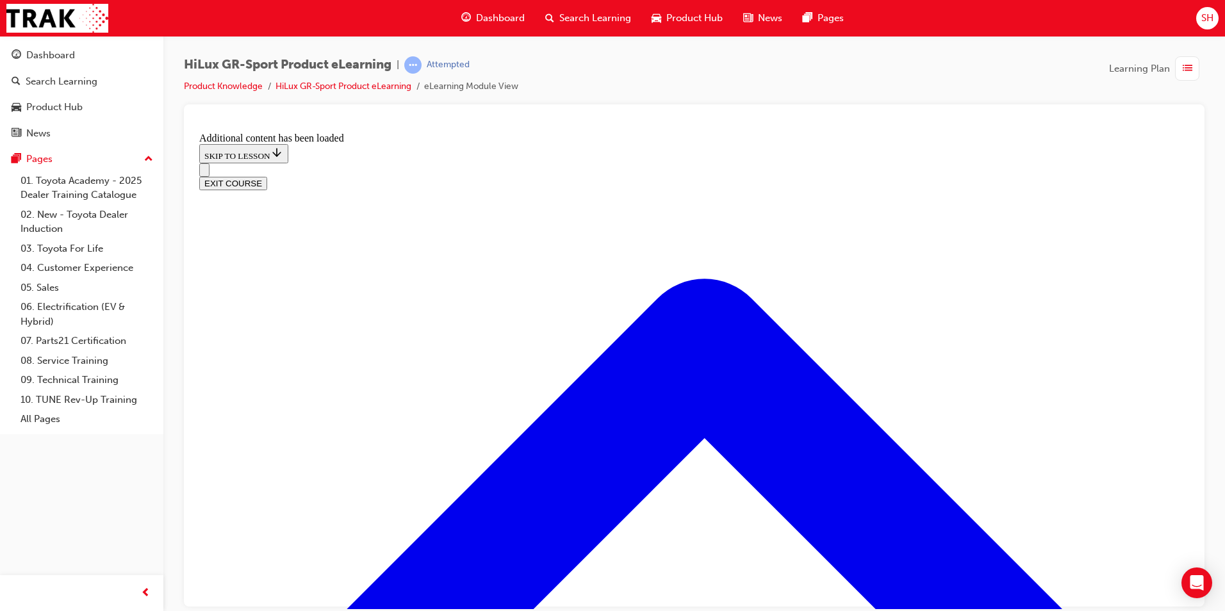
checkbox input "true"
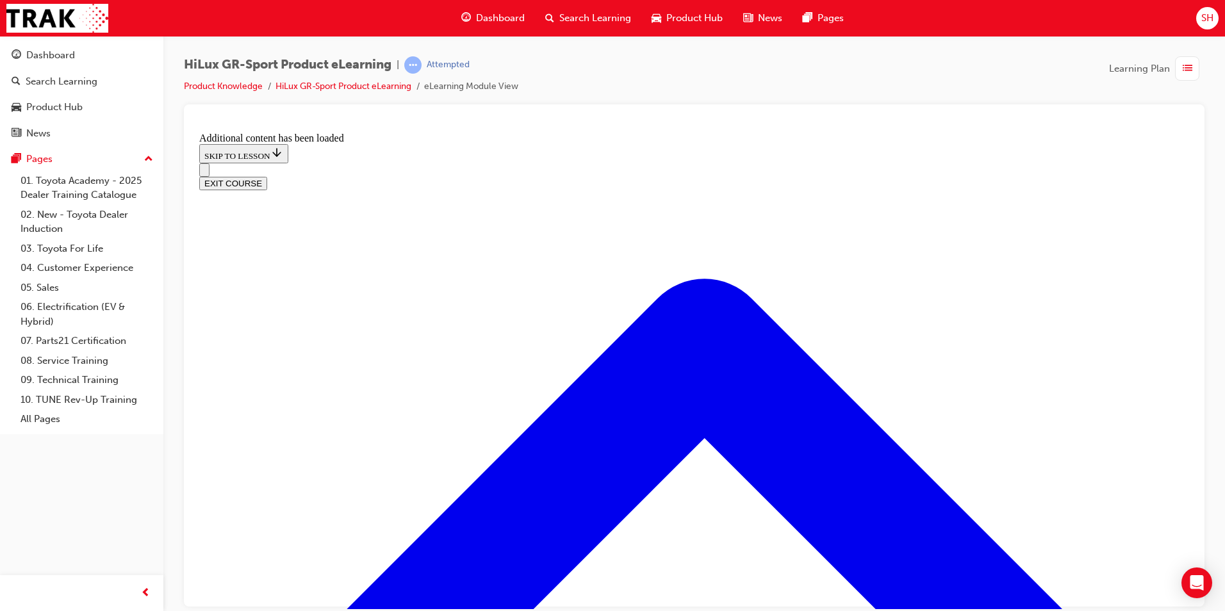
checkbox input "true"
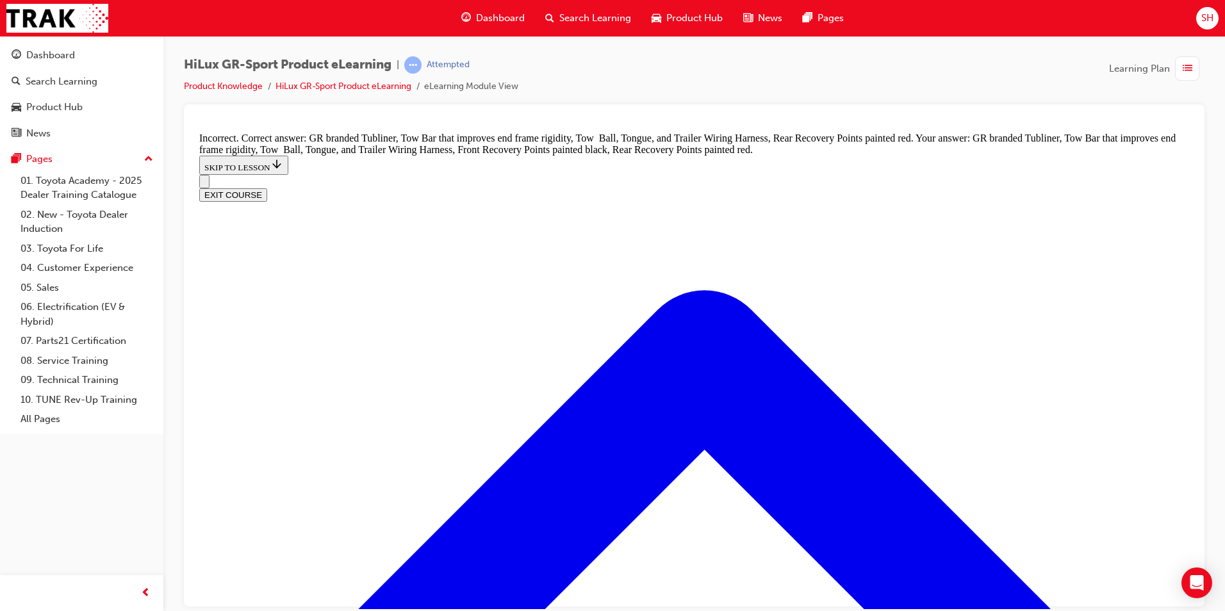
checkbox input "false"
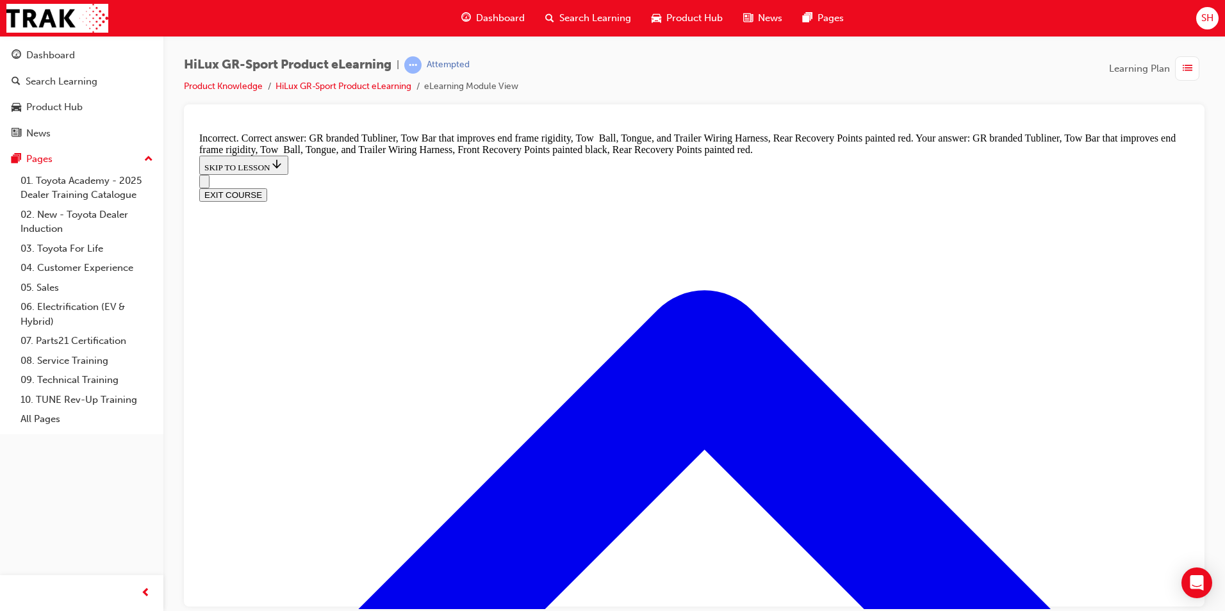
checkbox input "false"
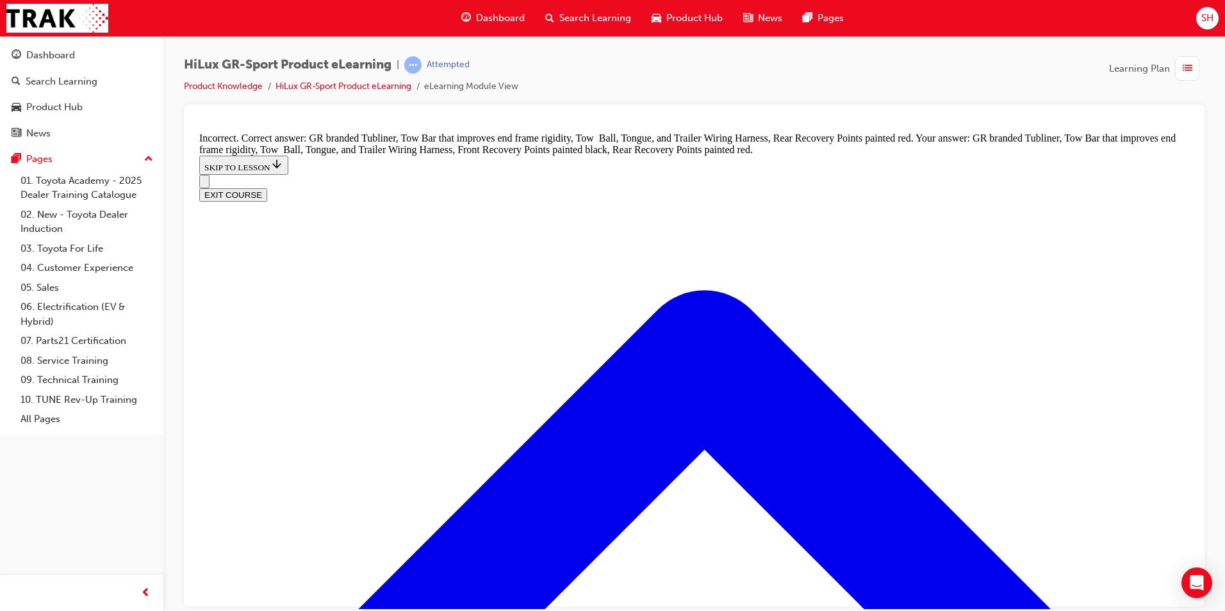
checkbox input "false"
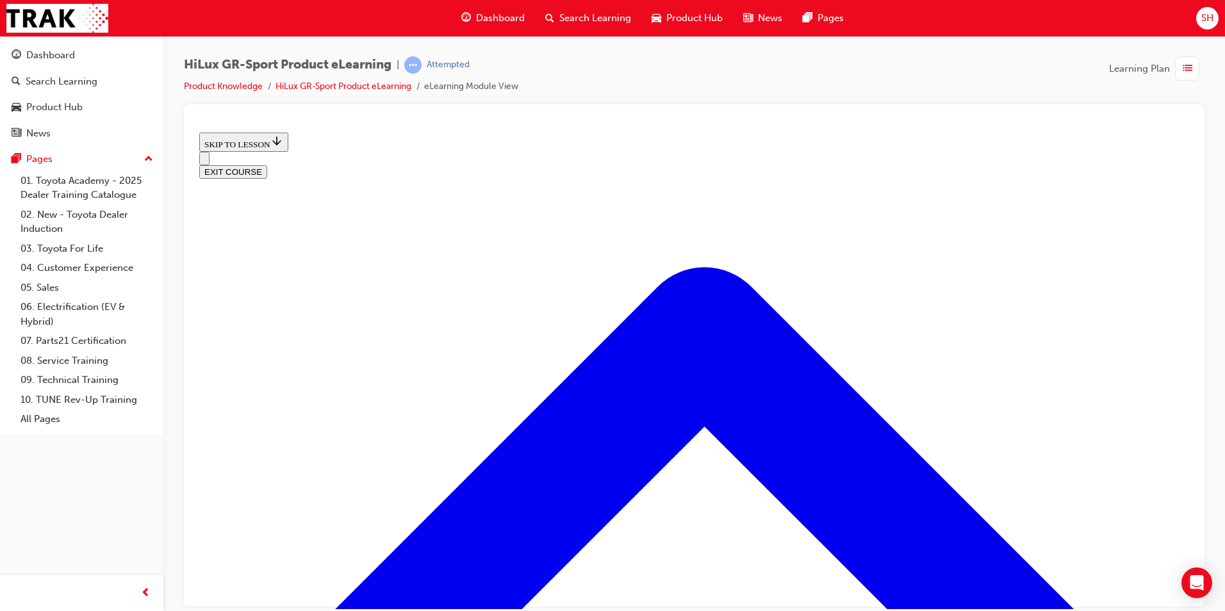
scroll to position [360, 0]
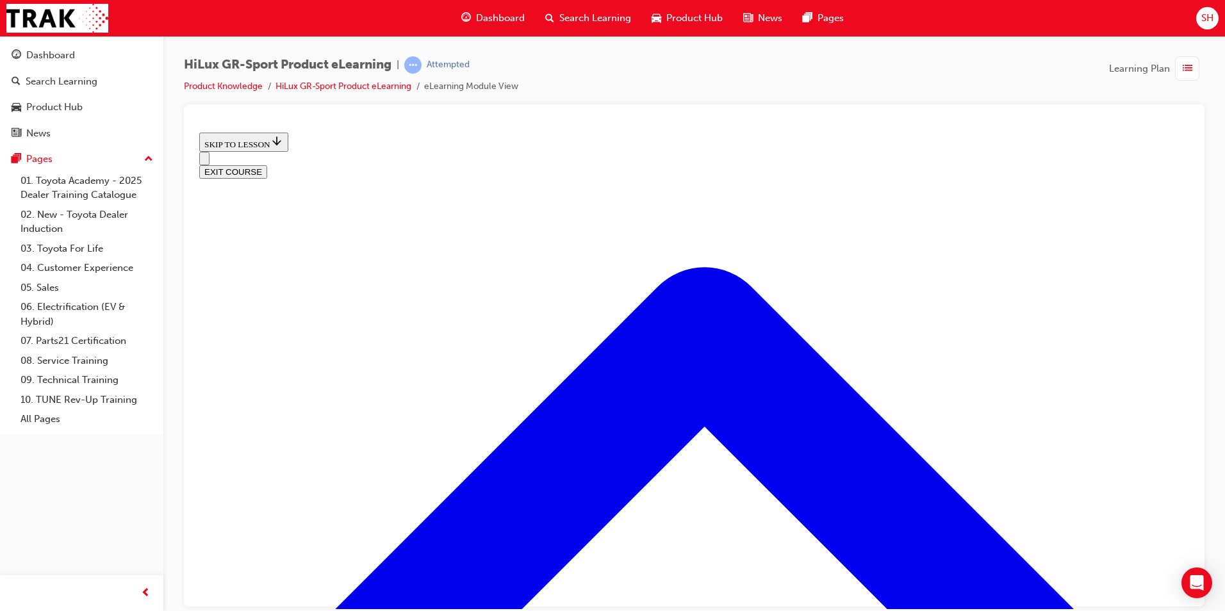
scroll to position [488, 0]
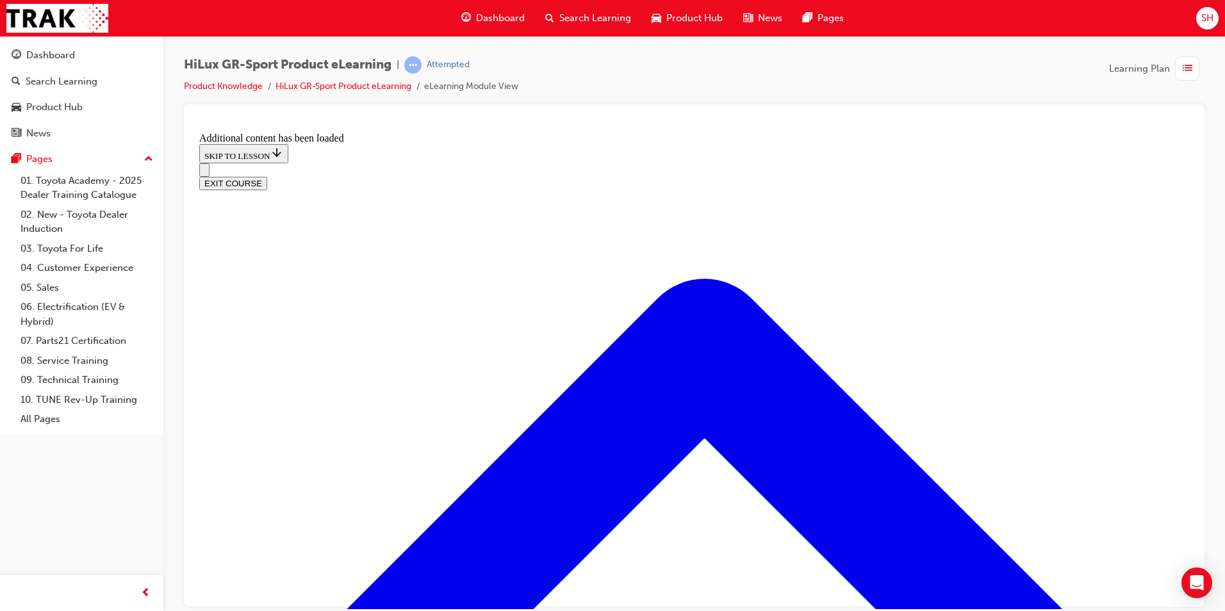
scroll to position [1085, 0]
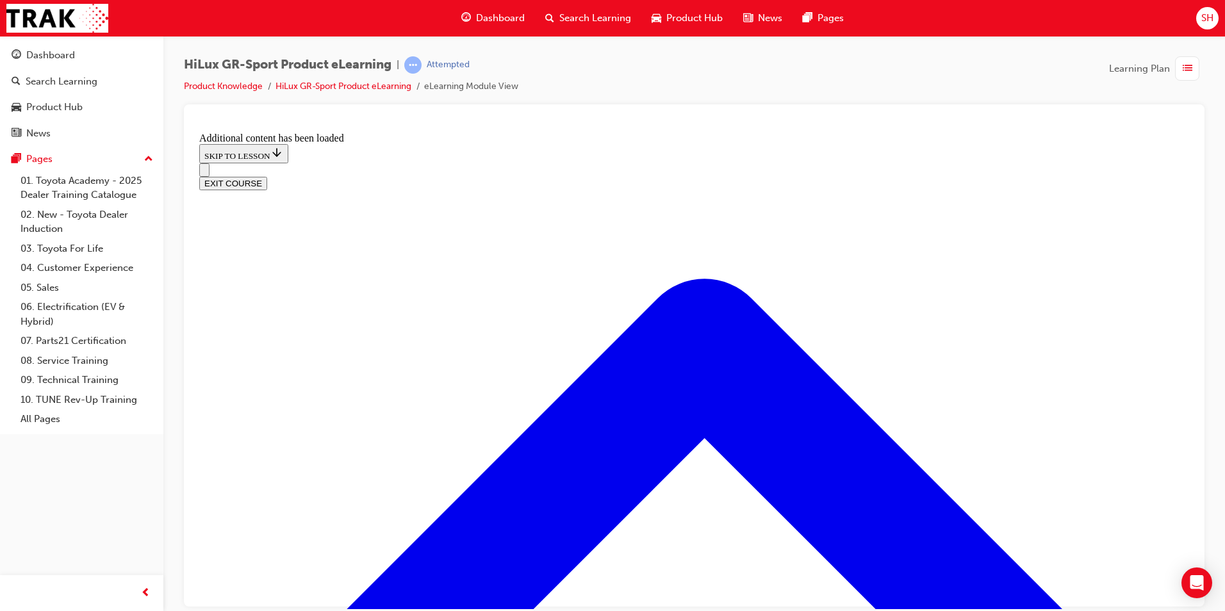
checkbox input "true"
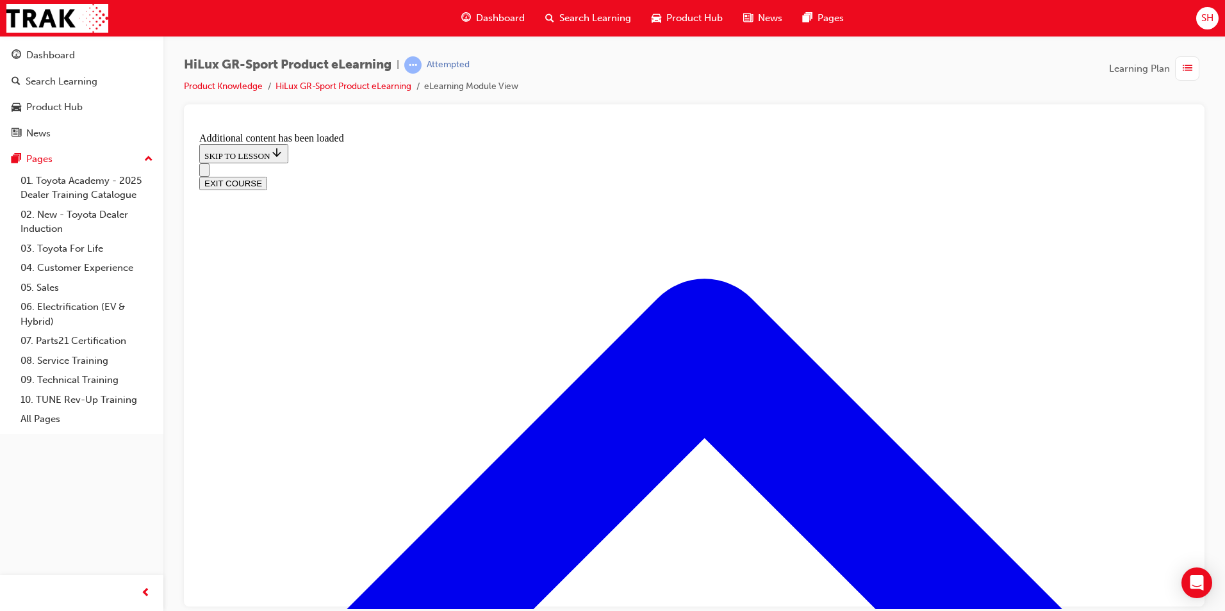
checkbox input "true"
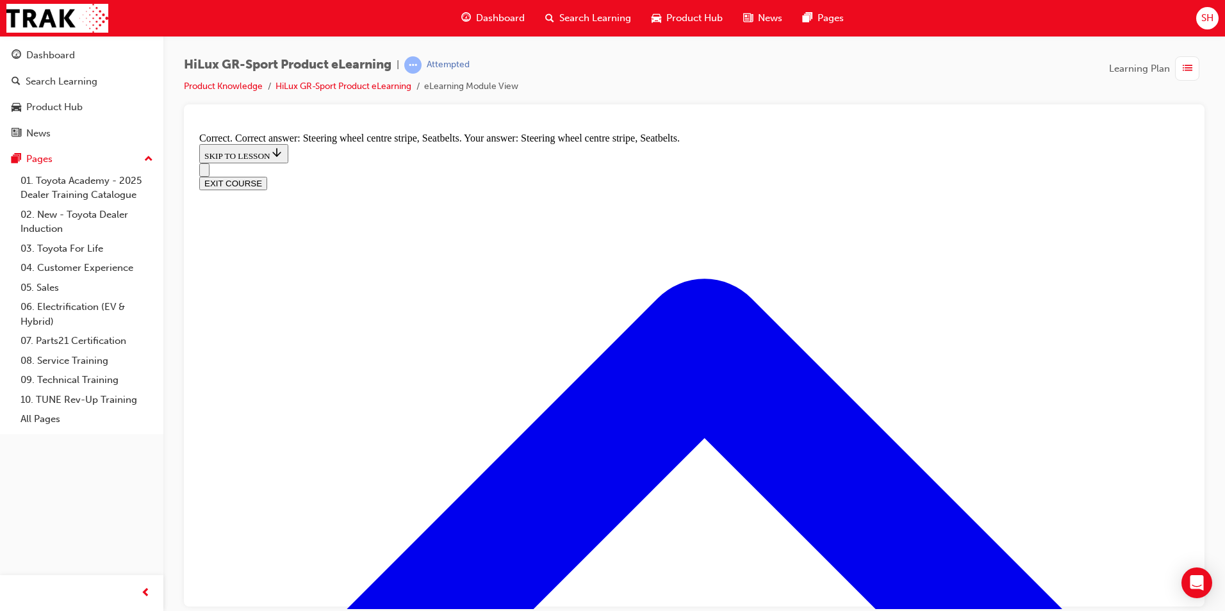
radio input "true"
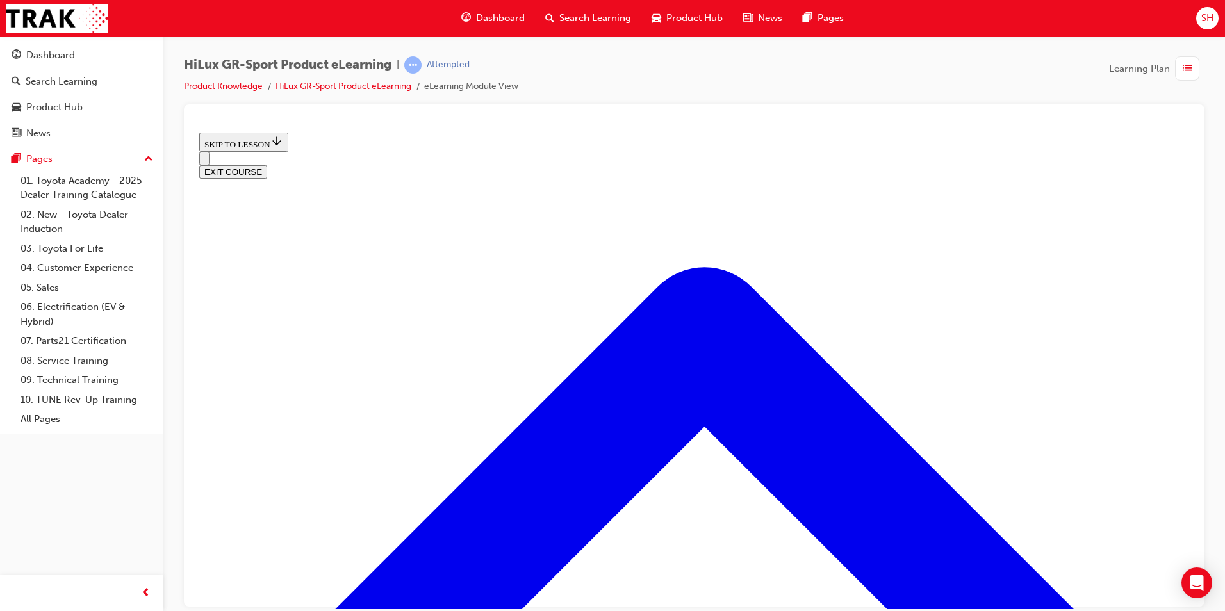
scroll to position [513, 0]
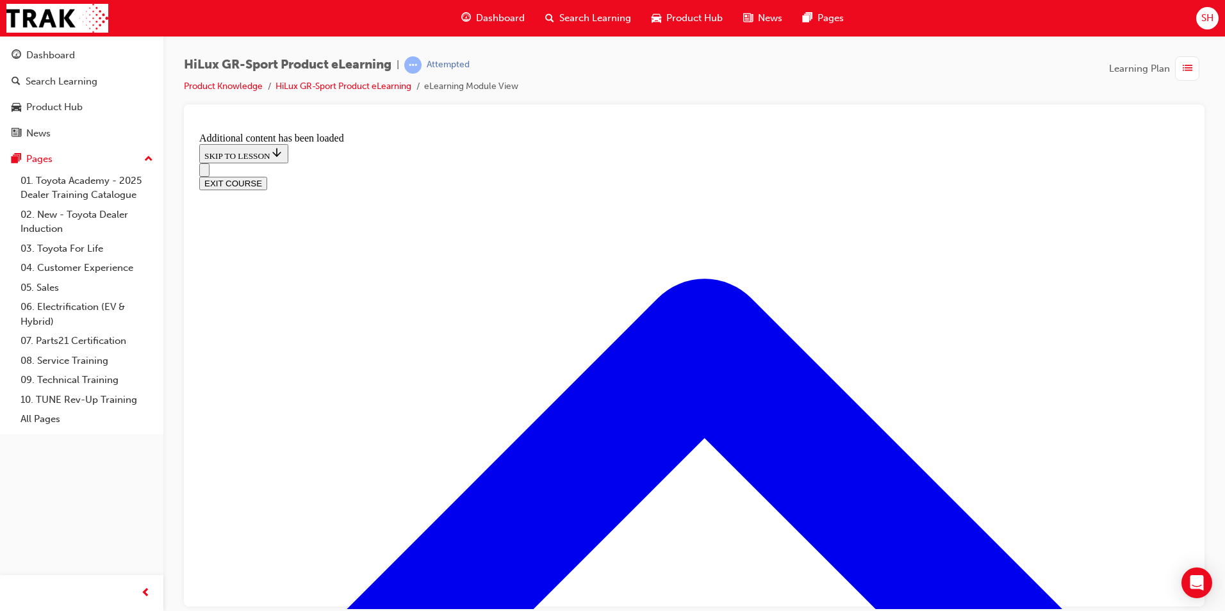
scroll to position [936, 0]
radio input "true"
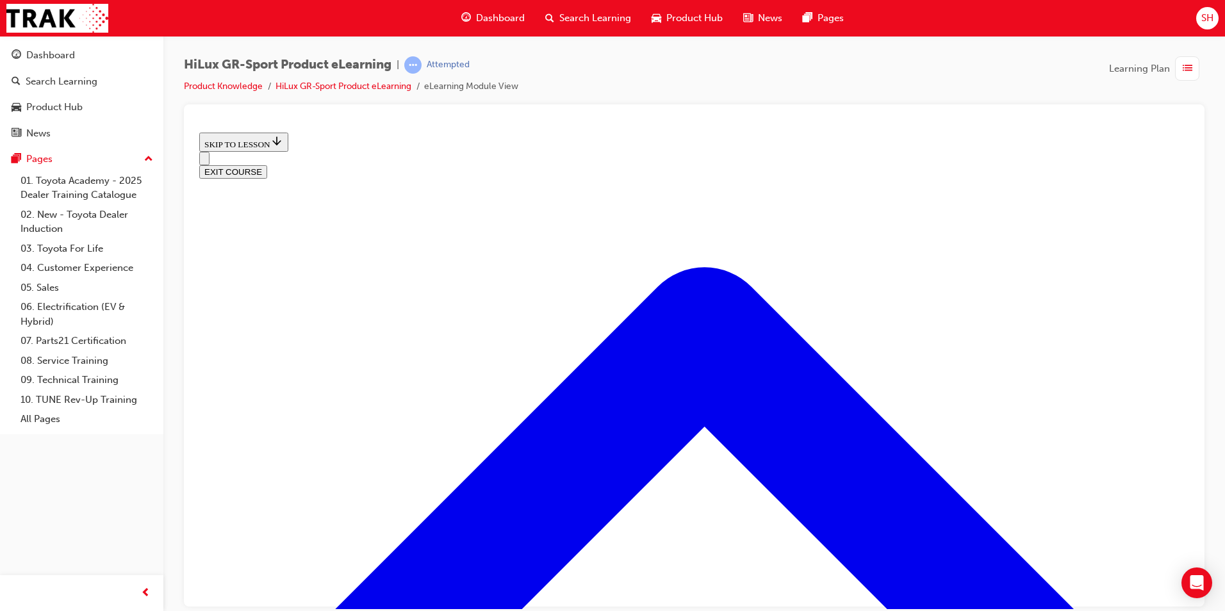
scroll to position [1645, 0]
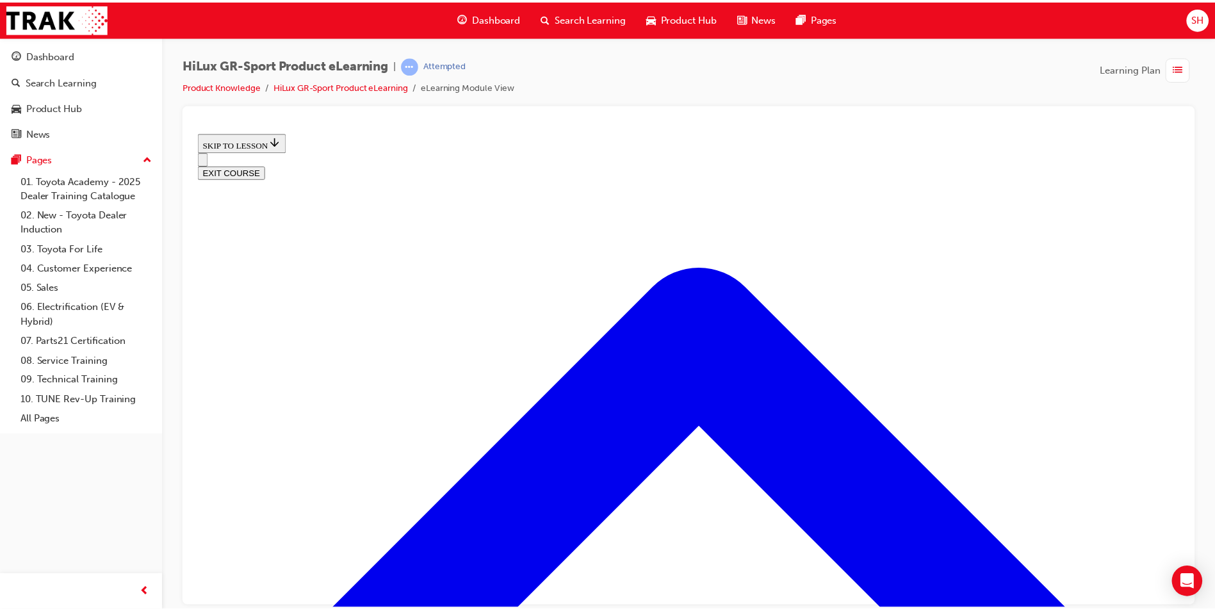
scroll to position [153, 0]
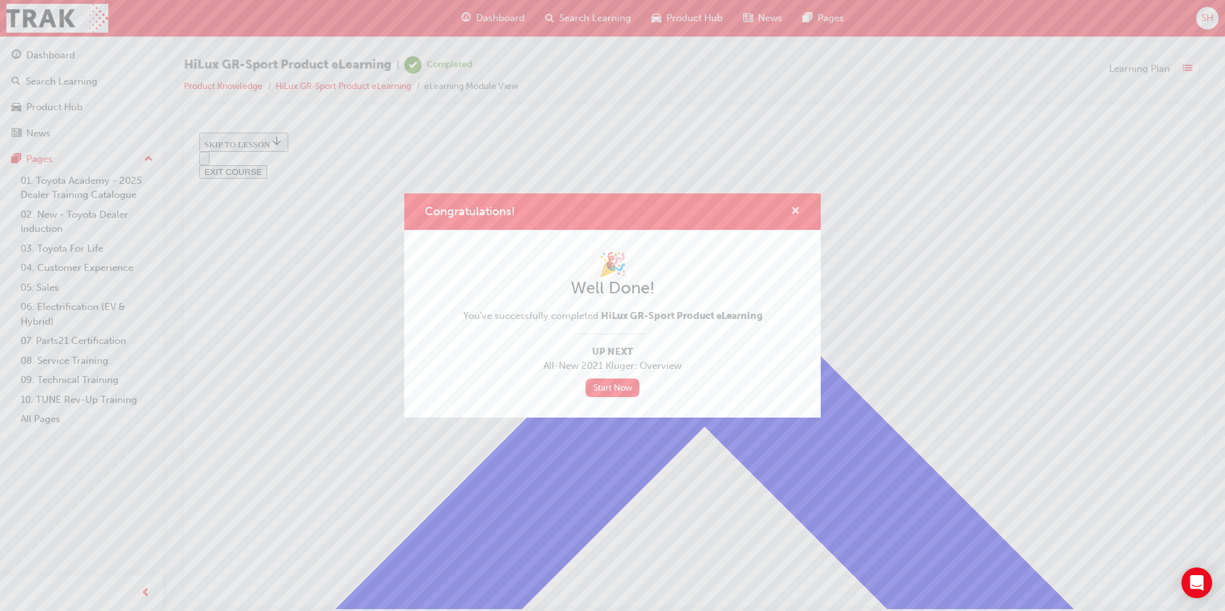
click at [796, 206] on span "cross-icon" at bounding box center [795, 212] width 10 height 12
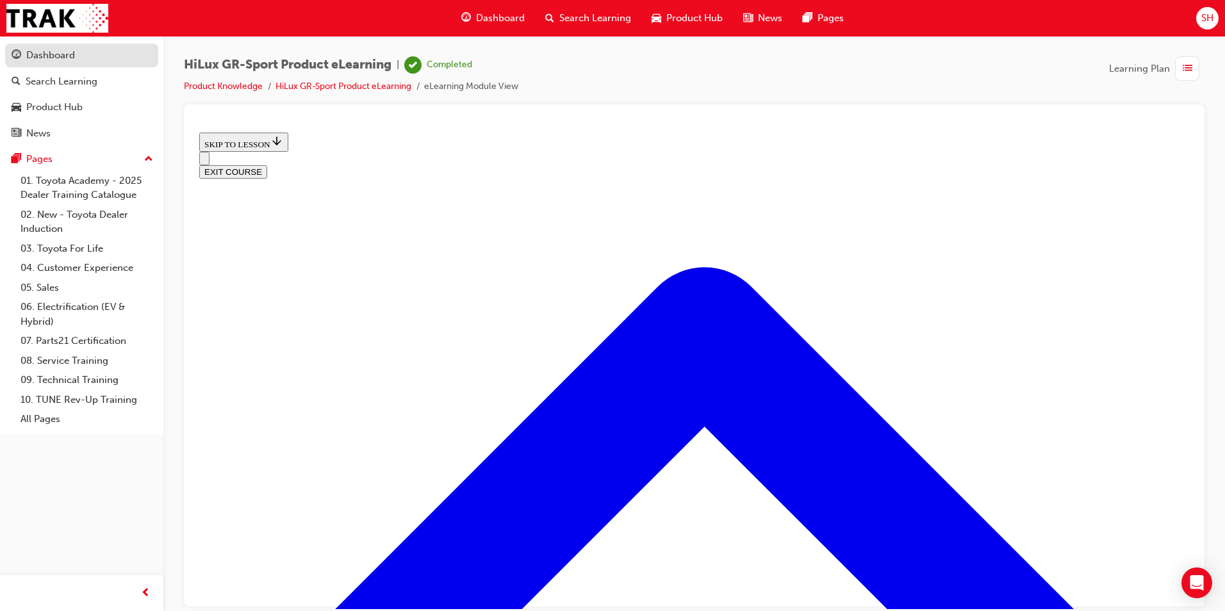
click at [54, 53] on div "Dashboard" at bounding box center [50, 55] width 49 height 15
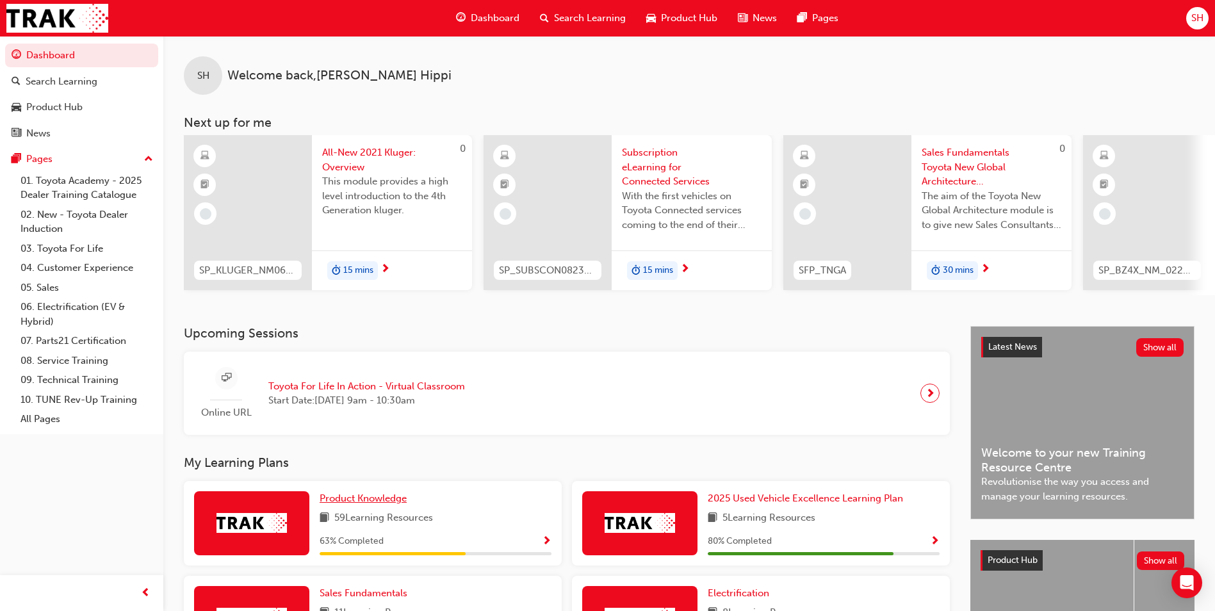
click at [364, 504] on span "Product Knowledge" at bounding box center [363, 499] width 87 height 12
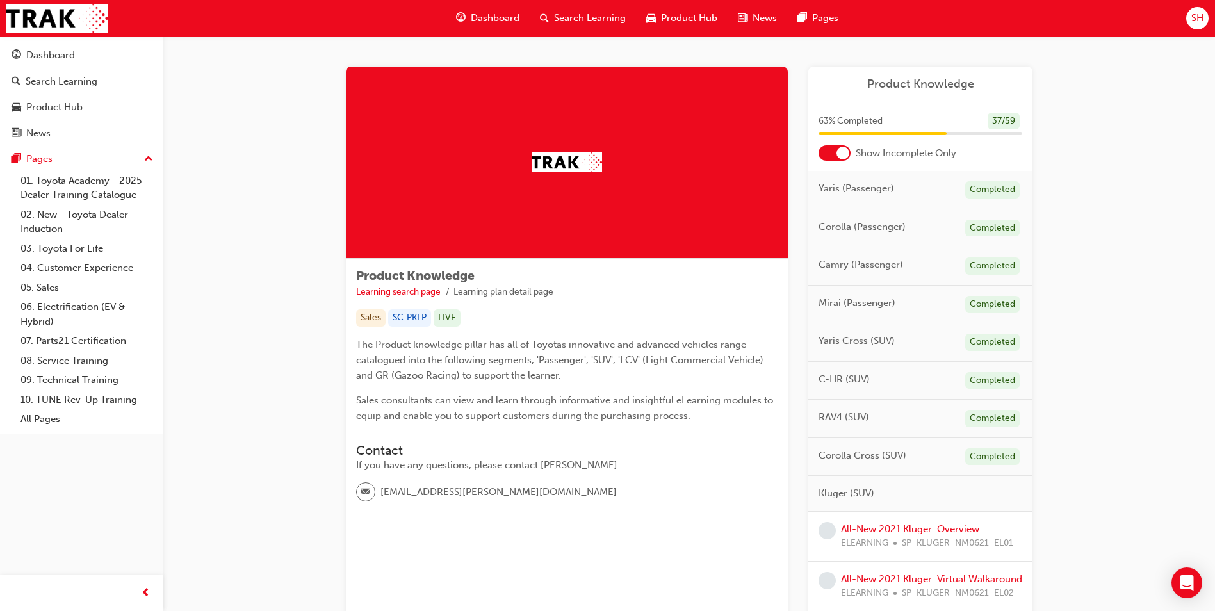
click at [835, 155] on div at bounding box center [835, 152] width 32 height 15
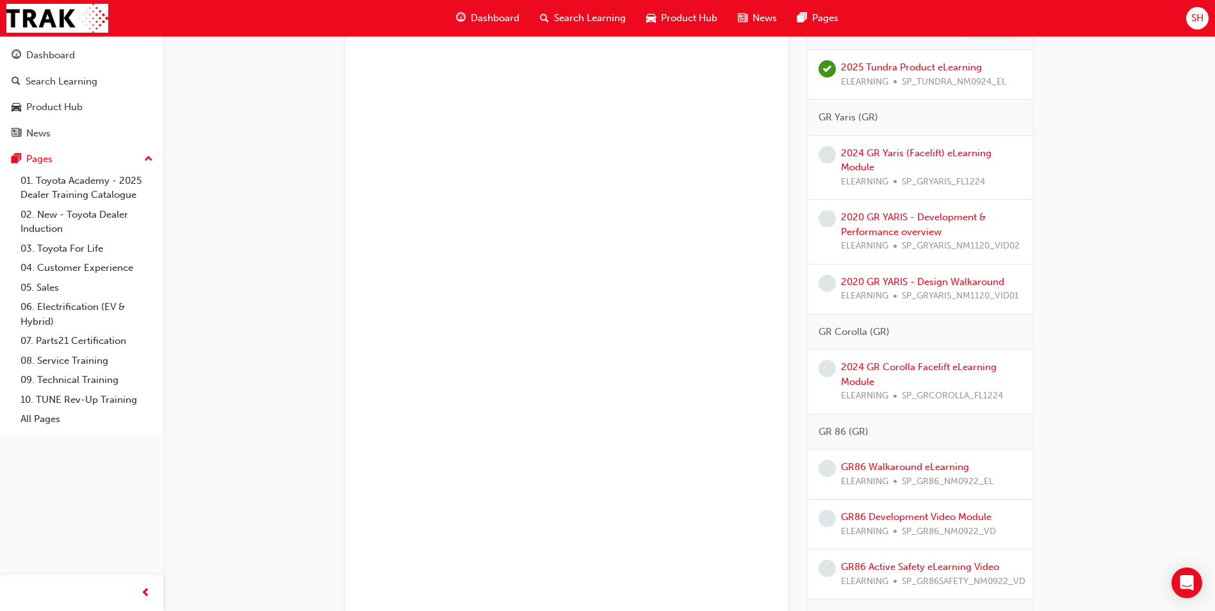
scroll to position [3251, 0]
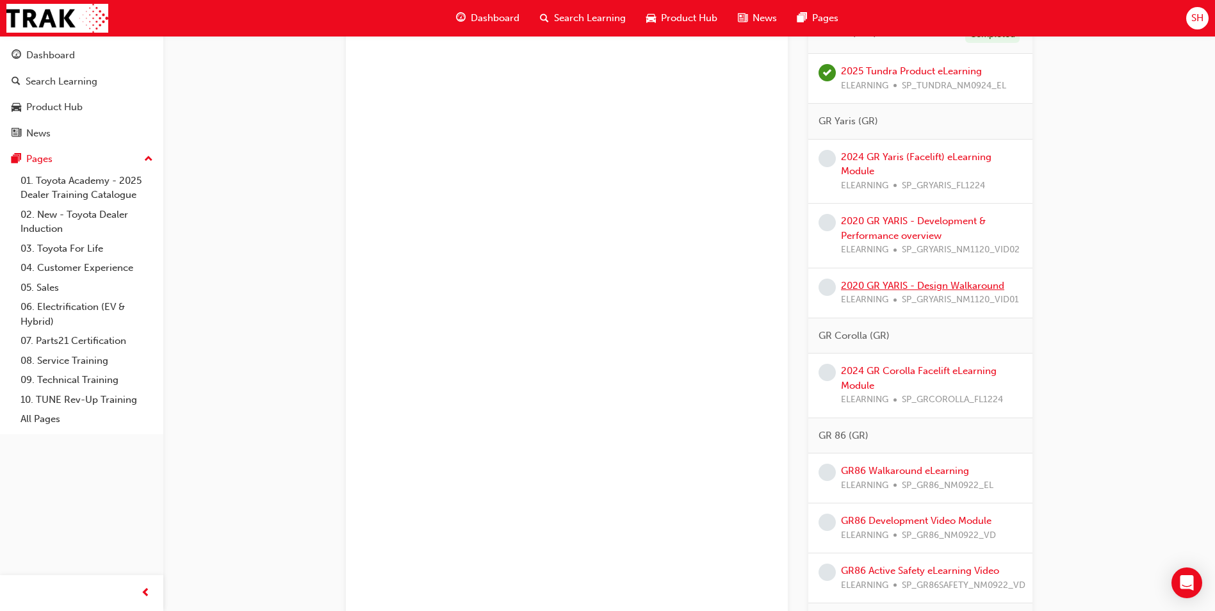
click at [943, 284] on link "2020 GR YARIS - Design Walkaround" at bounding box center [922, 286] width 163 height 12
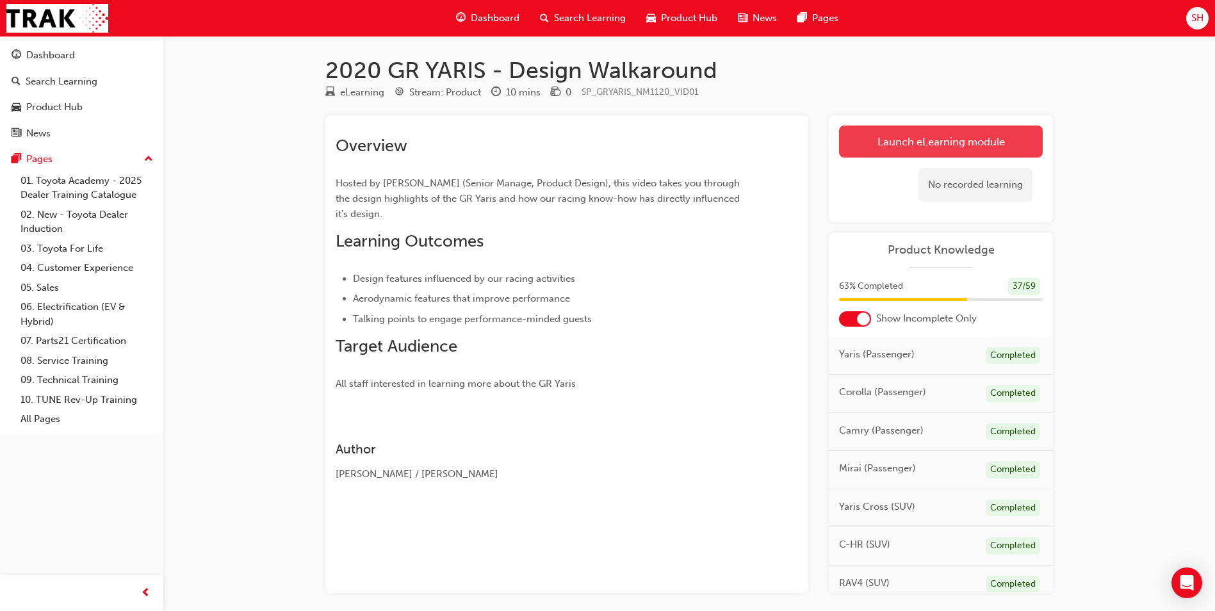
click at [984, 138] on link "Launch eLearning module" at bounding box center [941, 142] width 204 height 32
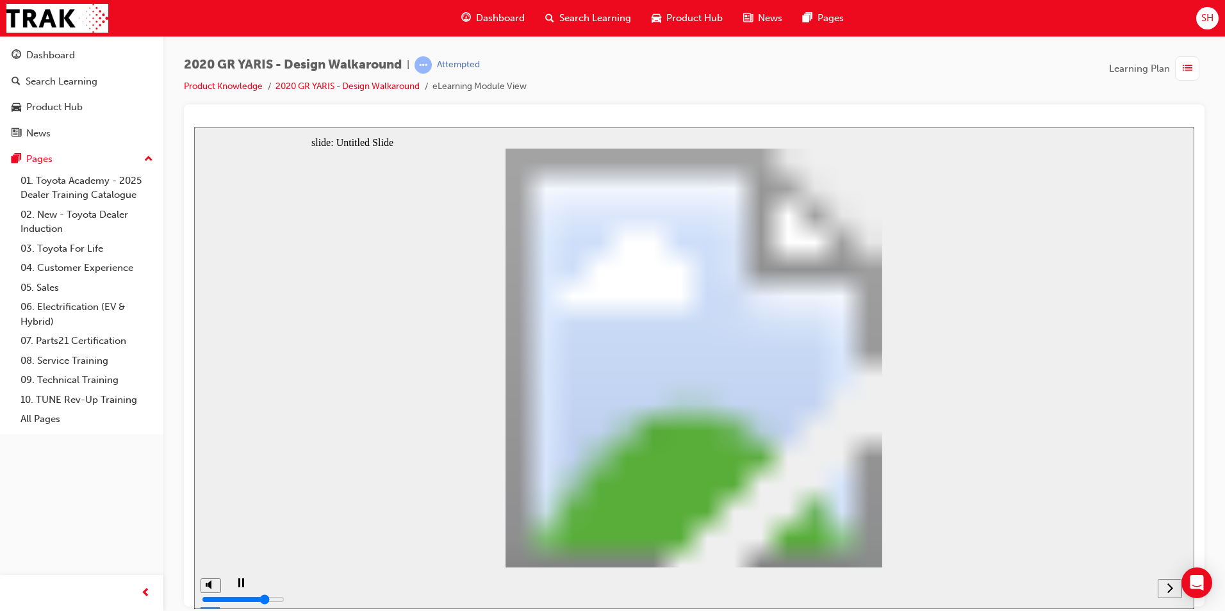
click at [1172, 585] on icon "next" at bounding box center [1169, 588] width 6 height 12
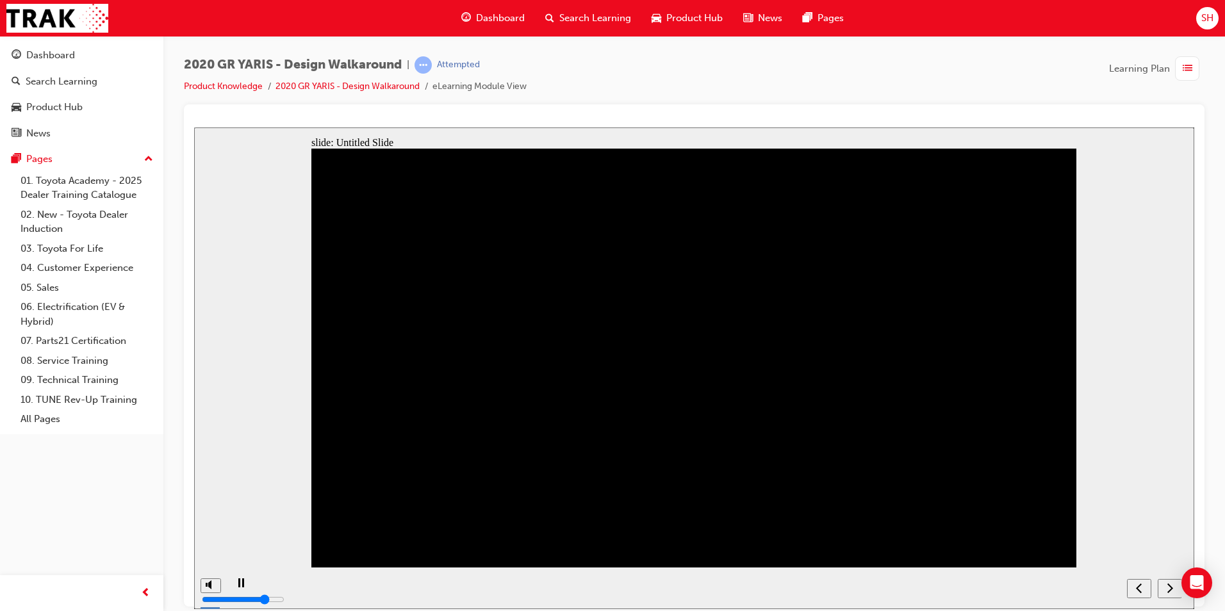
click at [1166, 592] on icon "next" at bounding box center [1169, 588] width 6 height 12
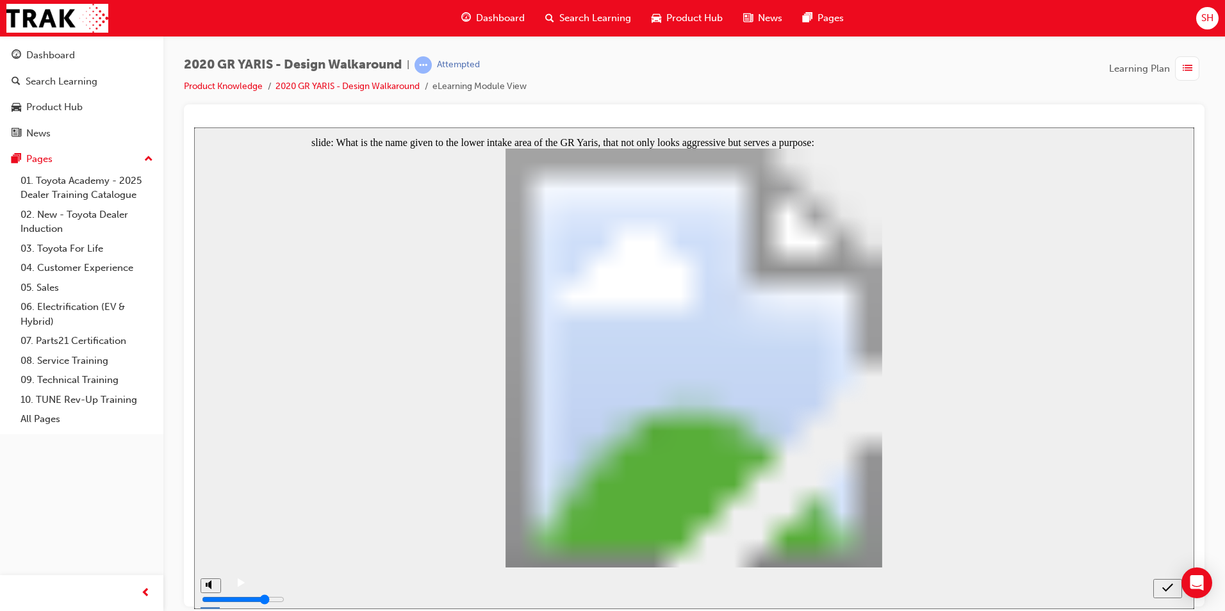
drag, startPoint x: 1159, startPoint y: 582, endPoint x: 1165, endPoint y: 578, distance: 6.9
click at [1161, 582] on div "submit" at bounding box center [1167, 588] width 19 height 13
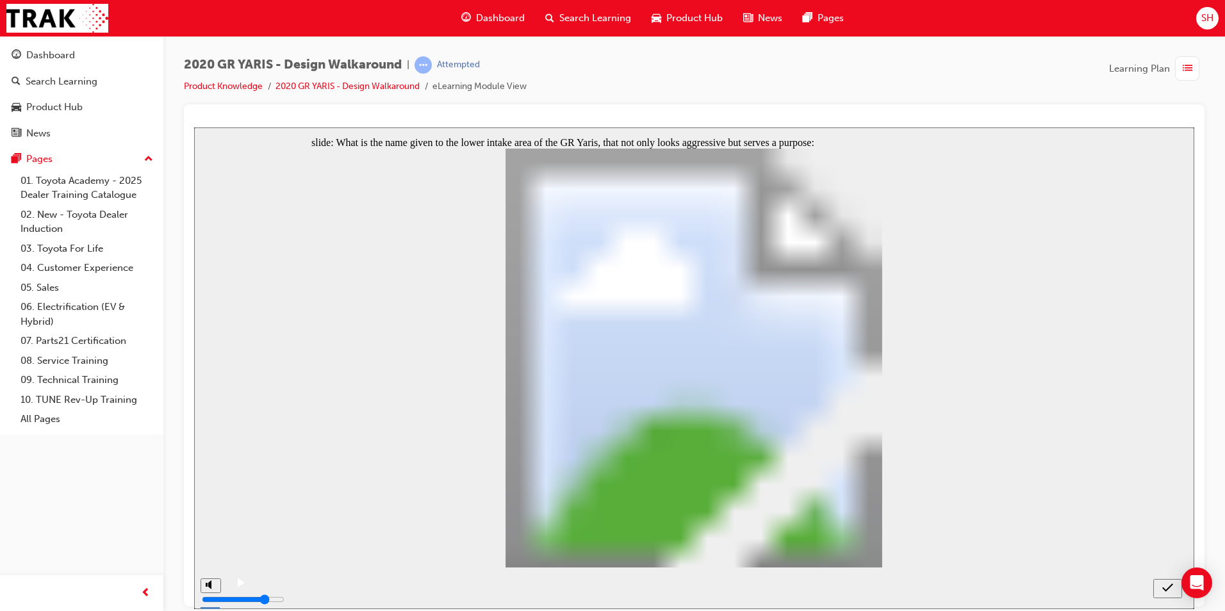
radio input "false"
radio input "true"
click at [1171, 580] on button "submit" at bounding box center [1167, 587] width 29 height 19
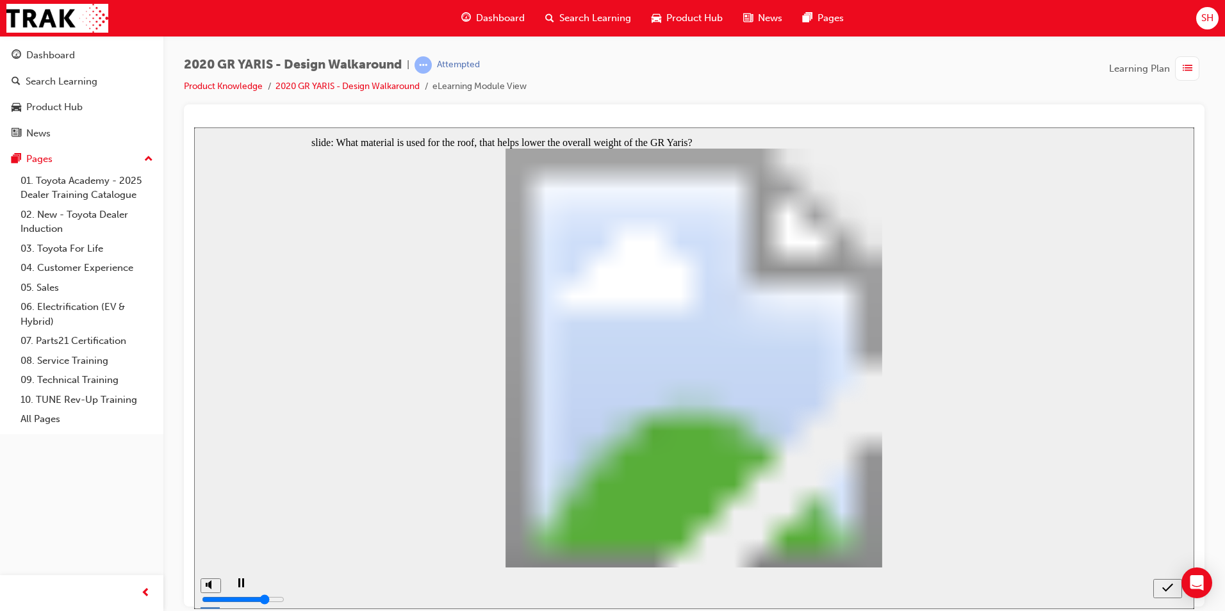
radio input "true"
click at [1168, 585] on icon "submit" at bounding box center [1167, 588] width 11 height 12
radio input "true"
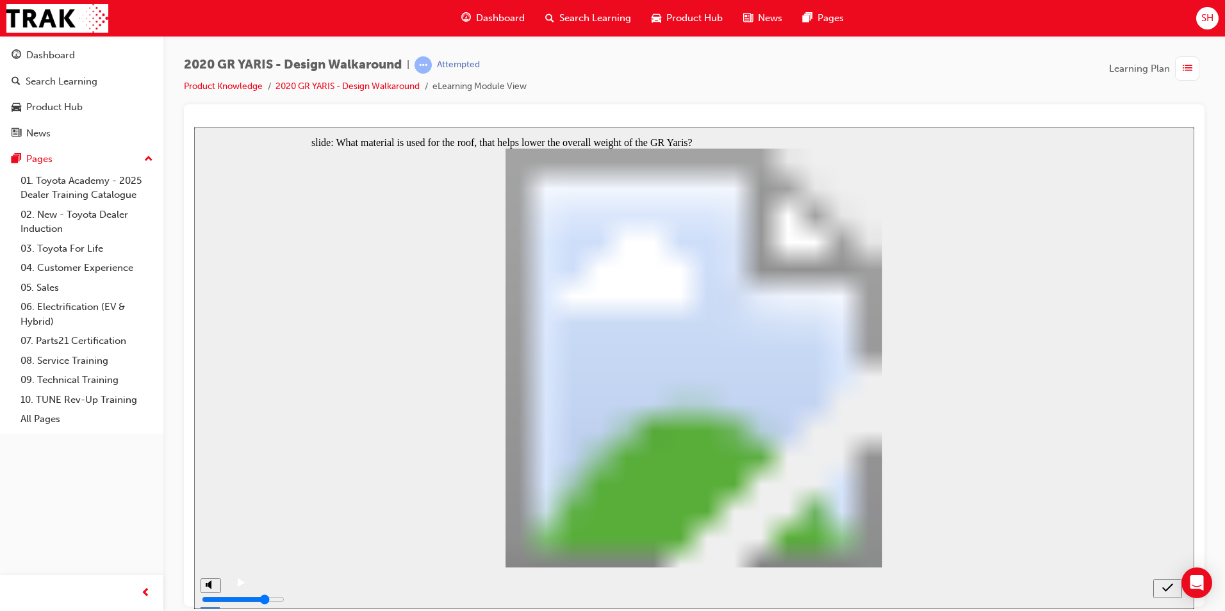
click at [1167, 587] on icon "submit" at bounding box center [1167, 588] width 11 height 12
click at [1165, 584] on icon "submit" at bounding box center [1167, 588] width 11 height 12
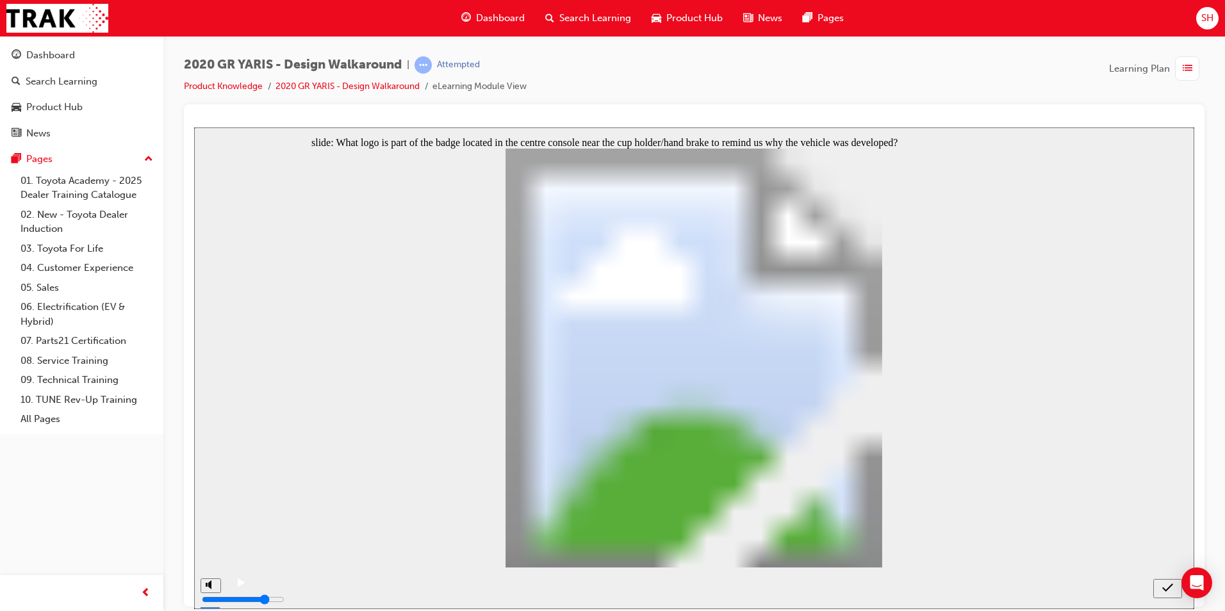
radio input "false"
radio input "true"
click at [1177, 589] on div "submit" at bounding box center [1167, 588] width 19 height 13
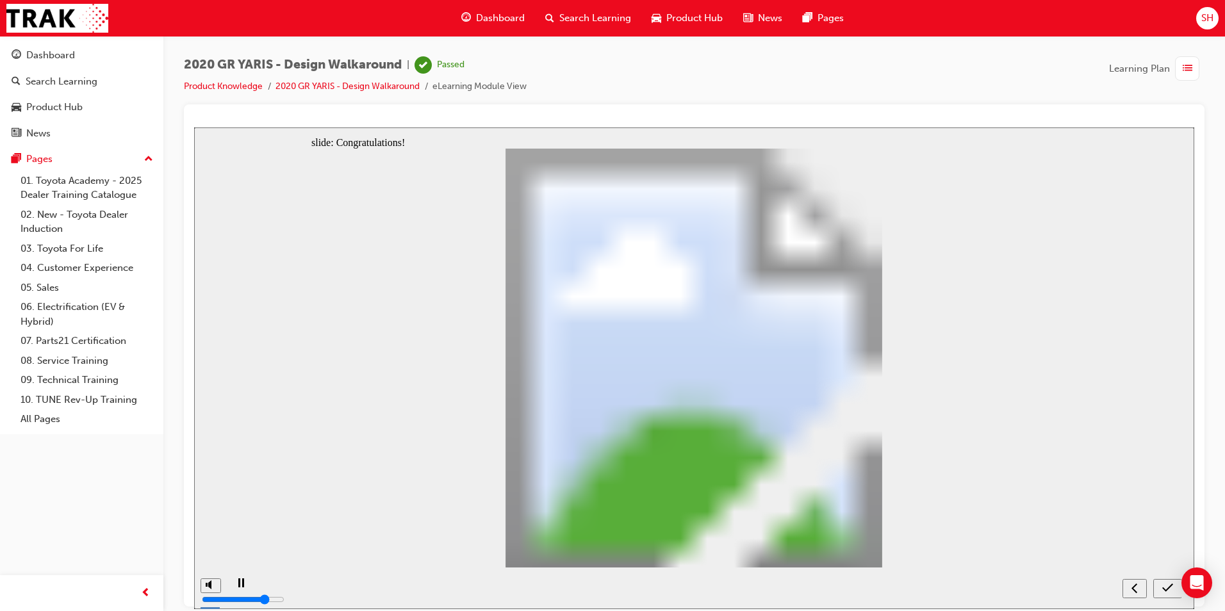
click at [1172, 584] on icon "submit" at bounding box center [1167, 587] width 11 height 8
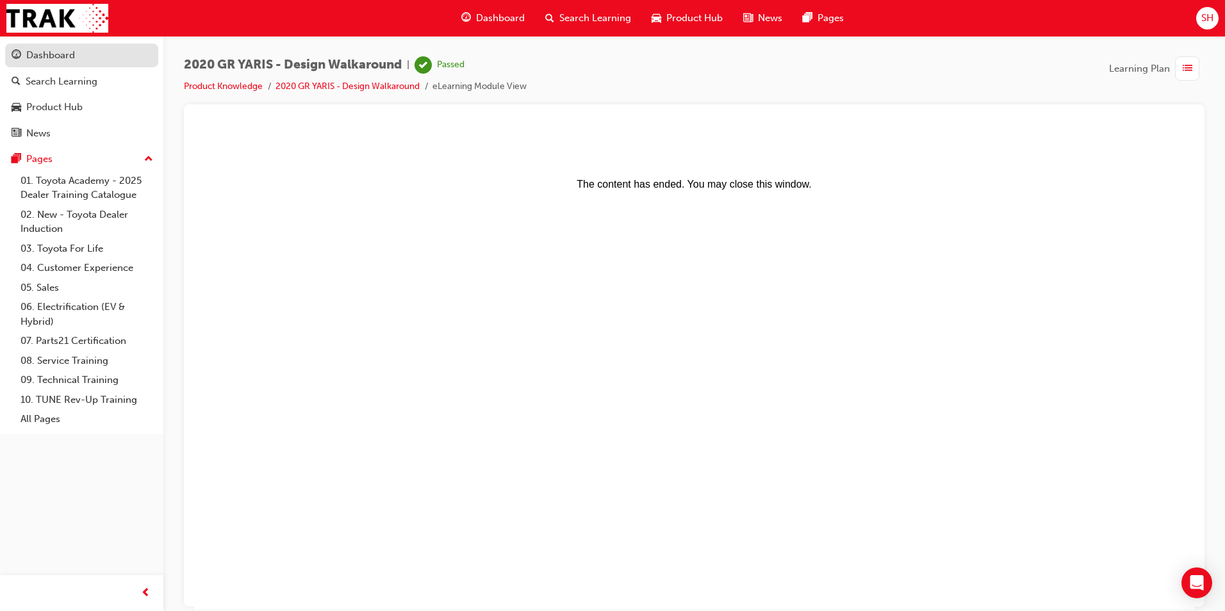
click at [65, 54] on div "Dashboard" at bounding box center [50, 55] width 49 height 15
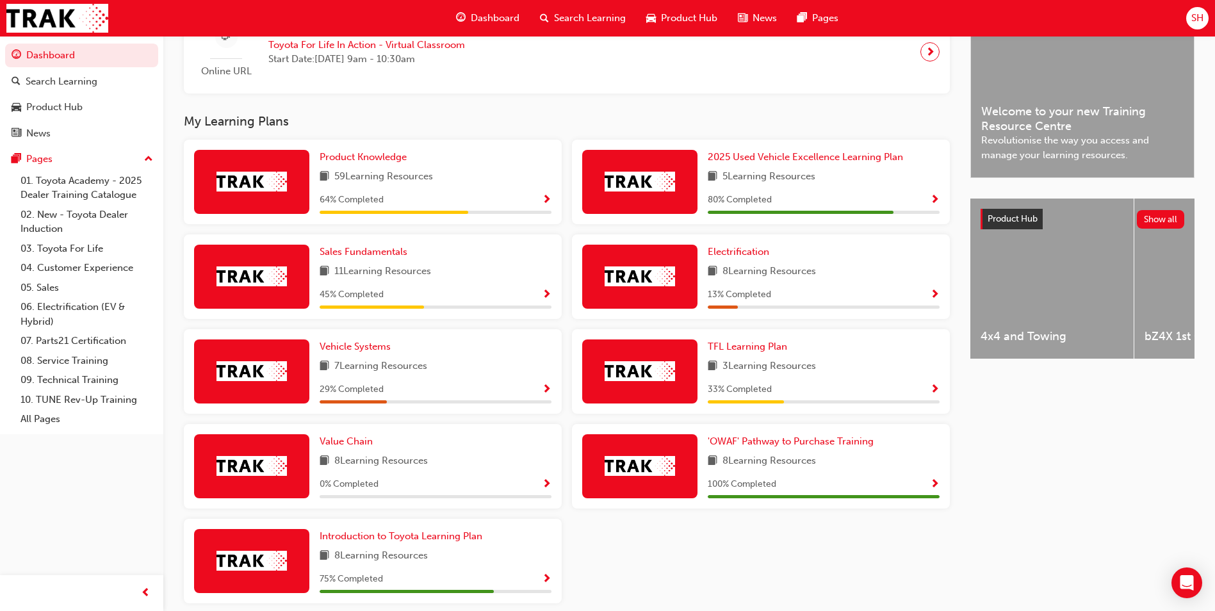
scroll to position [384, 0]
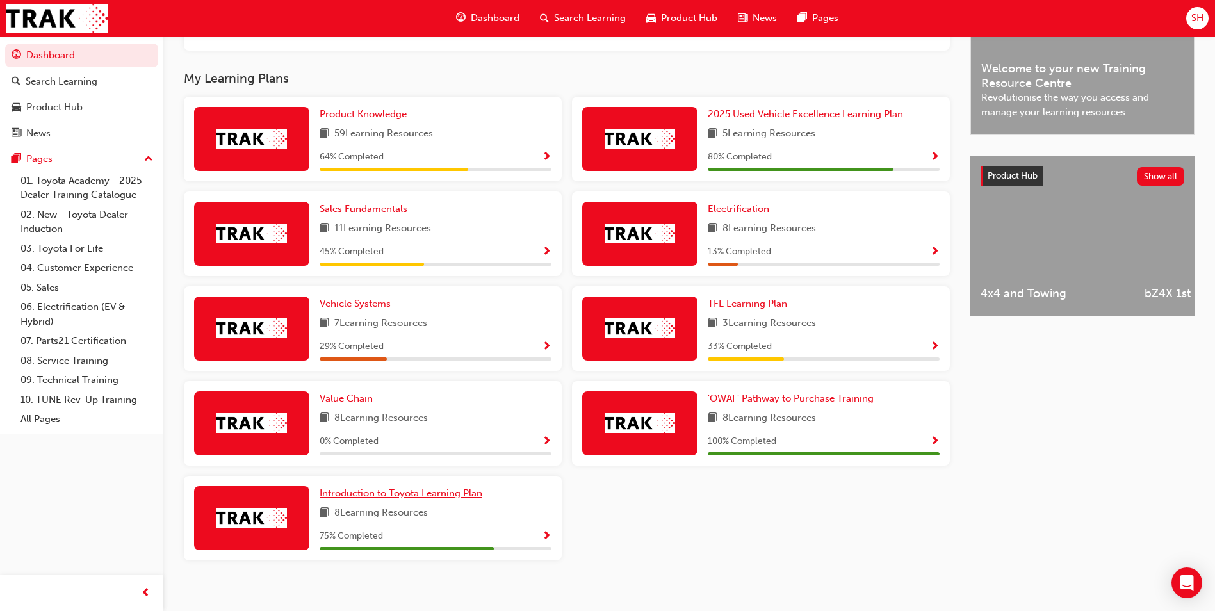
click at [406, 499] on span "Introduction to Toyota Learning Plan" at bounding box center [401, 493] width 163 height 12
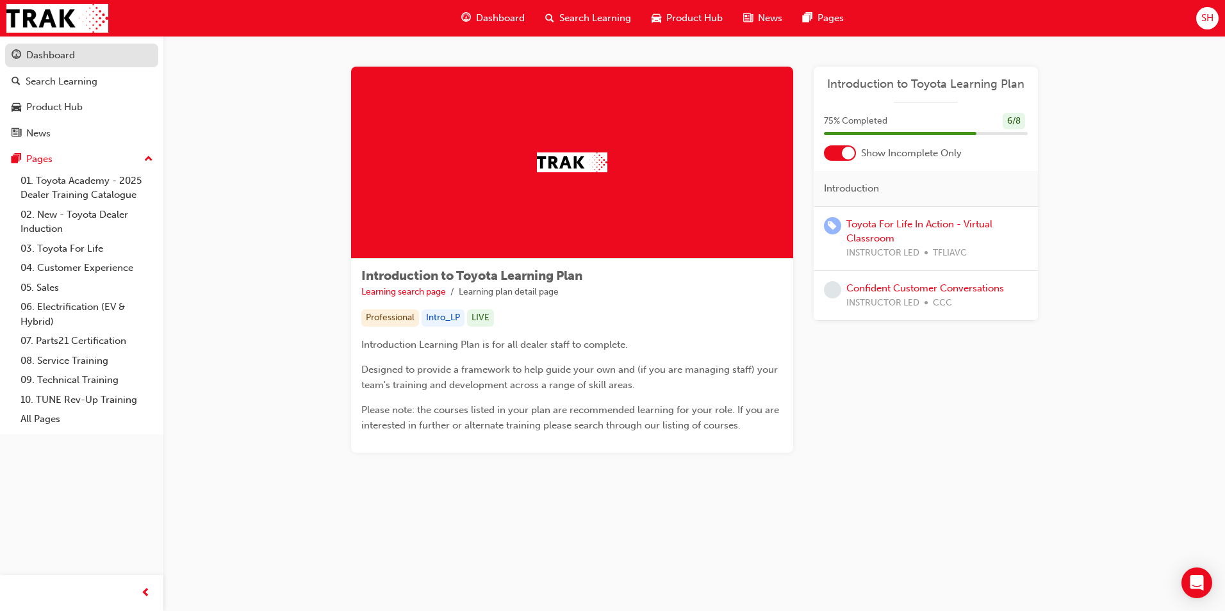
click at [20, 58] on span "guage-icon" at bounding box center [17, 56] width 10 height 12
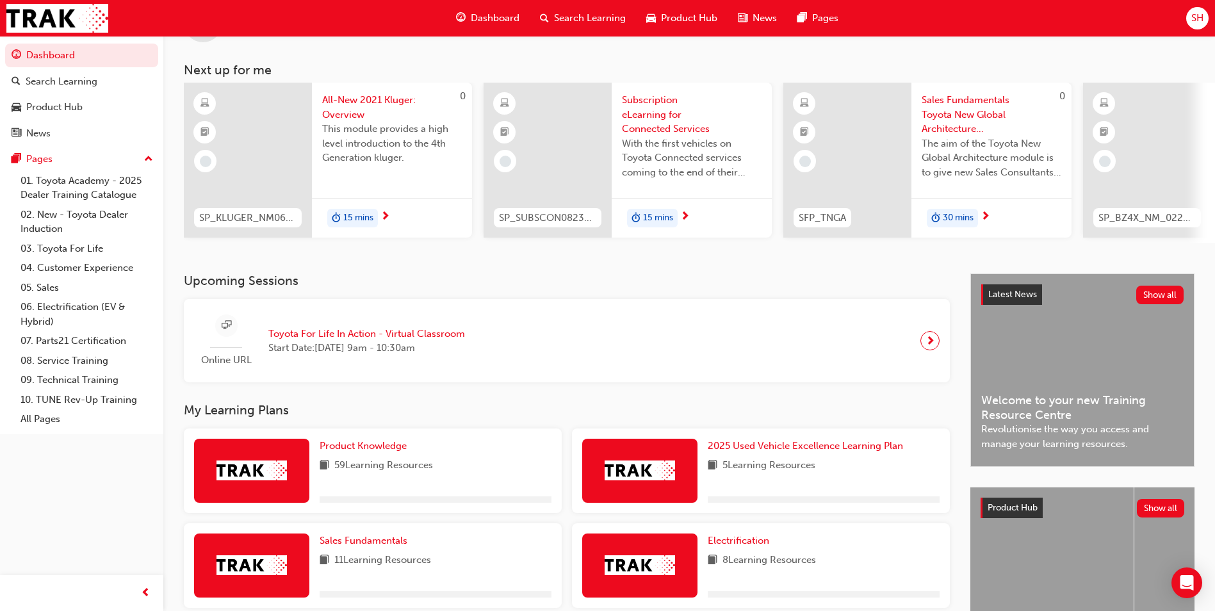
scroll to position [320, 0]
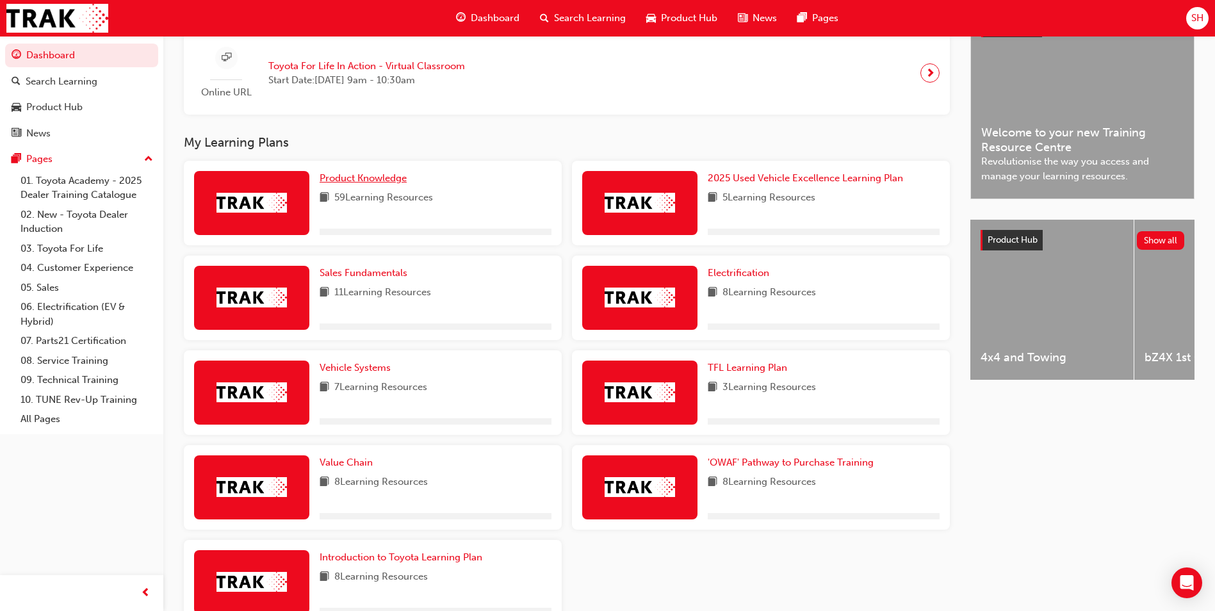
click at [380, 179] on span "Product Knowledge" at bounding box center [363, 178] width 87 height 12
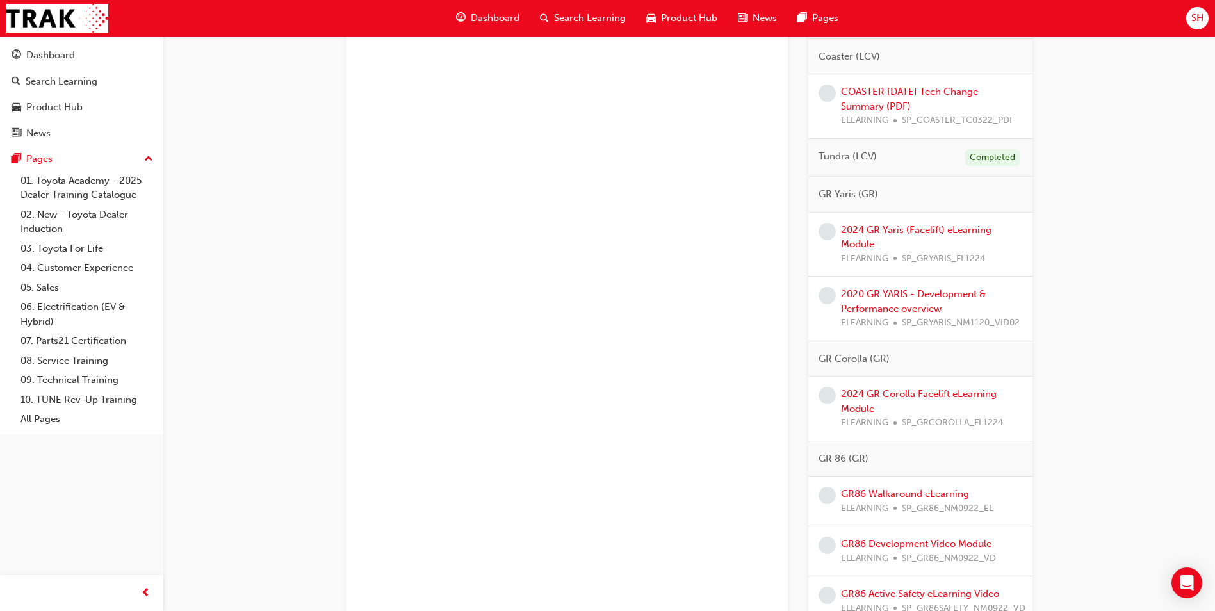
scroll to position [1345, 0]
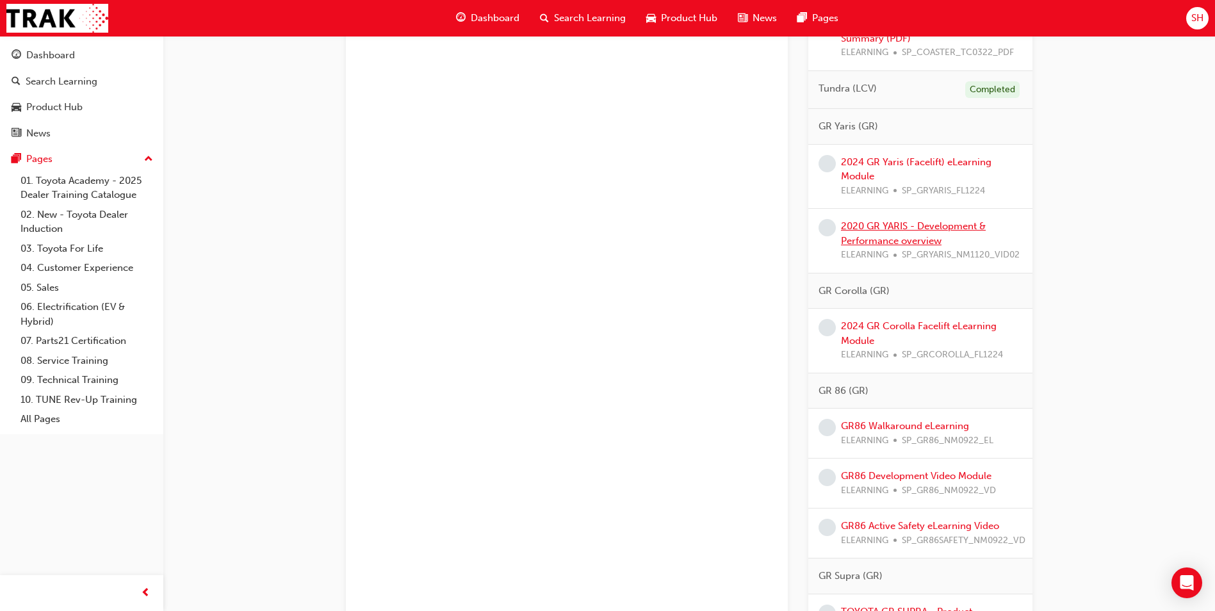
click at [906, 241] on link "2020 GR YARIS - Development & Performance overview" at bounding box center [913, 233] width 145 height 26
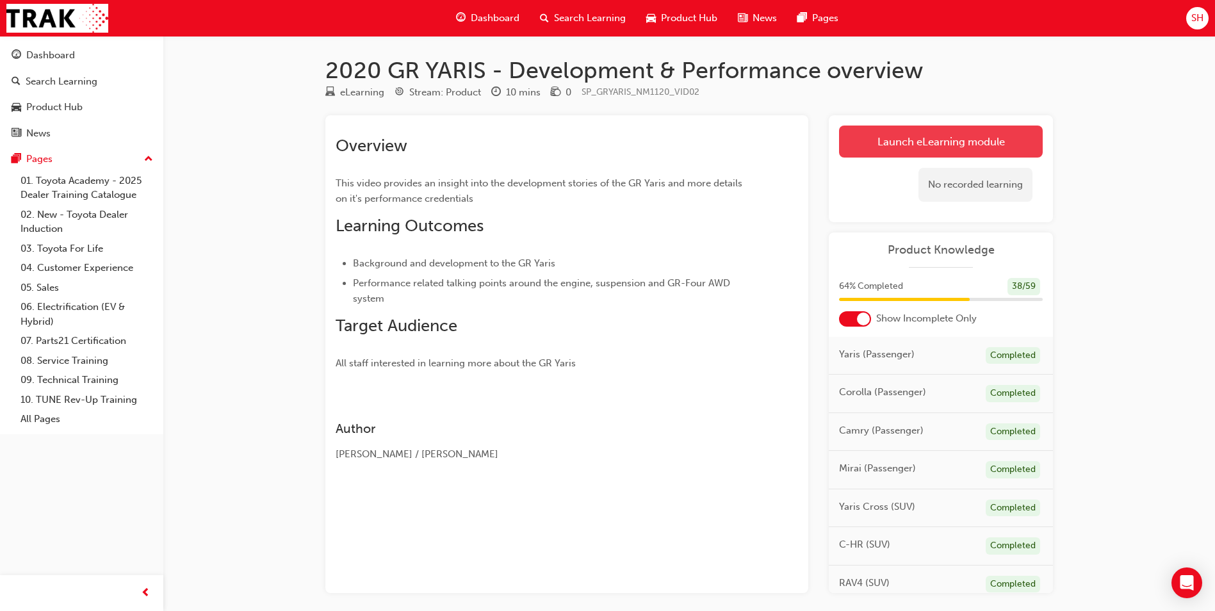
click at [910, 136] on link "Launch eLearning module" at bounding box center [941, 142] width 204 height 32
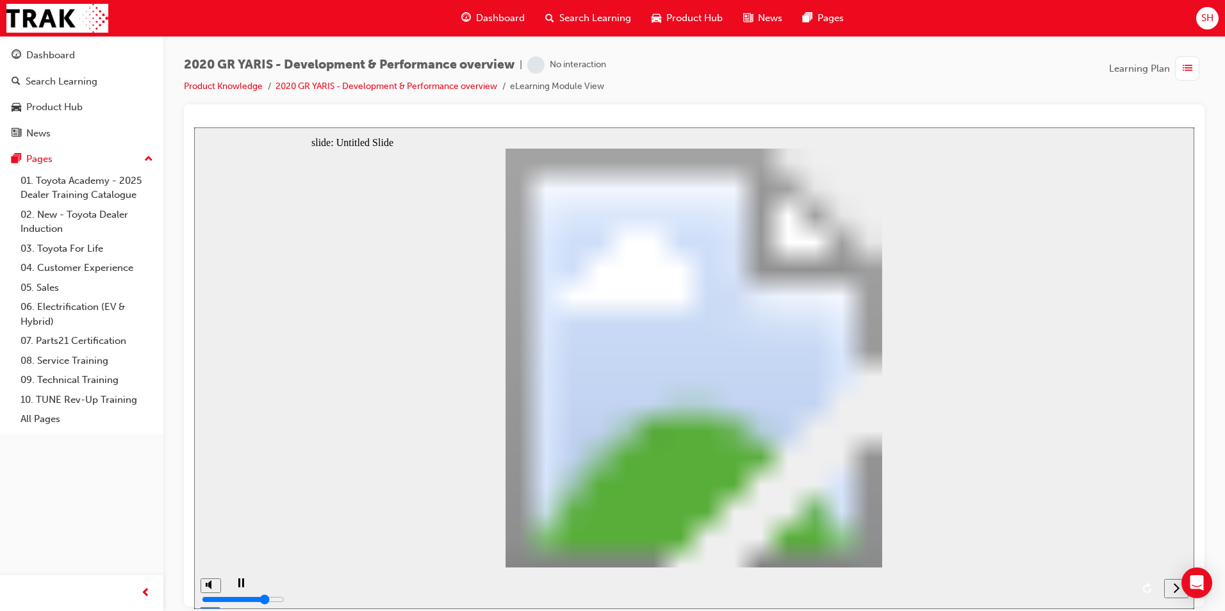
click at [1173, 591] on icon "next" at bounding box center [1176, 588] width 6 height 12
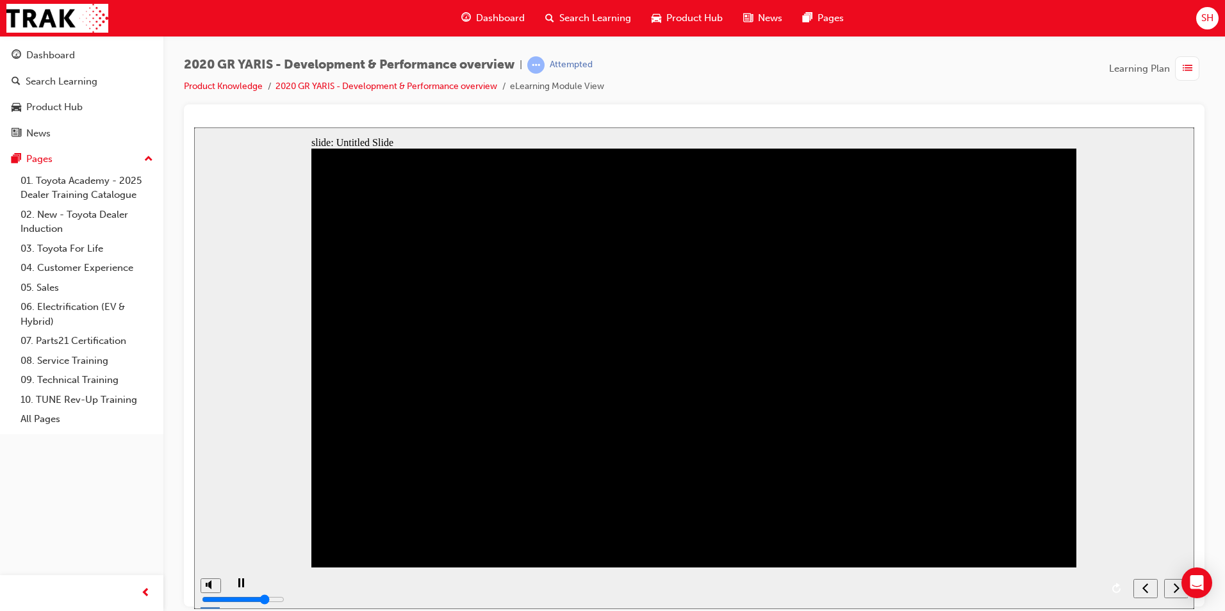
click at [1173, 591] on icon "next" at bounding box center [1176, 588] width 6 height 12
click at [1170, 587] on div "next" at bounding box center [1176, 588] width 14 height 13
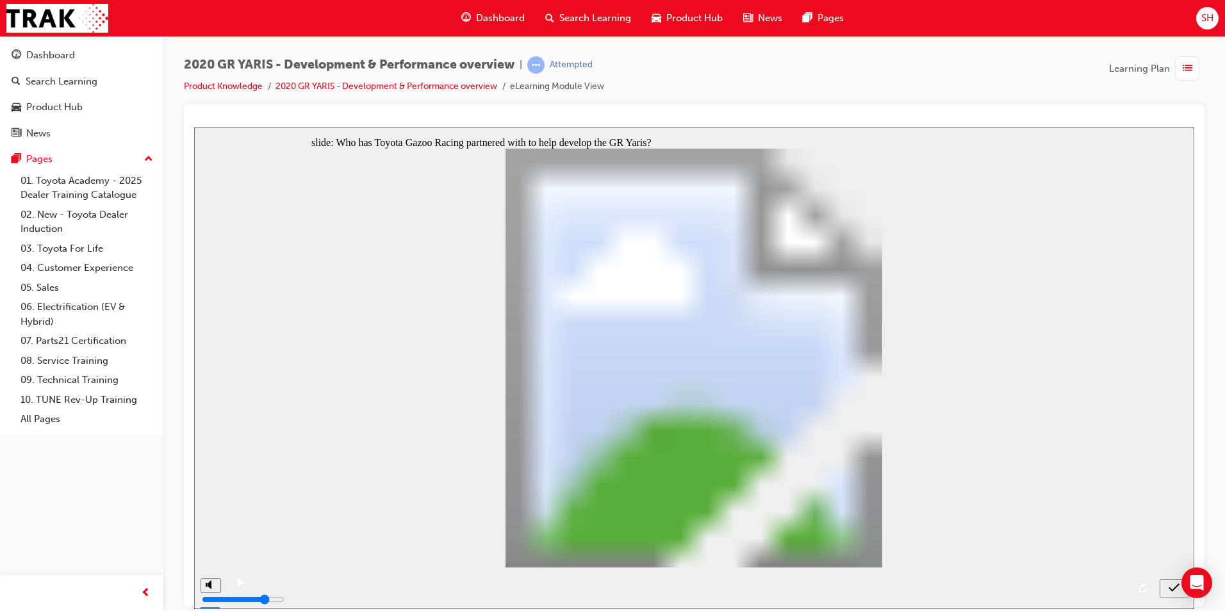
click at [1170, 582] on icon "submit" at bounding box center [1173, 588] width 11 height 12
radio input "false"
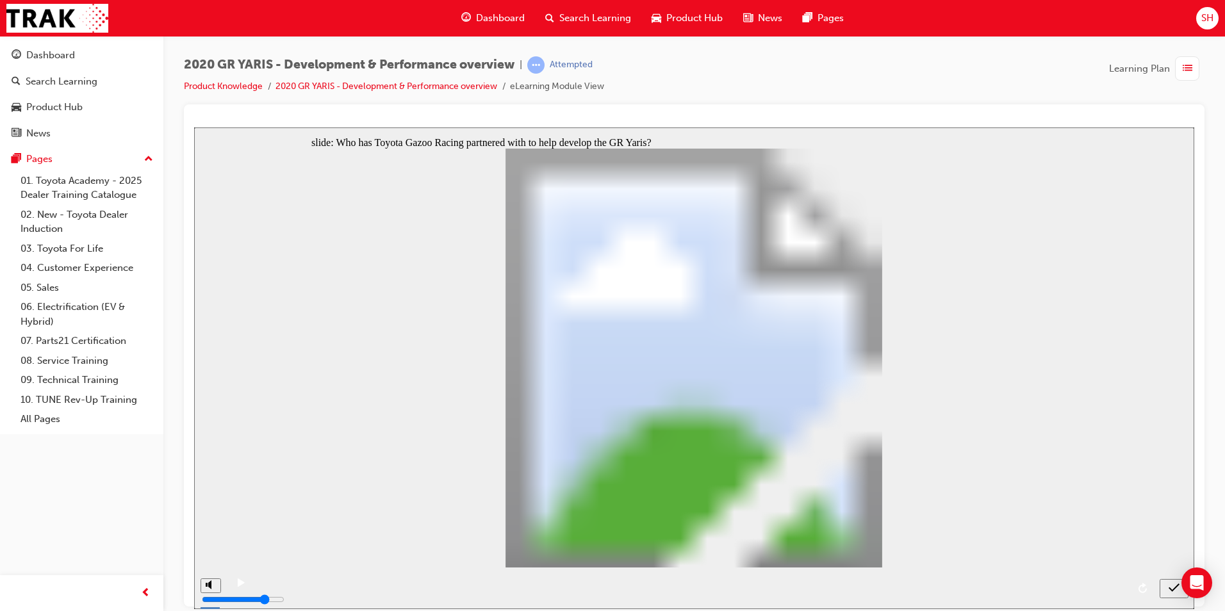
radio input "true"
click at [1177, 585] on icon "submit" at bounding box center [1173, 588] width 11 height 12
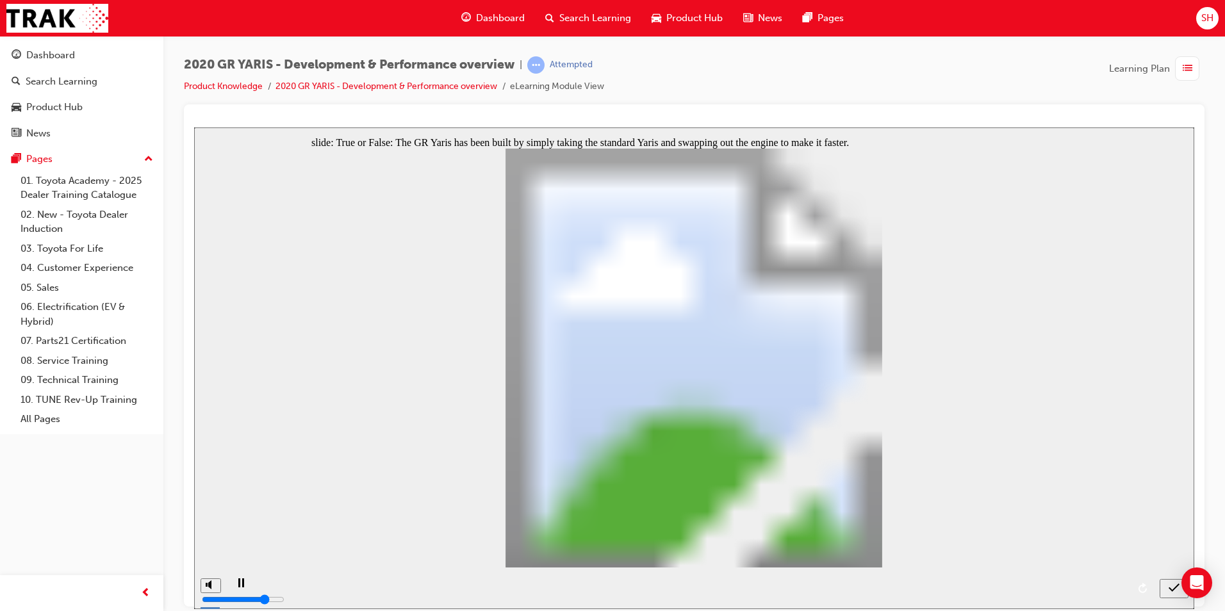
radio input "true"
click at [1175, 590] on icon "submit" at bounding box center [1173, 588] width 11 height 12
radio input "true"
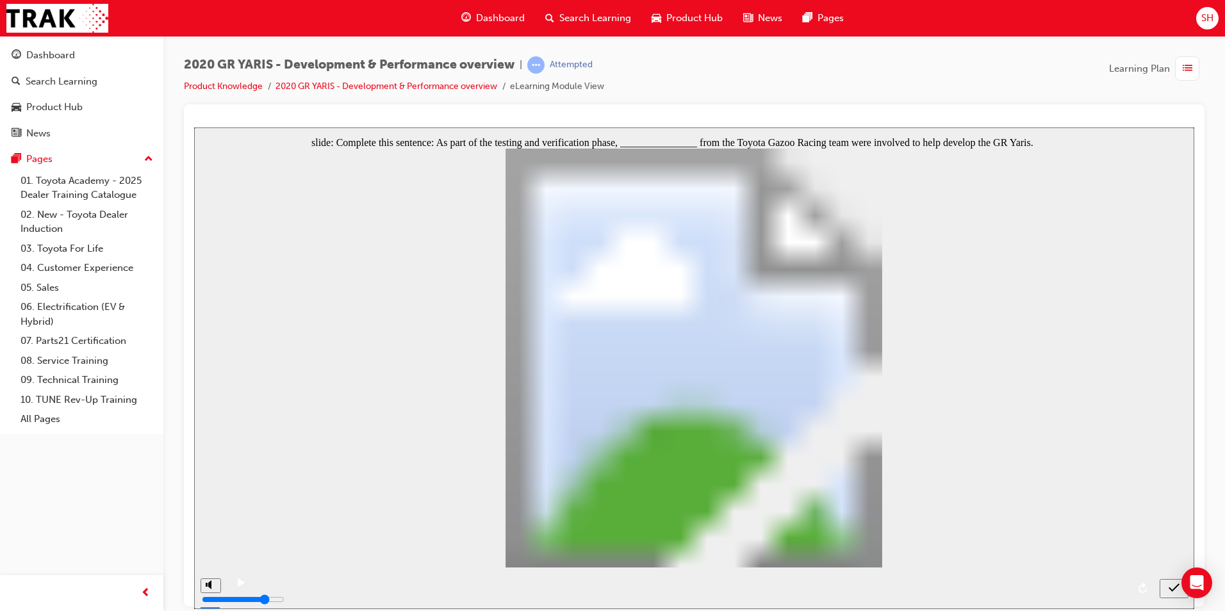
click at [1172, 586] on icon "submit" at bounding box center [1173, 588] width 11 height 12
radio input "true"
click at [1170, 590] on icon "submit" at bounding box center [1173, 588] width 11 height 12
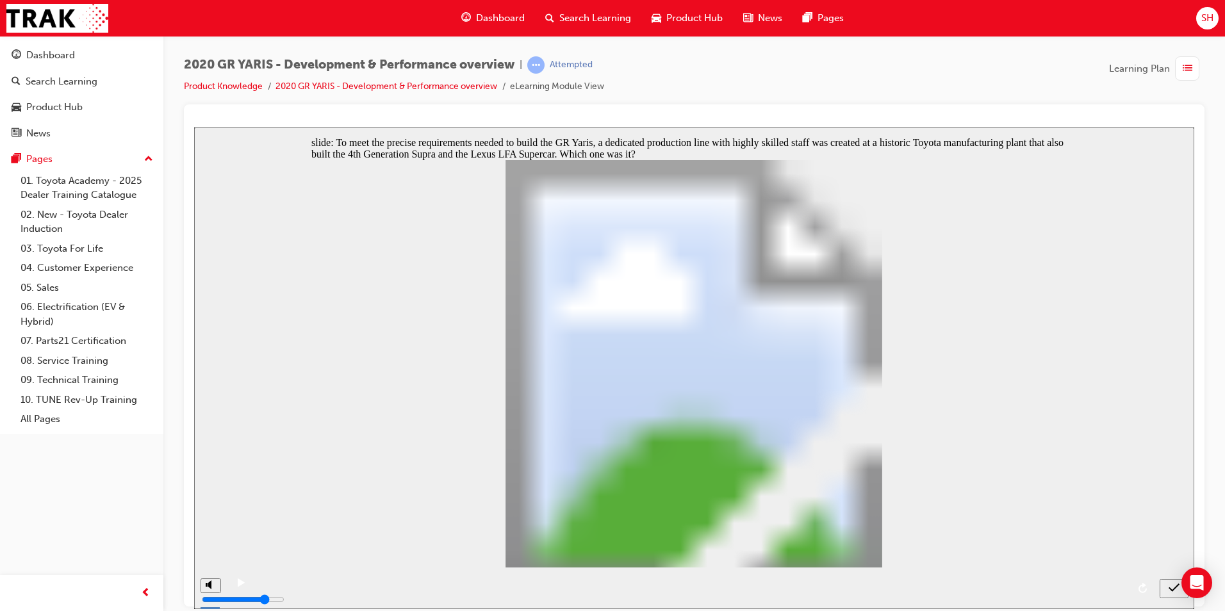
radio input "true"
click at [1174, 591] on icon "submit" at bounding box center [1173, 588] width 11 height 12
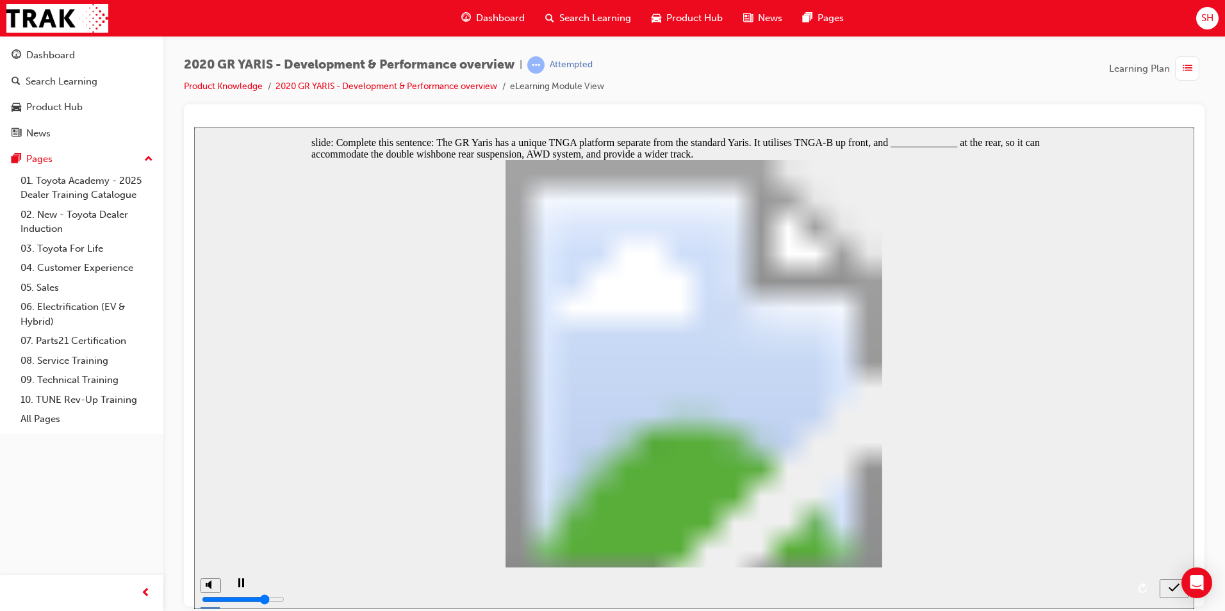
radio input "true"
click at [1178, 583] on icon "submit" at bounding box center [1173, 588] width 11 height 12
radio input "true"
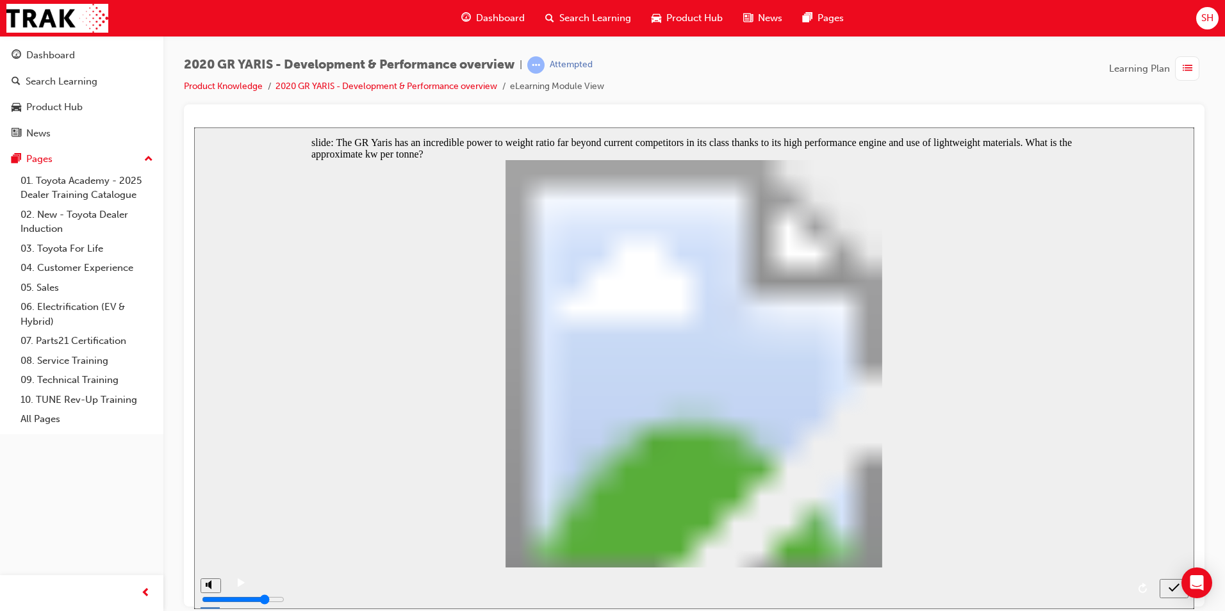
click at [1170, 583] on icon "submit" at bounding box center [1173, 588] width 11 height 12
radio input "true"
click at [1170, 584] on icon "submit" at bounding box center [1173, 588] width 11 height 12
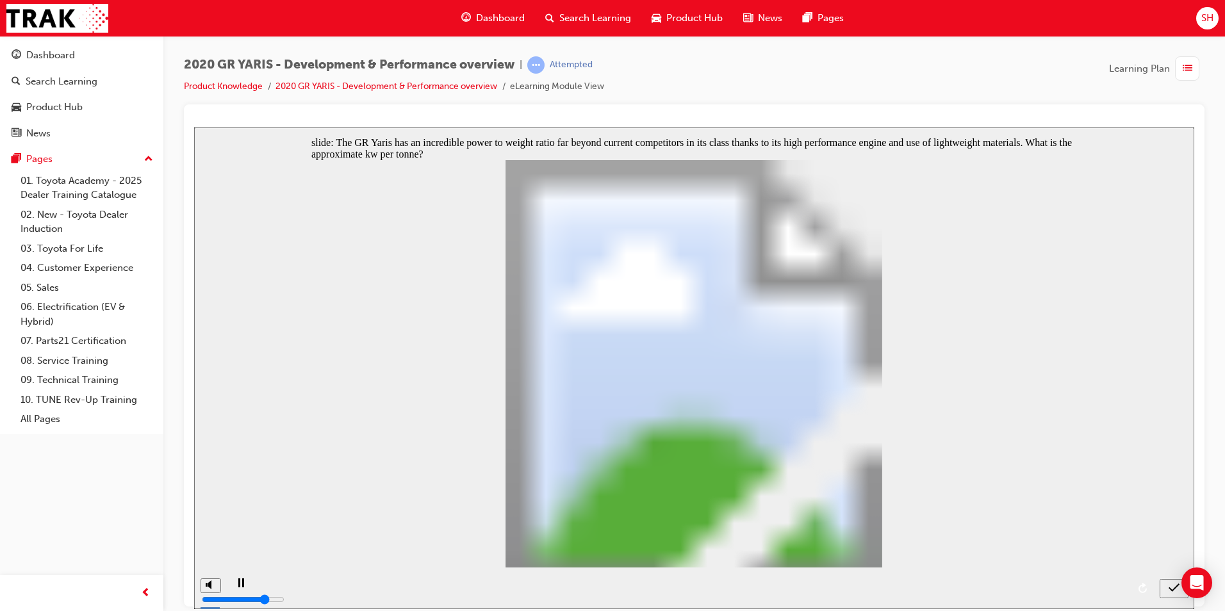
checkbox input "true"
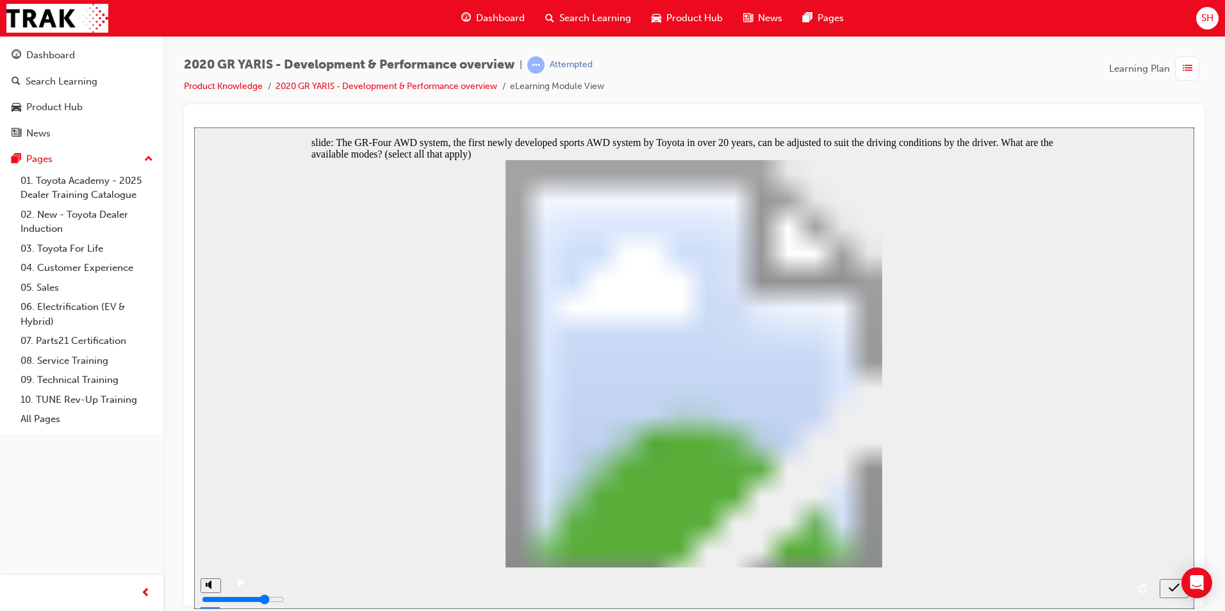
click at [1172, 592] on icon "submit" at bounding box center [1173, 588] width 11 height 12
checkbox input "false"
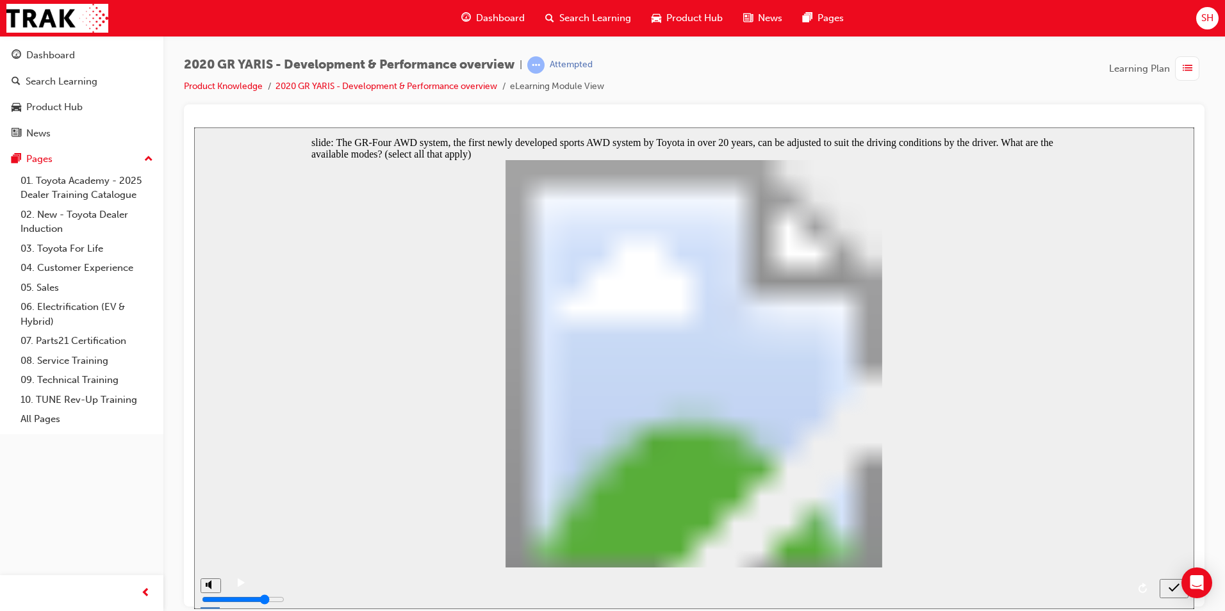
checkbox input "true"
click at [1172, 591] on icon "submit" at bounding box center [1173, 588] width 11 height 12
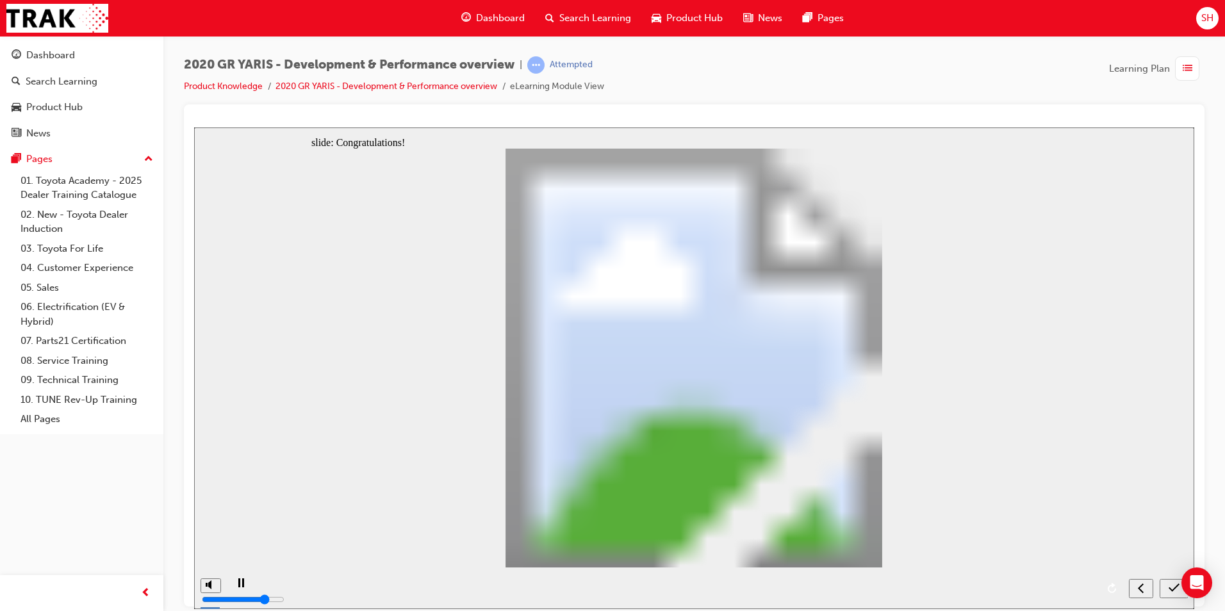
click at [1172, 588] on icon "submit" at bounding box center [1173, 588] width 11 height 12
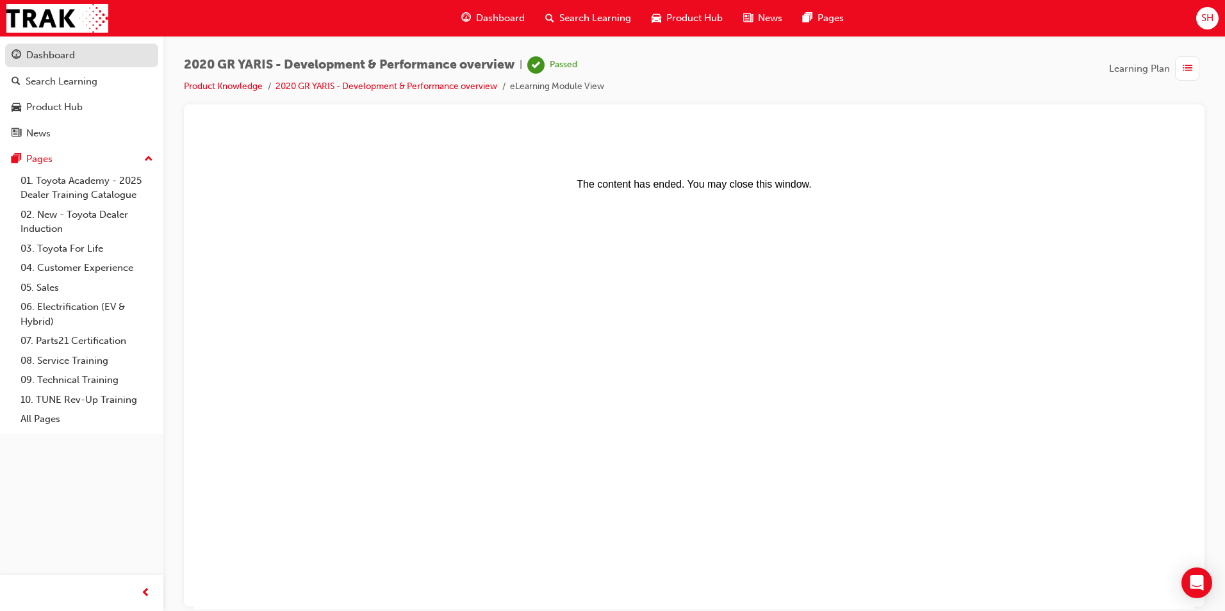
click at [115, 61] on div "Dashboard" at bounding box center [82, 55] width 140 height 16
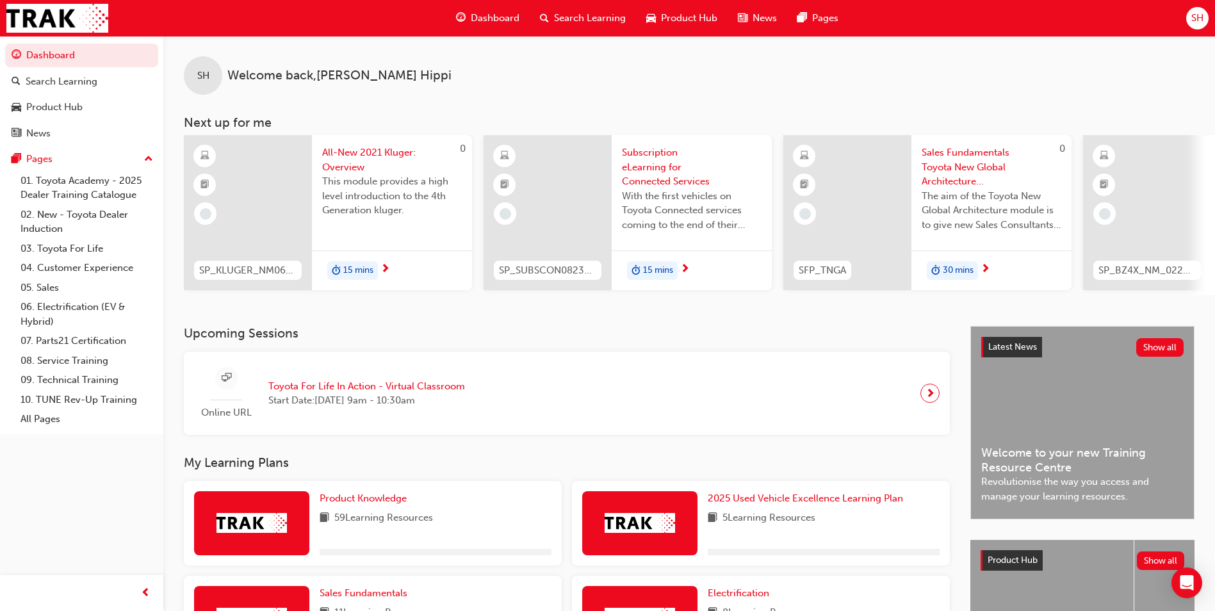
scroll to position [128, 0]
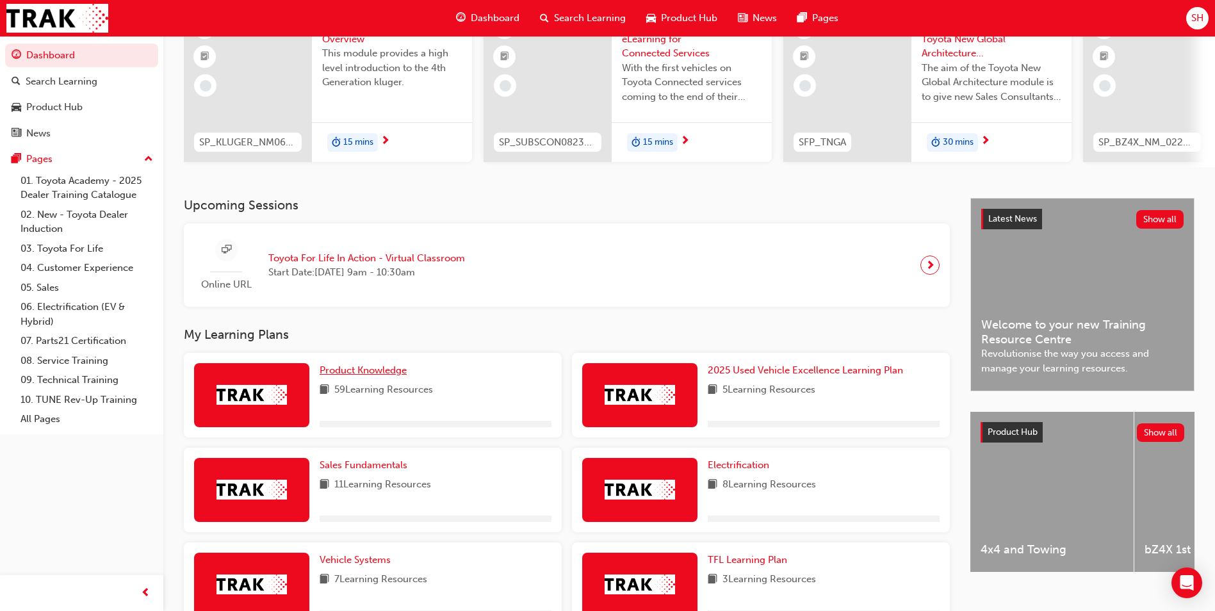
click at [368, 373] on span "Product Knowledge" at bounding box center [363, 370] width 87 height 12
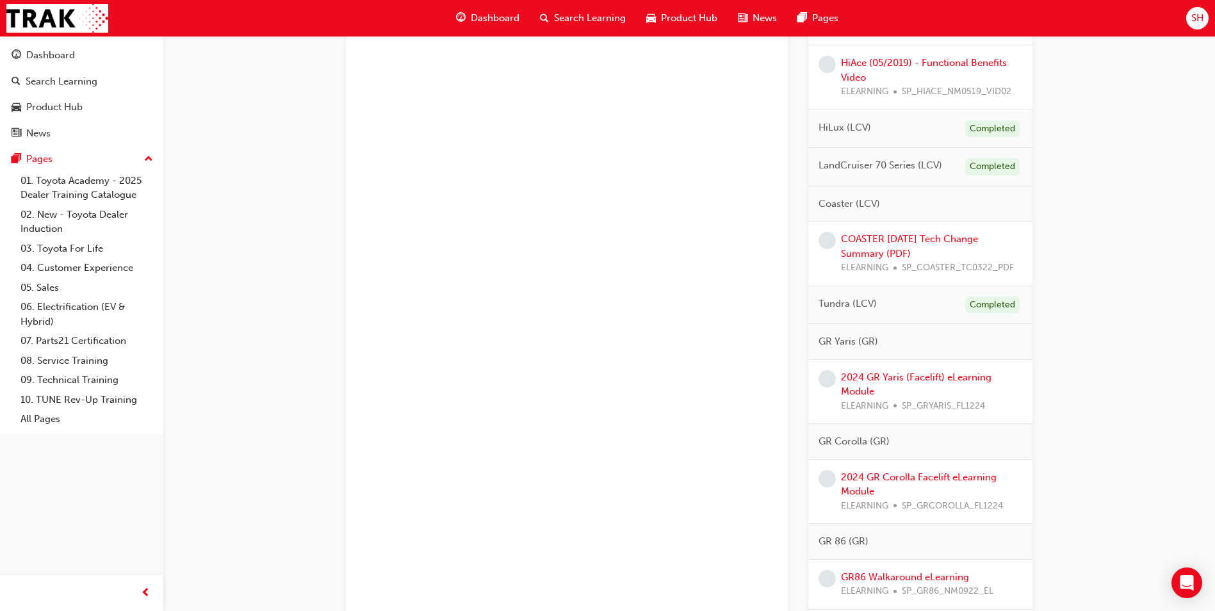
scroll to position [1153, 0]
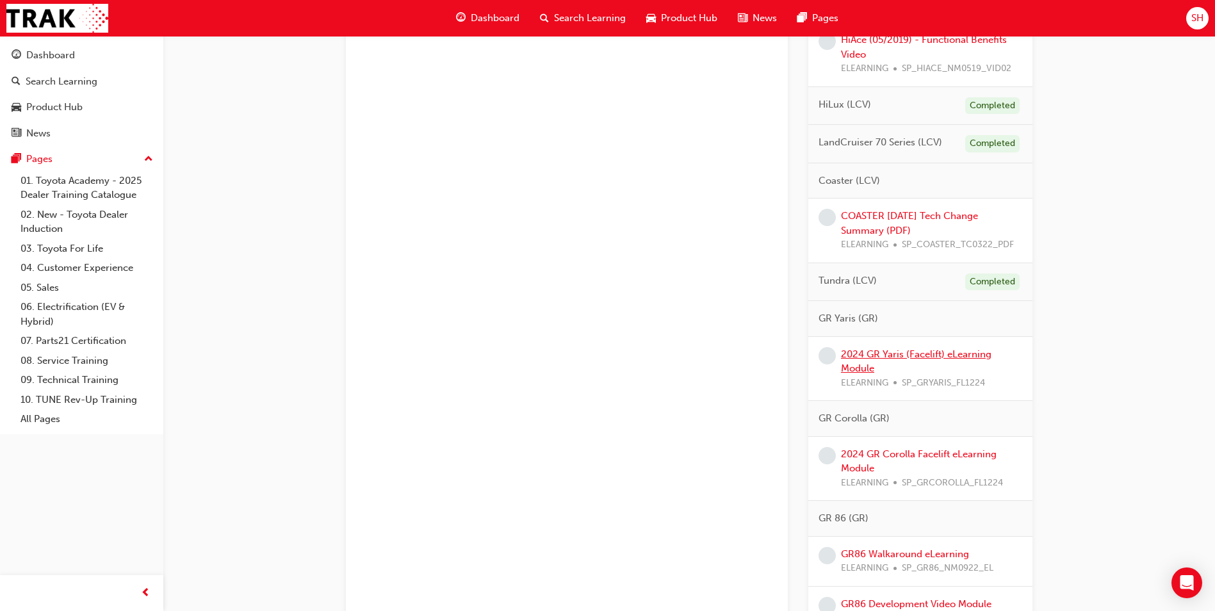
click at [974, 373] on link "2024 GR Yaris (Facelift) eLearning Module" at bounding box center [916, 361] width 151 height 26
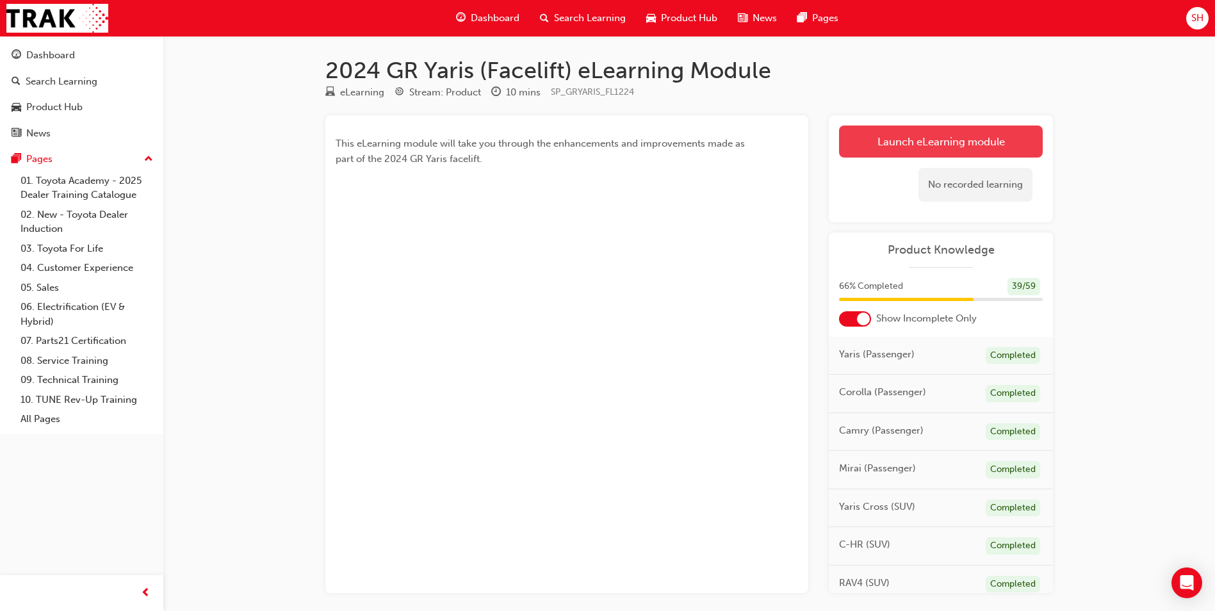
click at [970, 151] on link "Launch eLearning module" at bounding box center [941, 142] width 204 height 32
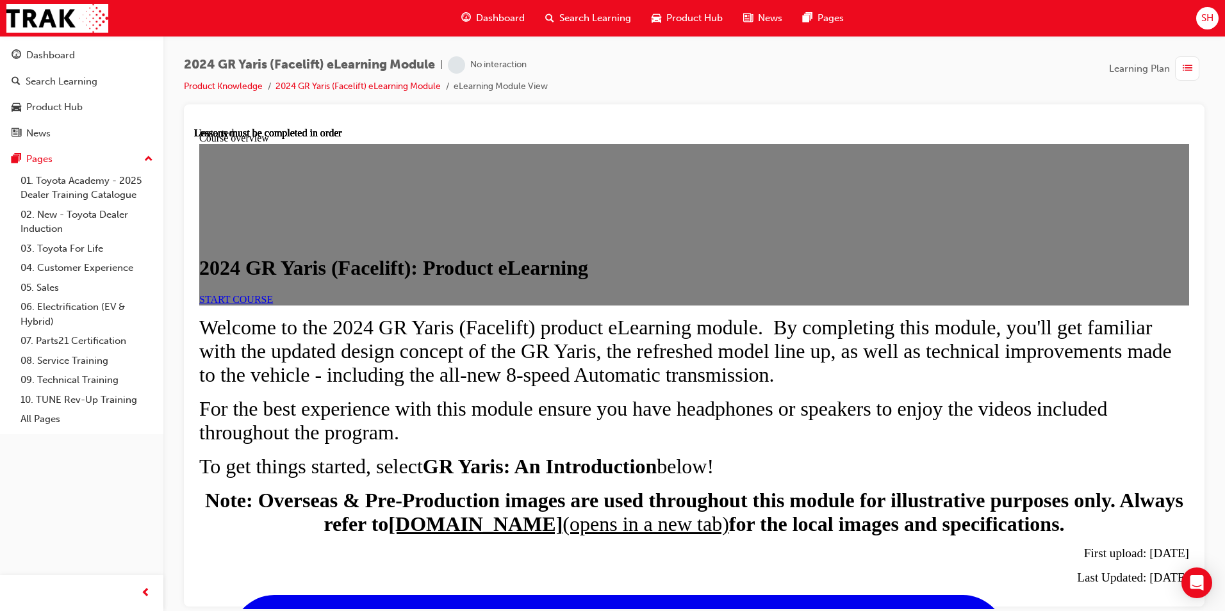
scroll to position [64, 0]
click at [273, 304] on link "START COURSE" at bounding box center [236, 298] width 74 height 11
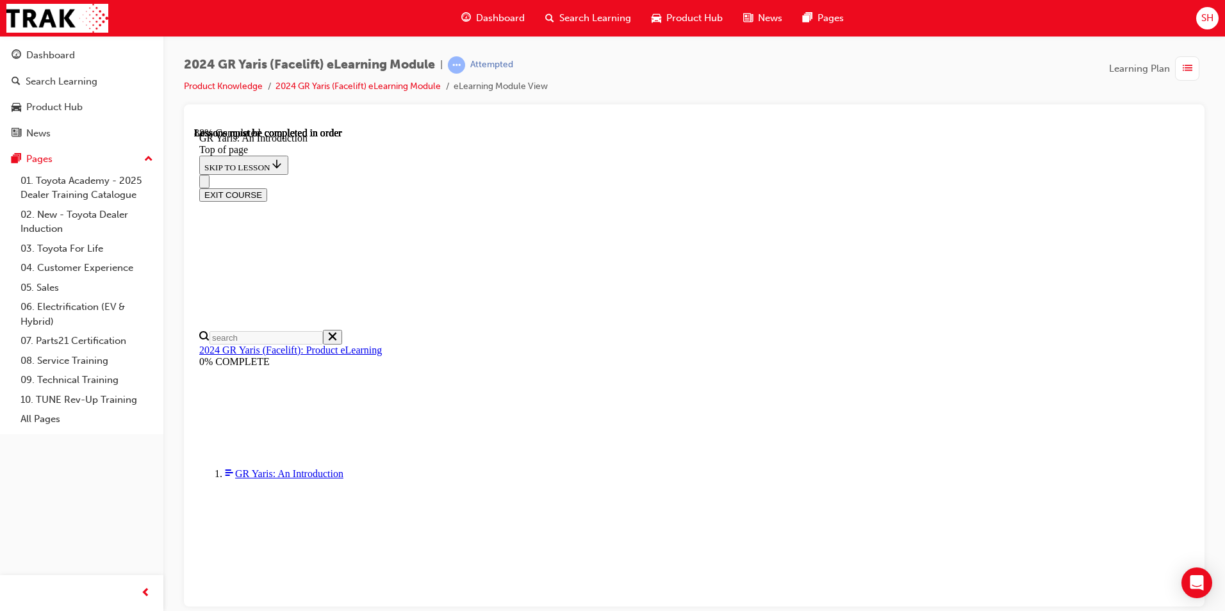
scroll to position [1902, 0]
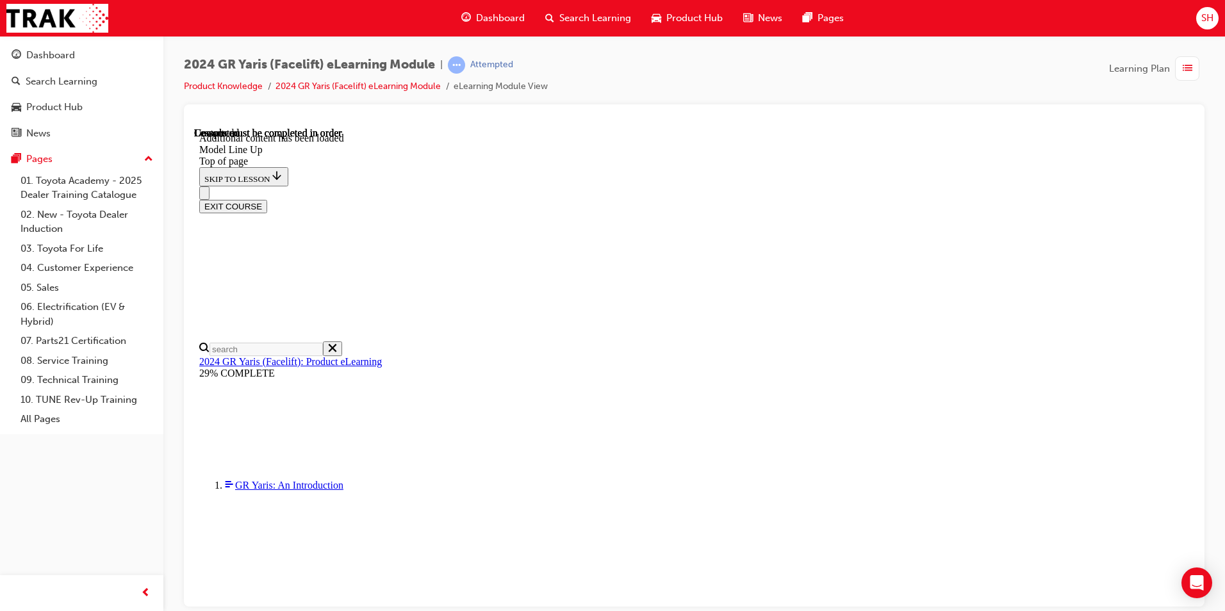
scroll to position [2011, 0]
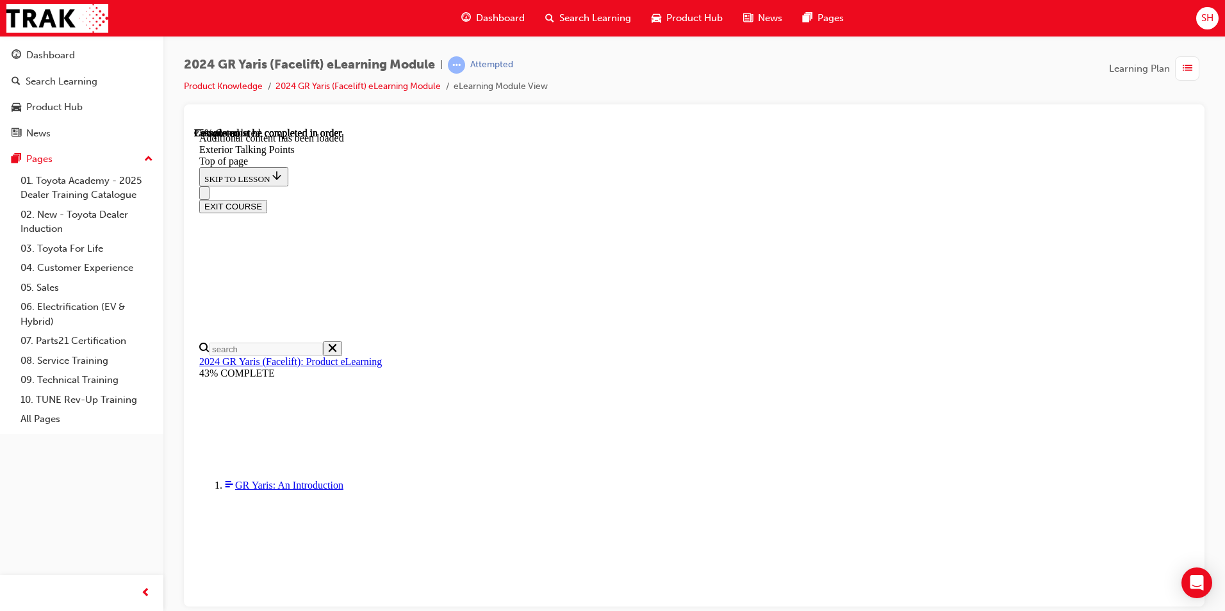
scroll to position [109, 0]
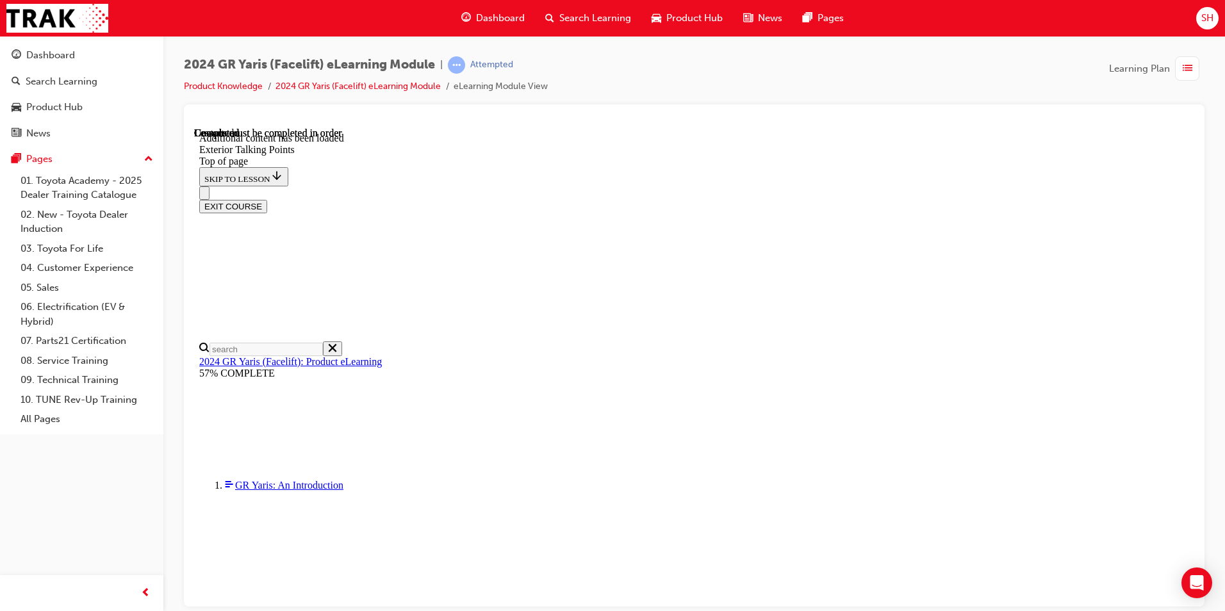
scroll to position [2800, 0]
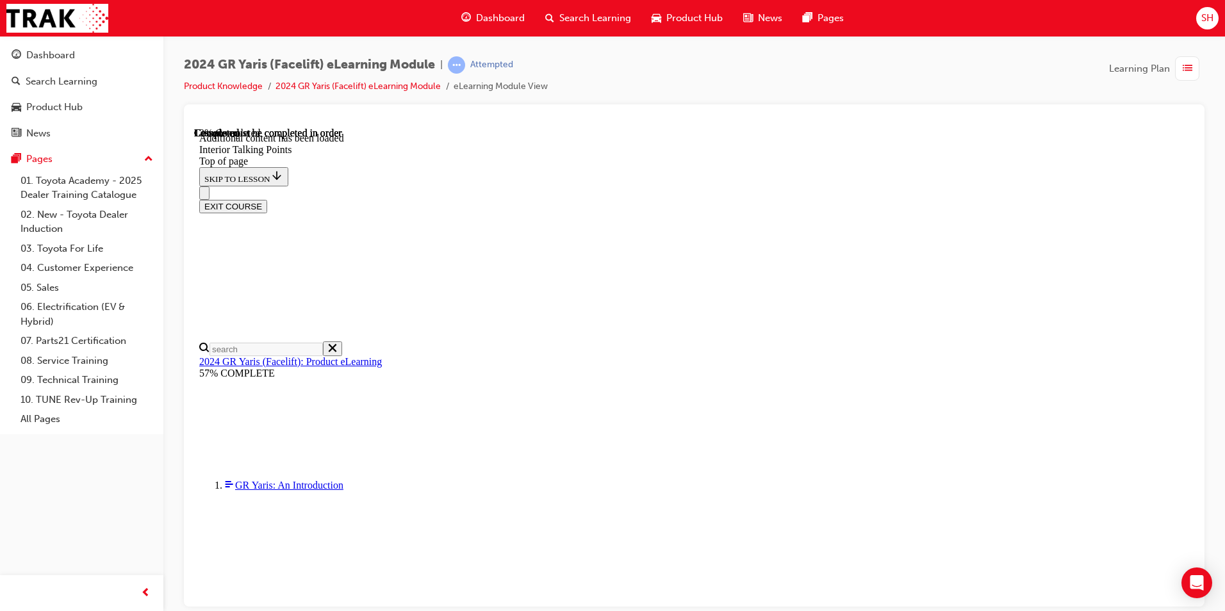
scroll to position [168, 0]
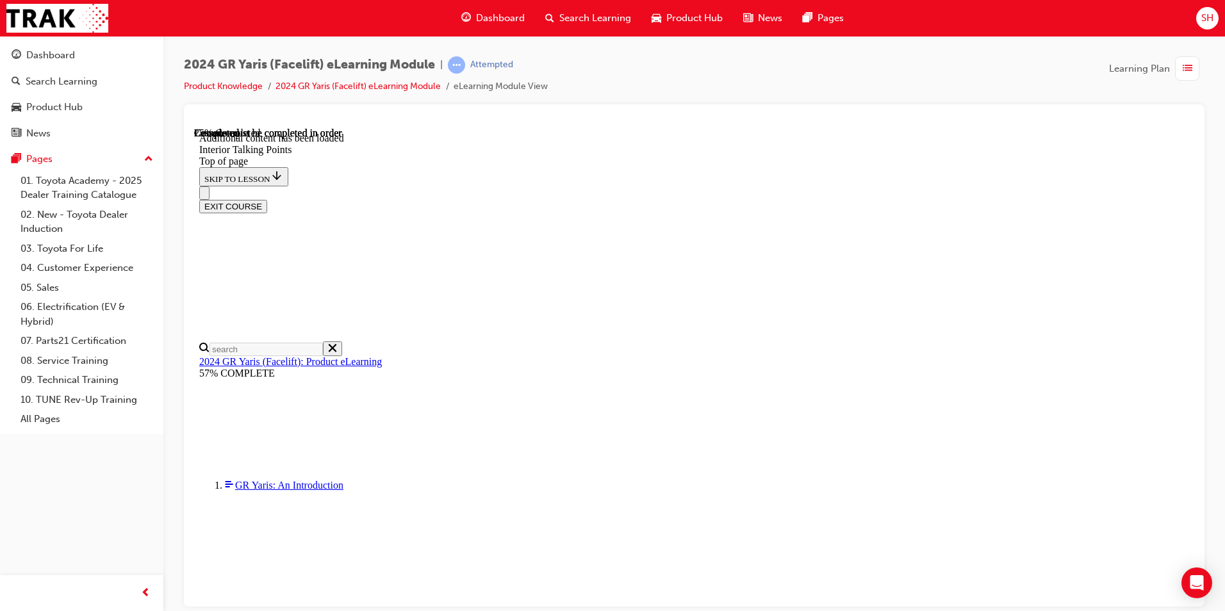
scroll to position [172, 0]
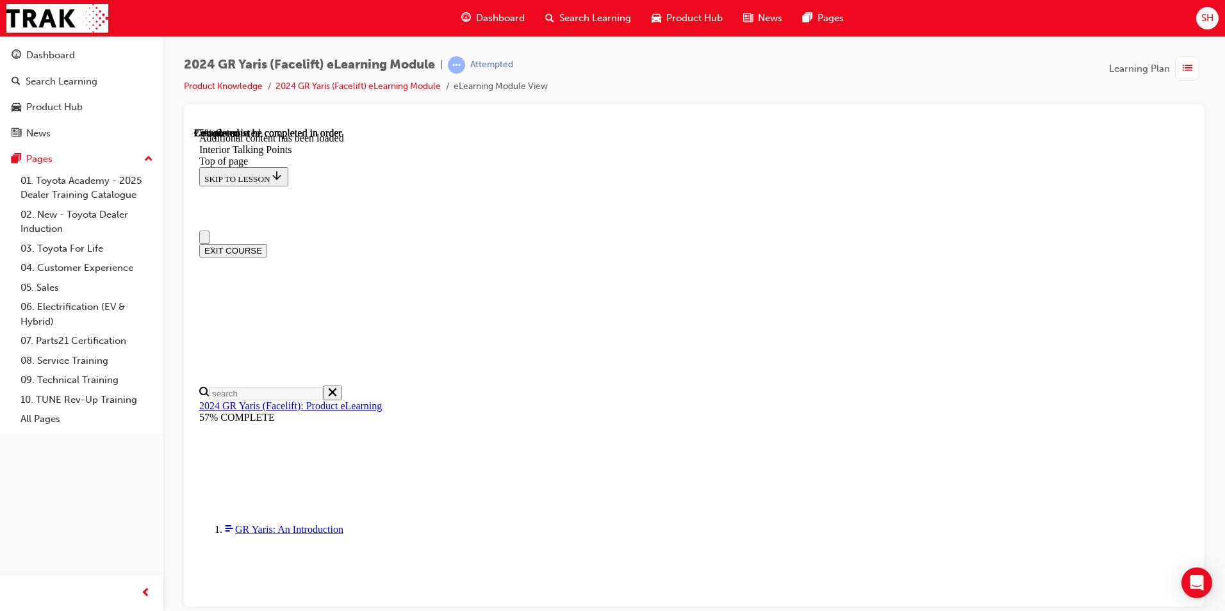
scroll to position [64, 0]
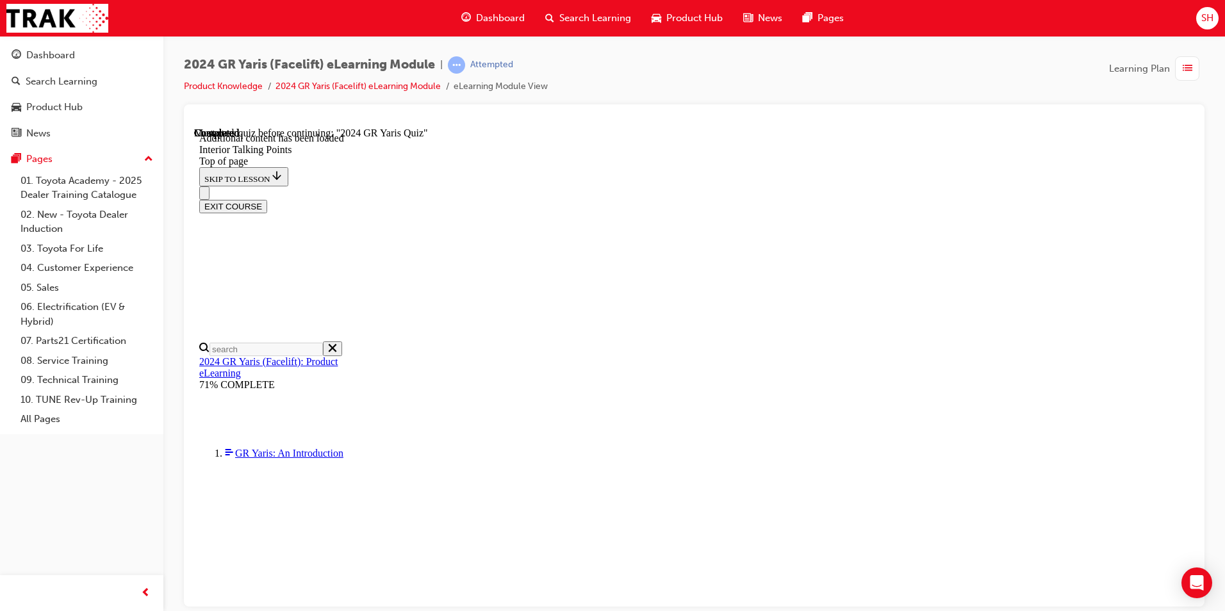
scroll to position [2532, 0]
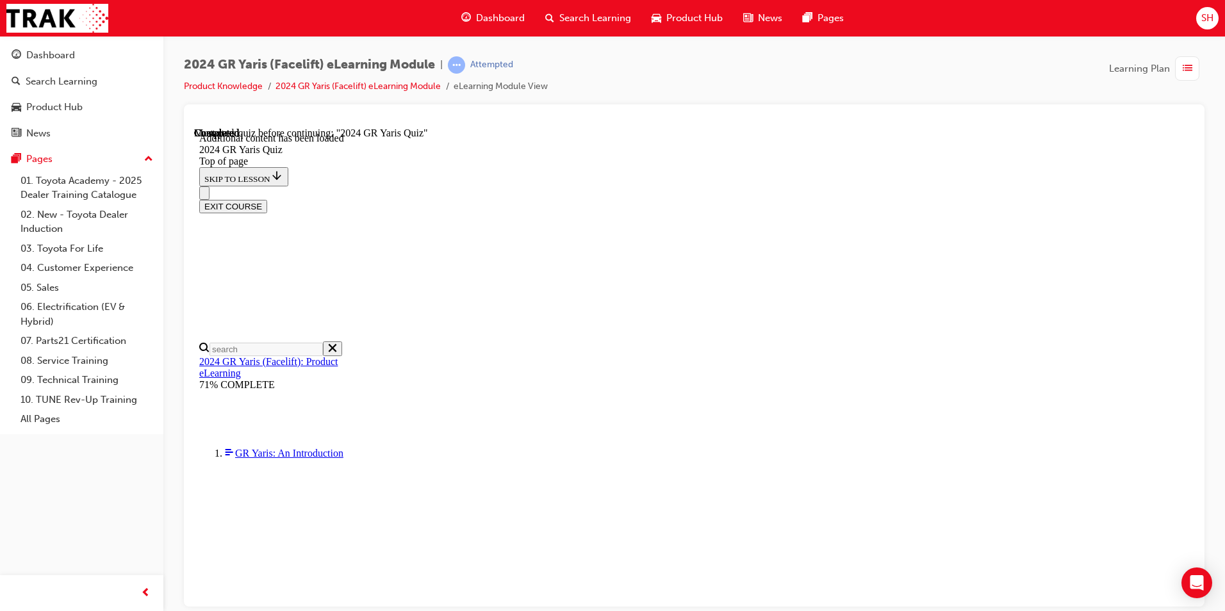
scroll to position [236, 0]
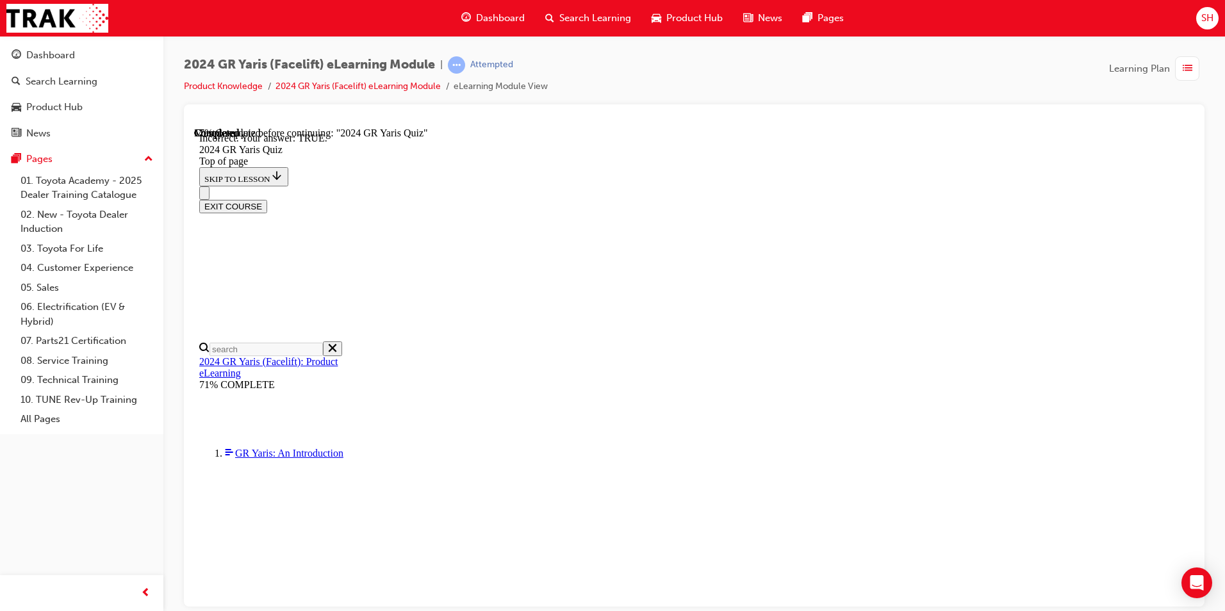
scroll to position [256, 0]
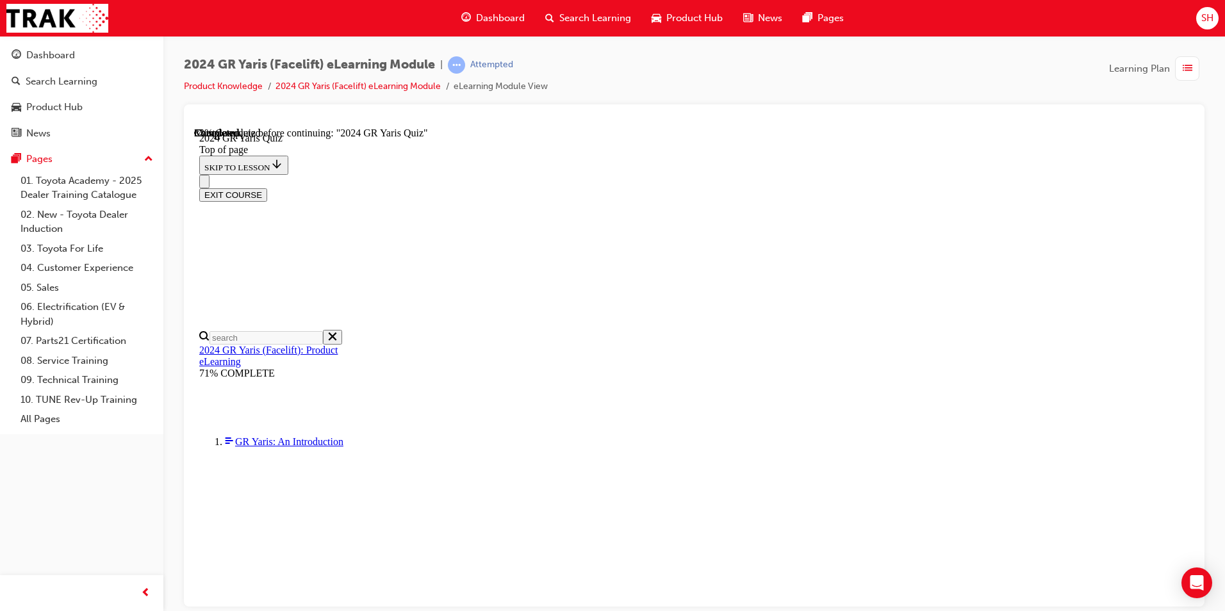
scroll to position [128, 0]
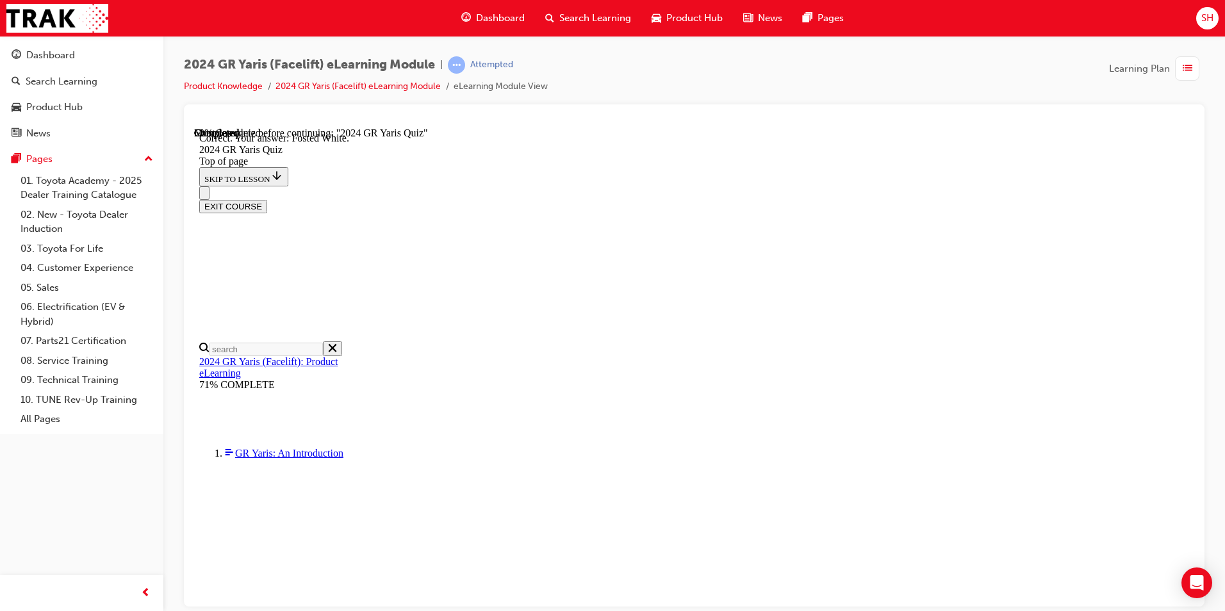
scroll to position [264, 0]
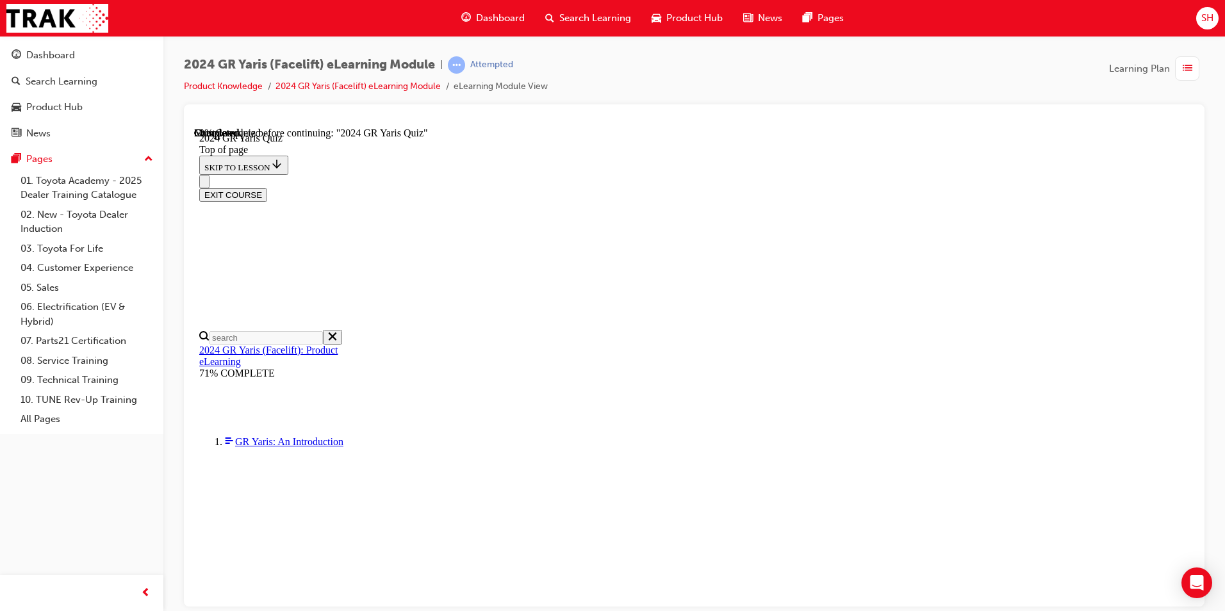
scroll to position [448, 0]
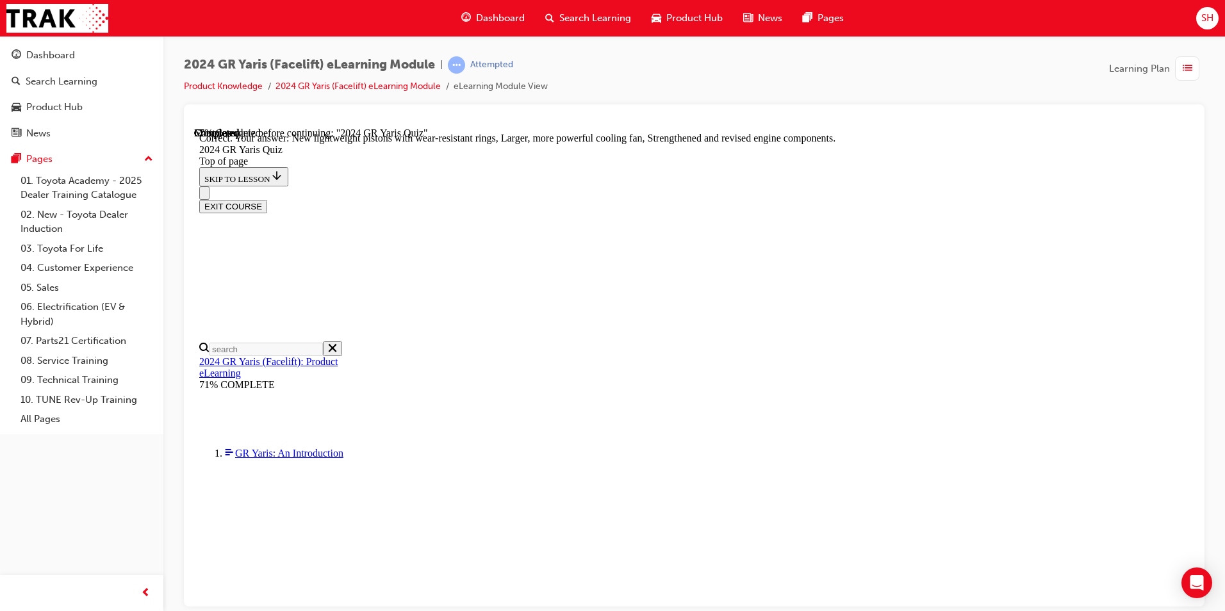
scroll to position [489, 0]
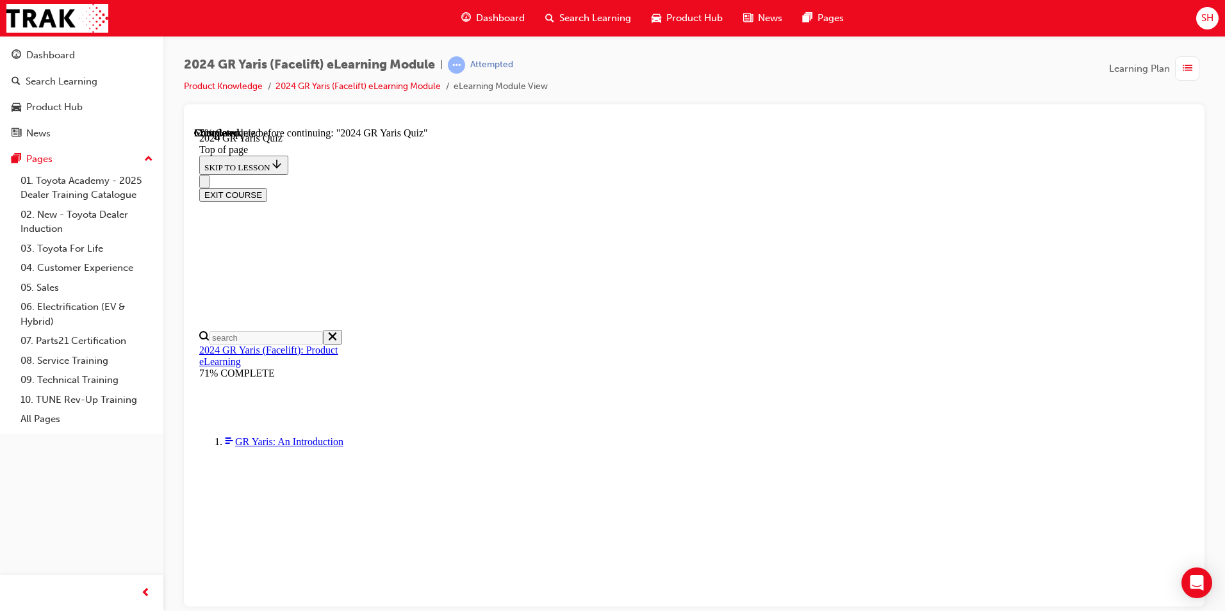
scroll to position [320, 0]
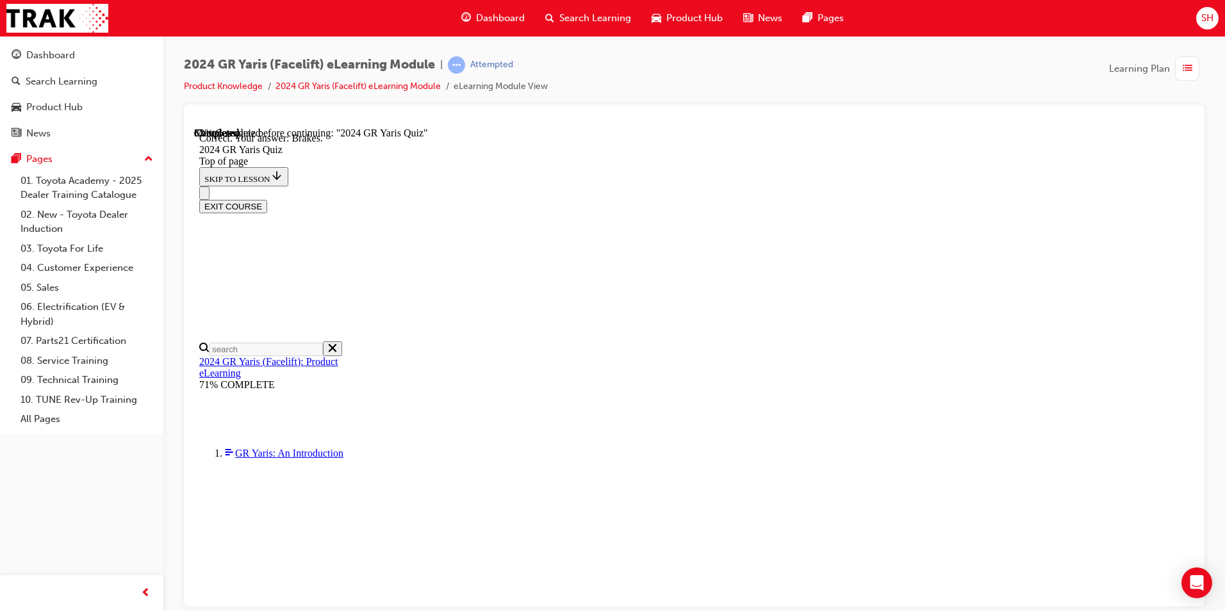
scroll to position [458, 0]
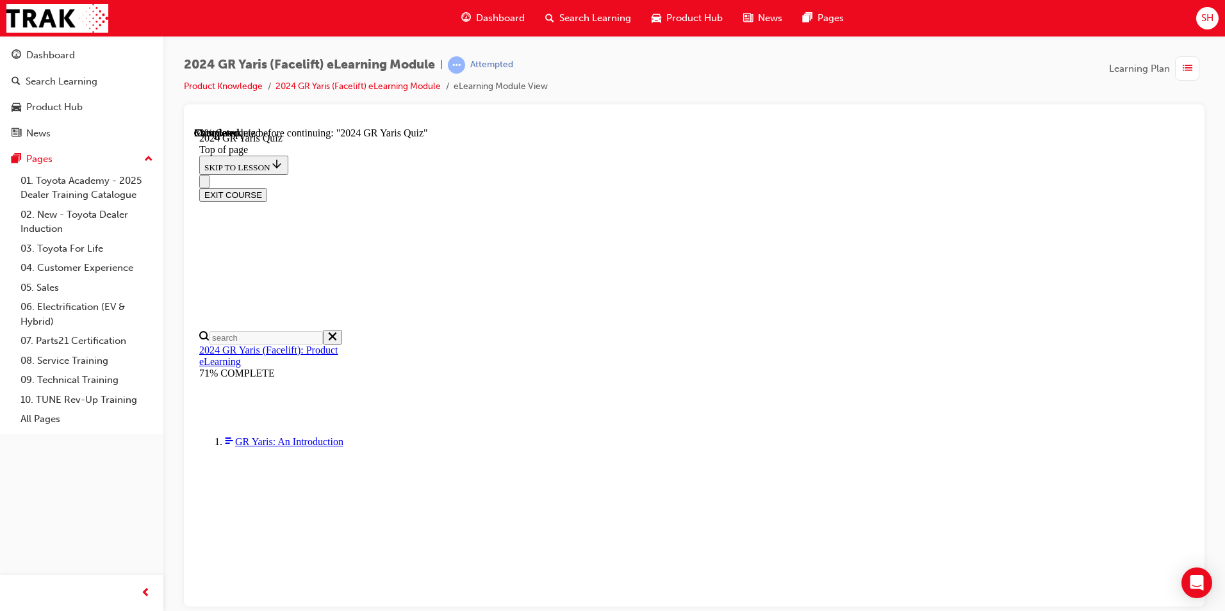
scroll to position [384, 0]
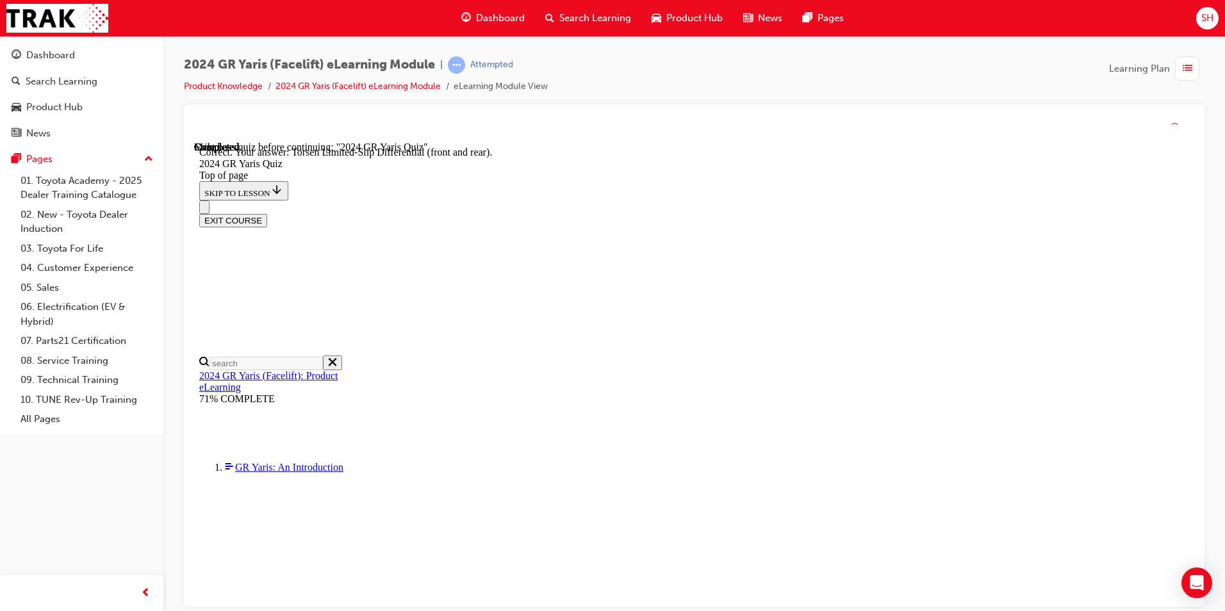
scroll to position [509, 0]
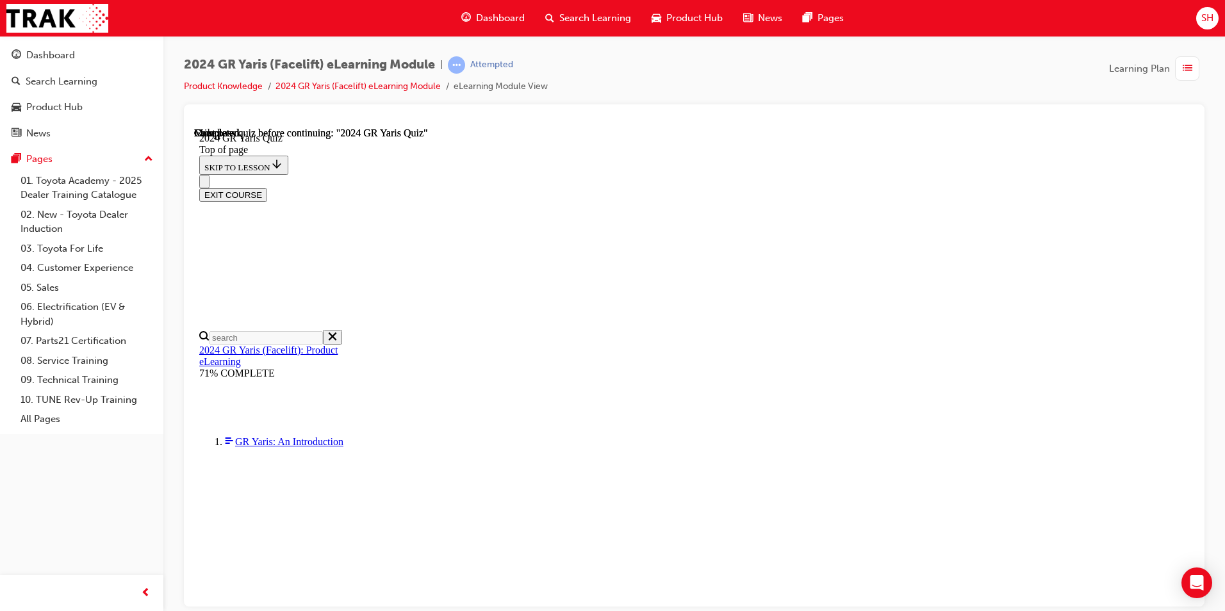
scroll to position [223, 0]
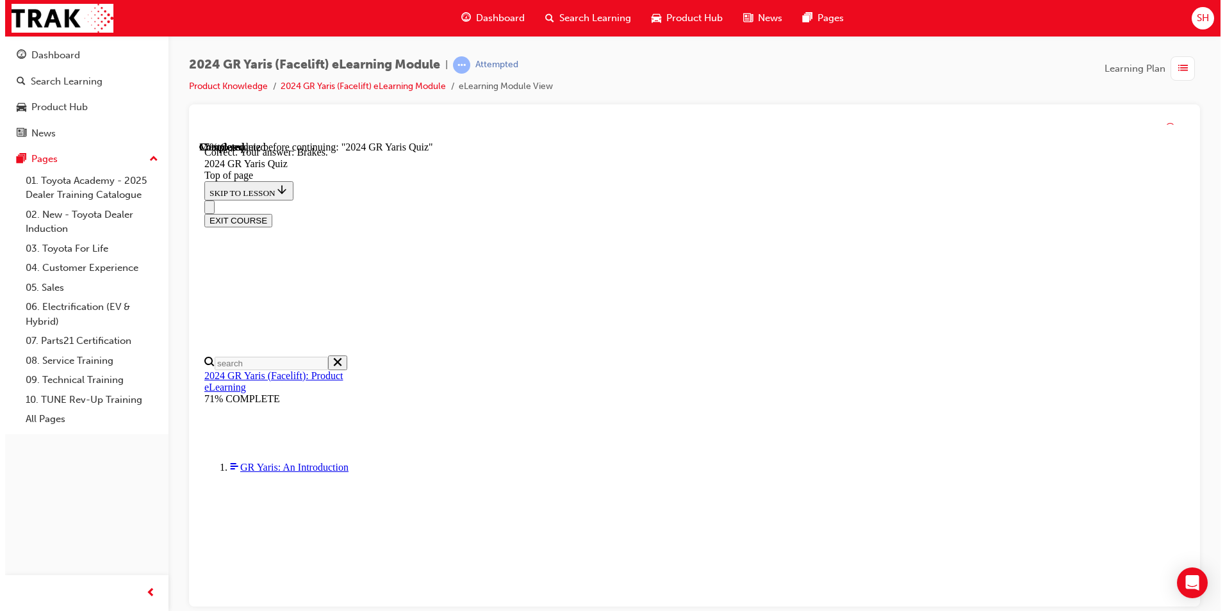
scroll to position [458, 0]
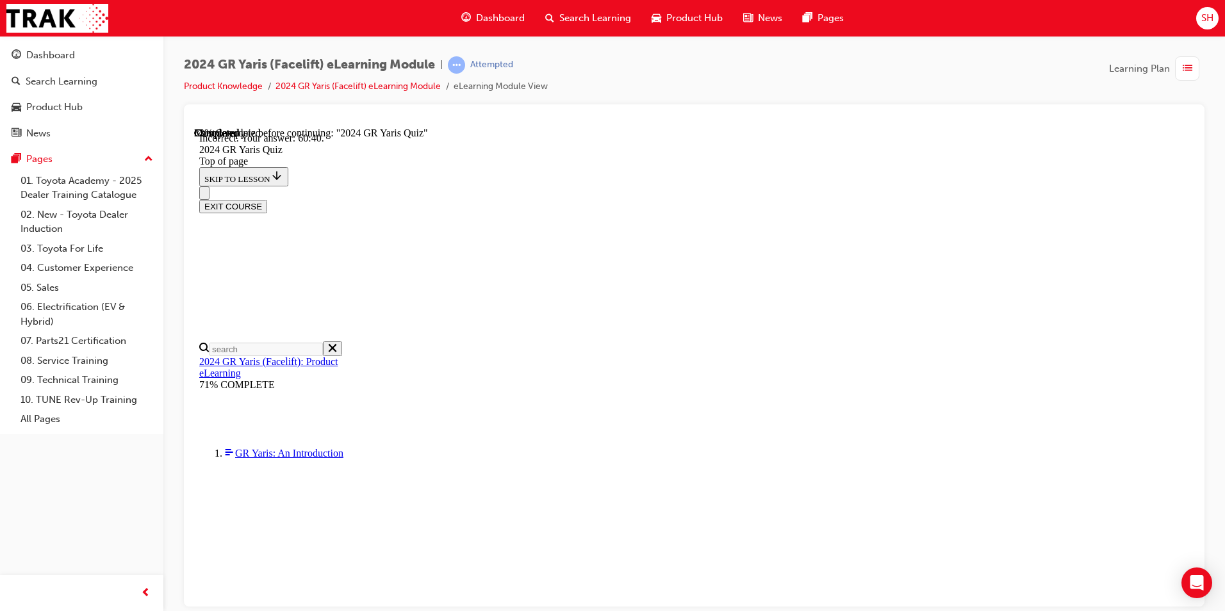
scroll to position [487, 0]
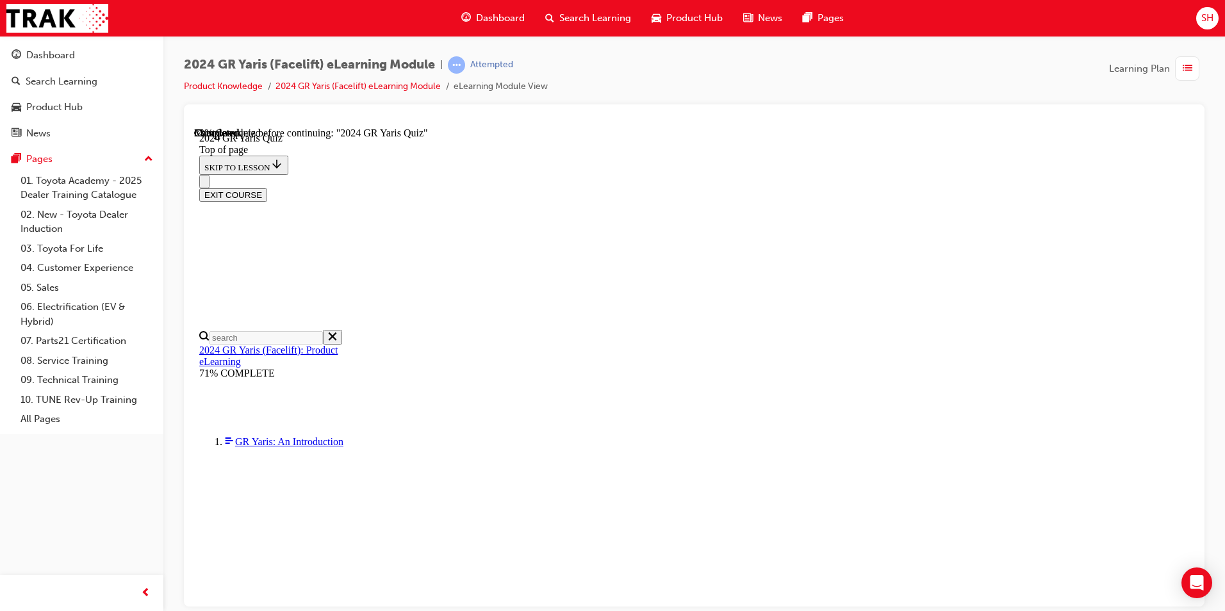
scroll to position [320, 0]
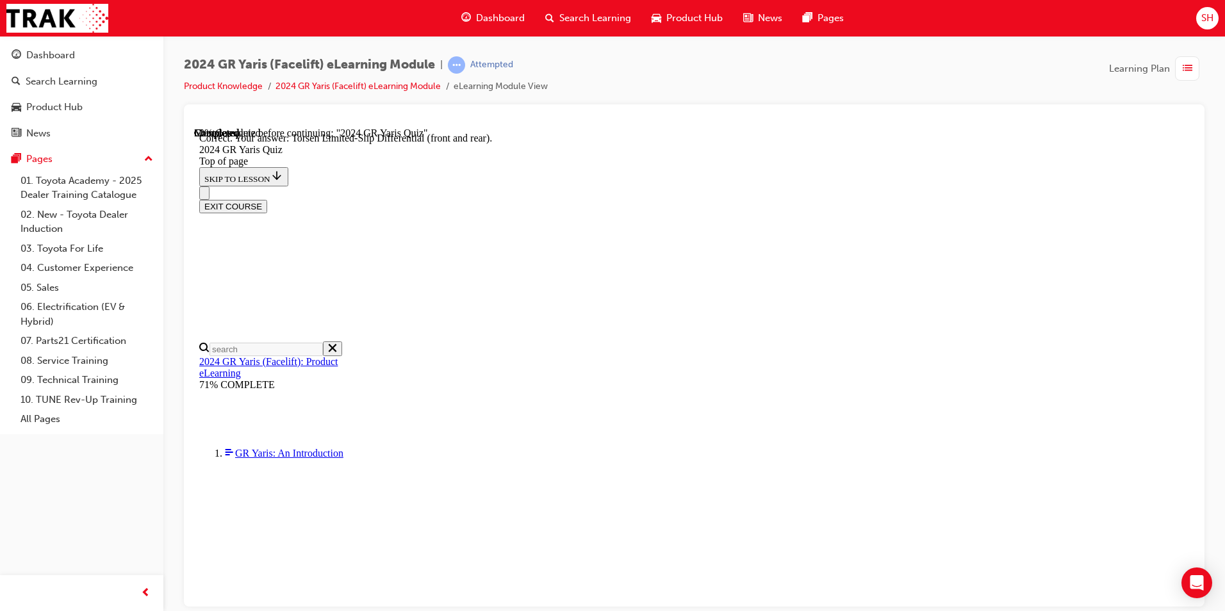
scroll to position [509, 0]
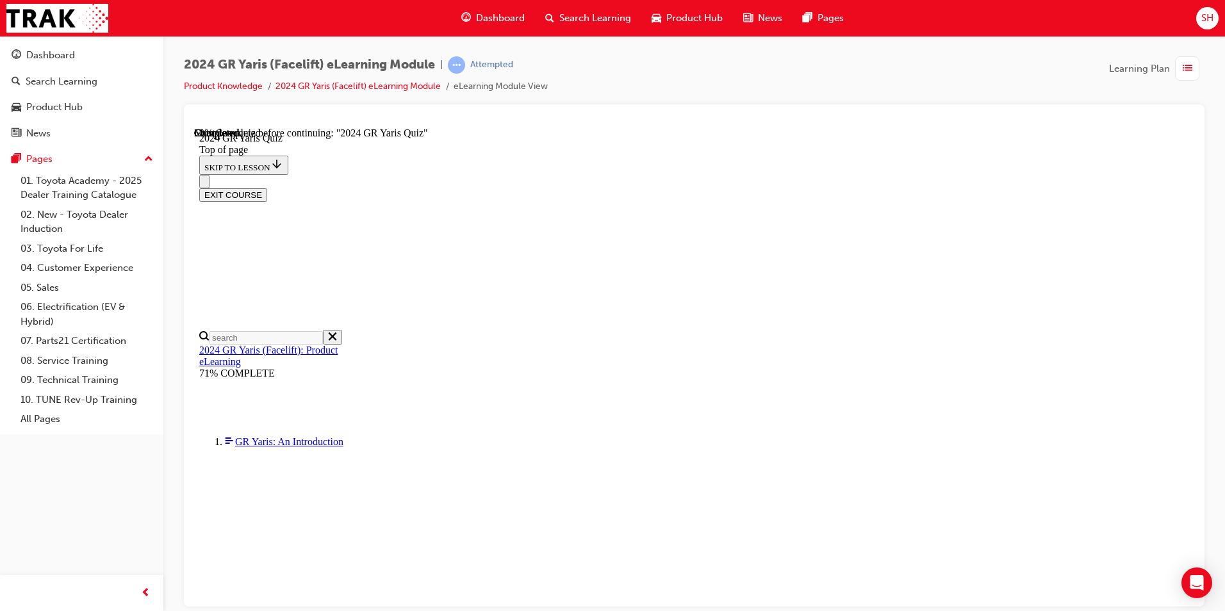
scroll to position [256, 0]
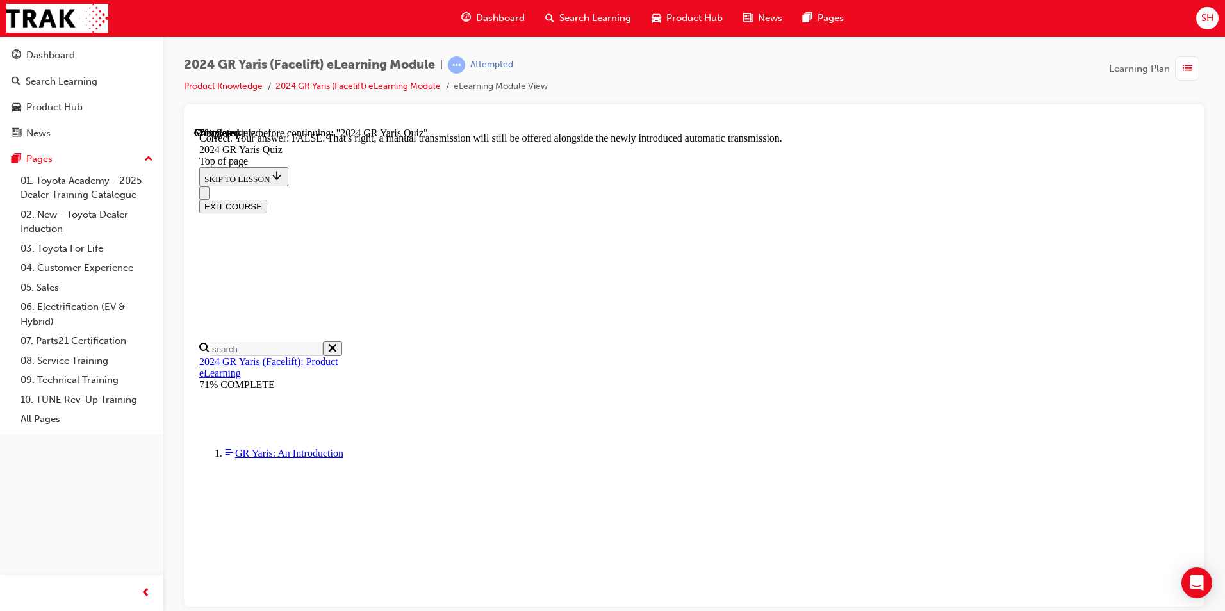
scroll to position [450, 0]
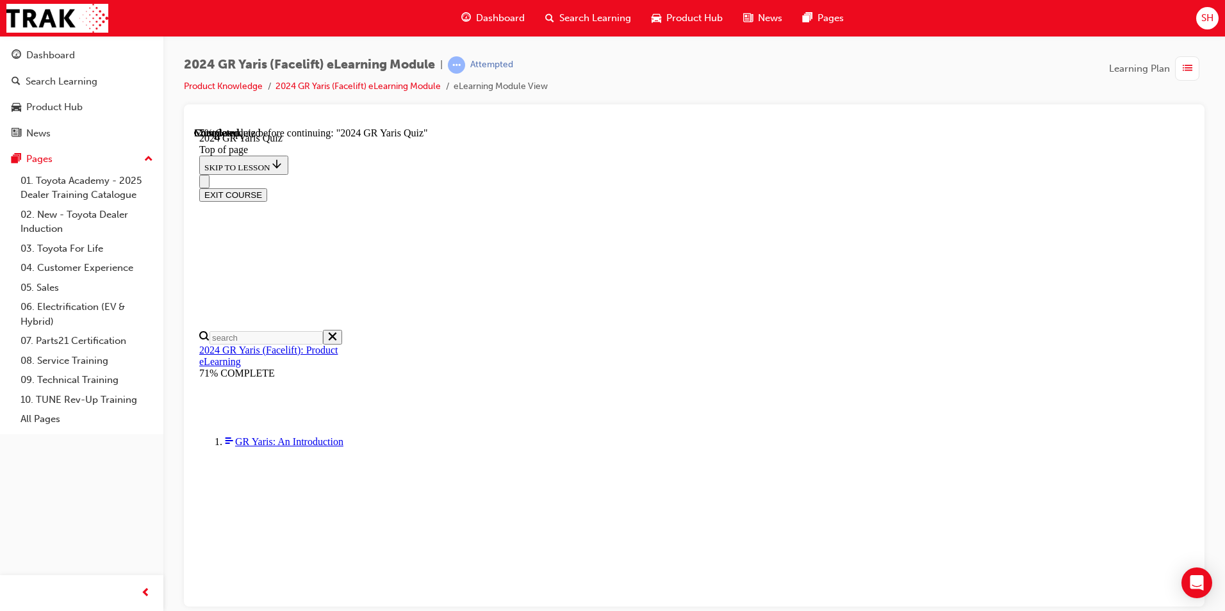
scroll to position [192, 0]
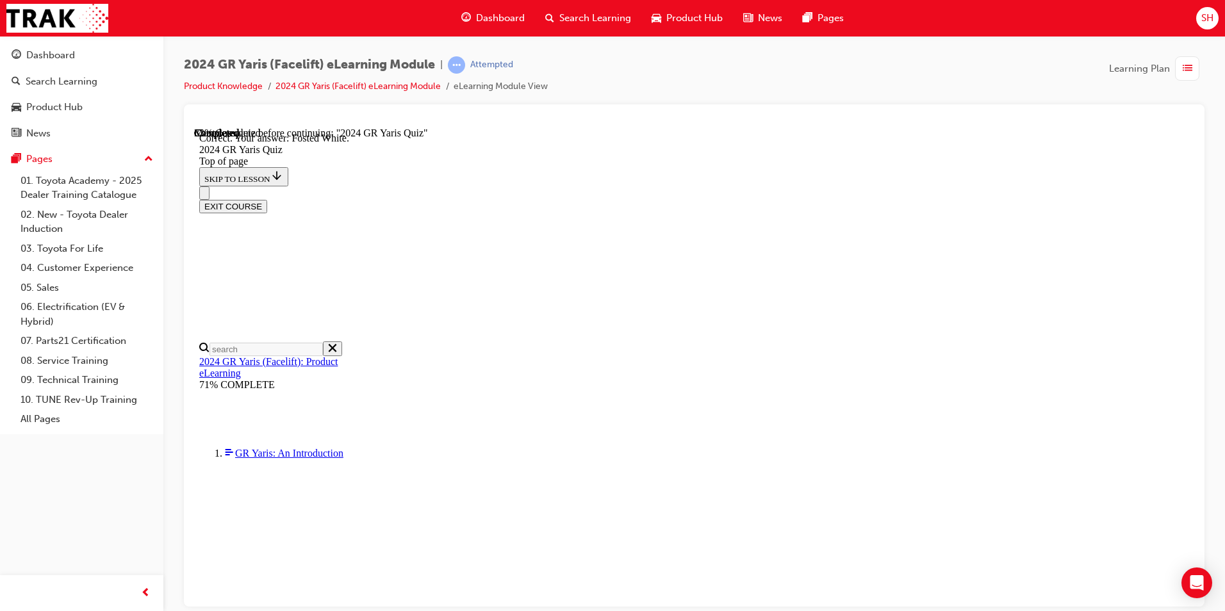
scroll to position [264, 0]
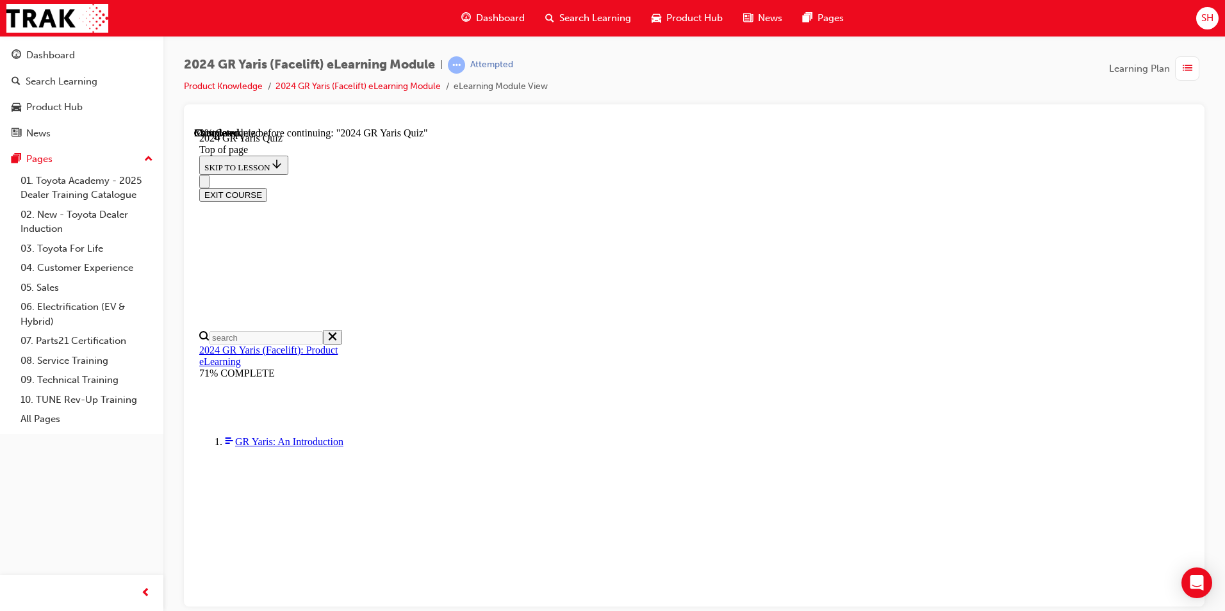
scroll to position [448, 0]
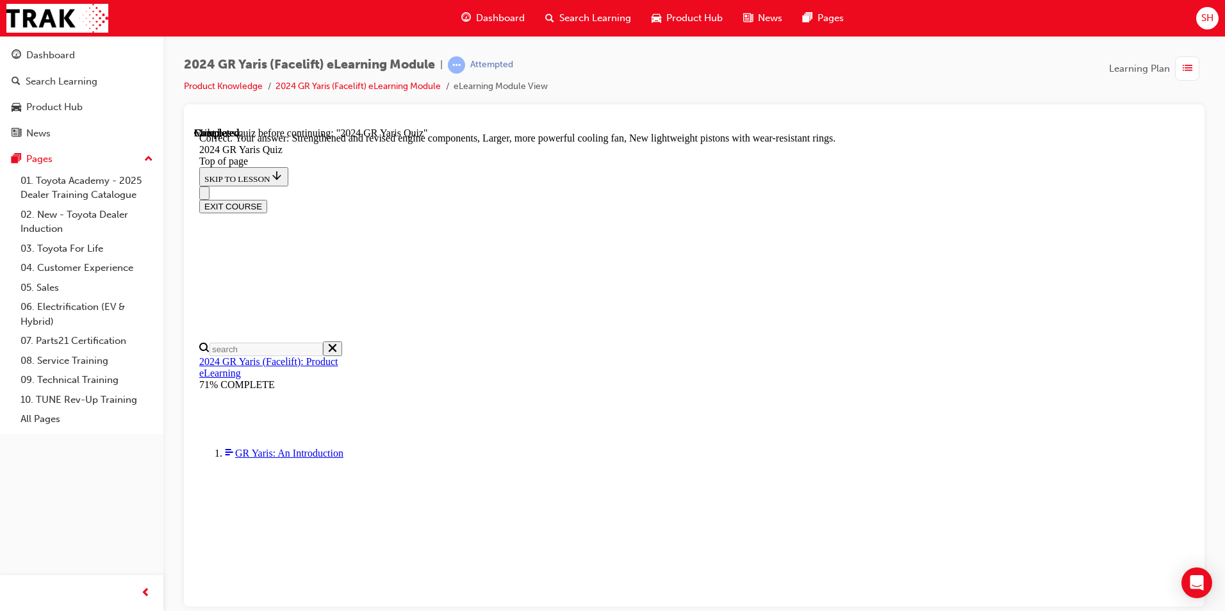
scroll to position [489, 0]
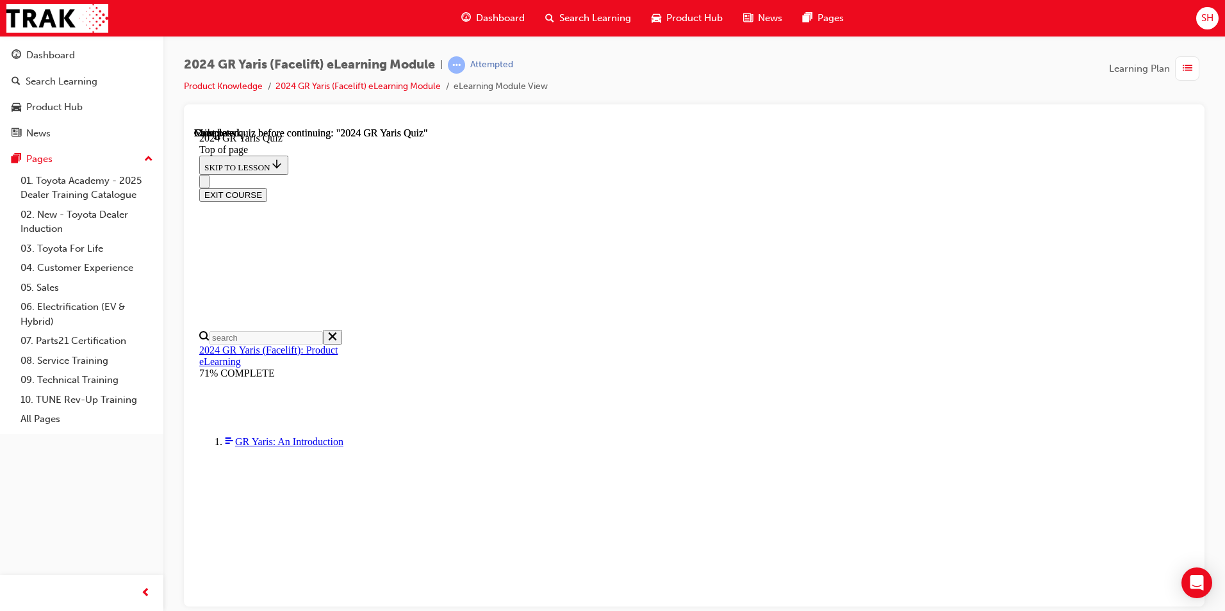
scroll to position [223, 0]
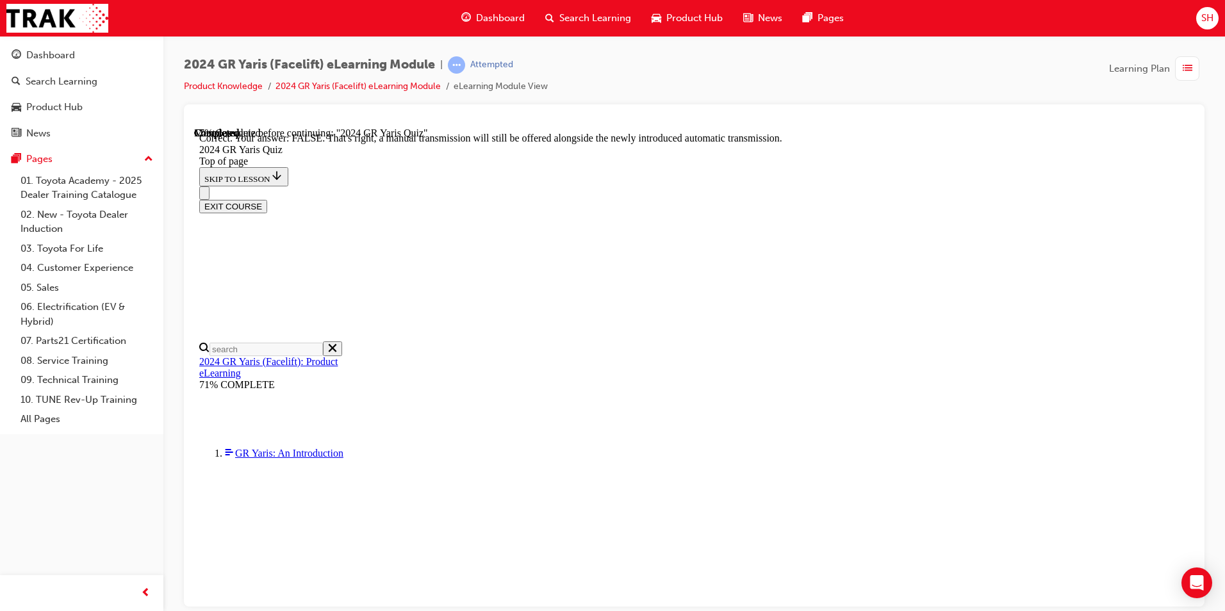
scroll to position [450, 0]
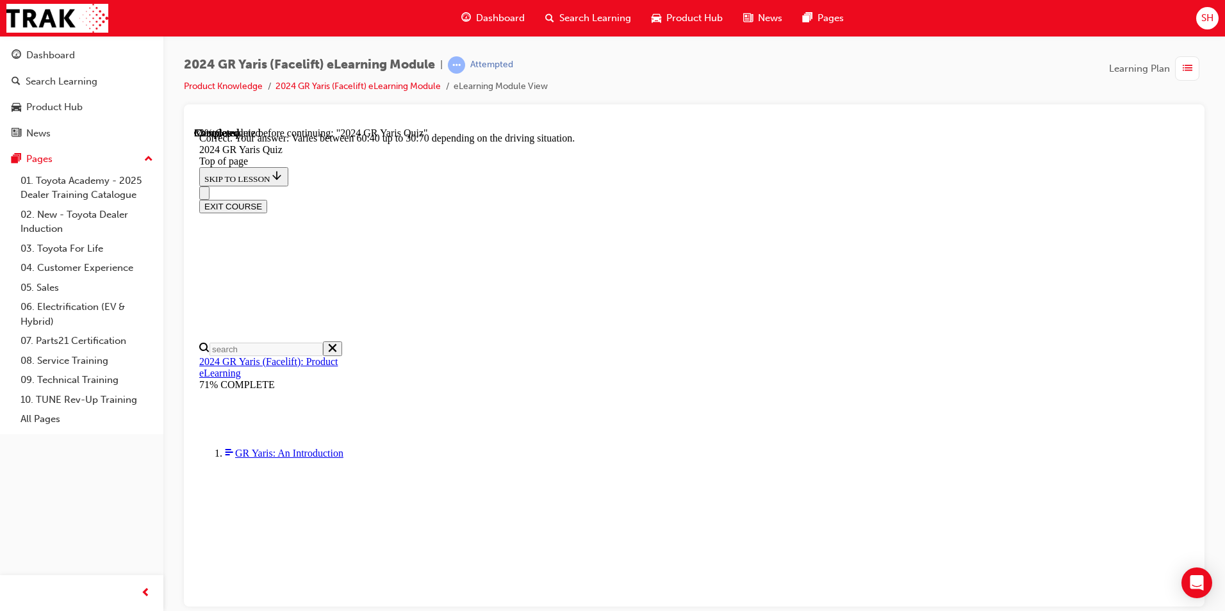
scroll to position [487, 0]
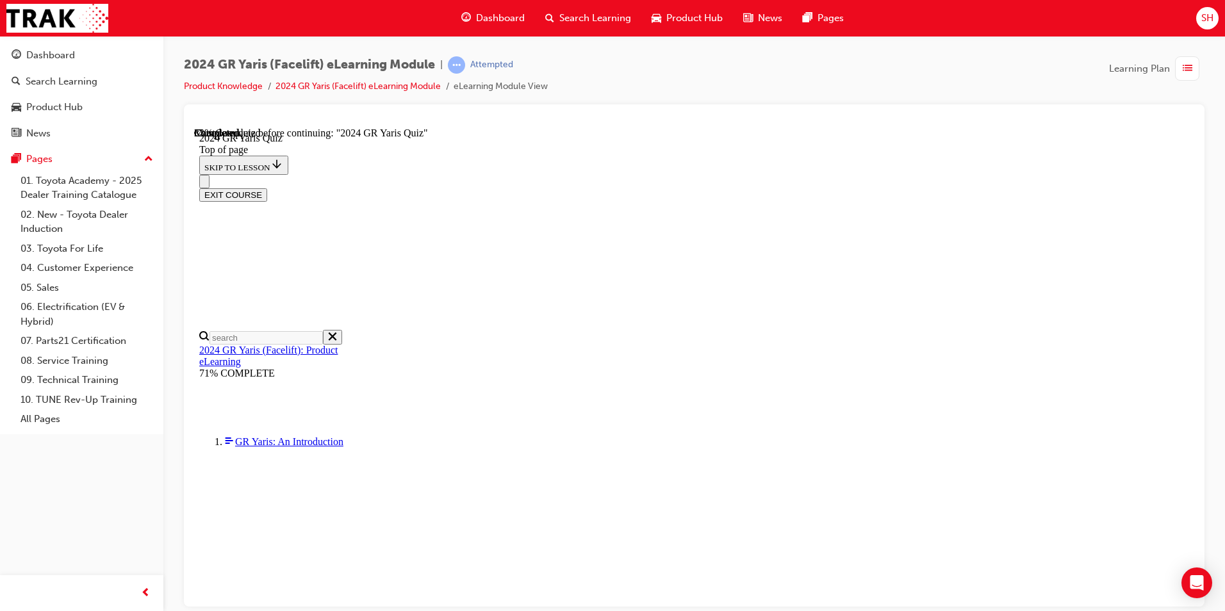
scroll to position [256, 0]
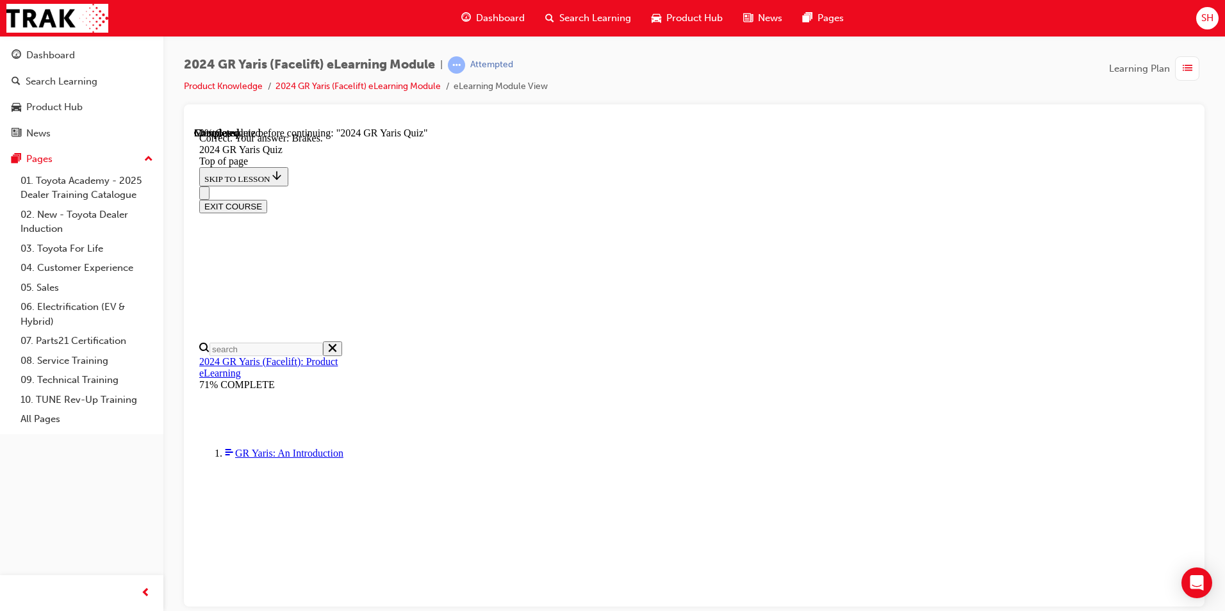
scroll to position [458, 0]
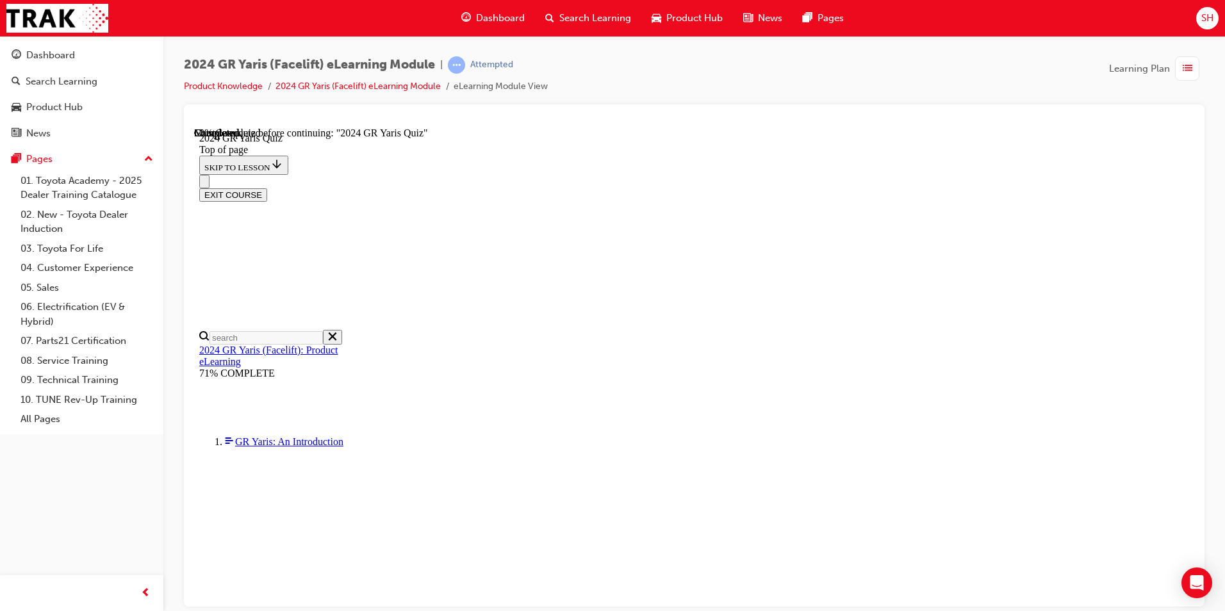
scroll to position [0, 0]
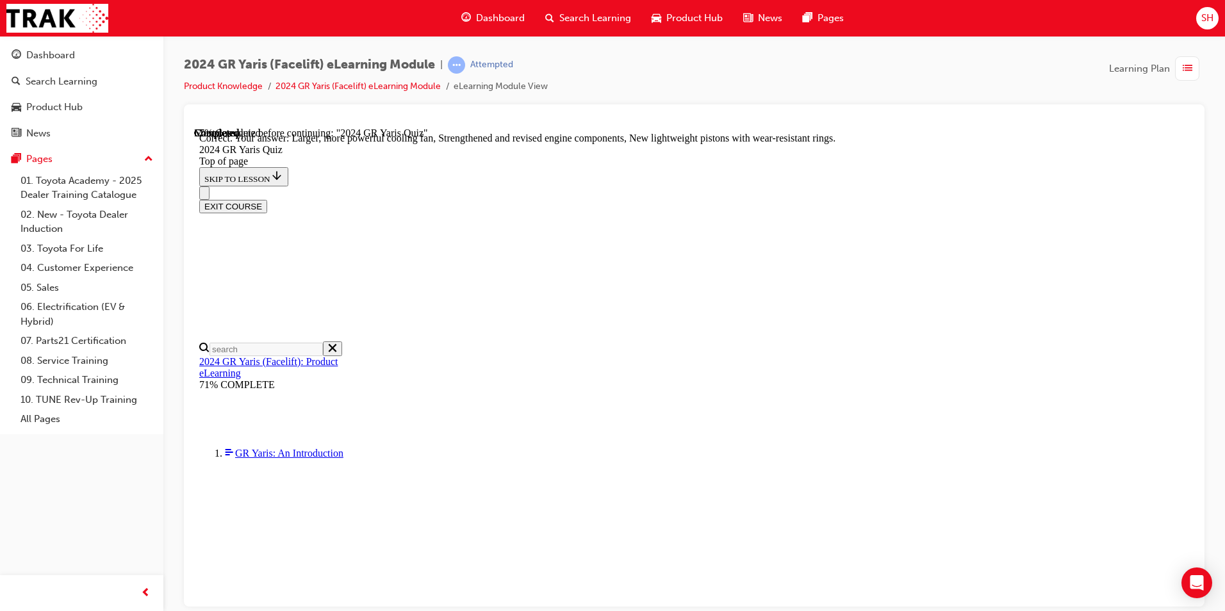
scroll to position [489, 0]
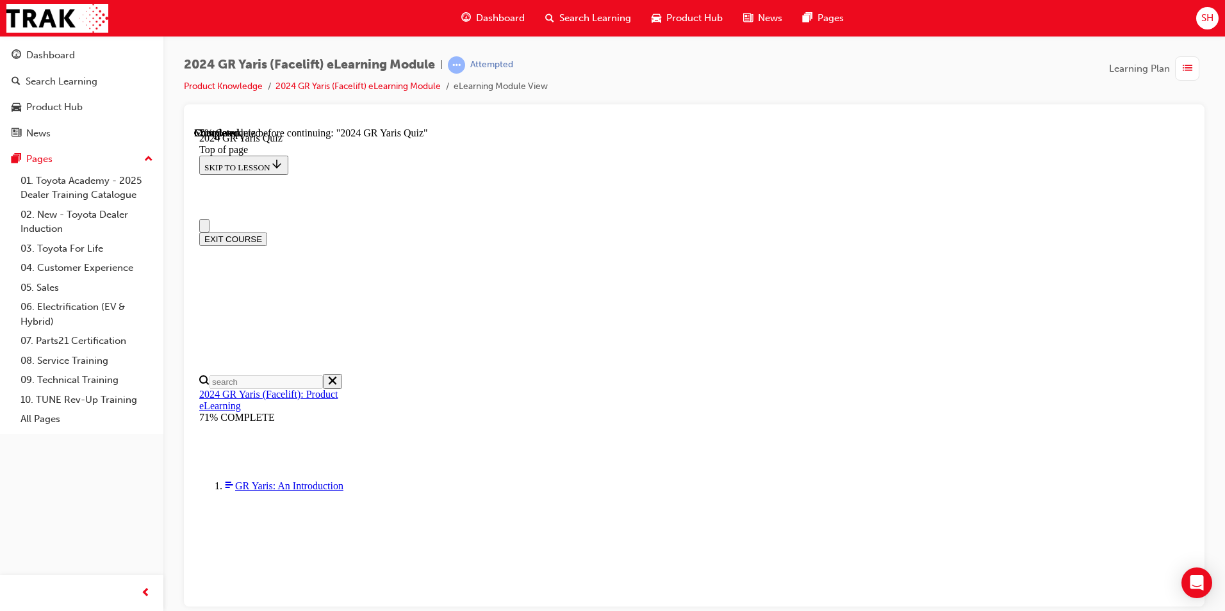
scroll to position [224, 0]
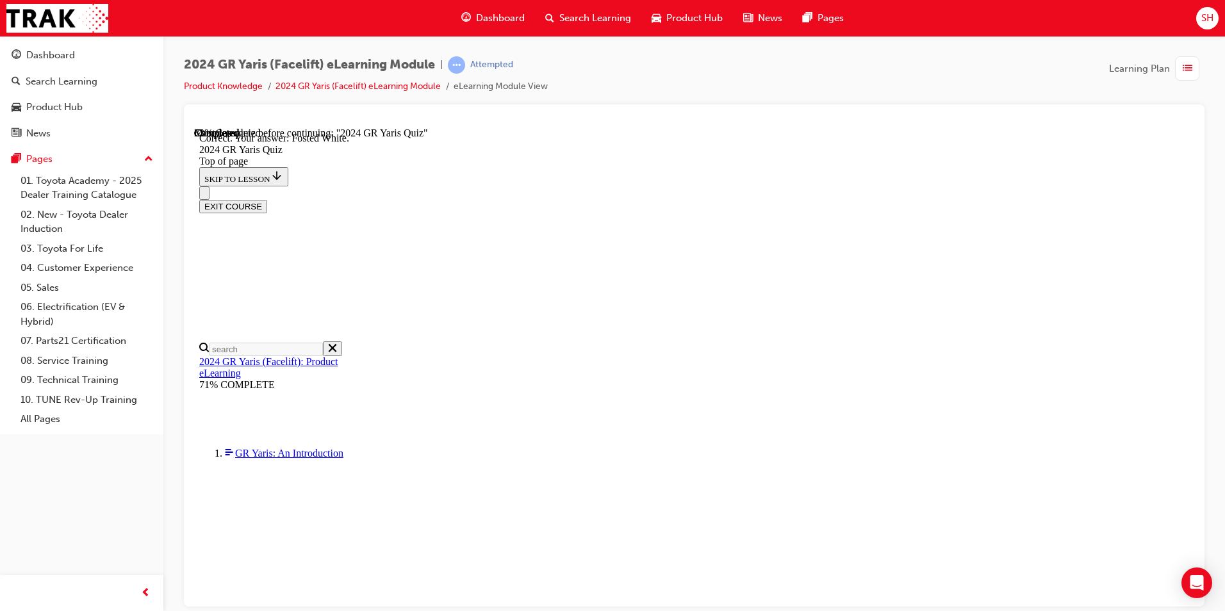
scroll to position [264, 0]
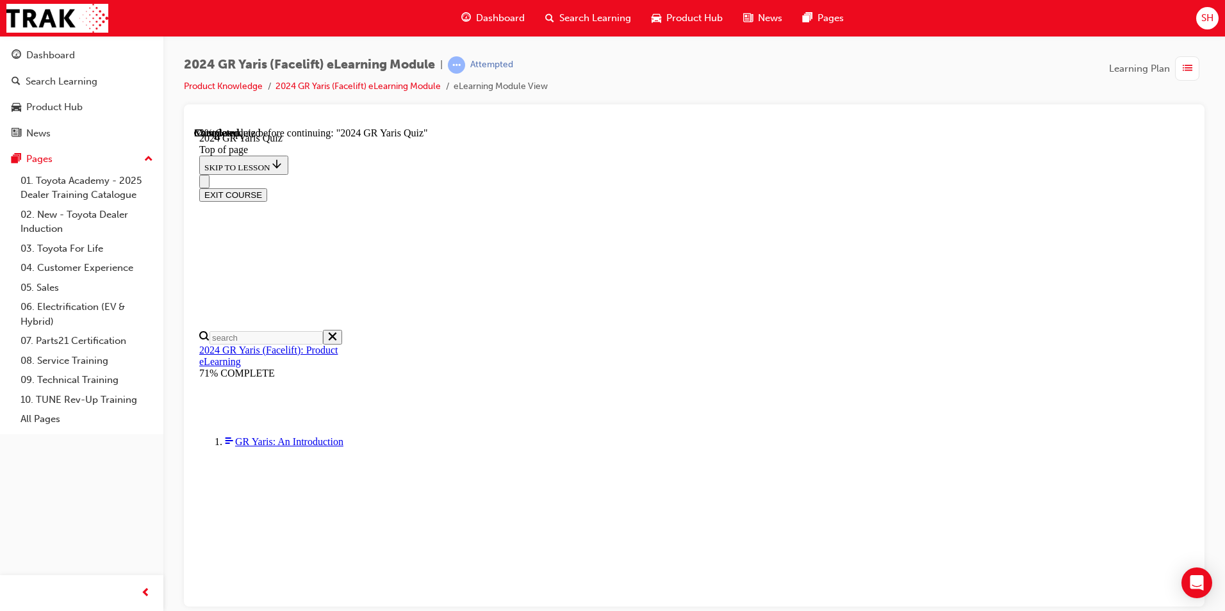
scroll to position [435, 0]
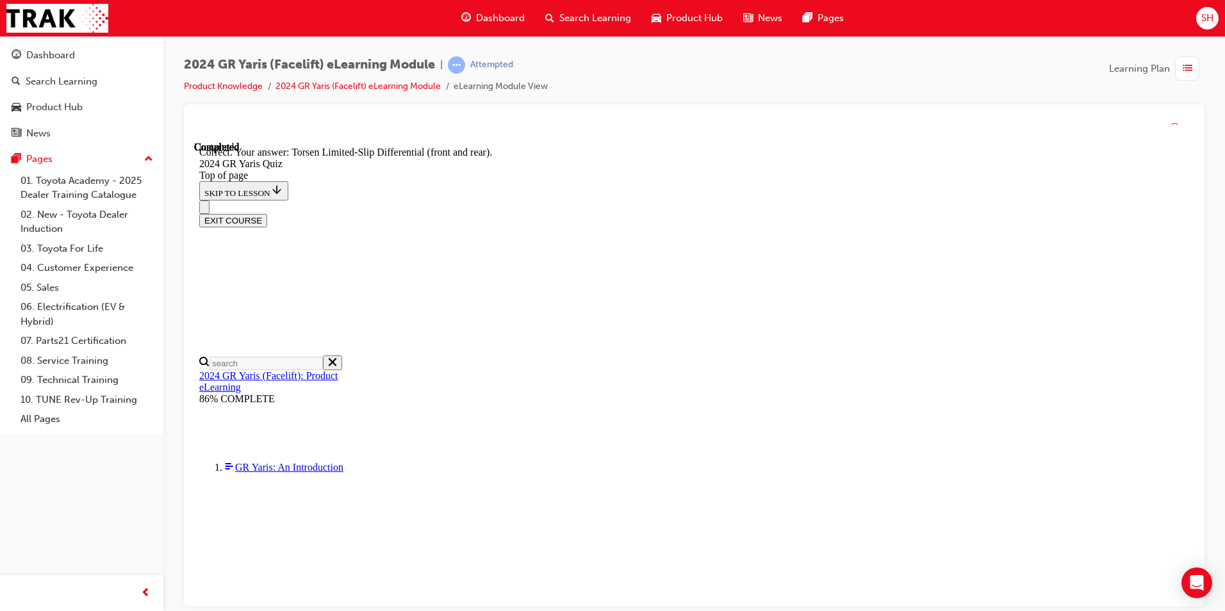
scroll to position [509, 0]
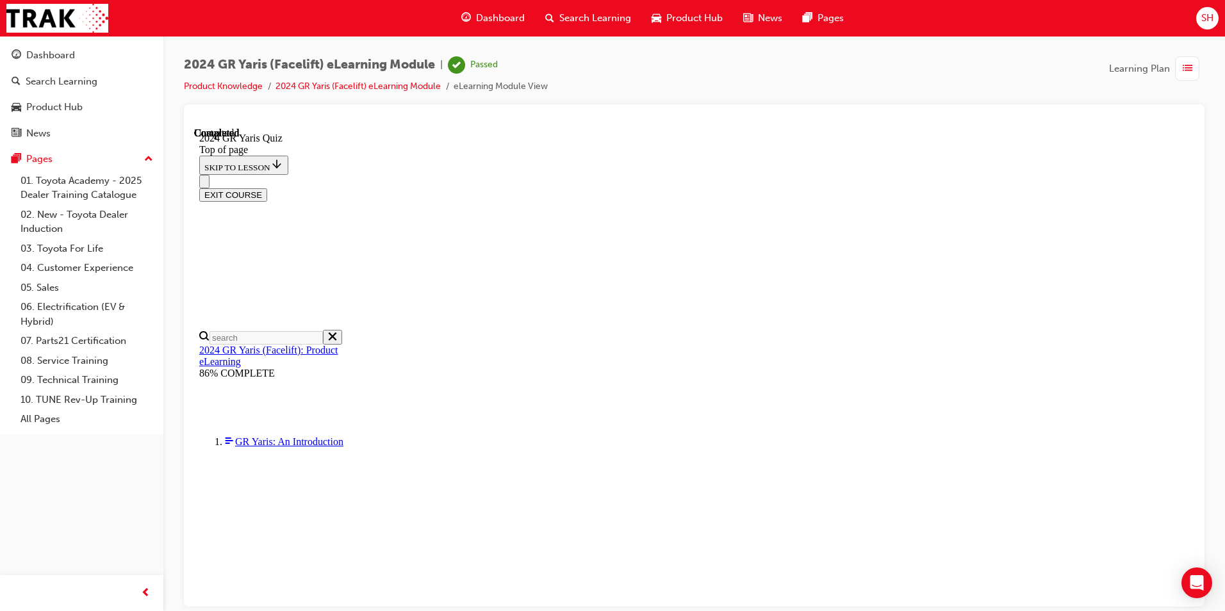
scroll to position [223, 0]
click at [81, 51] on div "Dashboard" at bounding box center [82, 55] width 140 height 16
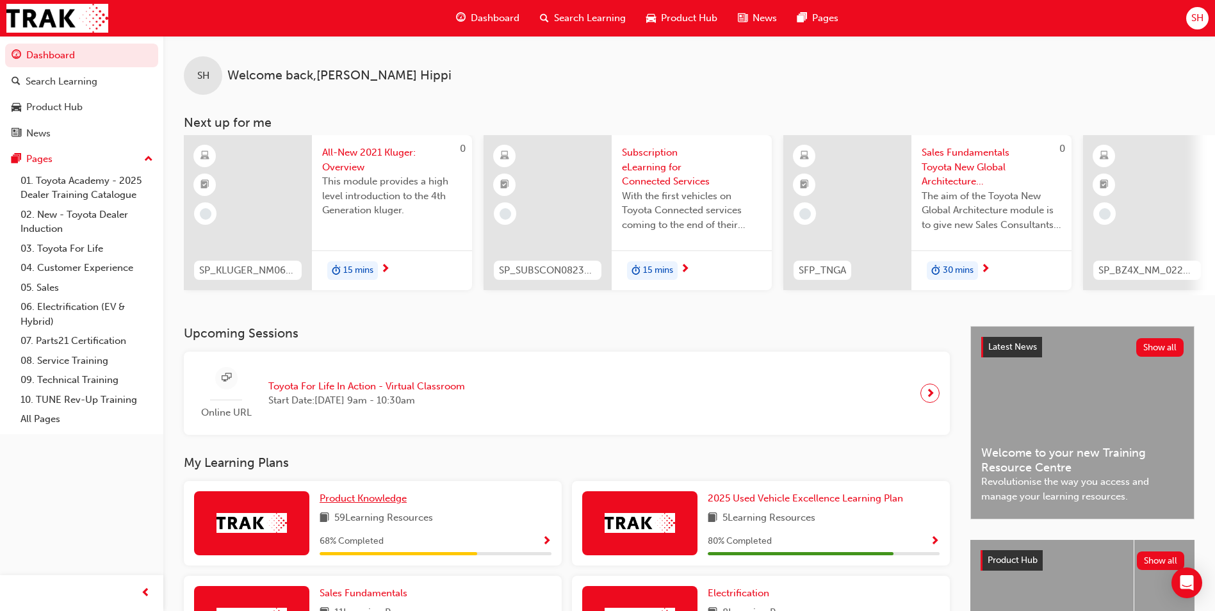
click at [349, 502] on span "Product Knowledge" at bounding box center [363, 499] width 87 height 12
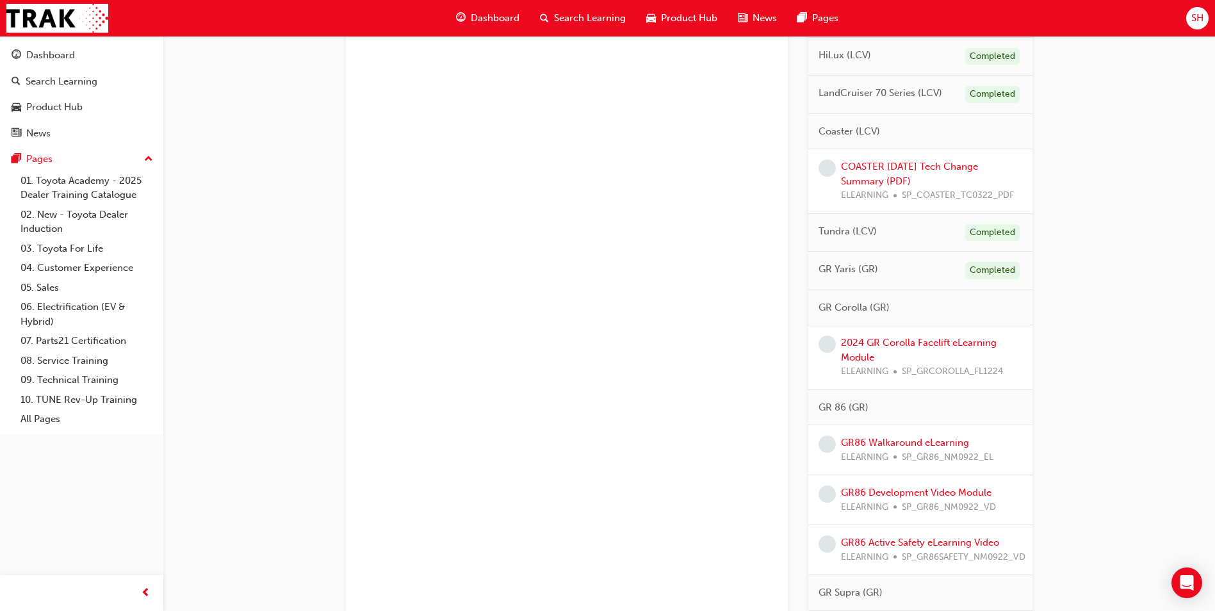
scroll to position [1217, 0]
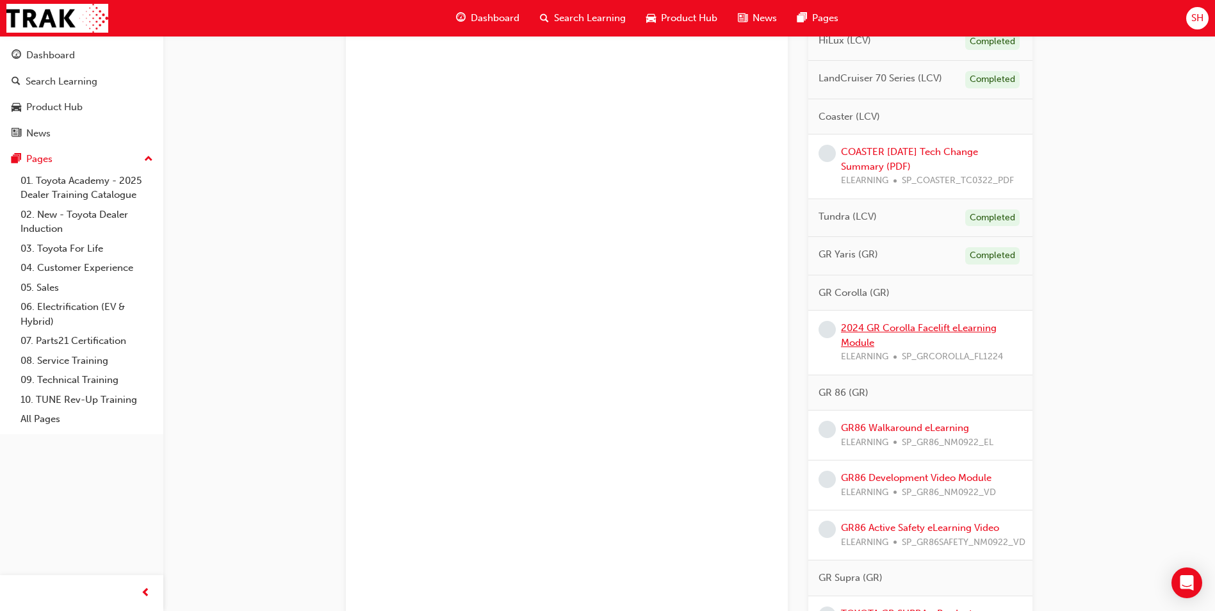
click at [897, 342] on link "2024 GR Corolla Facelift eLearning Module" at bounding box center [919, 335] width 156 height 26
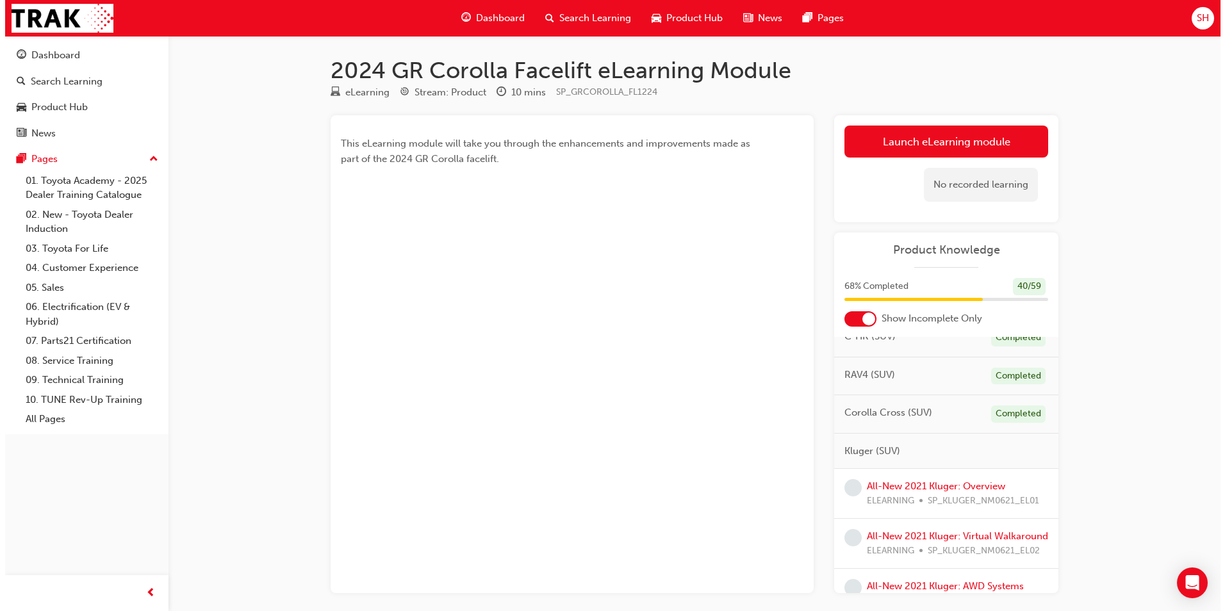
scroll to position [256, 0]
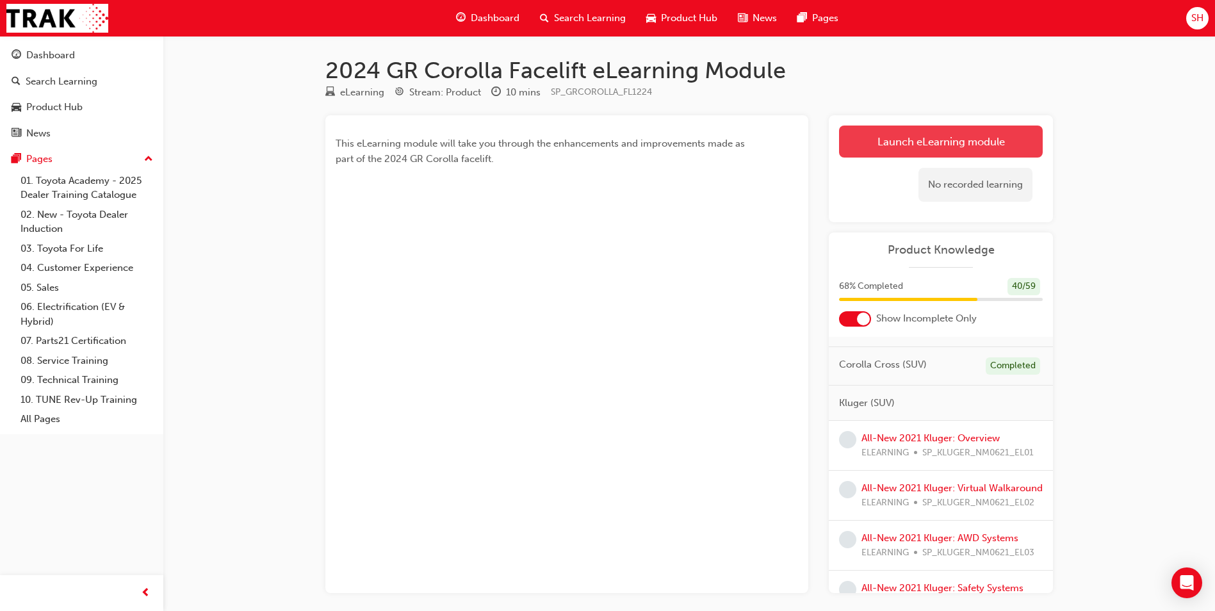
click at [1005, 145] on link "Launch eLearning module" at bounding box center [941, 142] width 204 height 32
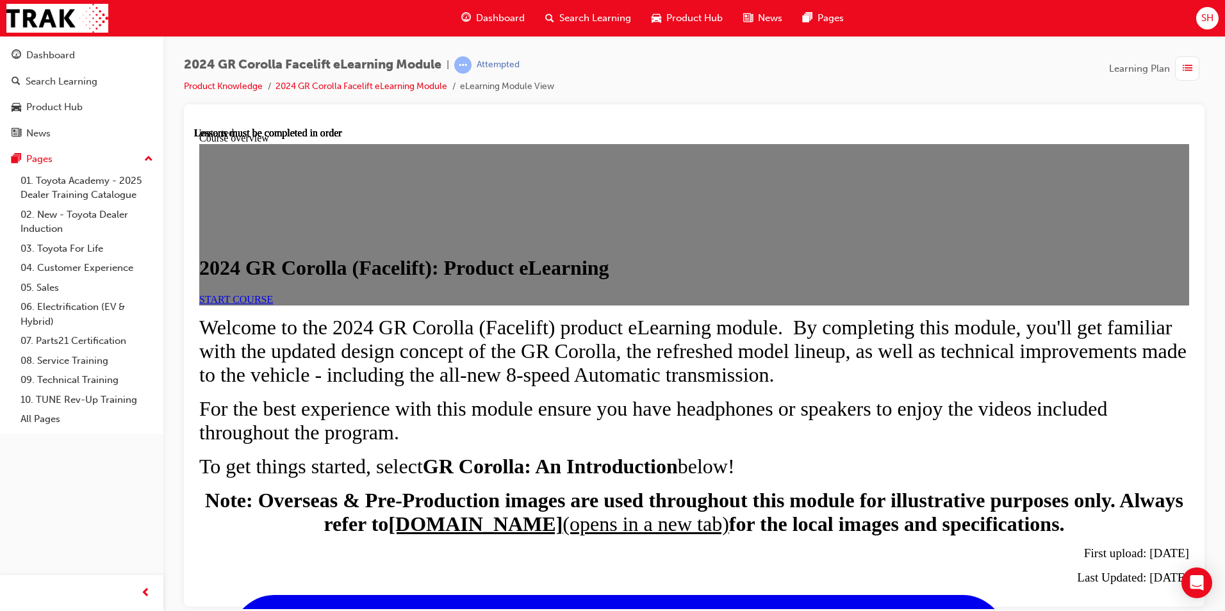
click at [273, 304] on link "START COURSE" at bounding box center [236, 298] width 74 height 11
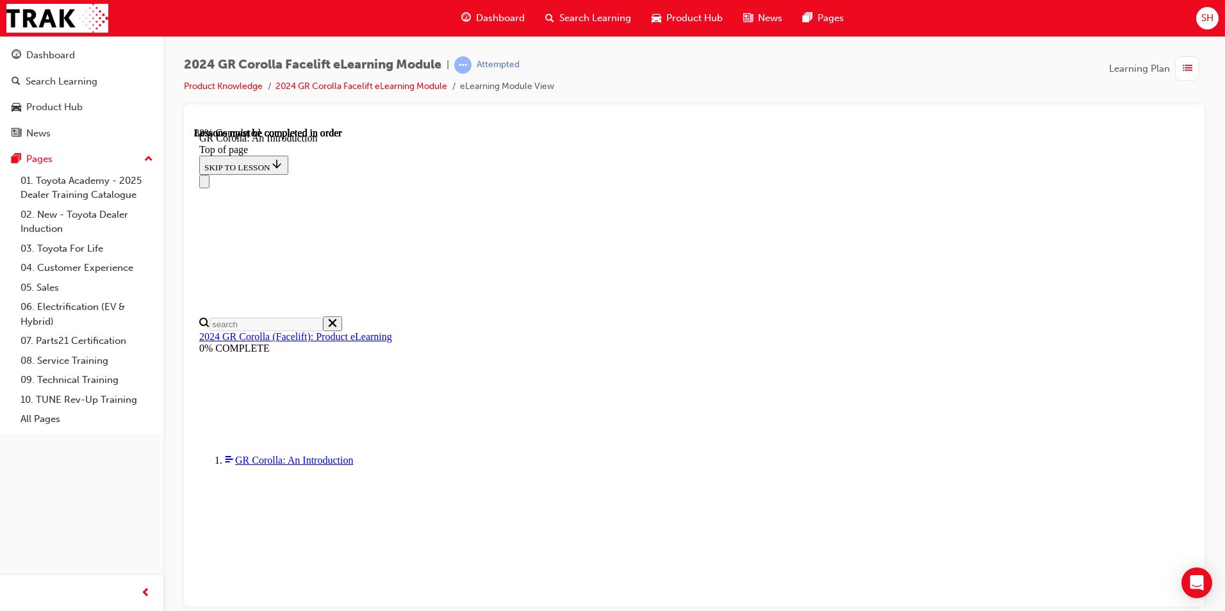
scroll to position [1831, 0]
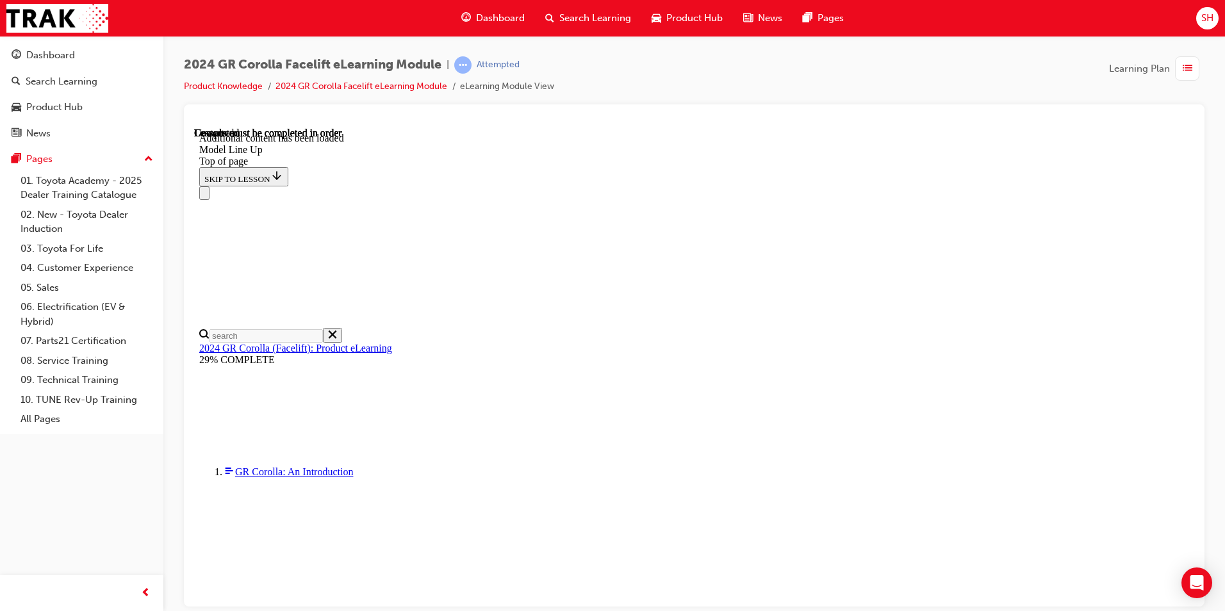
scroll to position [1545, 0]
